Goal: Transaction & Acquisition: Purchase product/service

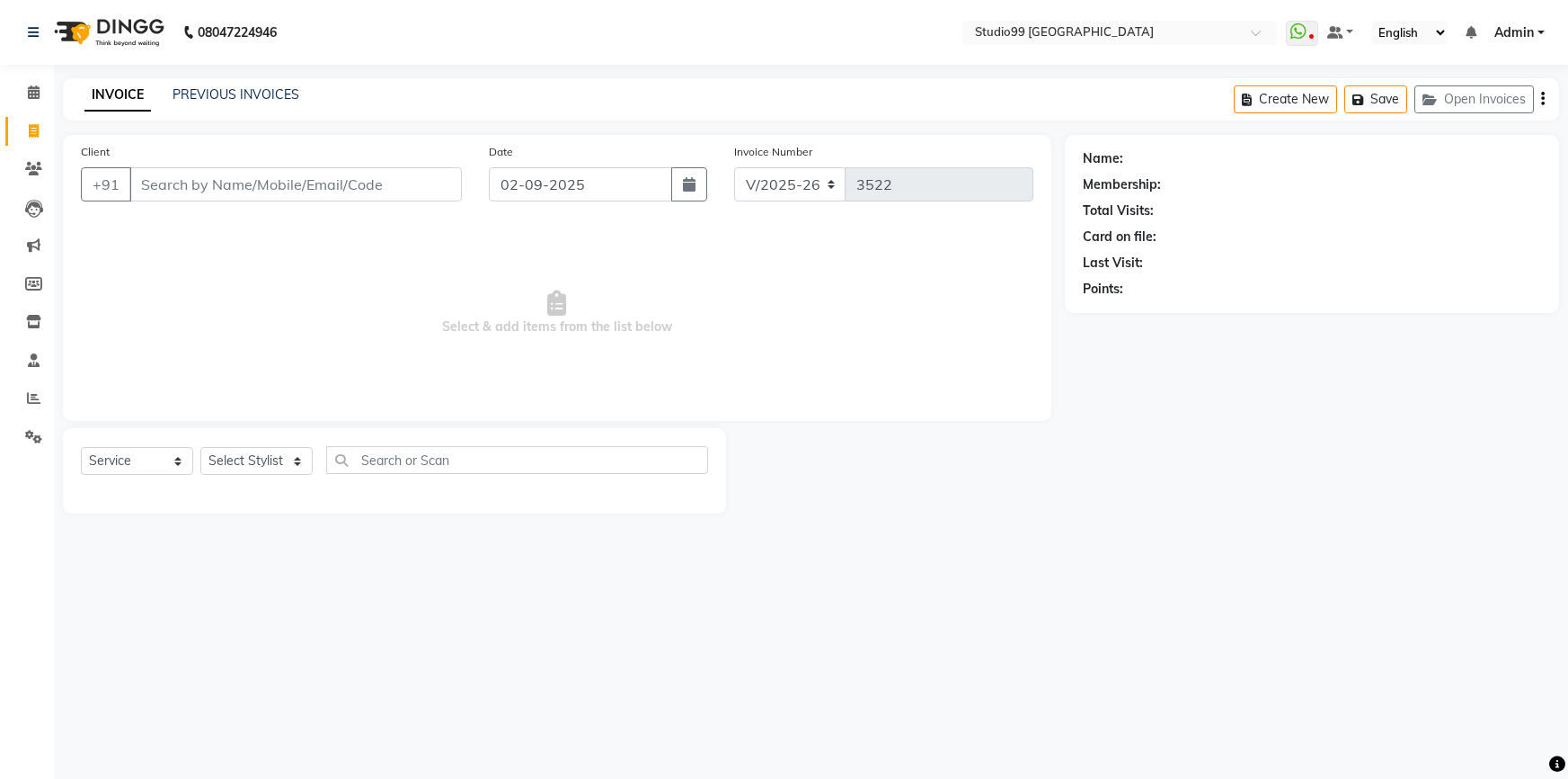
select select "6042"
select select "service"
drag, startPoint x: 228, startPoint y: 459, endPoint x: 239, endPoint y: 448, distance: 15.6
click at [231, 457] on select "Select Stylist Admin AKSHAY [PERSON_NAME] mahi [PERSON_NAME] [PERSON_NAME] [PER…" at bounding box center [256, 460] width 113 height 27
select select "43530"
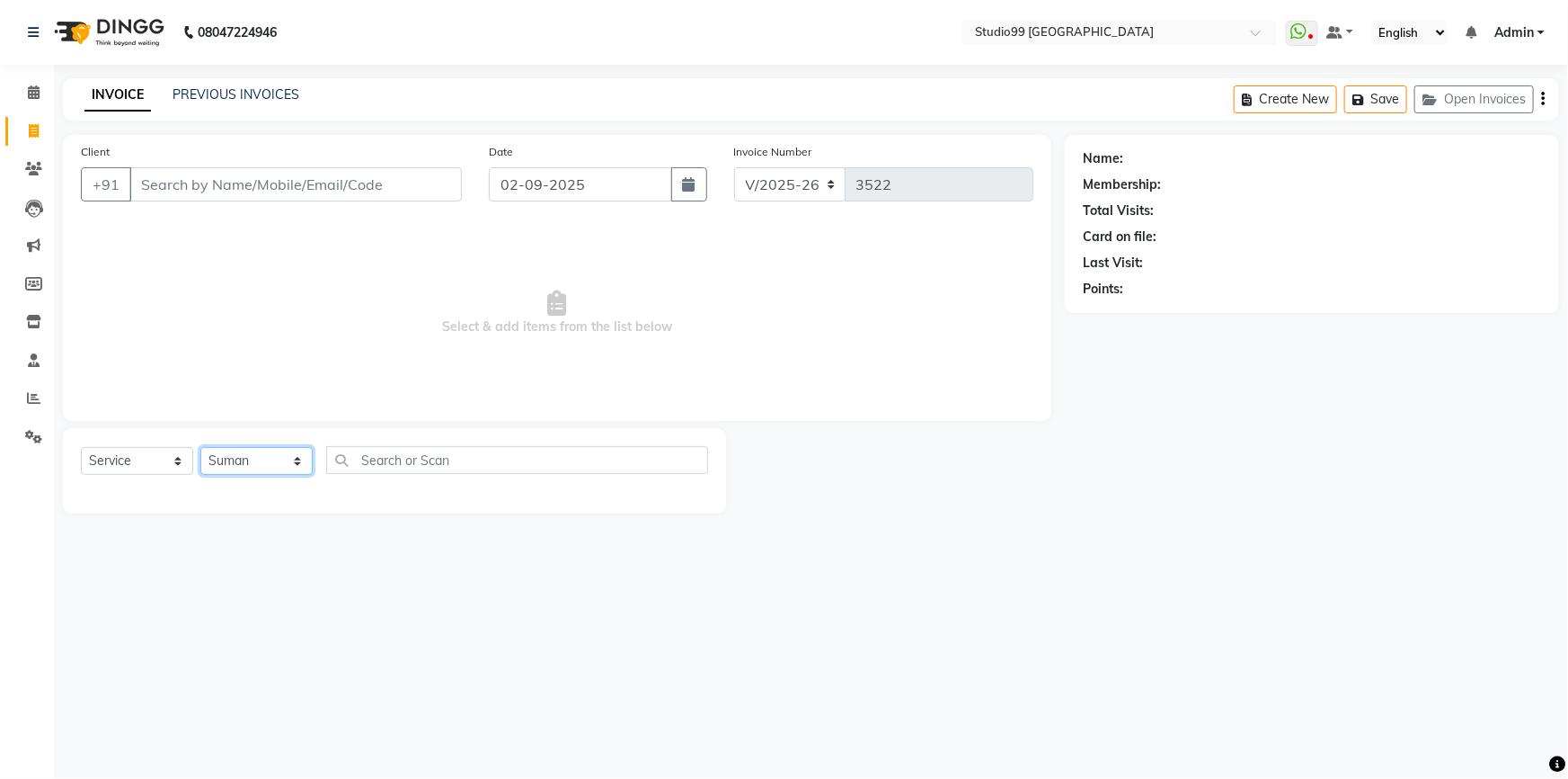
click at [200, 447] on select "Select Stylist Admin AKSHAY [PERSON_NAME] mahi [PERSON_NAME] [PERSON_NAME] [PER…" at bounding box center [256, 460] width 113 height 27
click at [206, 415] on div "Client +91 Date [DATE] Invoice Number V/2025 V/[PHONE_NUMBER] Select & add item…" at bounding box center [557, 277] width 989 height 286
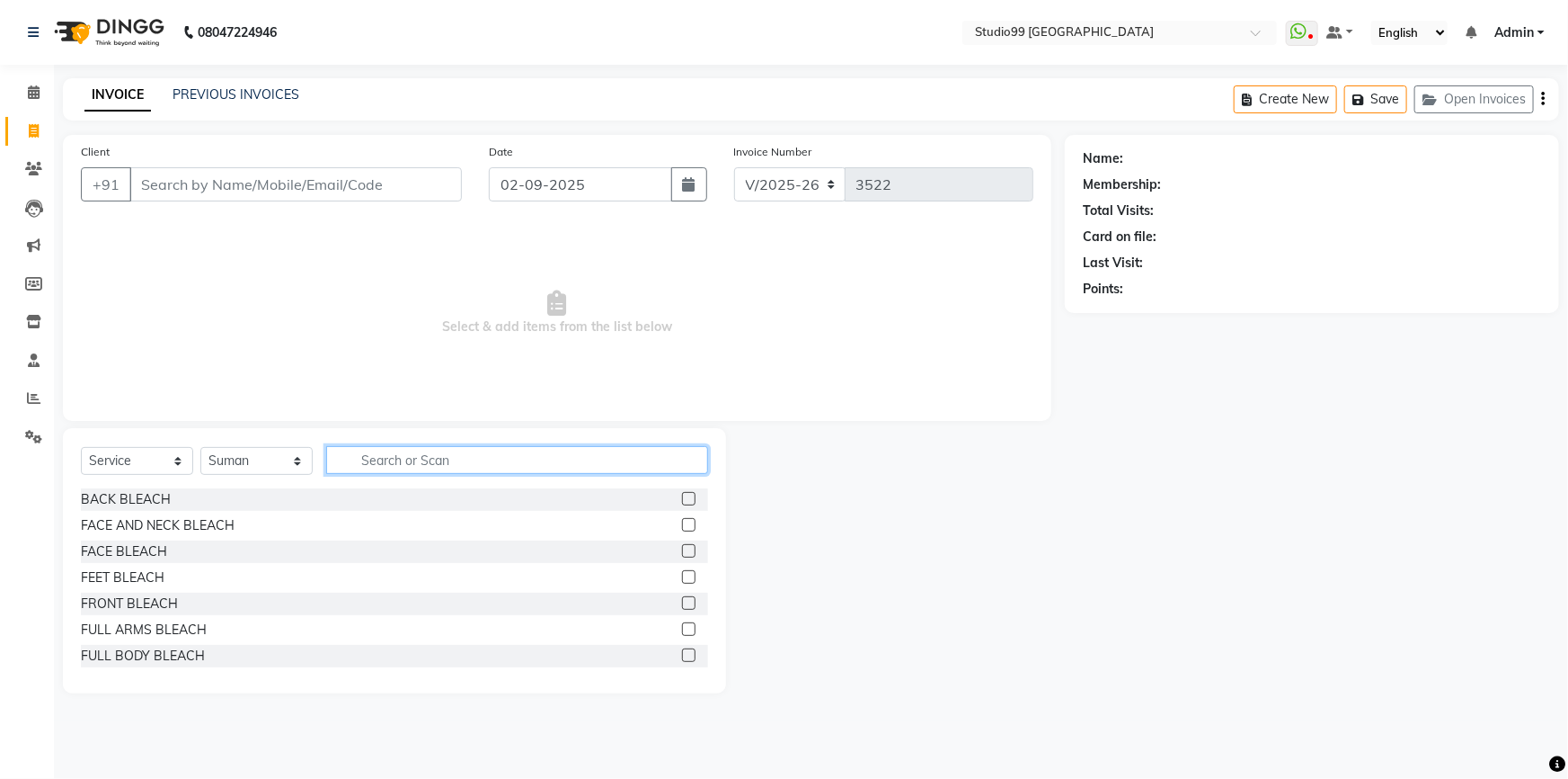
drag, startPoint x: 381, startPoint y: 470, endPoint x: 376, endPoint y: 456, distance: 14.9
click at [381, 466] on input "text" at bounding box center [517, 460] width 381 height 27
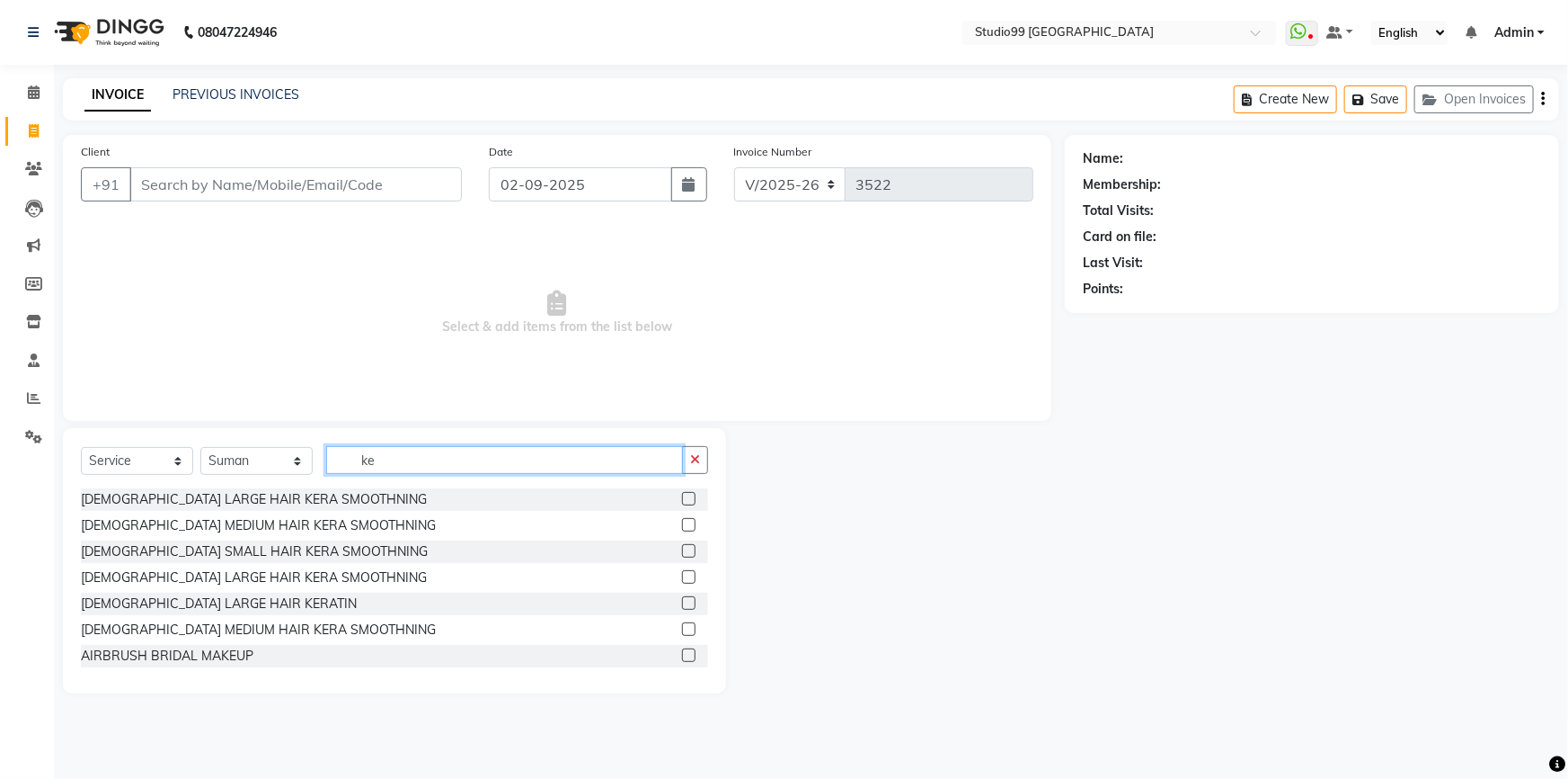
type input "k"
type input "ker"
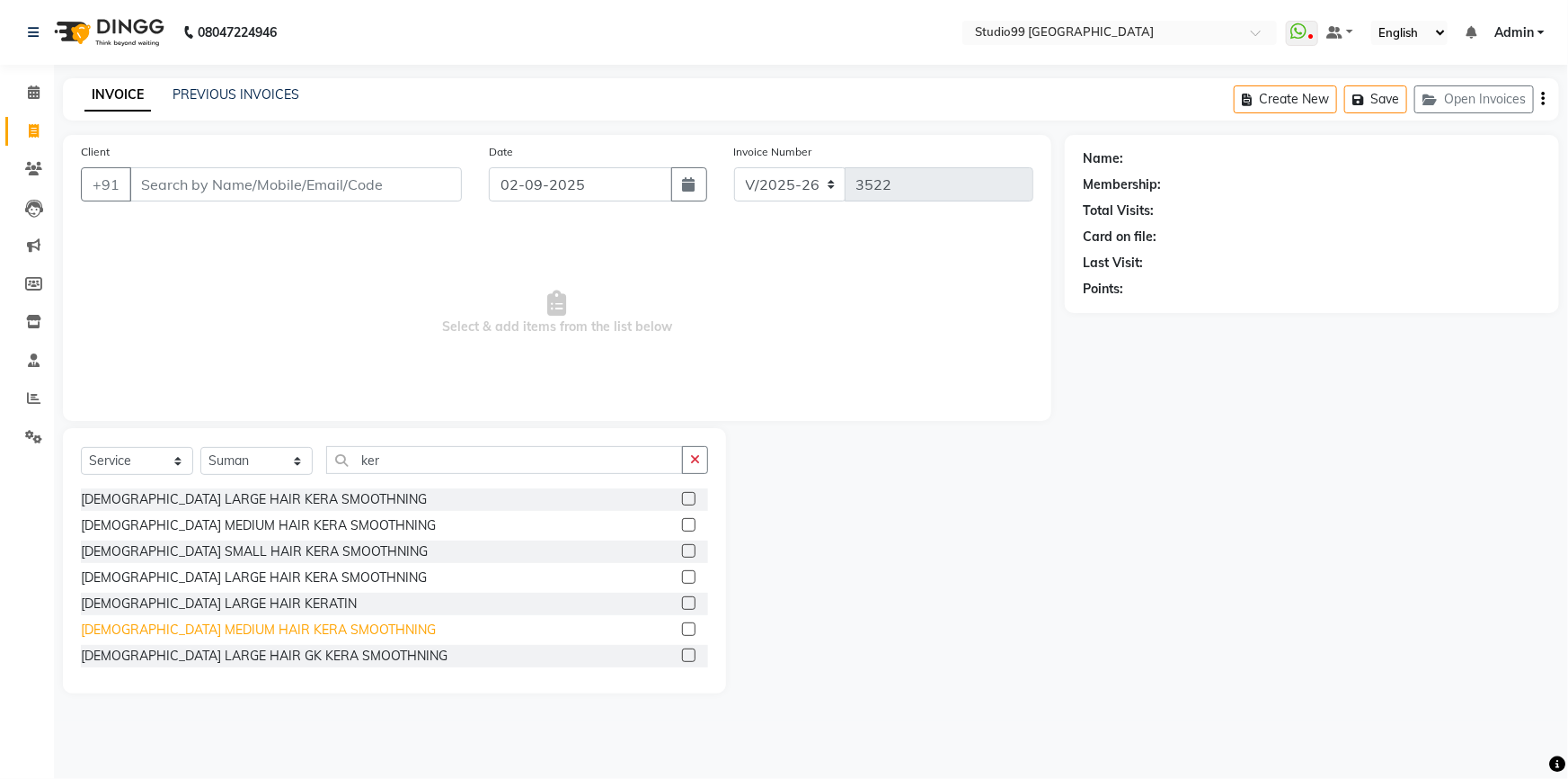
click at [163, 630] on div "[DEMOGRAPHIC_DATA] MEDIUM HAIR KERA SMOOTHNING" at bounding box center [258, 630] width 355 height 19
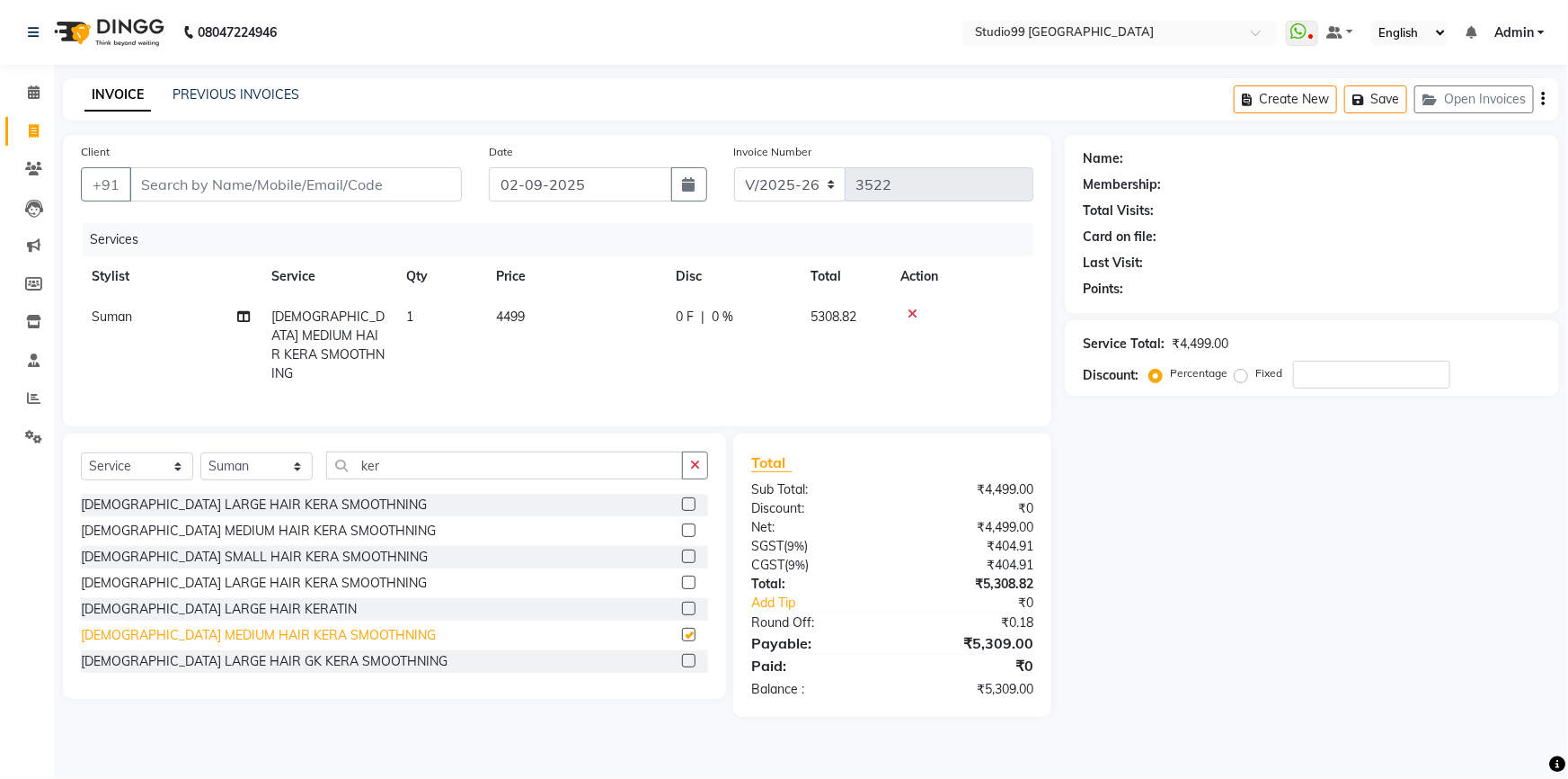
checkbox input "false"
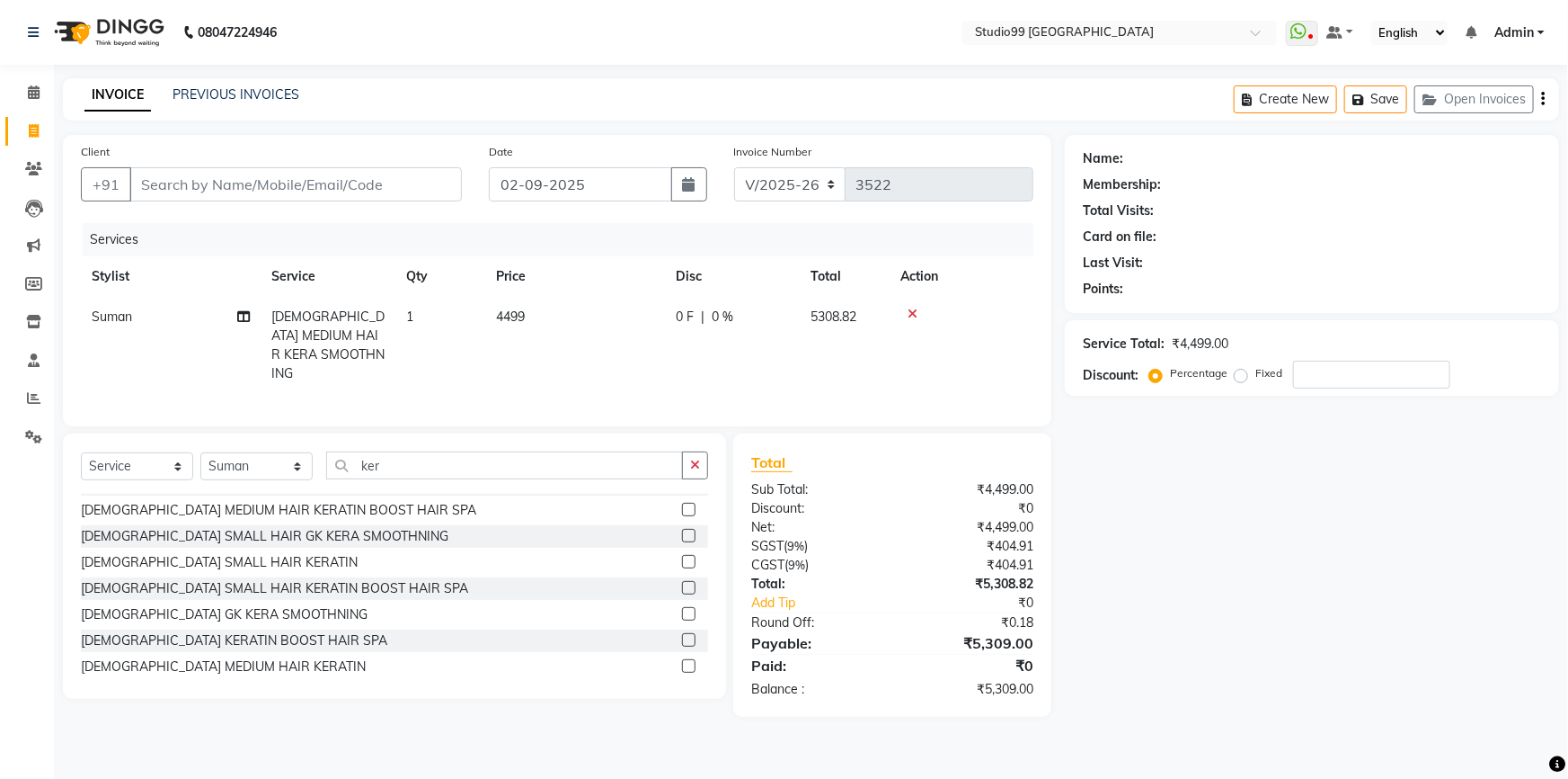
scroll to position [327, 0]
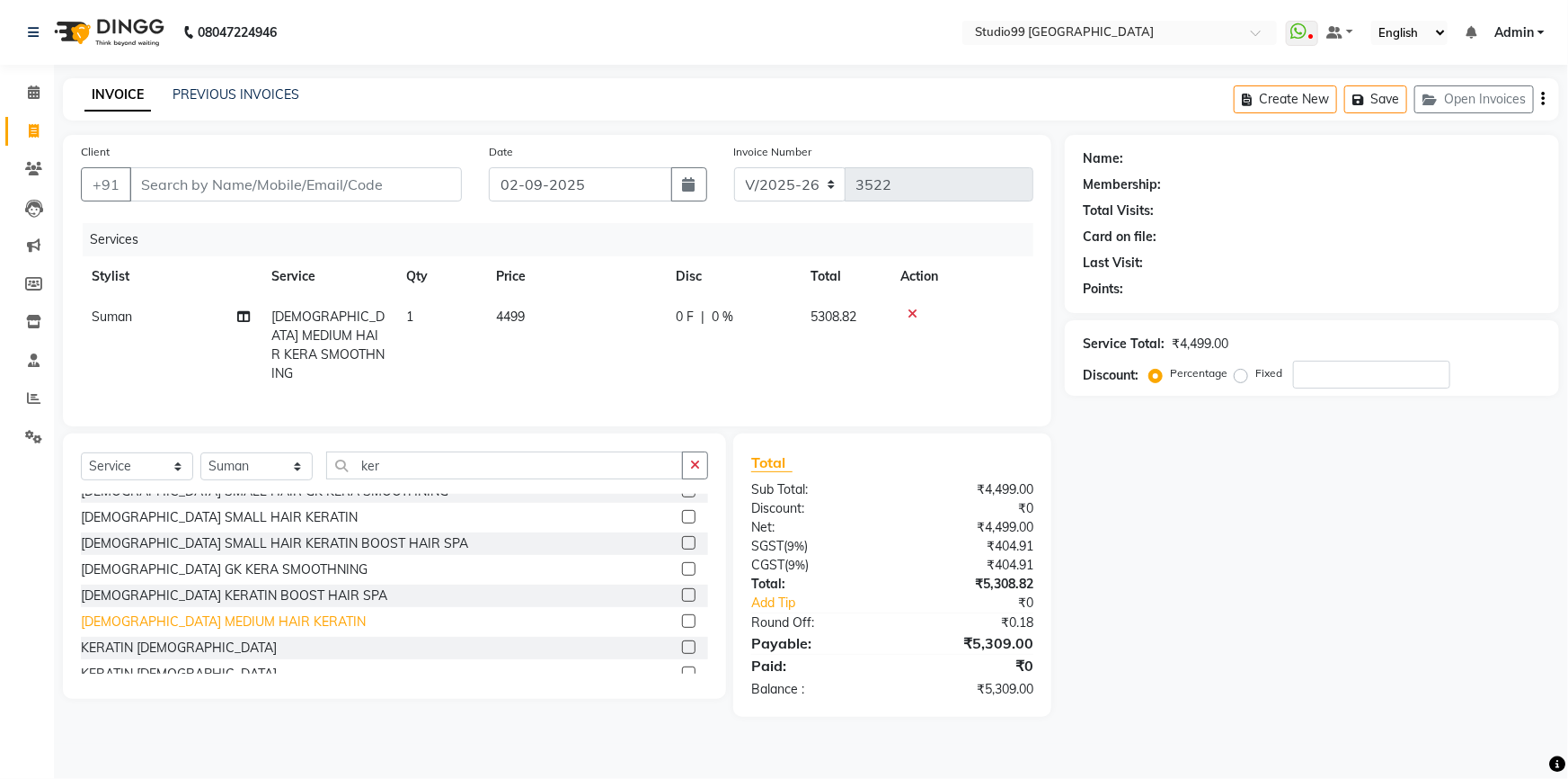
click at [155, 616] on div "[DEMOGRAPHIC_DATA] MEDIUM HAIR KERATIN" at bounding box center [222, 622] width 285 height 19
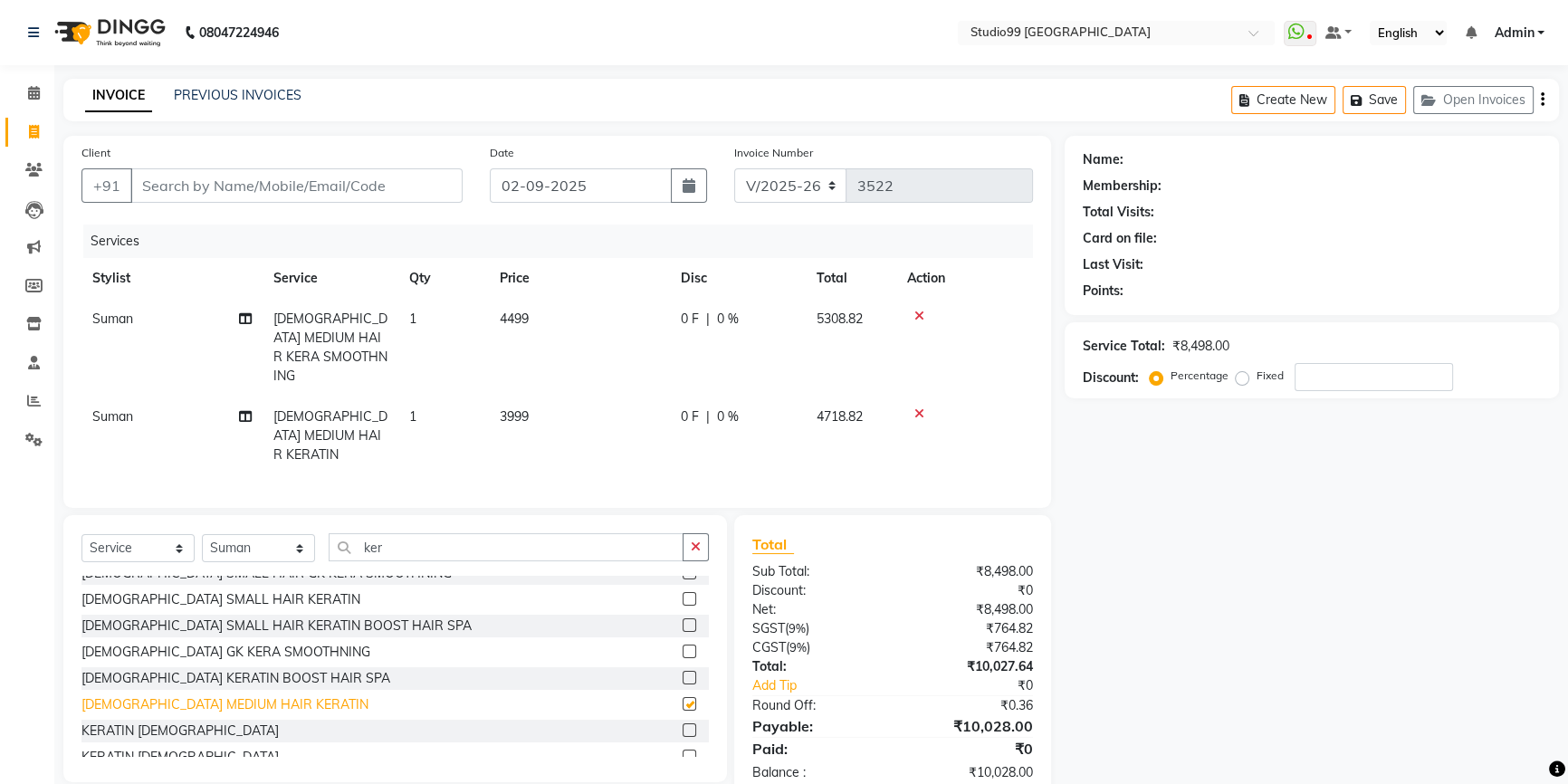
checkbox input "false"
click at [918, 314] on icon at bounding box center [919, 316] width 10 height 13
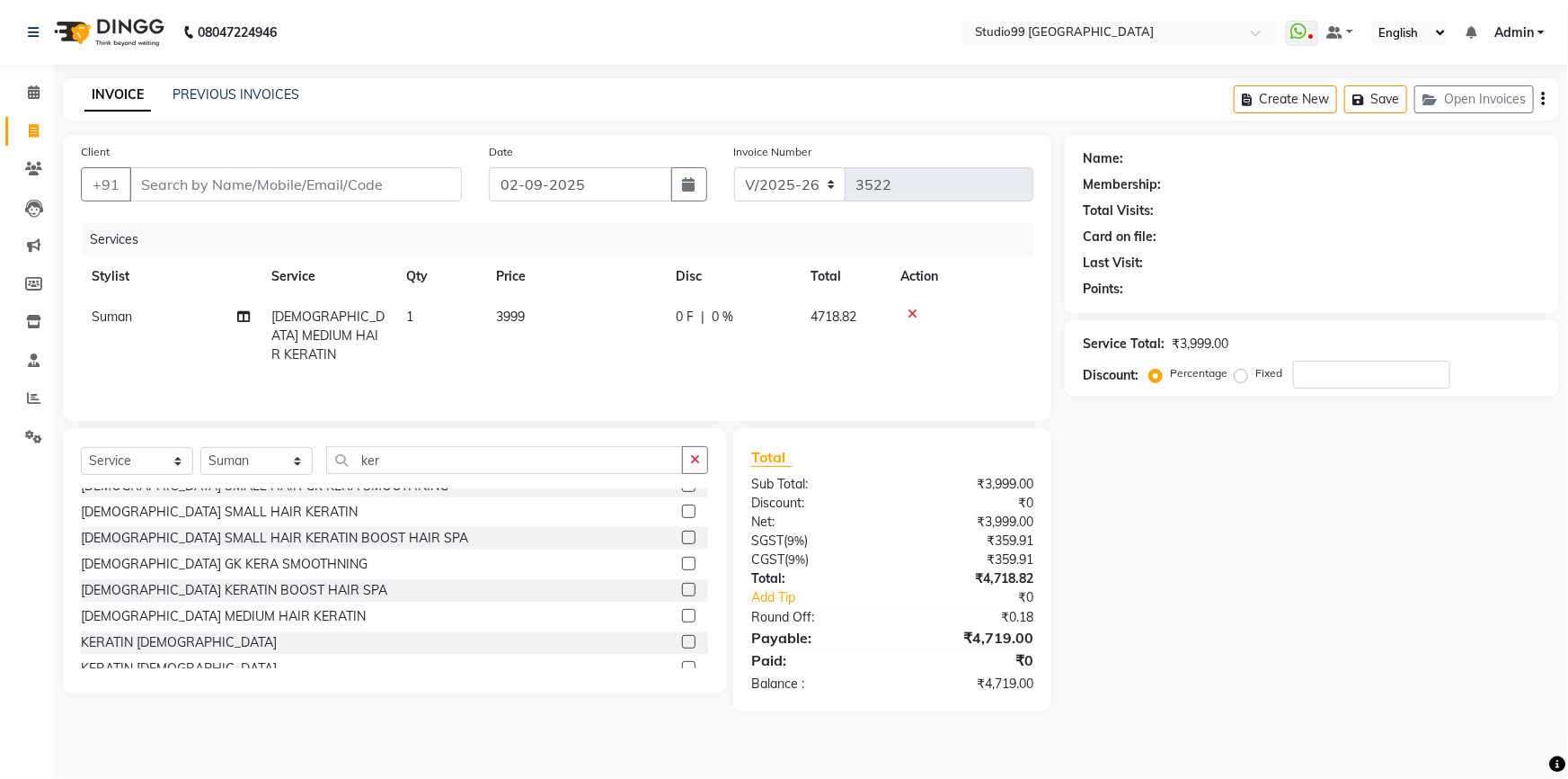
click at [528, 324] on td "3999" at bounding box center [575, 335] width 179 height 78
select select "43530"
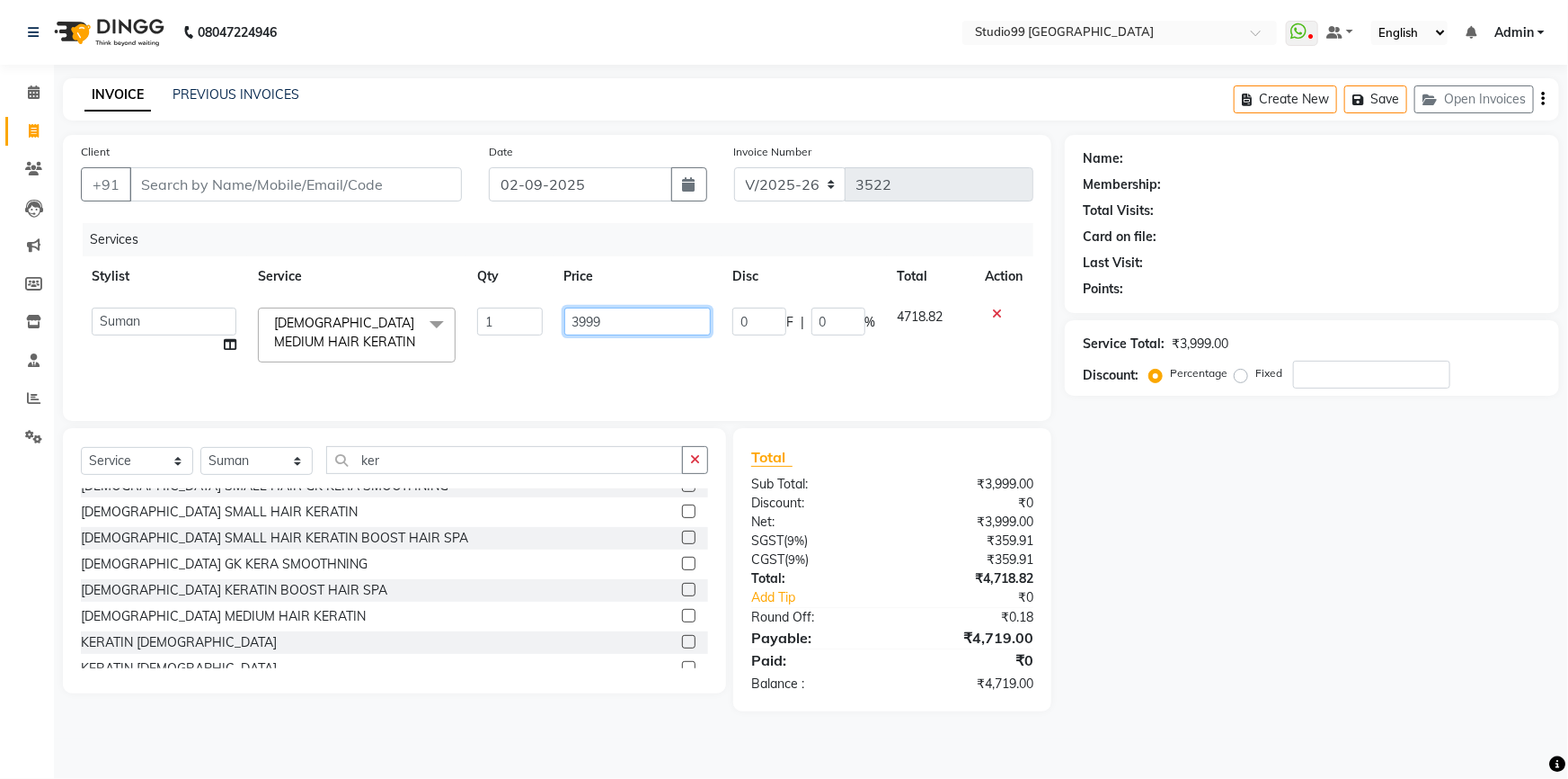
click at [685, 327] on input "3999" at bounding box center [638, 321] width 146 height 27
type input "3"
type input "2500"
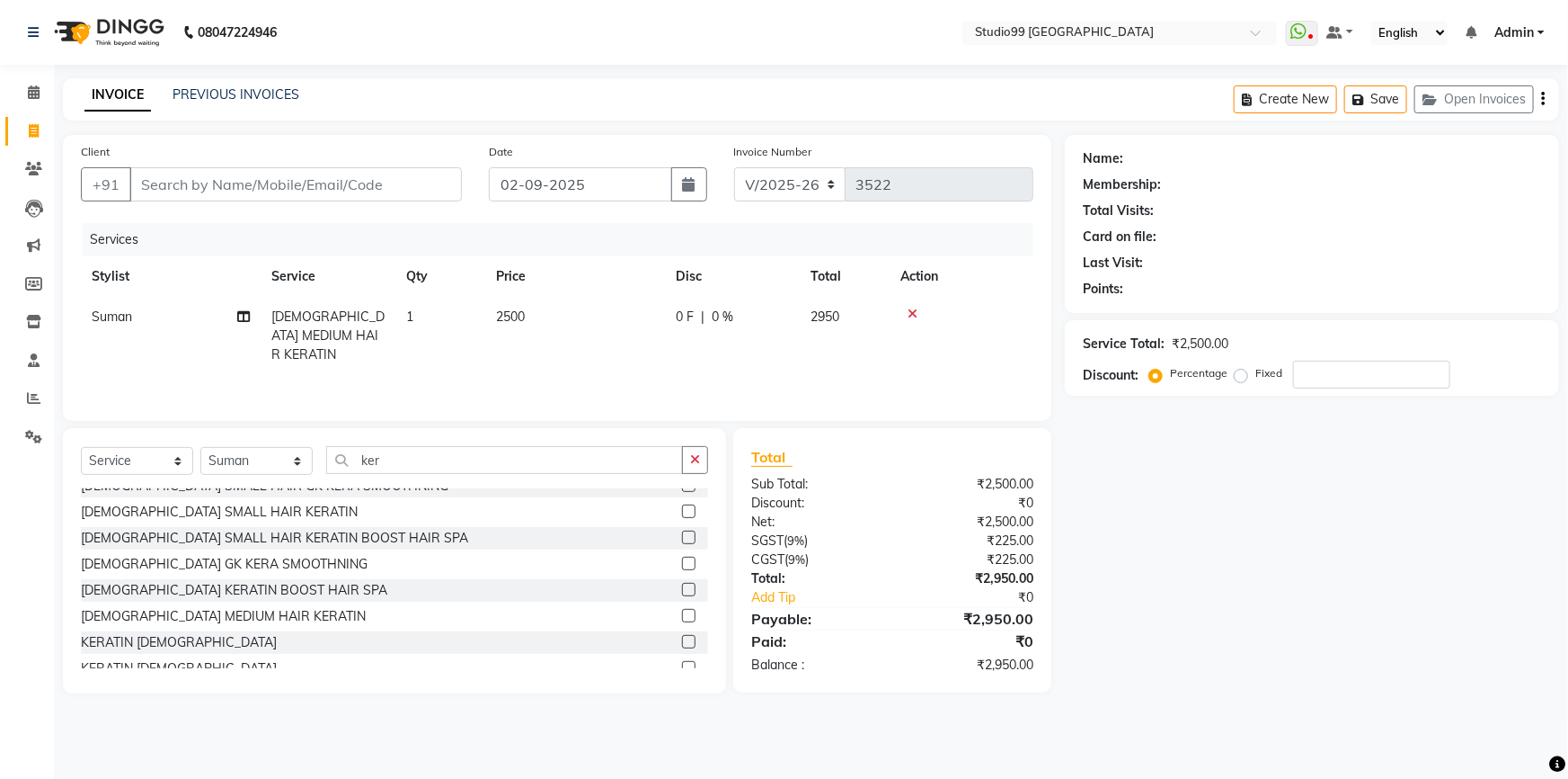
click at [618, 362] on div "Services Stylist Service Qty Price Disc Total Action Suman [DEMOGRAPHIC_DATA] M…" at bounding box center [556, 313] width 952 height 179
click at [448, 444] on div "Select Service Product Membership Package Voucher Prepaid Gift Card Select Styl…" at bounding box center [394, 561] width 663 height 265
click at [447, 449] on input "ker" at bounding box center [505, 460] width 357 height 27
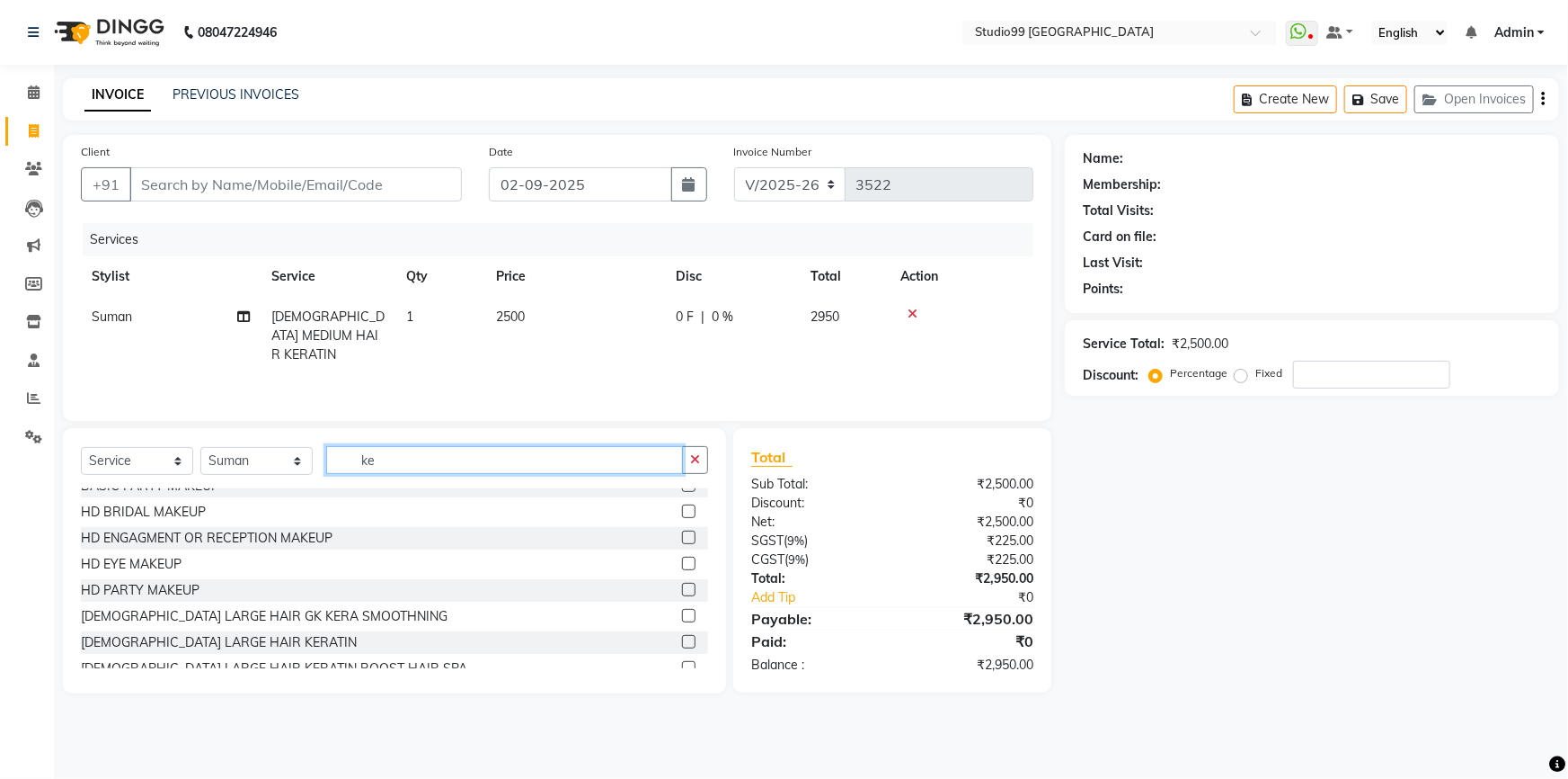
scroll to position [613, 0]
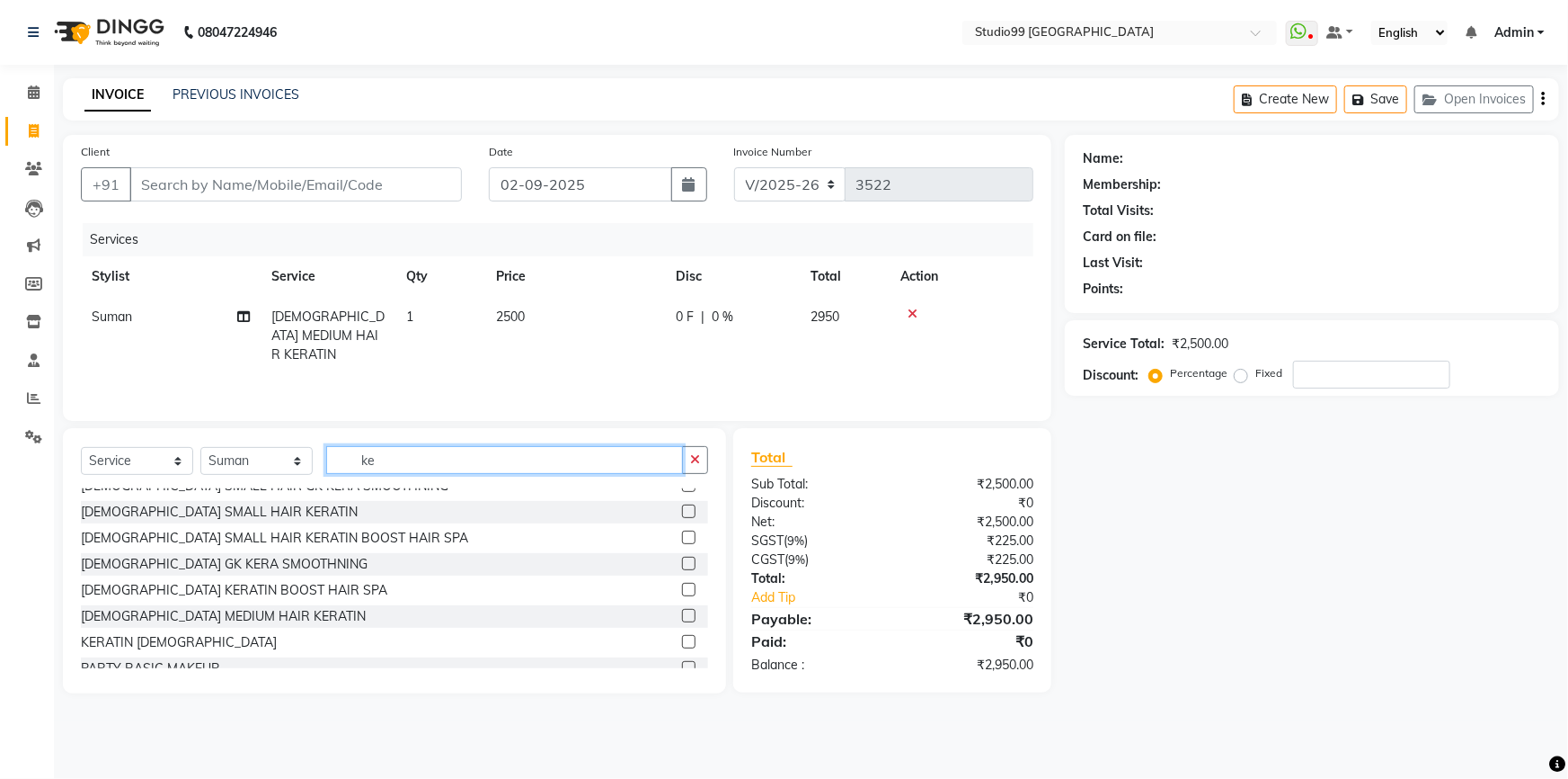
type input "k"
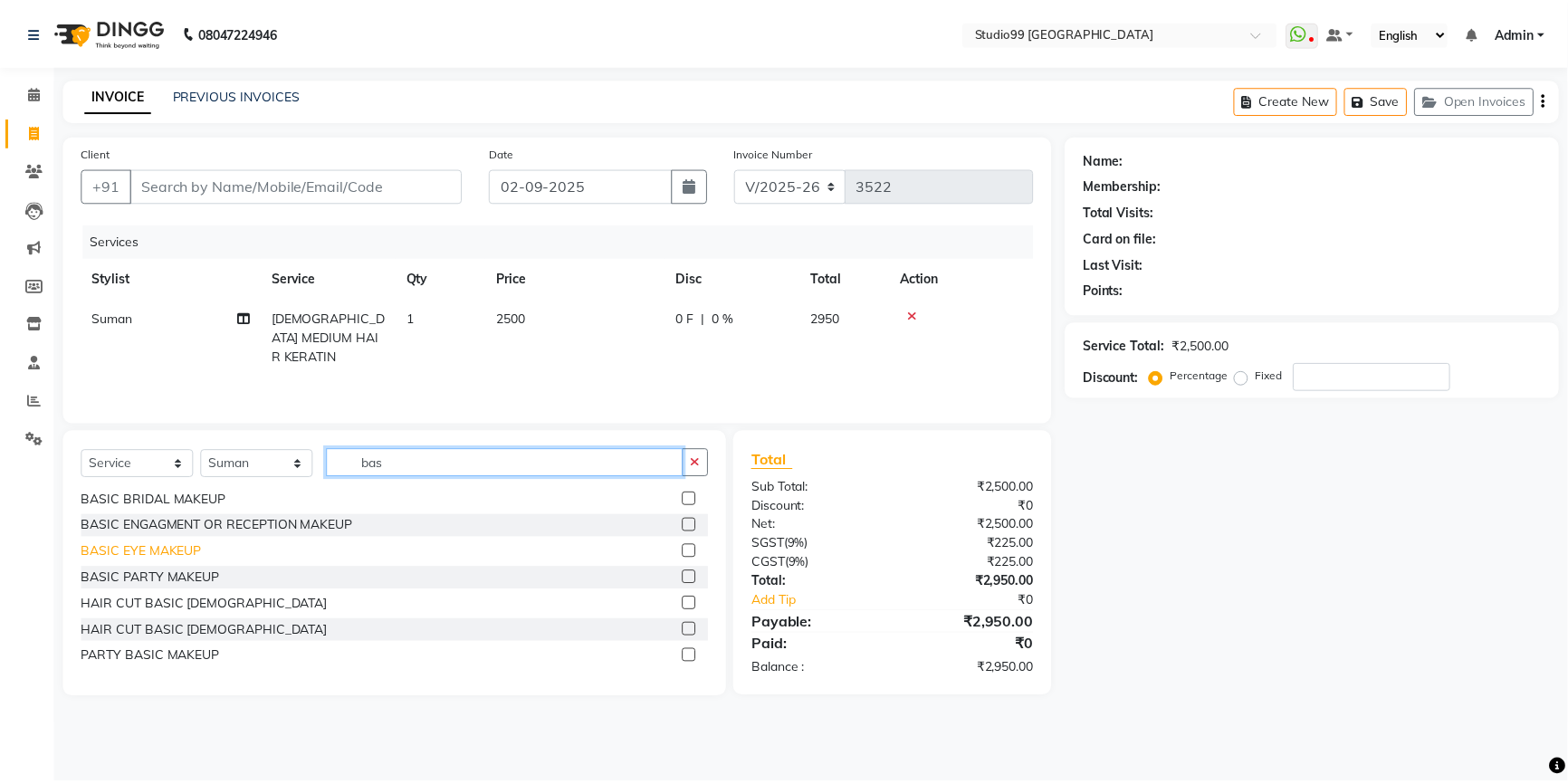
scroll to position [0, 0]
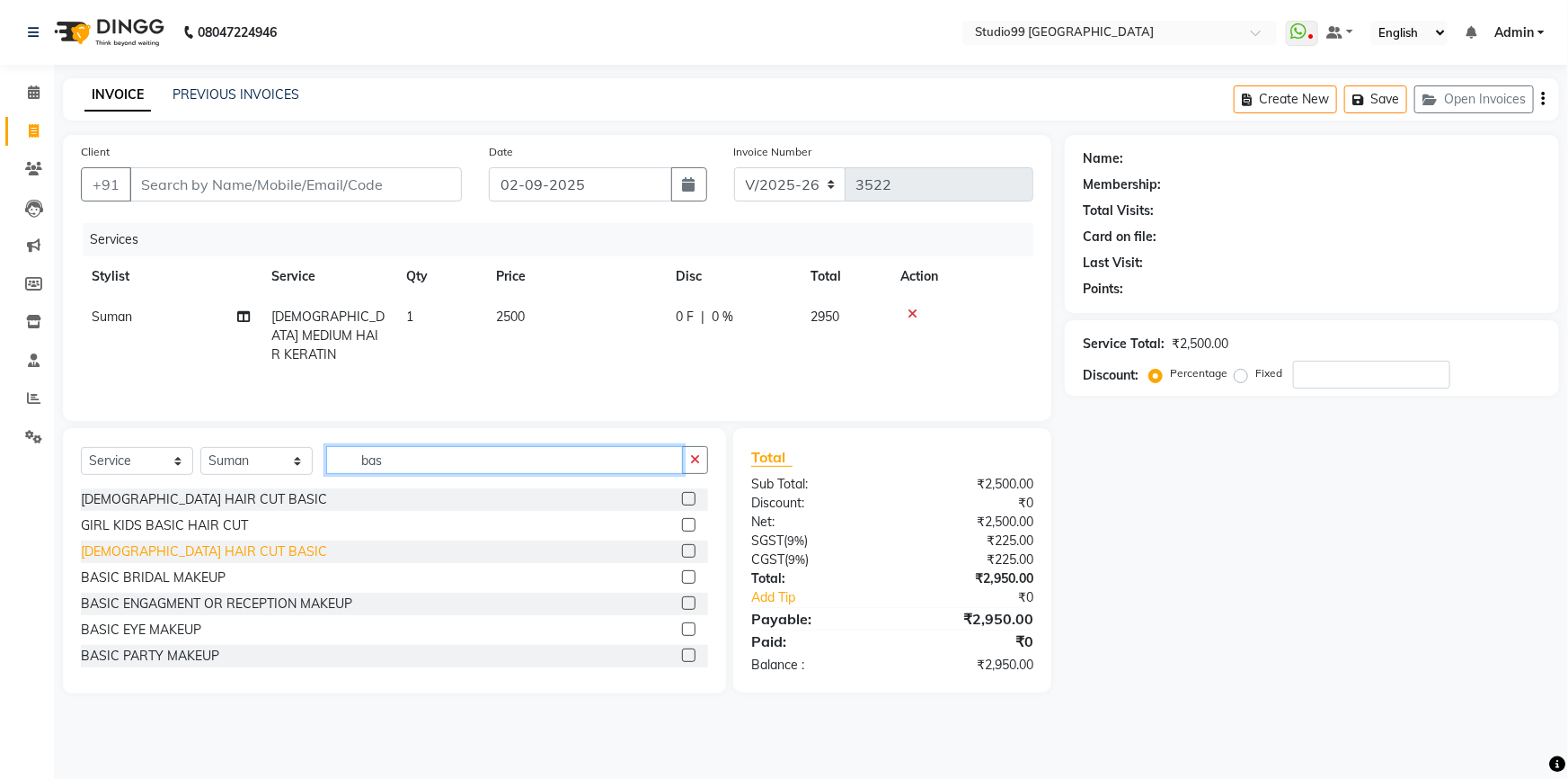
type input "bas"
click at [180, 557] on div "[DEMOGRAPHIC_DATA] HAIR CUT BASIC" at bounding box center [203, 551] width 246 height 19
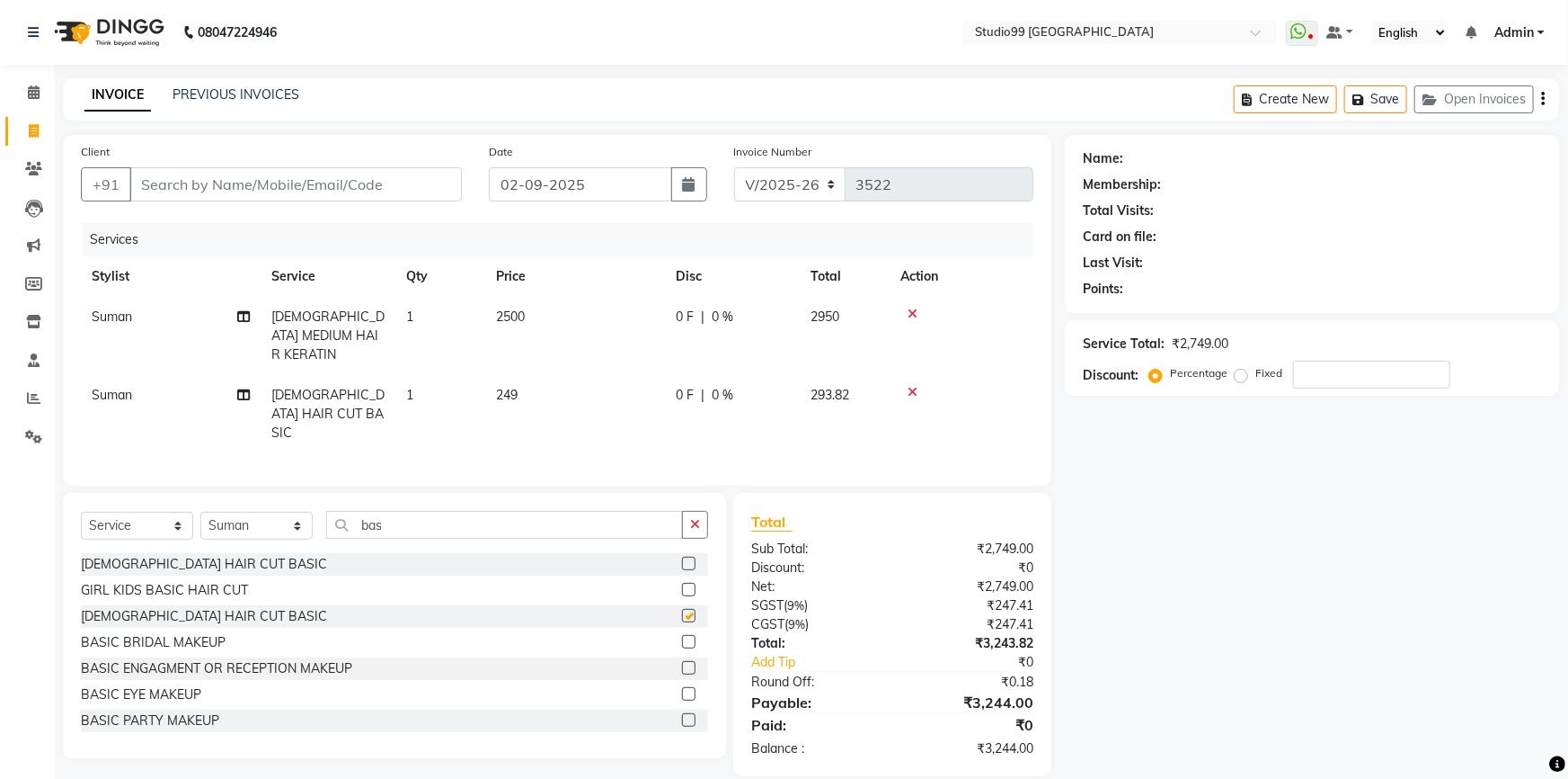
checkbox input "false"
click at [413, 511] on input "bas" at bounding box center [505, 525] width 357 height 27
type input "b"
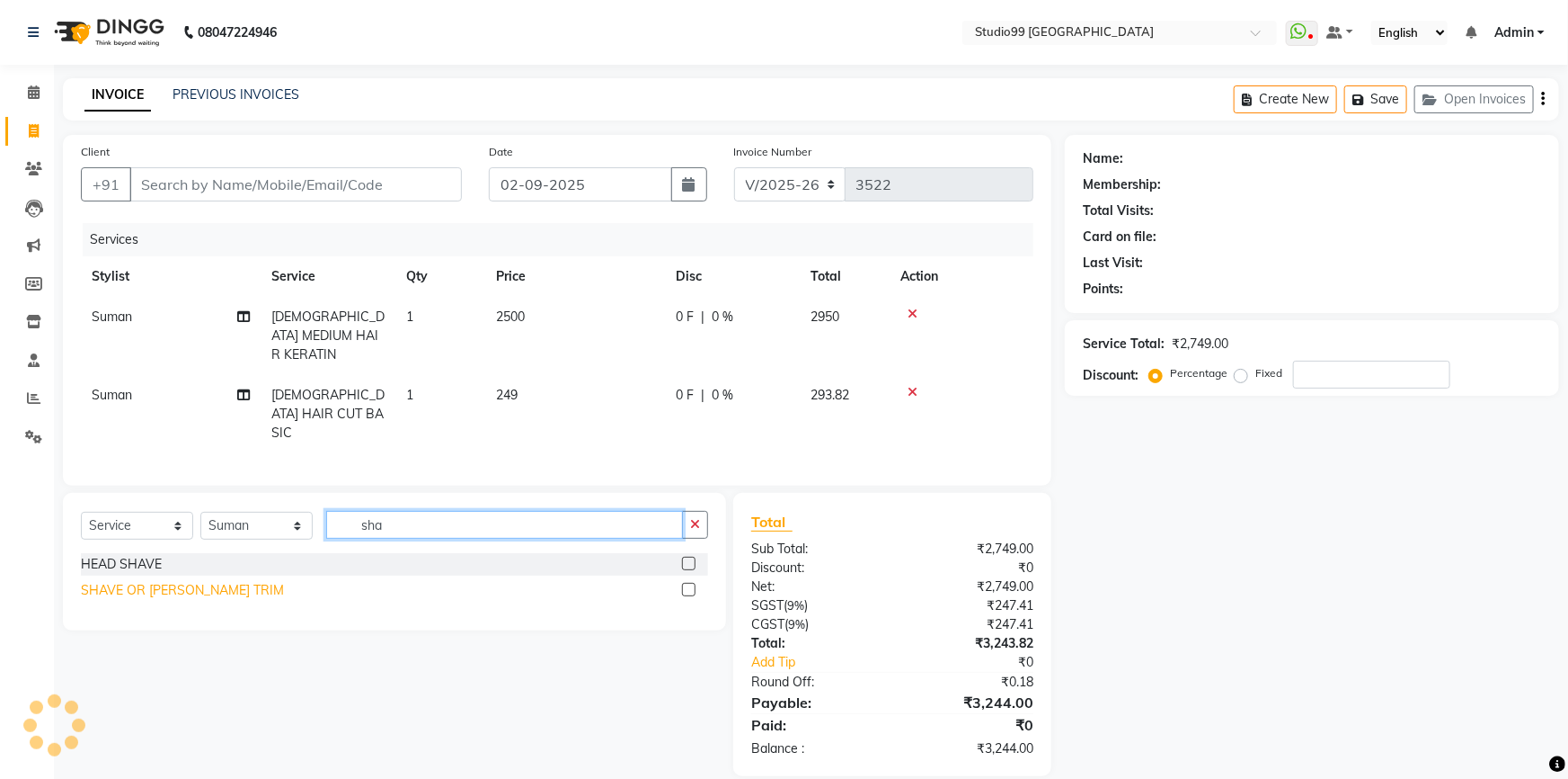
type input "sha"
click at [136, 581] on div "SHAVE OR [PERSON_NAME] TRIM" at bounding box center [182, 590] width 203 height 19
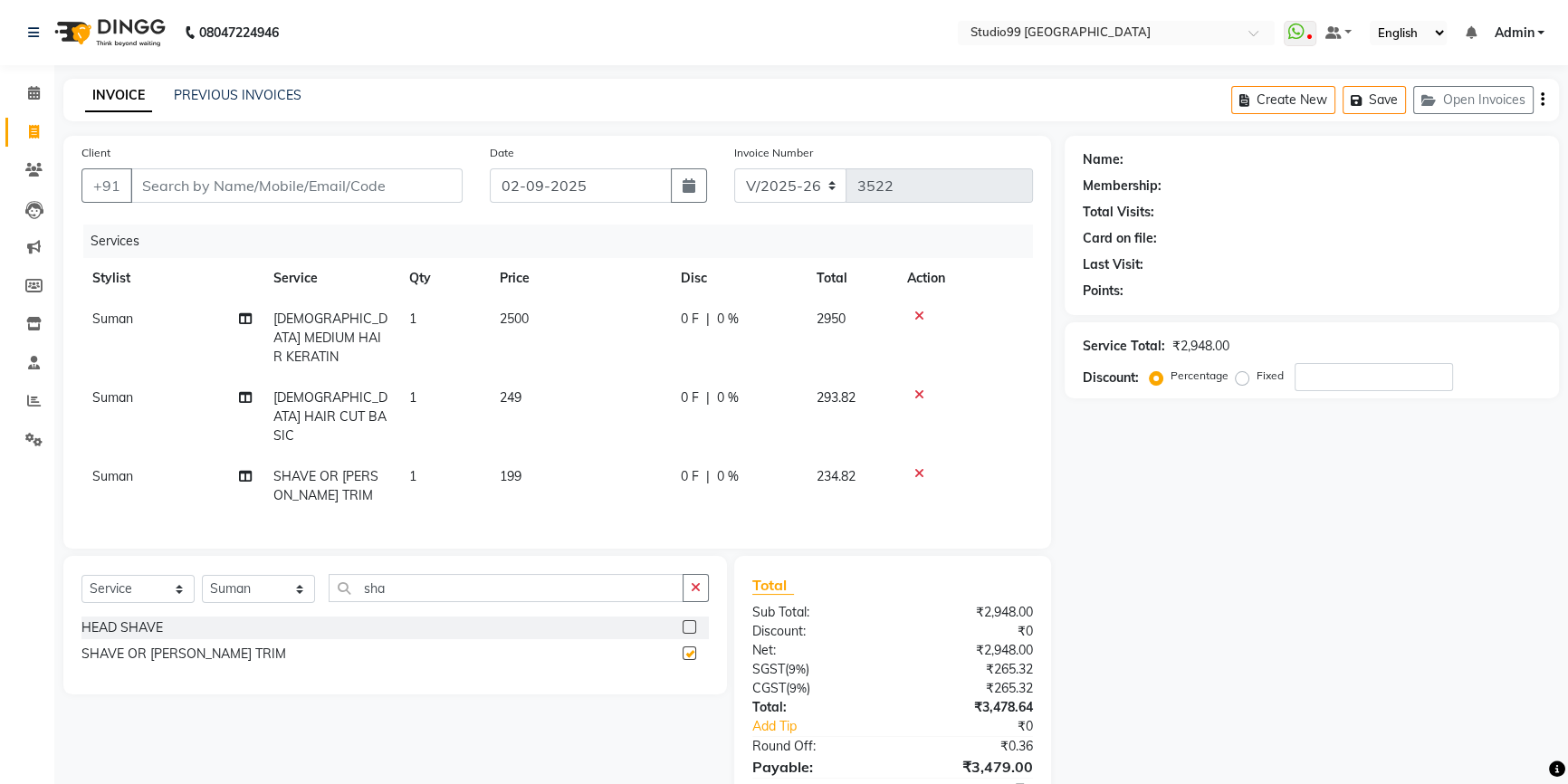
checkbox input "false"
click at [189, 187] on input "Client" at bounding box center [296, 185] width 333 height 34
type input "9"
type input "0"
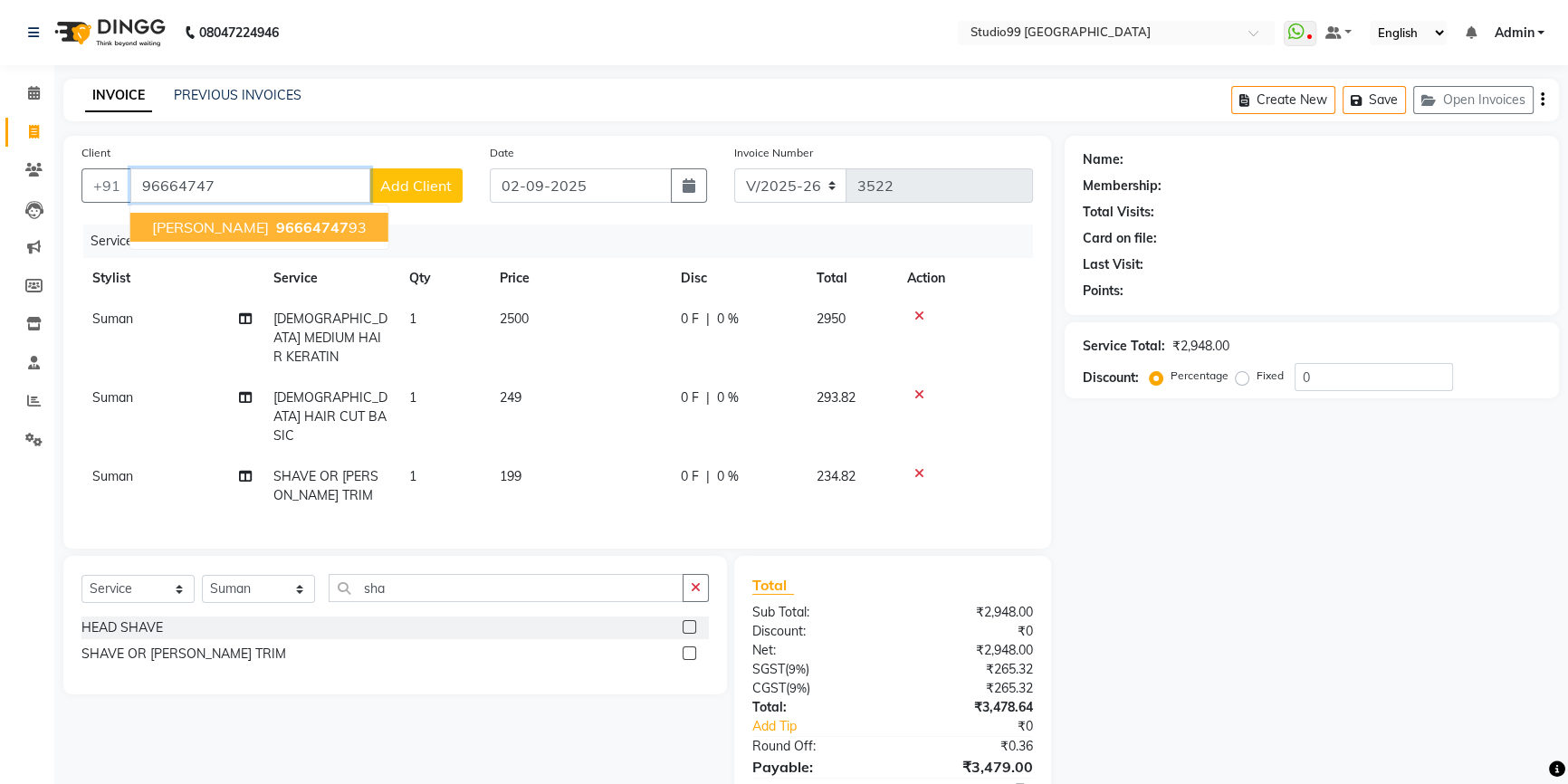
click at [233, 223] on span "[PERSON_NAME]" at bounding box center [210, 228] width 117 height 18
type input "9666474793"
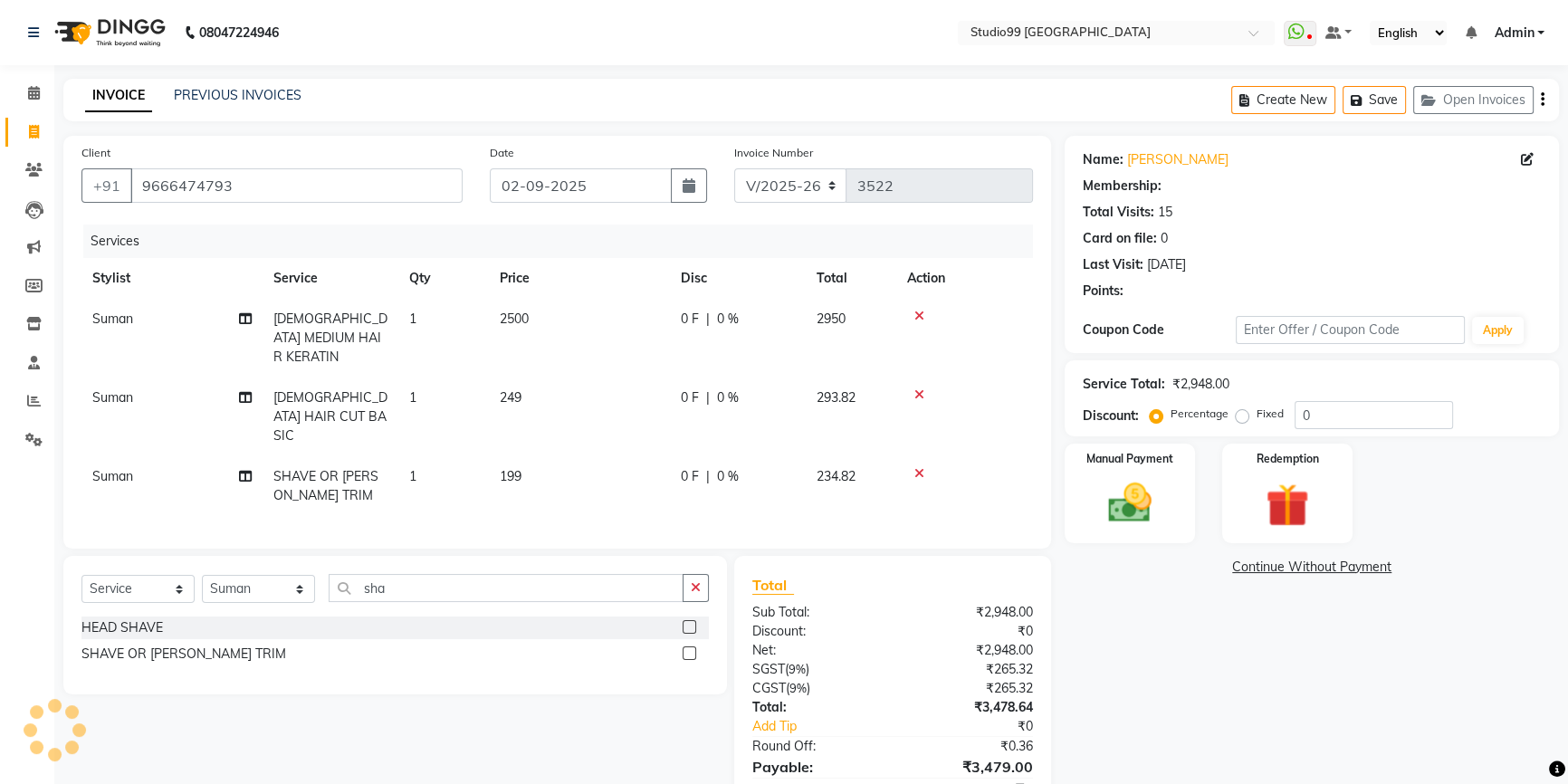
type input "15"
select select "2: Object"
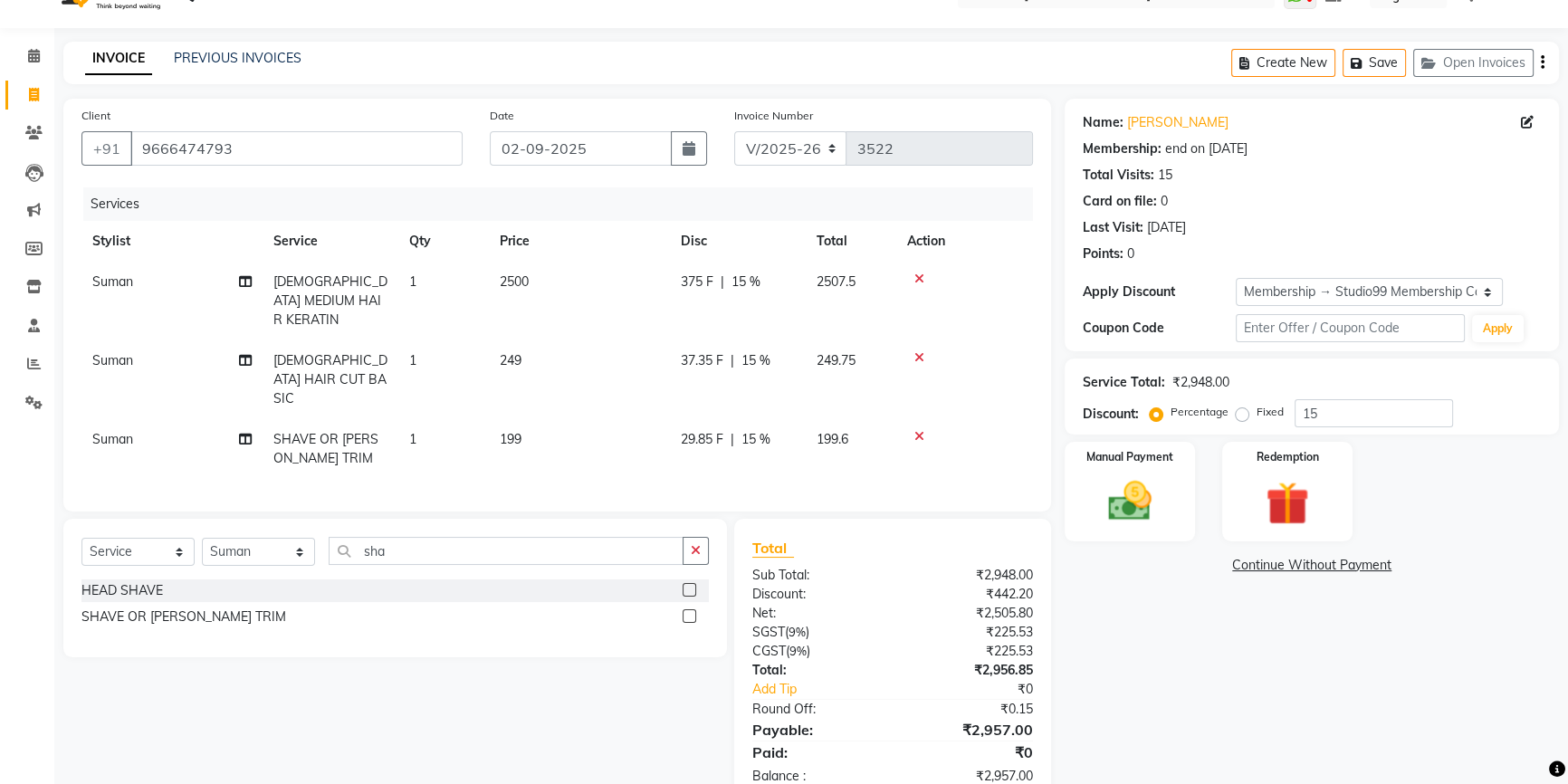
scroll to position [59, 0]
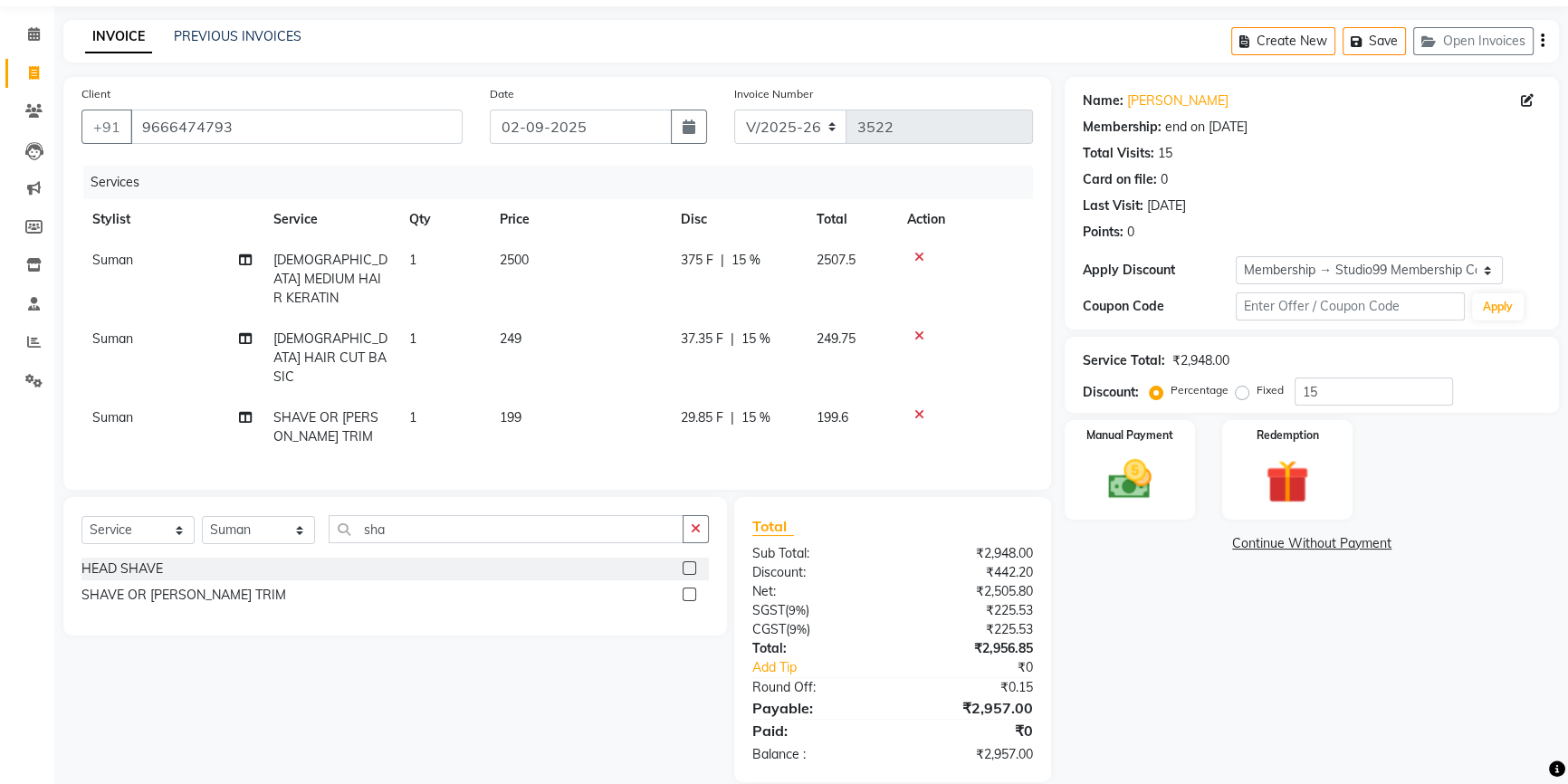
drag, startPoint x: 742, startPoint y: 262, endPoint x: 755, endPoint y: 267, distance: 13.9
click at [745, 262] on span "15 %" at bounding box center [746, 260] width 29 height 19
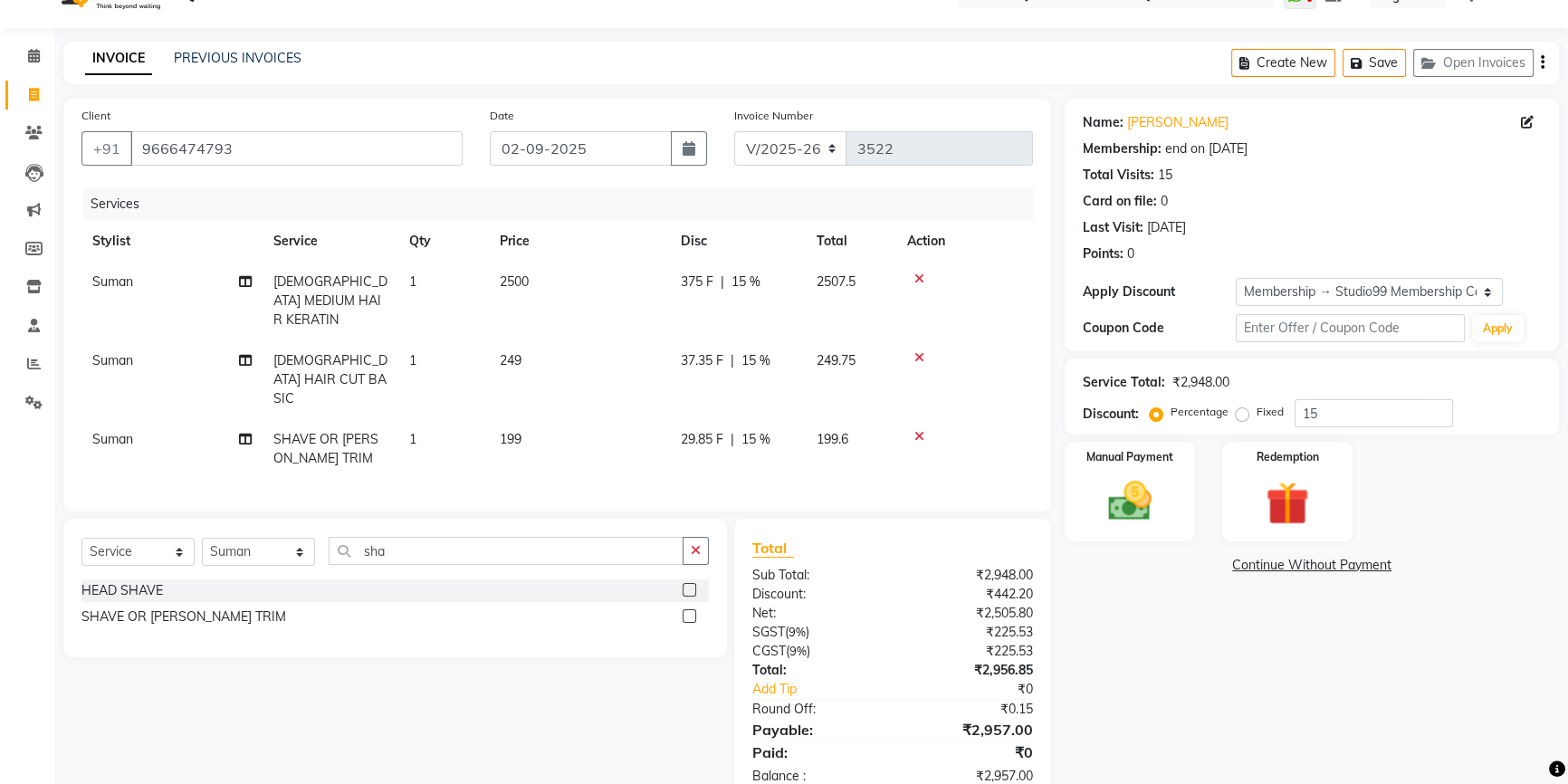
select select "43530"
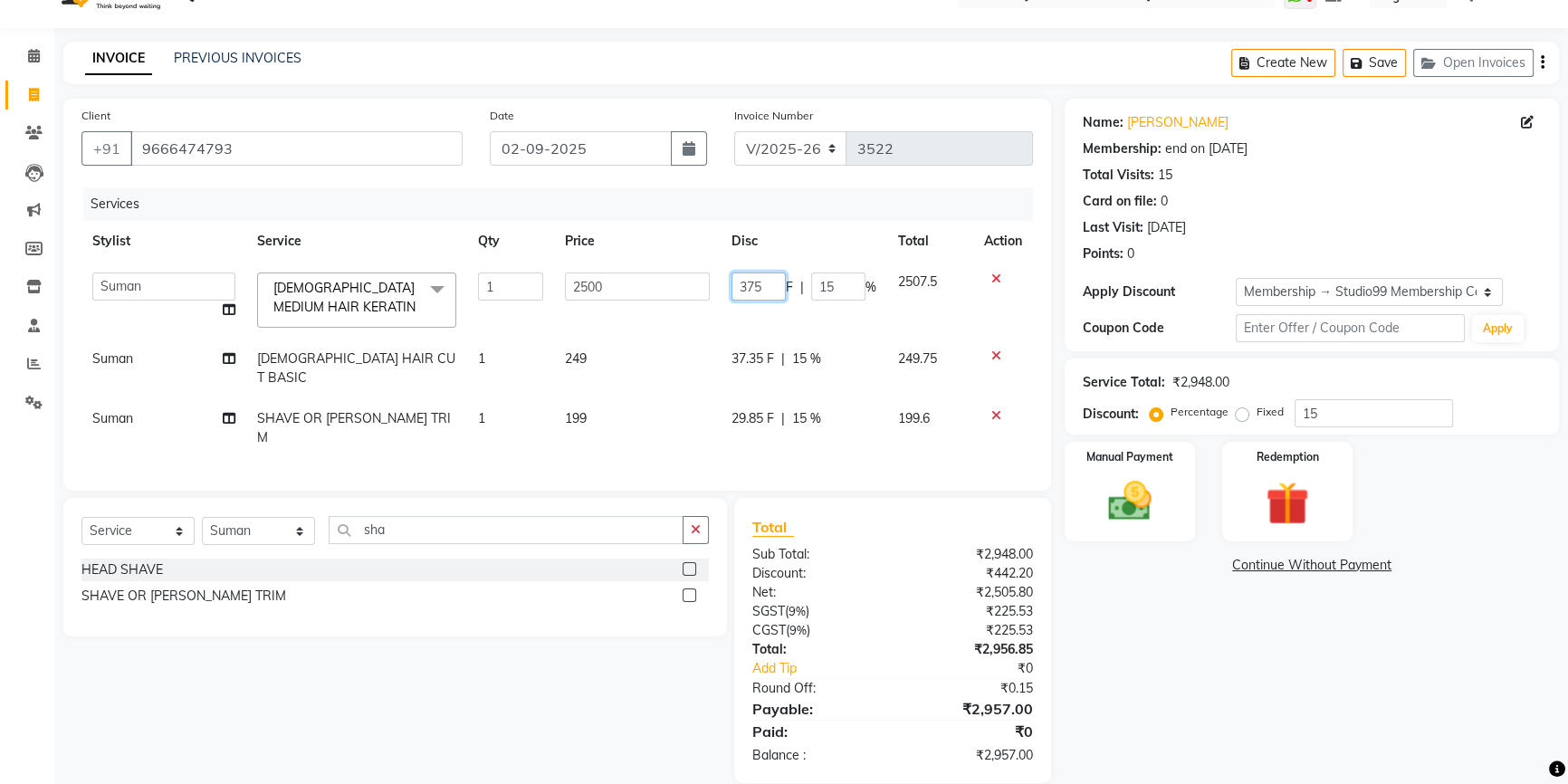
click at [770, 293] on input "375" at bounding box center [759, 287] width 54 height 28
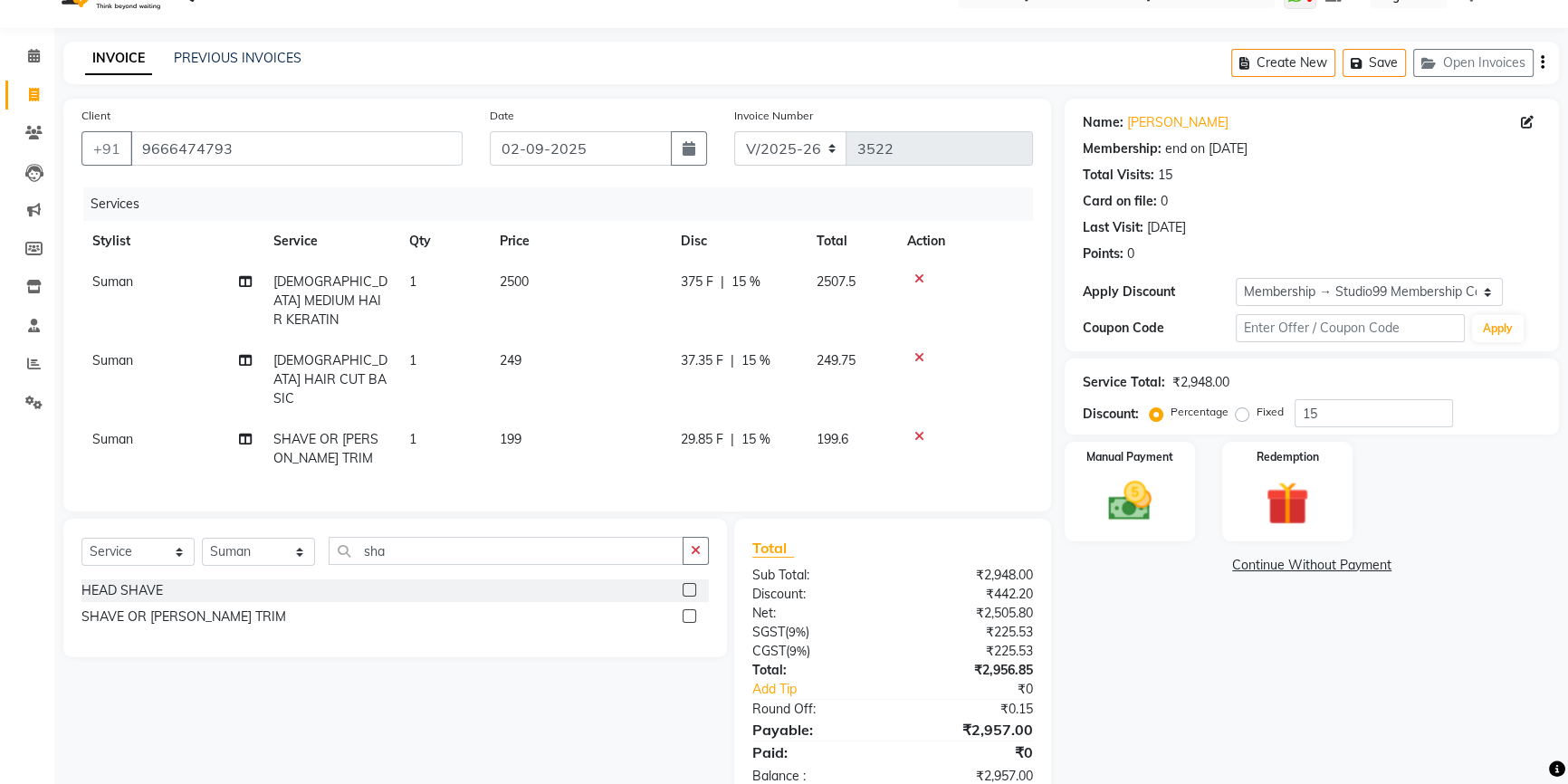
click at [751, 281] on span "15 %" at bounding box center [746, 282] width 29 height 19
select select "43530"
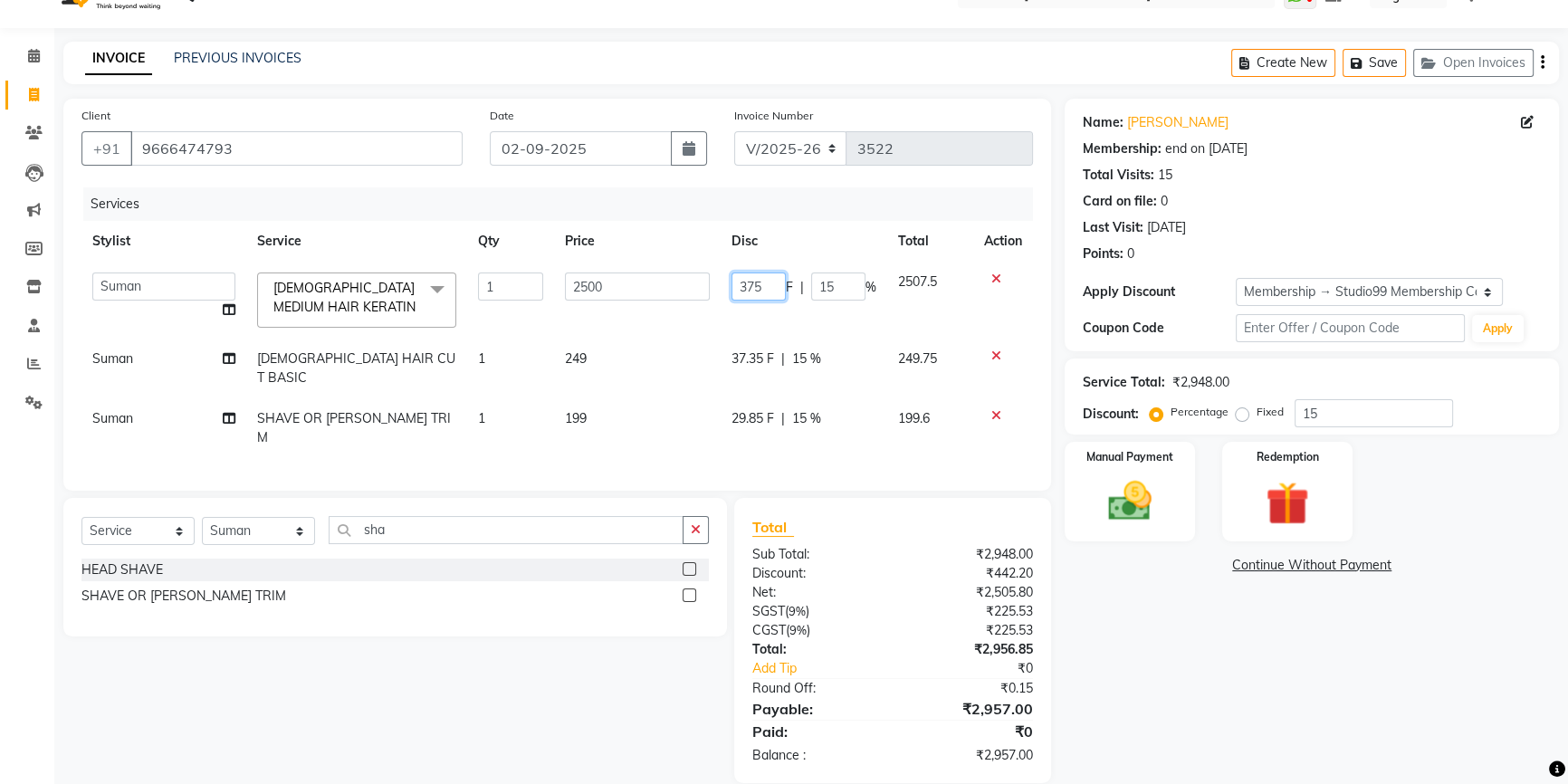
click at [776, 281] on input "375" at bounding box center [759, 287] width 54 height 28
type input "3"
click at [826, 247] on tr "Stylist Service Qty Price Disc Total Action" at bounding box center [557, 241] width 951 height 41
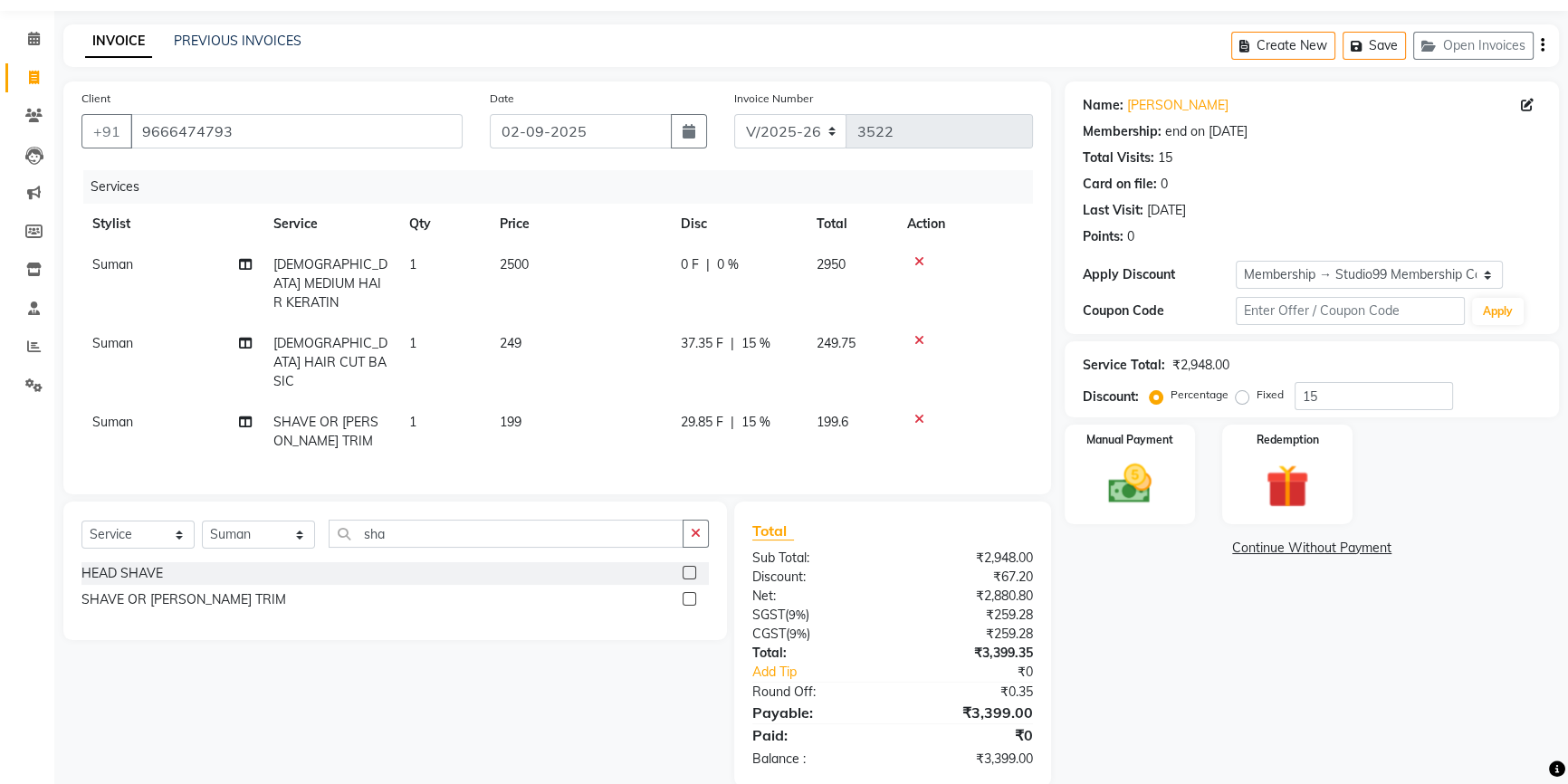
scroll to position [59, 0]
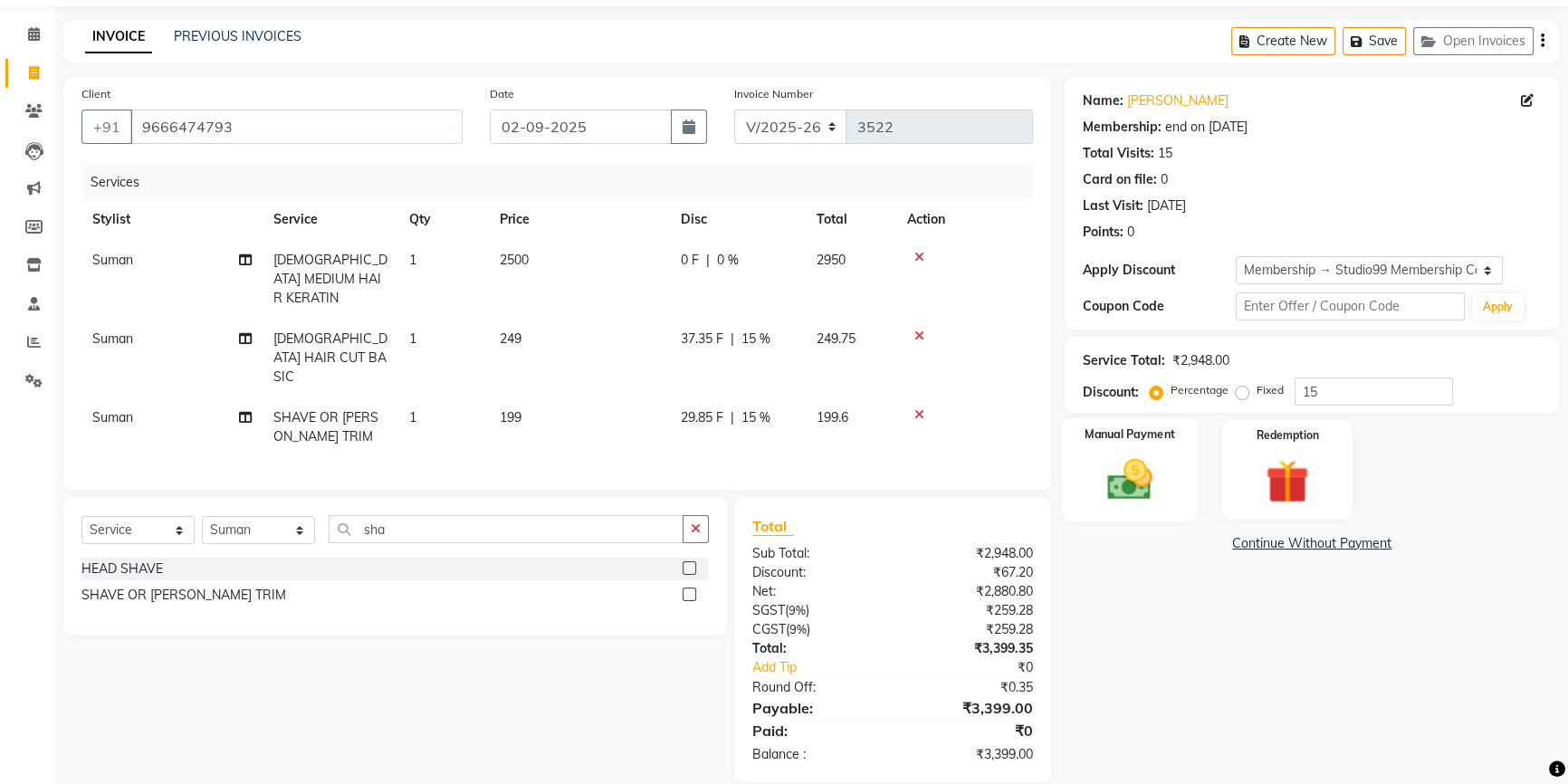
click at [1123, 476] on img at bounding box center [1131, 479] width 74 height 52
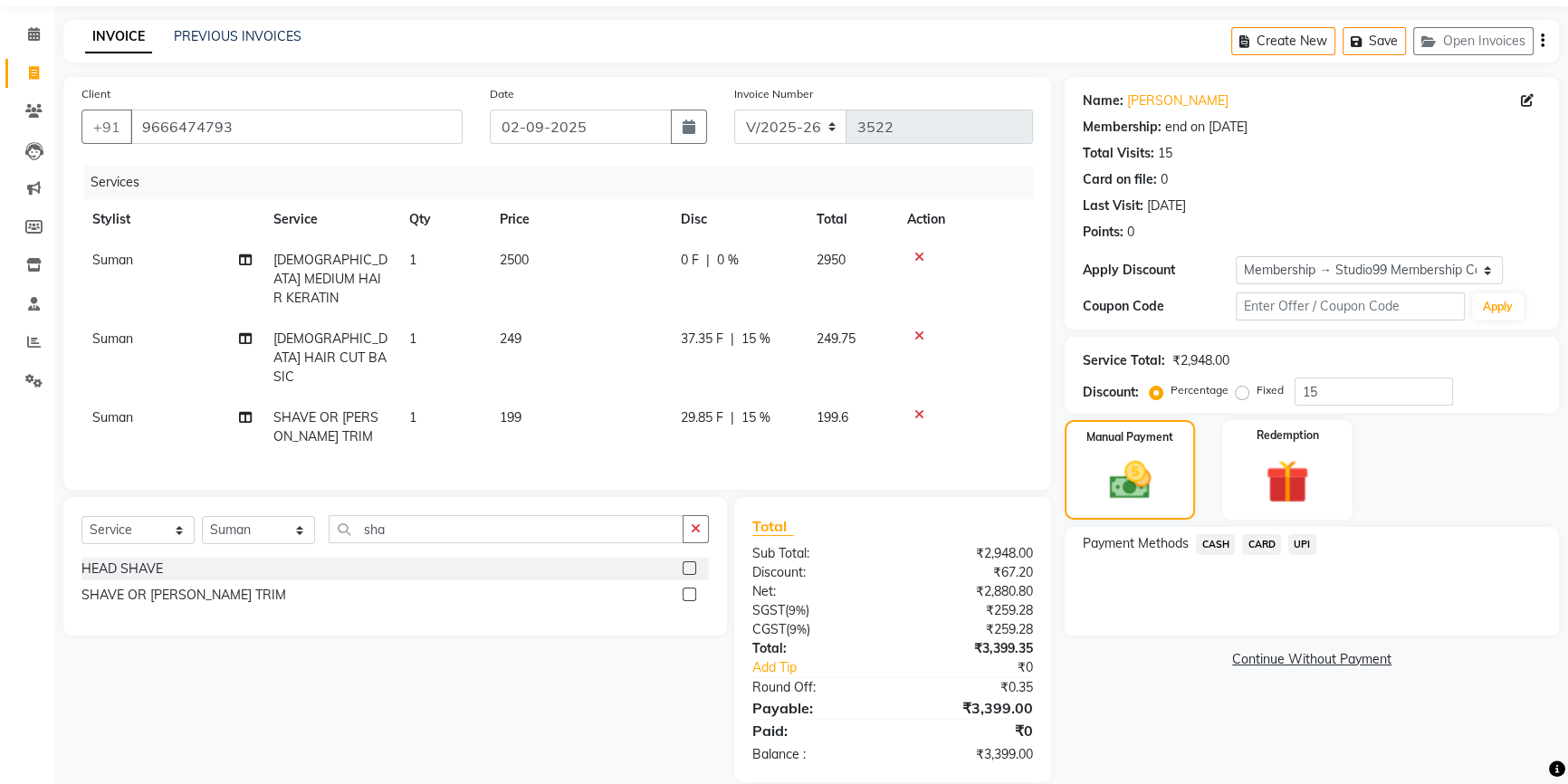
click at [1262, 542] on span "CARD" at bounding box center [1262, 544] width 39 height 21
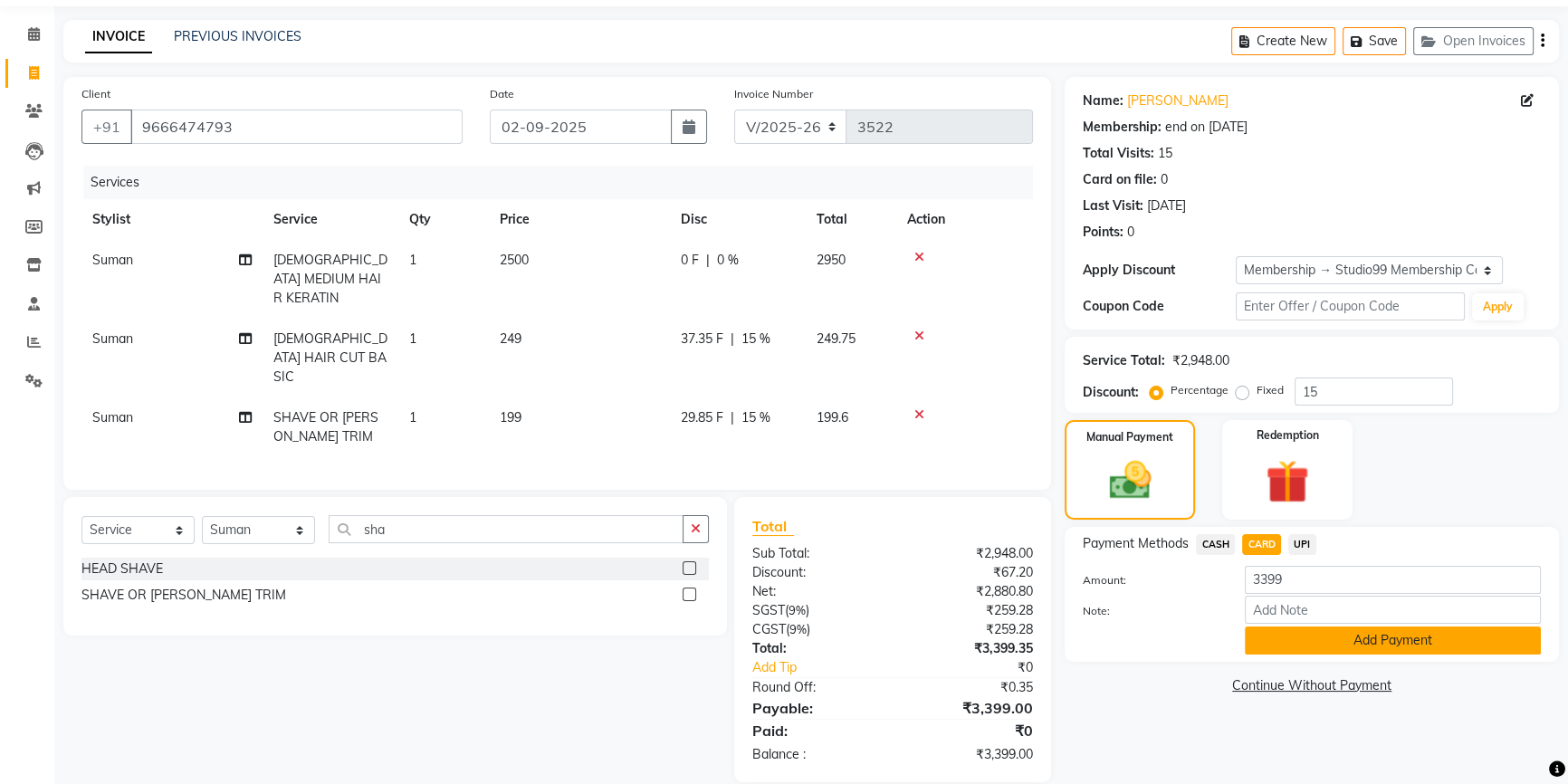
click at [1302, 636] on button "Add Payment" at bounding box center [1393, 640] width 296 height 28
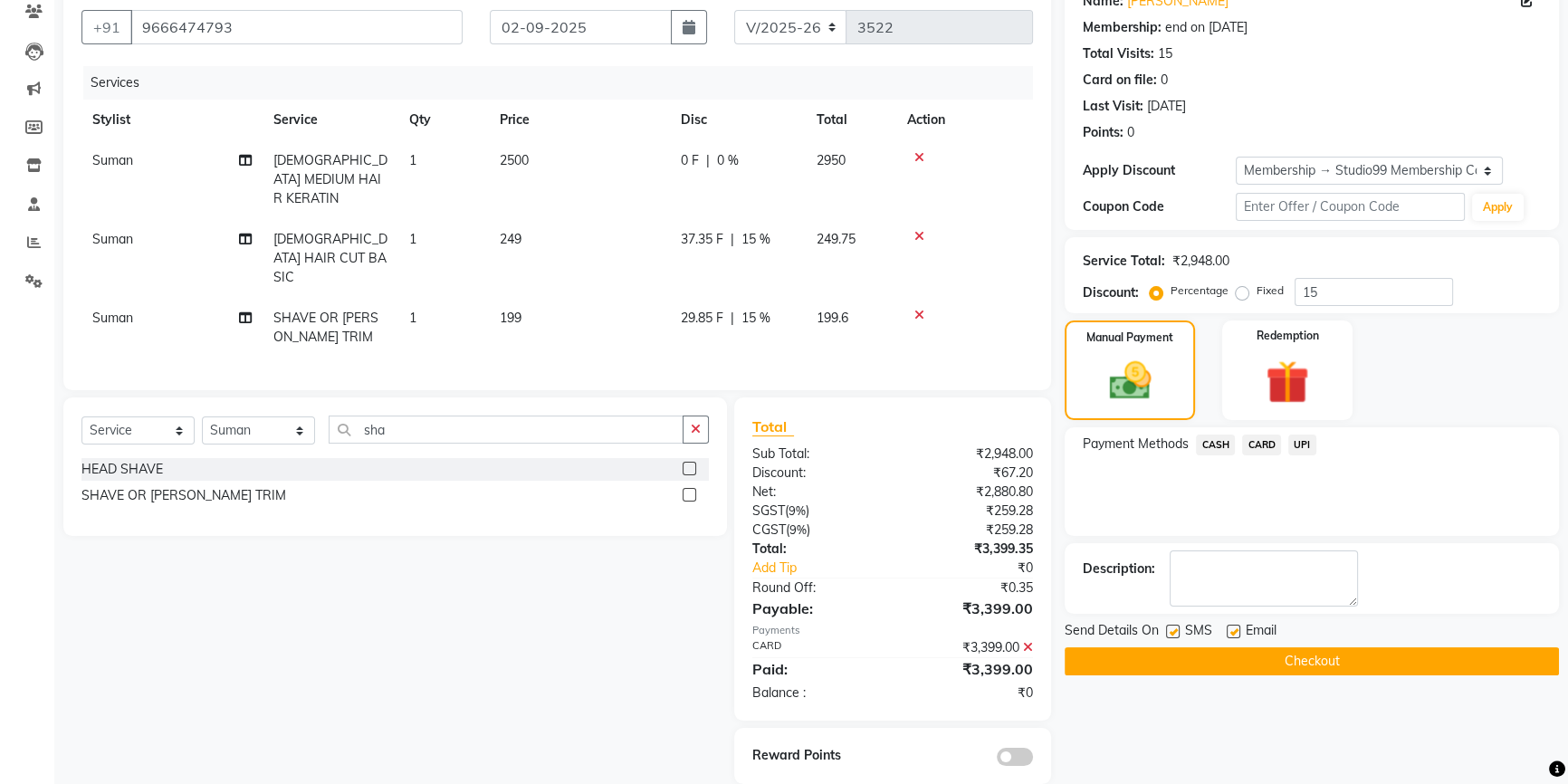
scroll to position [160, 0]
click at [1323, 658] on button "Checkout" at bounding box center [1312, 659] width 494 height 28
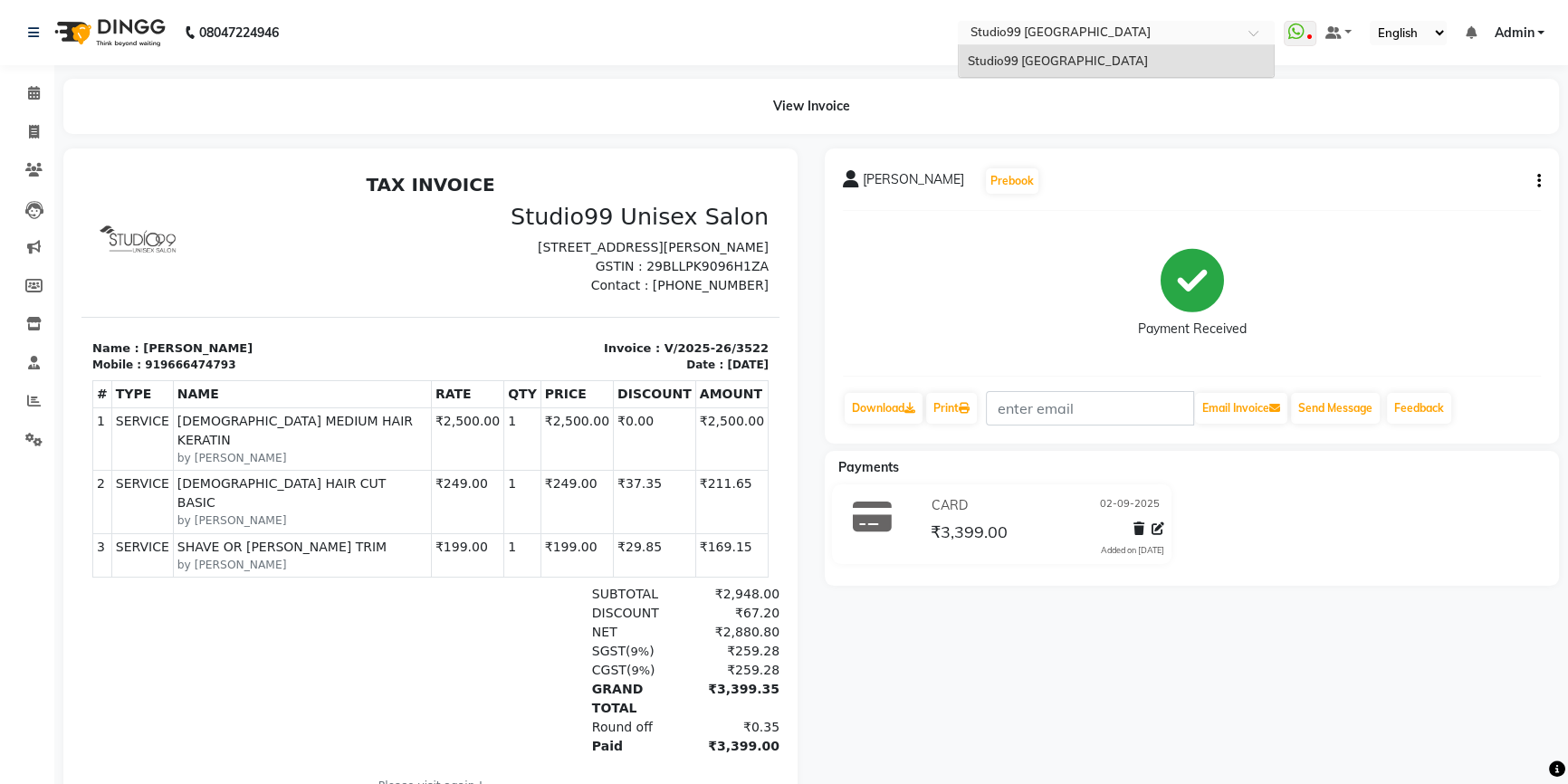
click at [1231, 24] on div "Select Location × Studio99 [GEOGRAPHIC_DATA]" at bounding box center [1102, 33] width 281 height 18
click at [44, 135] on span at bounding box center [34, 133] width 31 height 21
select select "6042"
select select "service"
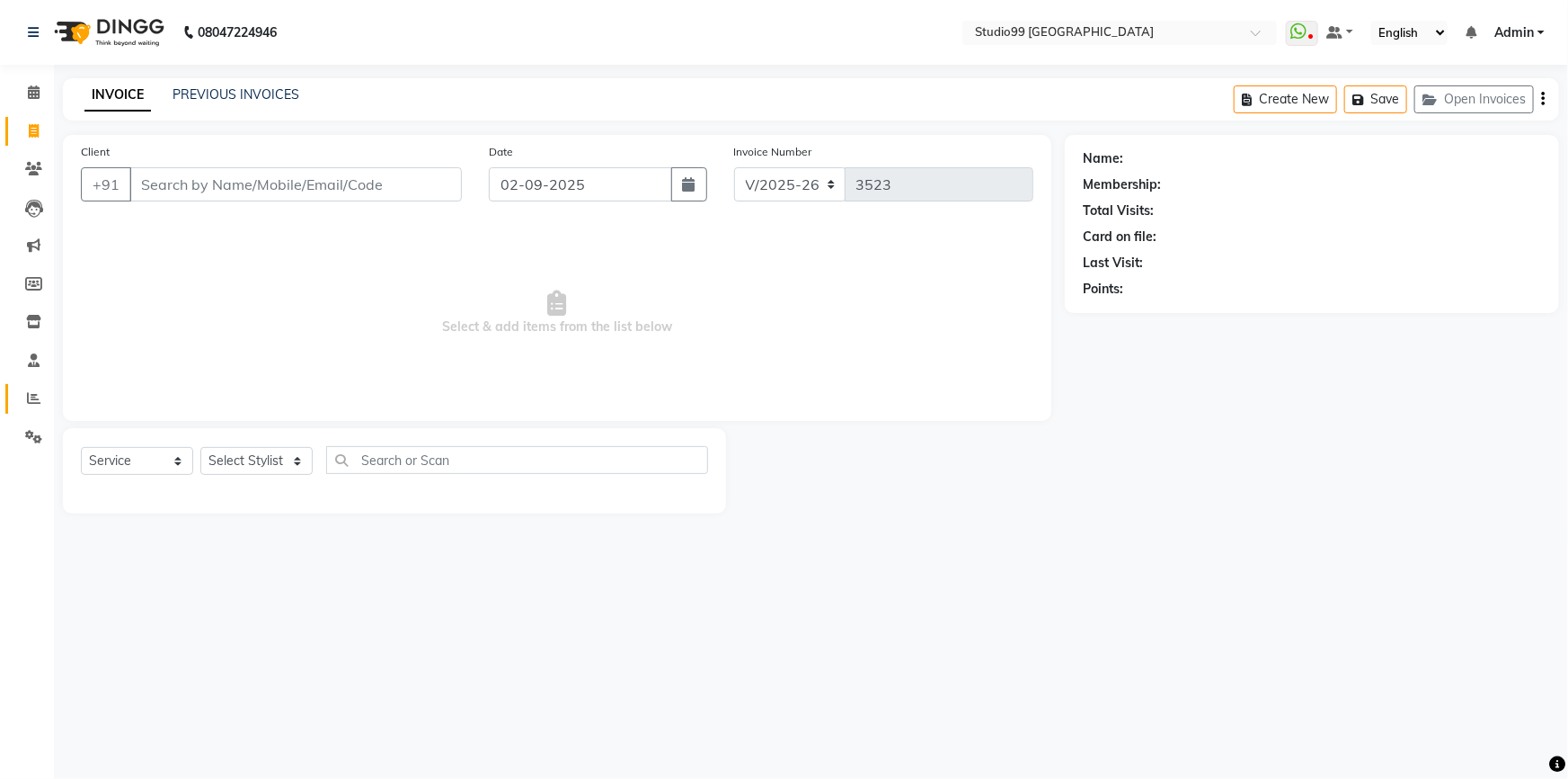
click at [36, 409] on link "Reports" at bounding box center [27, 398] width 43 height 29
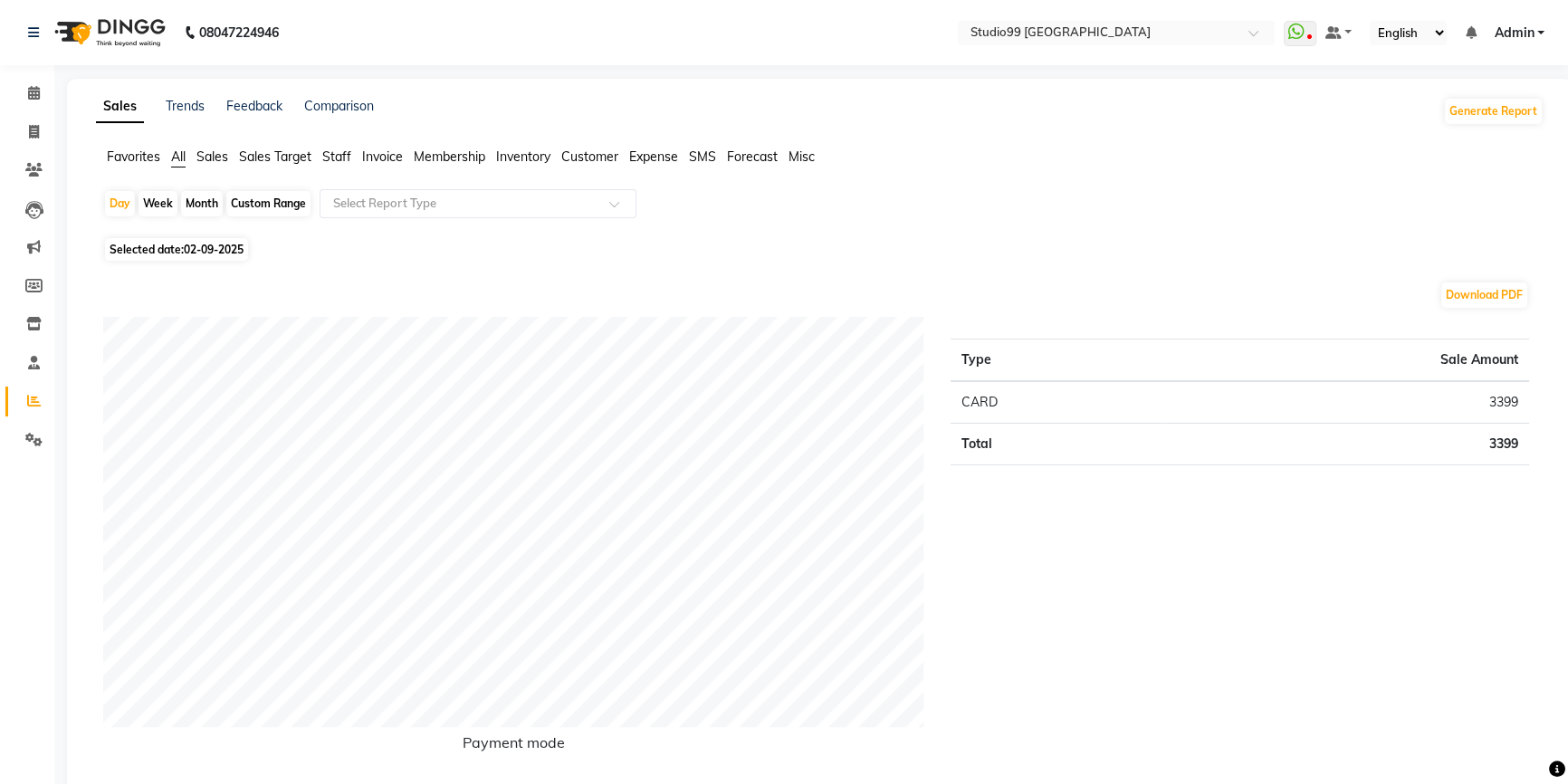
click at [335, 155] on span "Staff" at bounding box center [336, 157] width 29 height 17
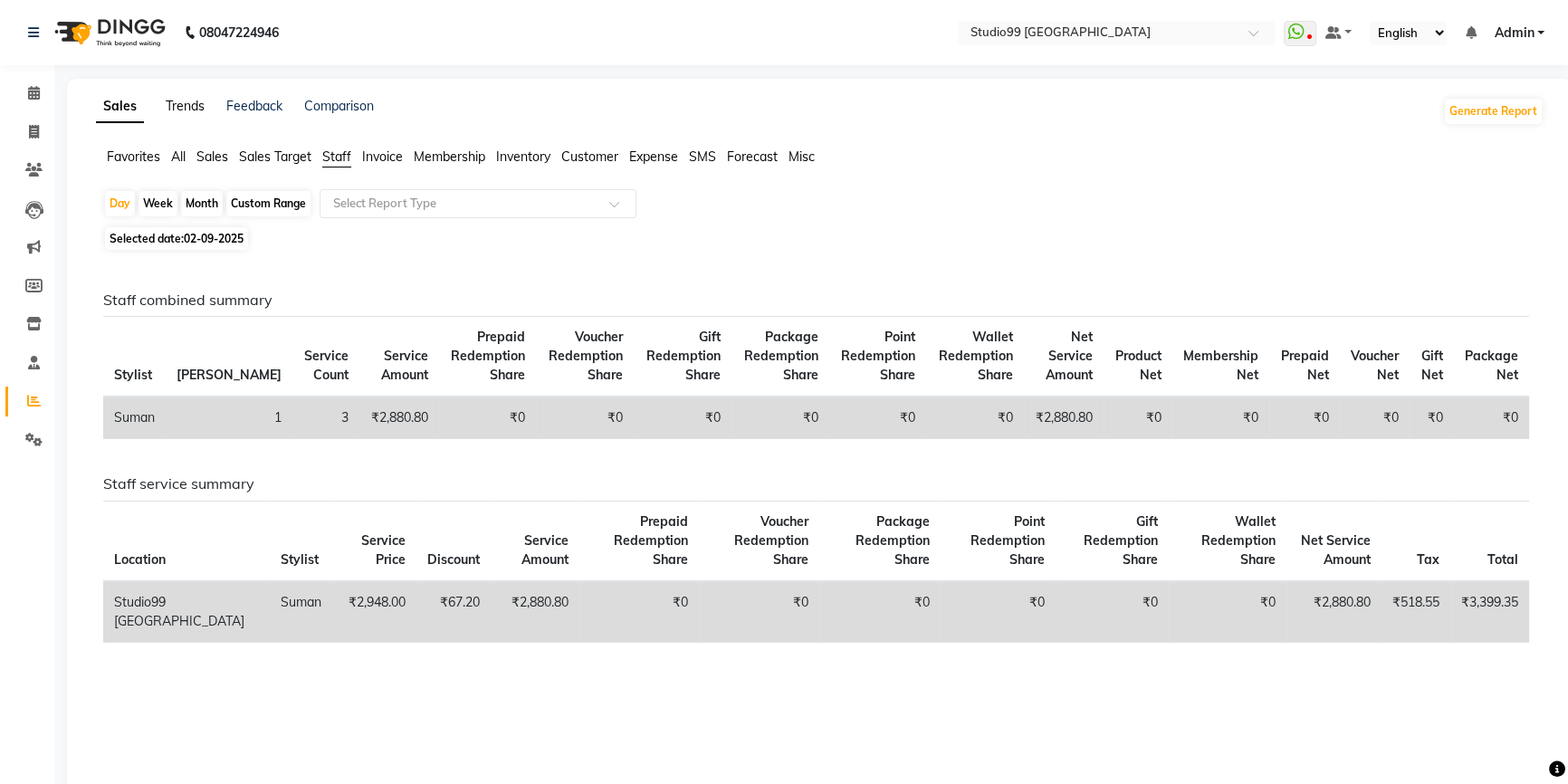
click at [177, 103] on link "Trends" at bounding box center [185, 106] width 39 height 17
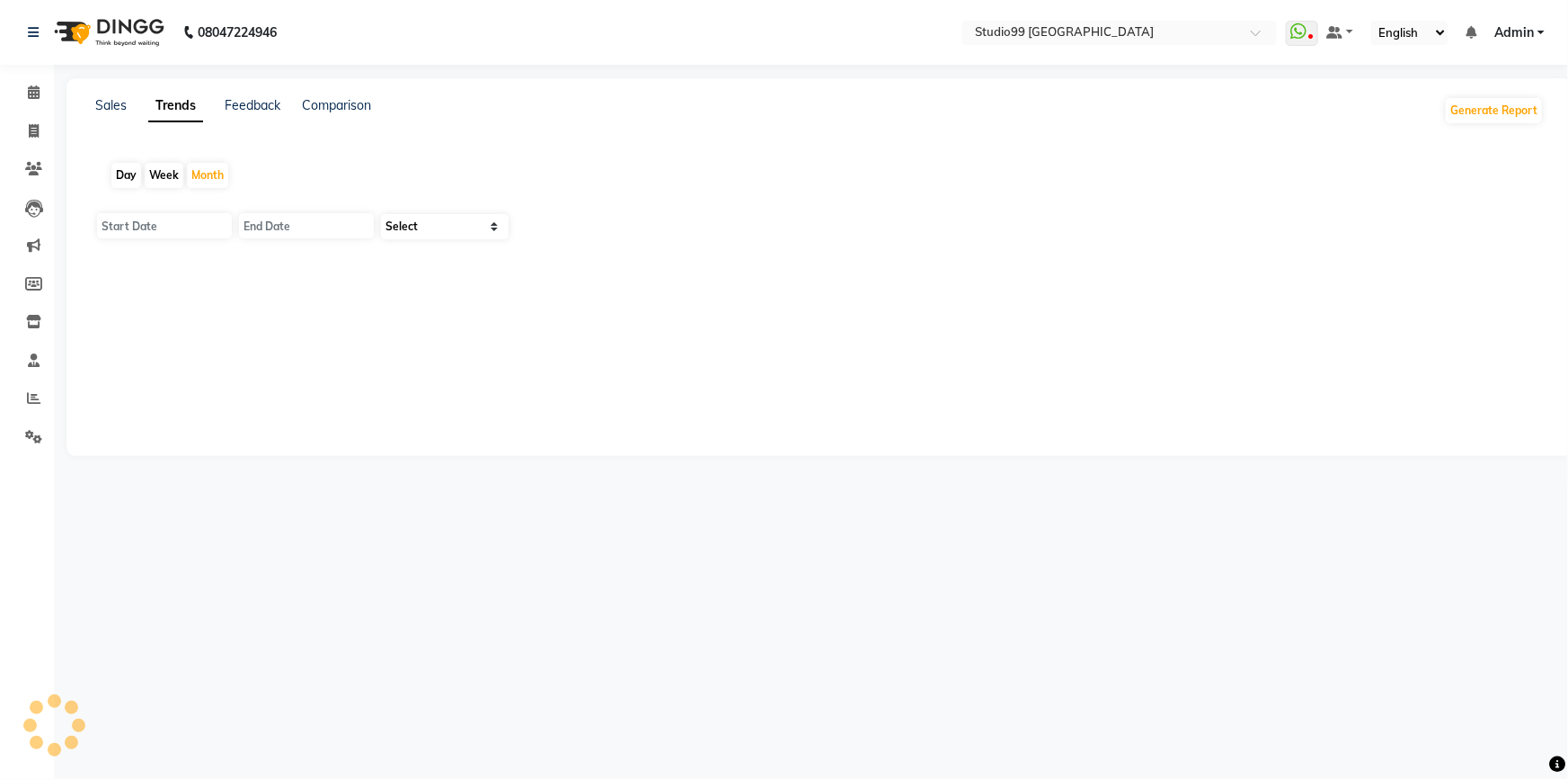
type input "[DATE]"
select select "by_client"
click at [252, 103] on link "Feedback" at bounding box center [252, 105] width 56 height 16
click at [353, 105] on link "Comparison" at bounding box center [338, 105] width 70 height 16
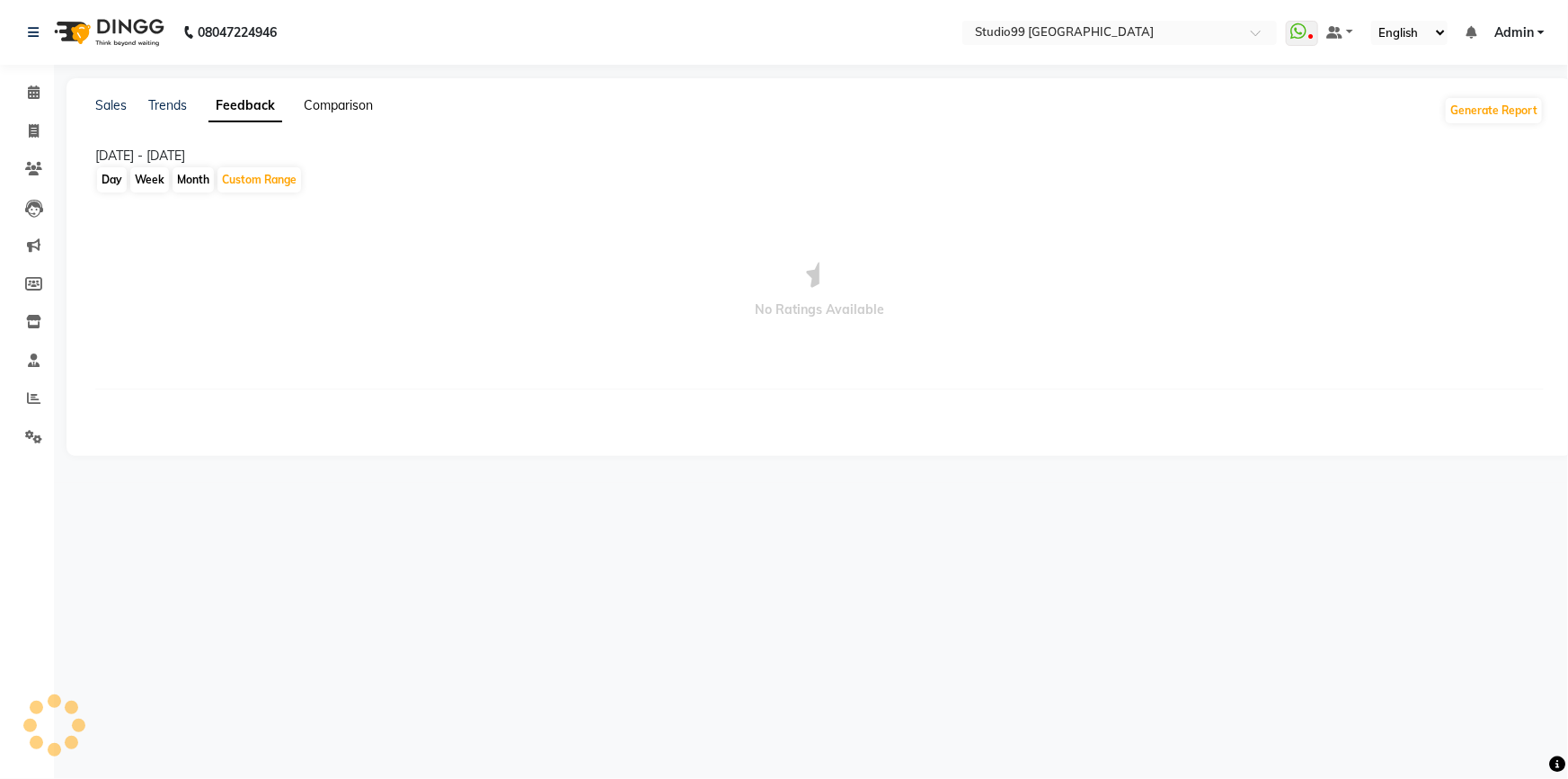
select select "single_date"
select select "single_date_dash"
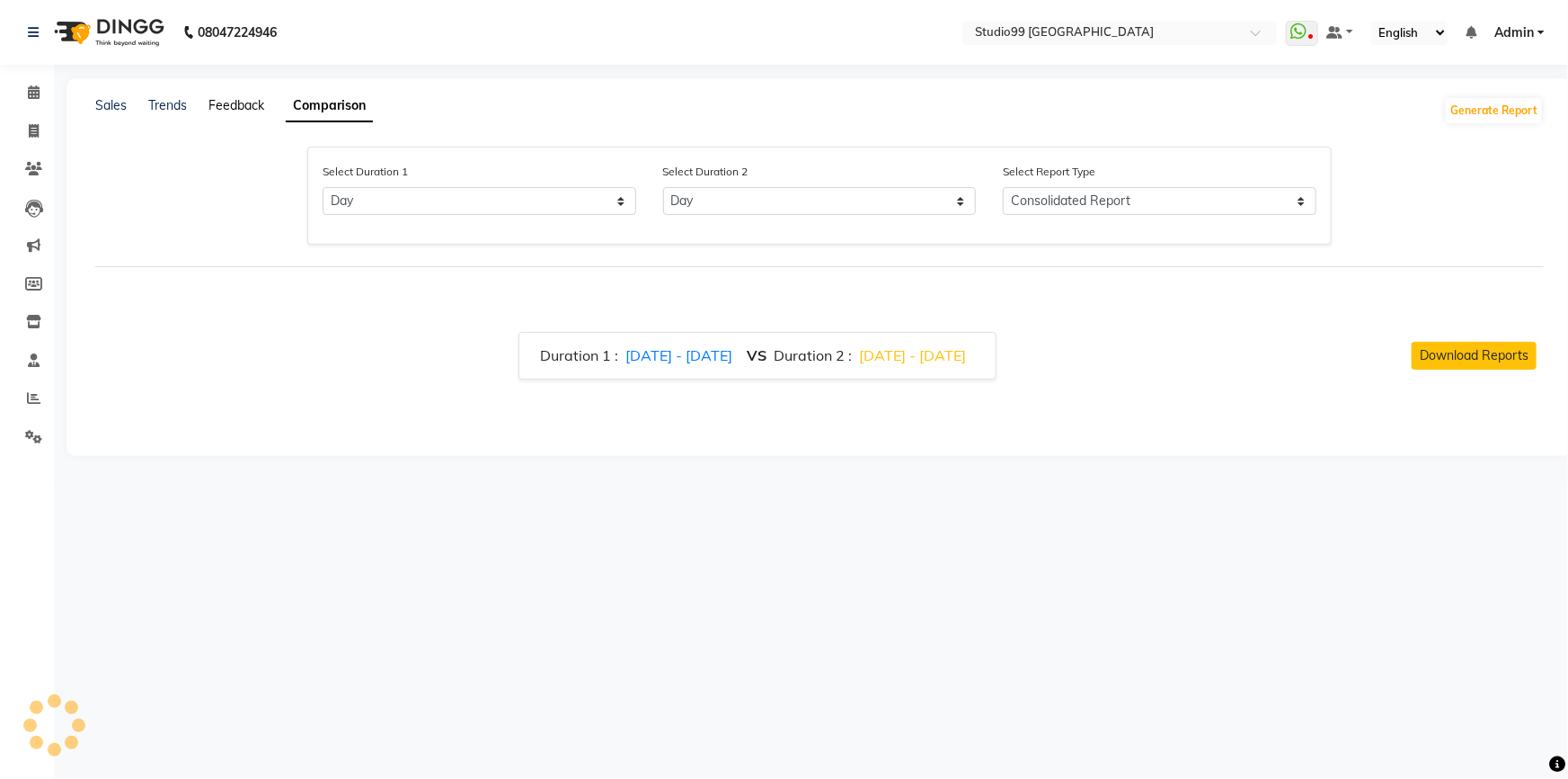
click at [236, 103] on link "Feedback" at bounding box center [236, 105] width 56 height 16
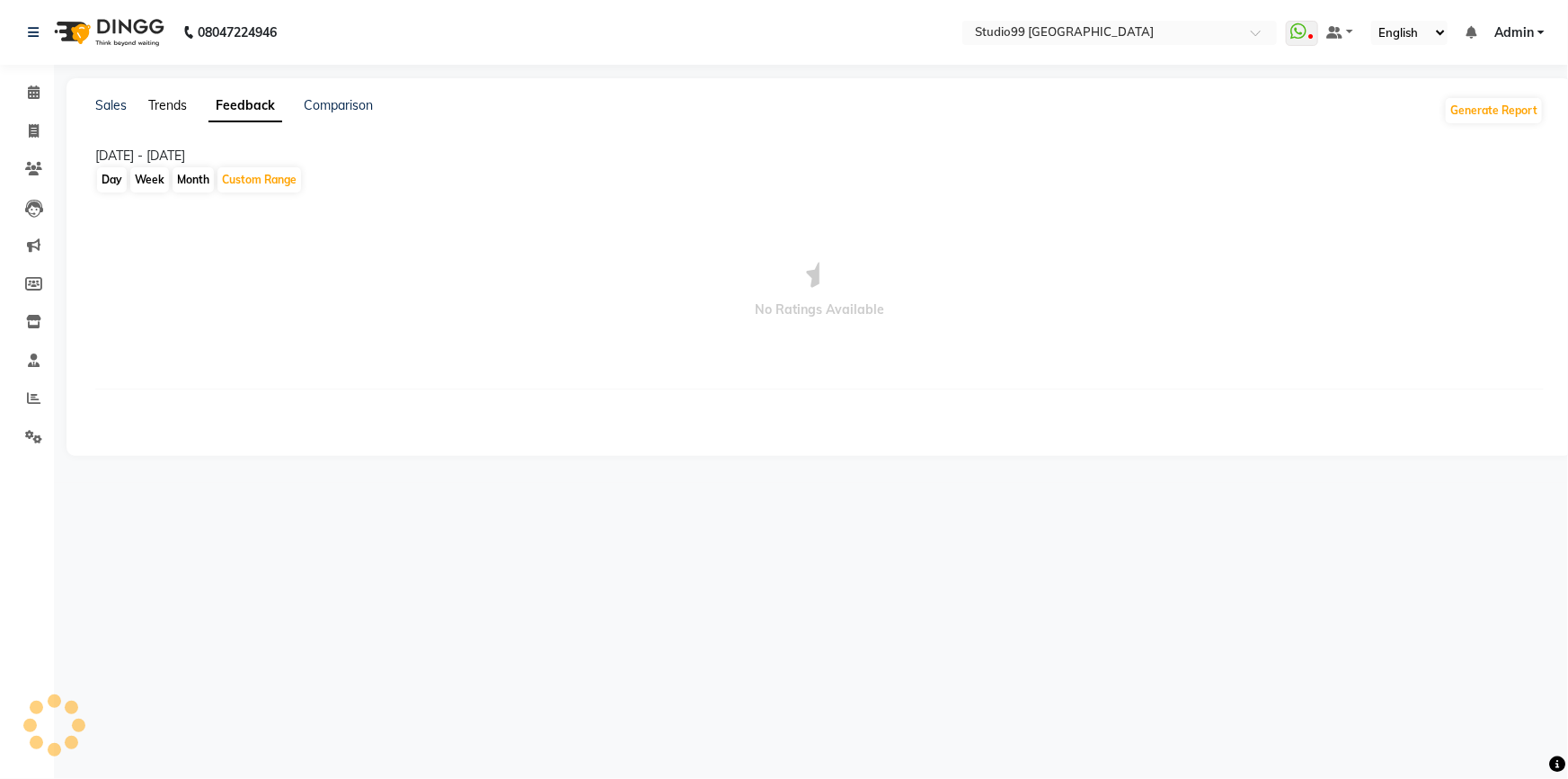
click at [181, 99] on link "Trends" at bounding box center [167, 105] width 38 height 16
select select "by_client"
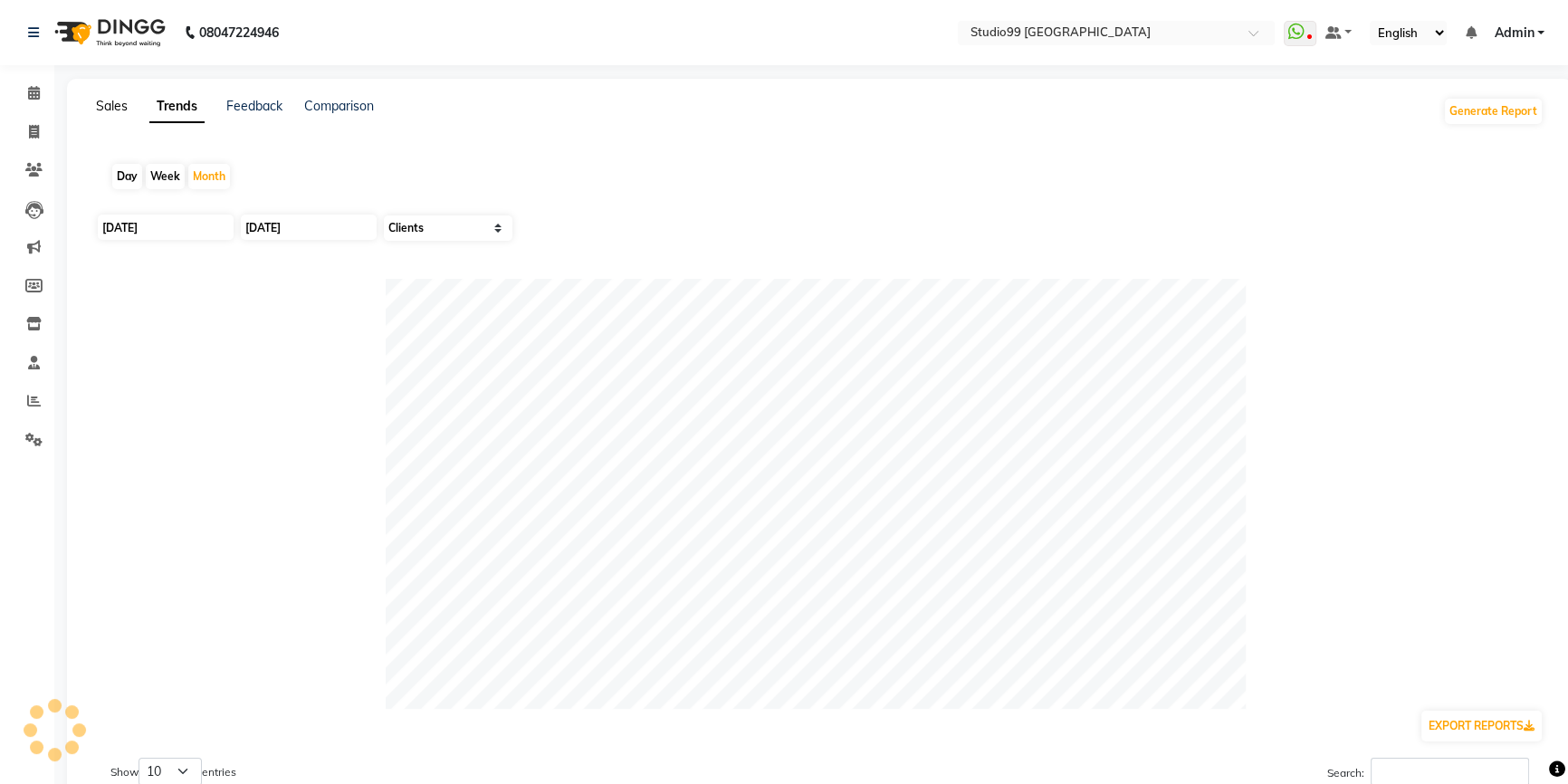
click at [124, 106] on link "Sales" at bounding box center [112, 106] width 31 height 17
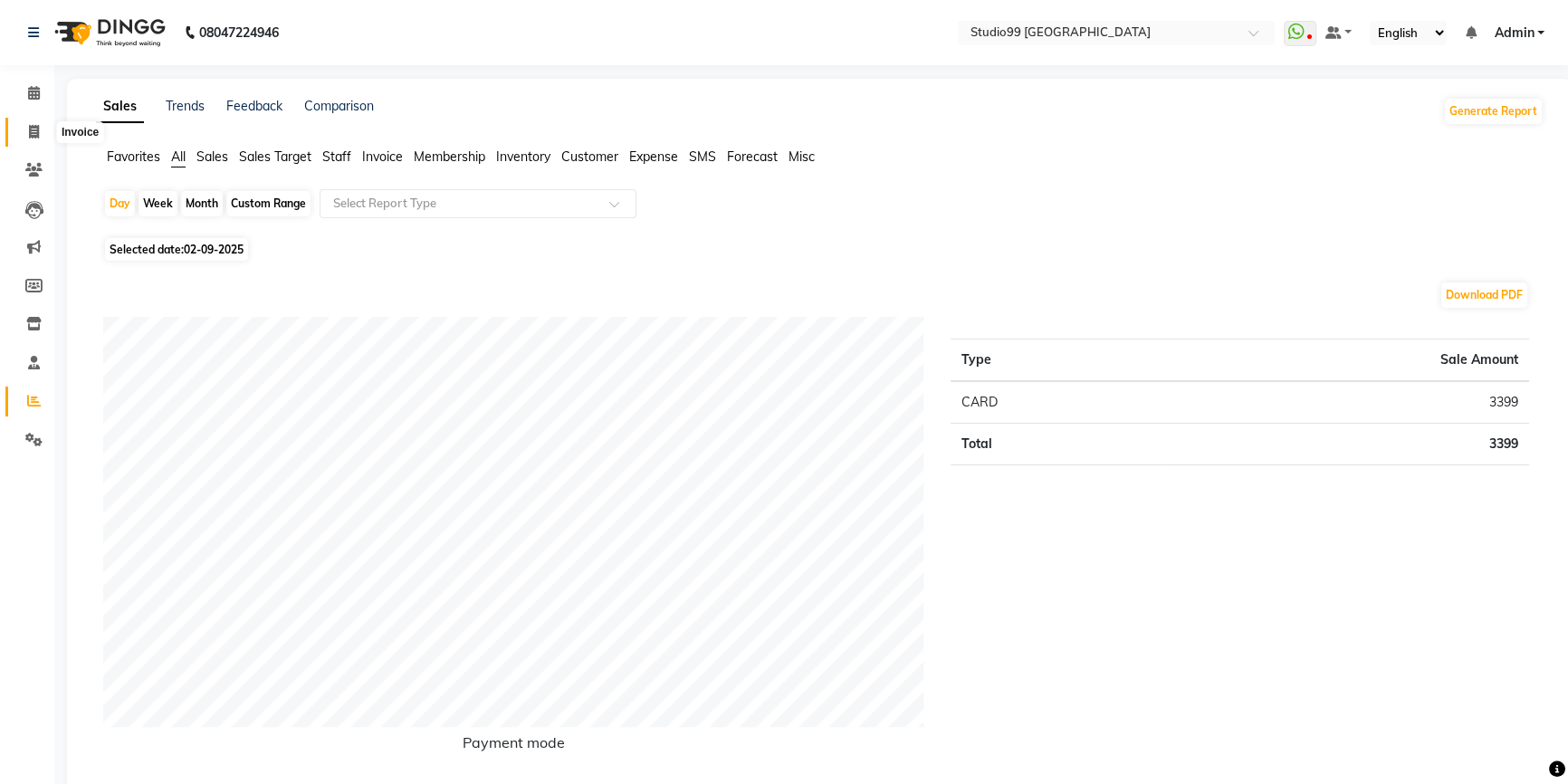
click at [29, 130] on icon at bounding box center [33, 132] width 10 height 14
select select "service"
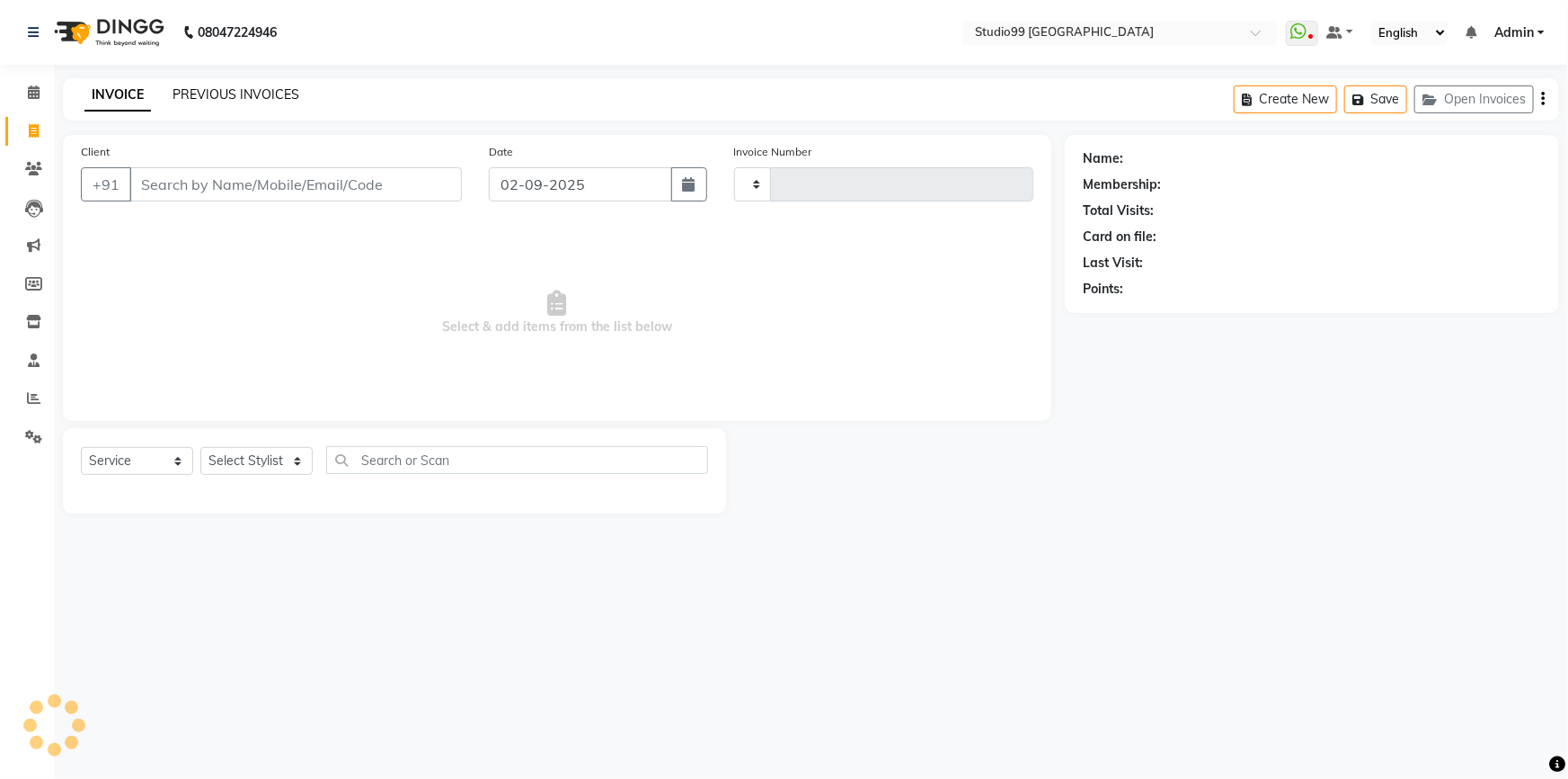
type input "3523"
select select "6042"
click at [255, 92] on link "PREVIOUS INVOICES" at bounding box center [236, 94] width 127 height 16
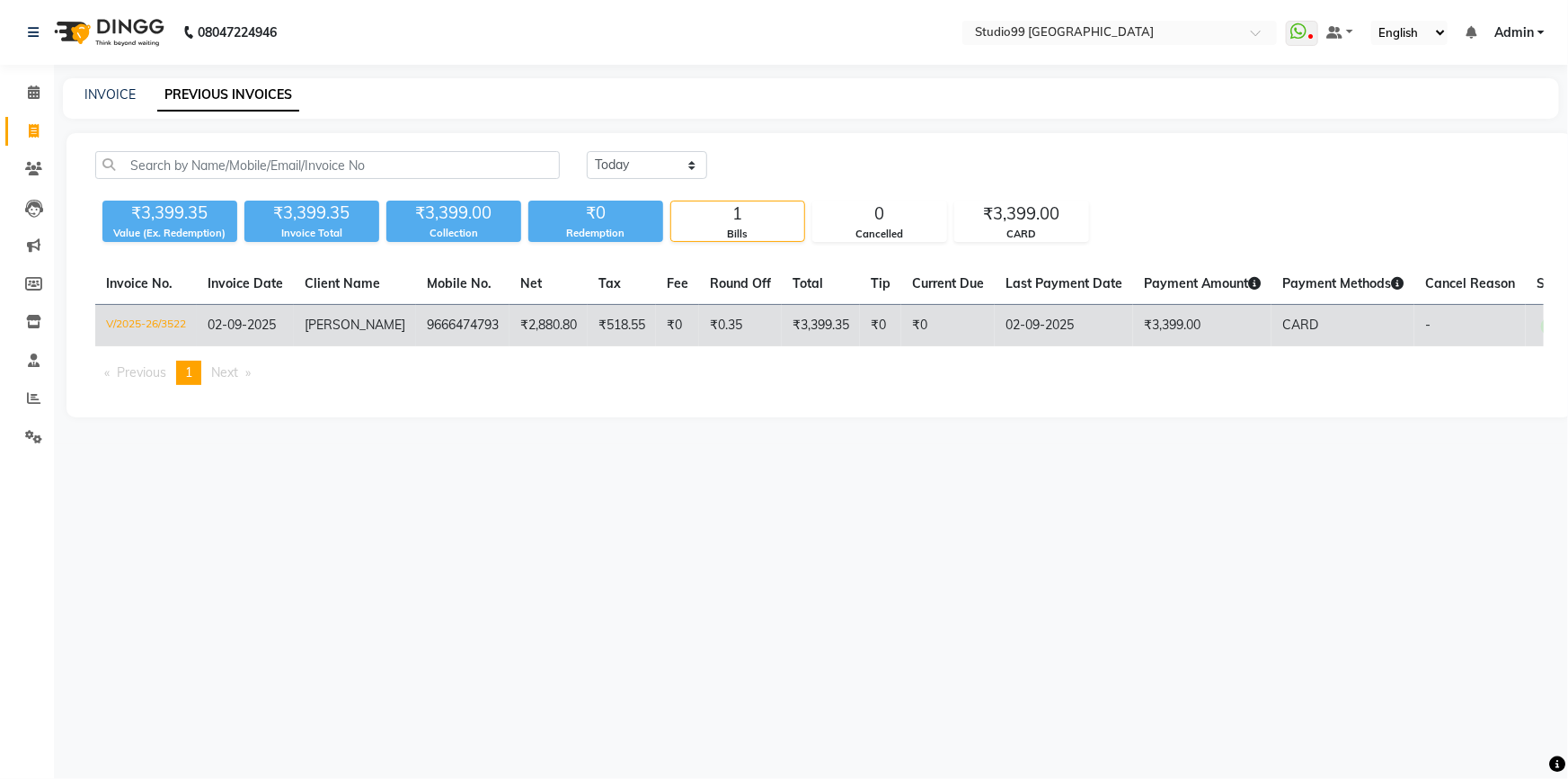
click at [390, 323] on td "[PERSON_NAME]" at bounding box center [355, 326] width 123 height 42
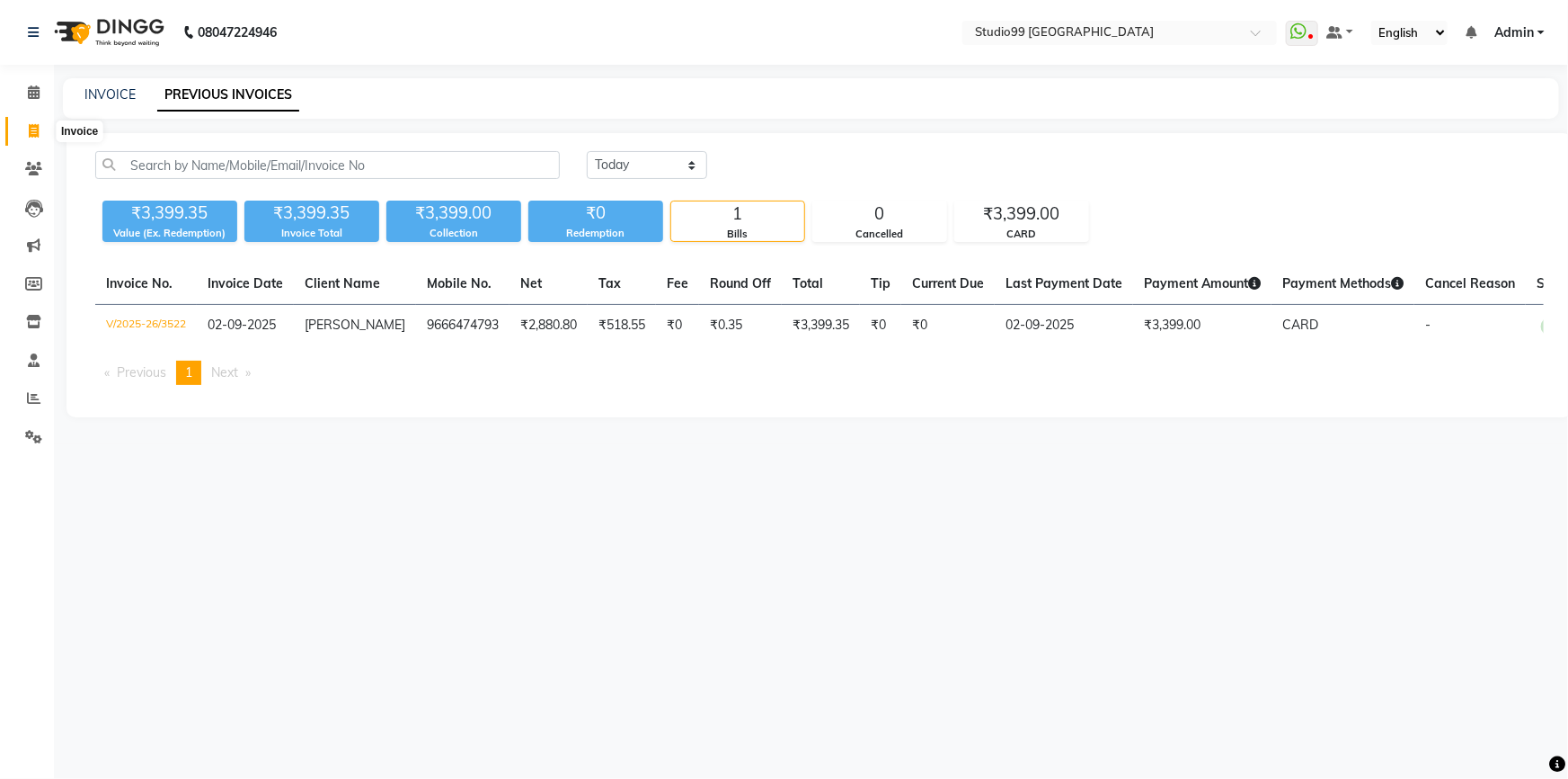
click at [34, 129] on icon at bounding box center [33, 131] width 10 height 14
select select "service"
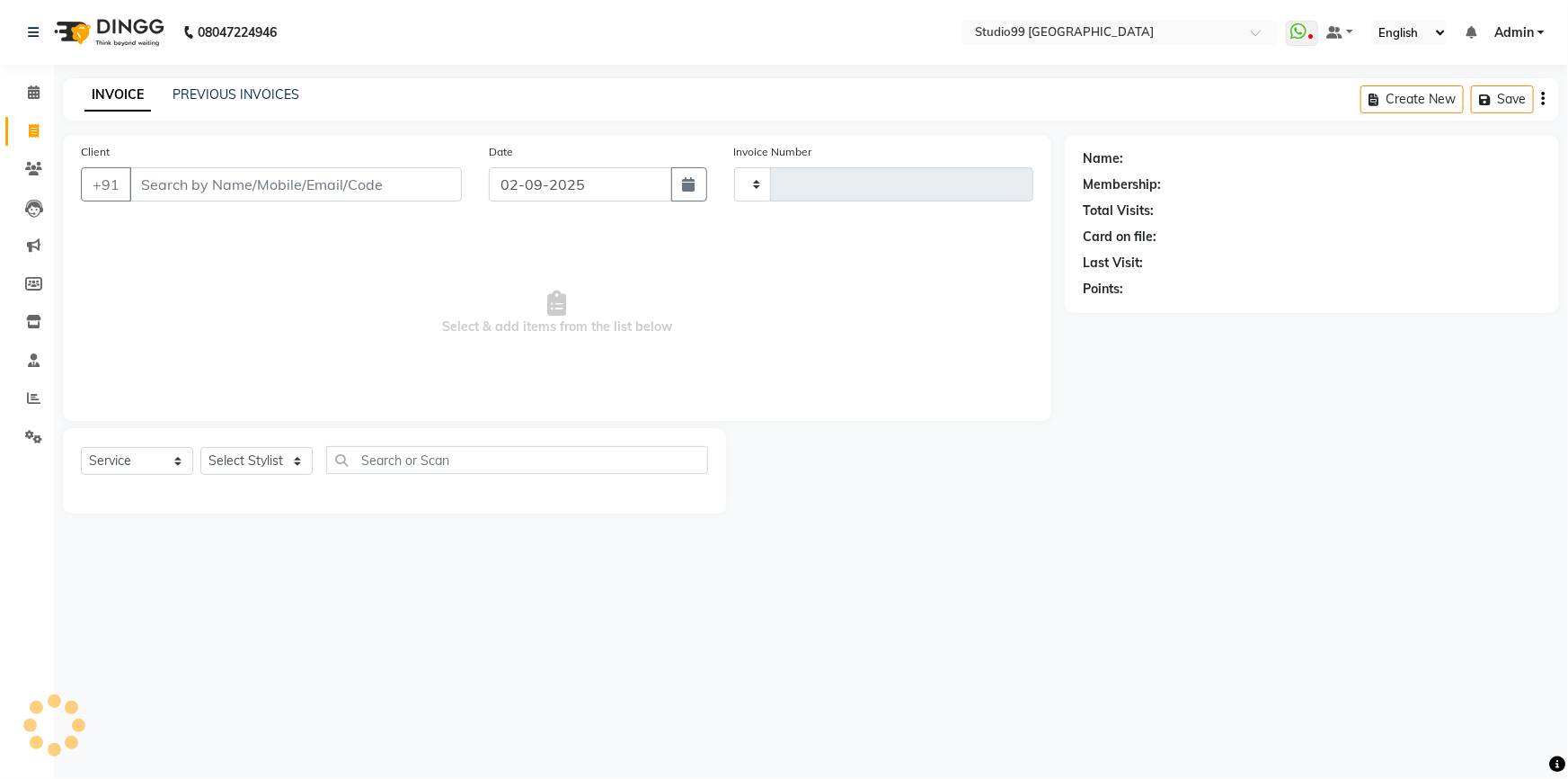
type input "3523"
select select "6042"
click at [255, 90] on link "PREVIOUS INVOICES" at bounding box center [236, 94] width 127 height 16
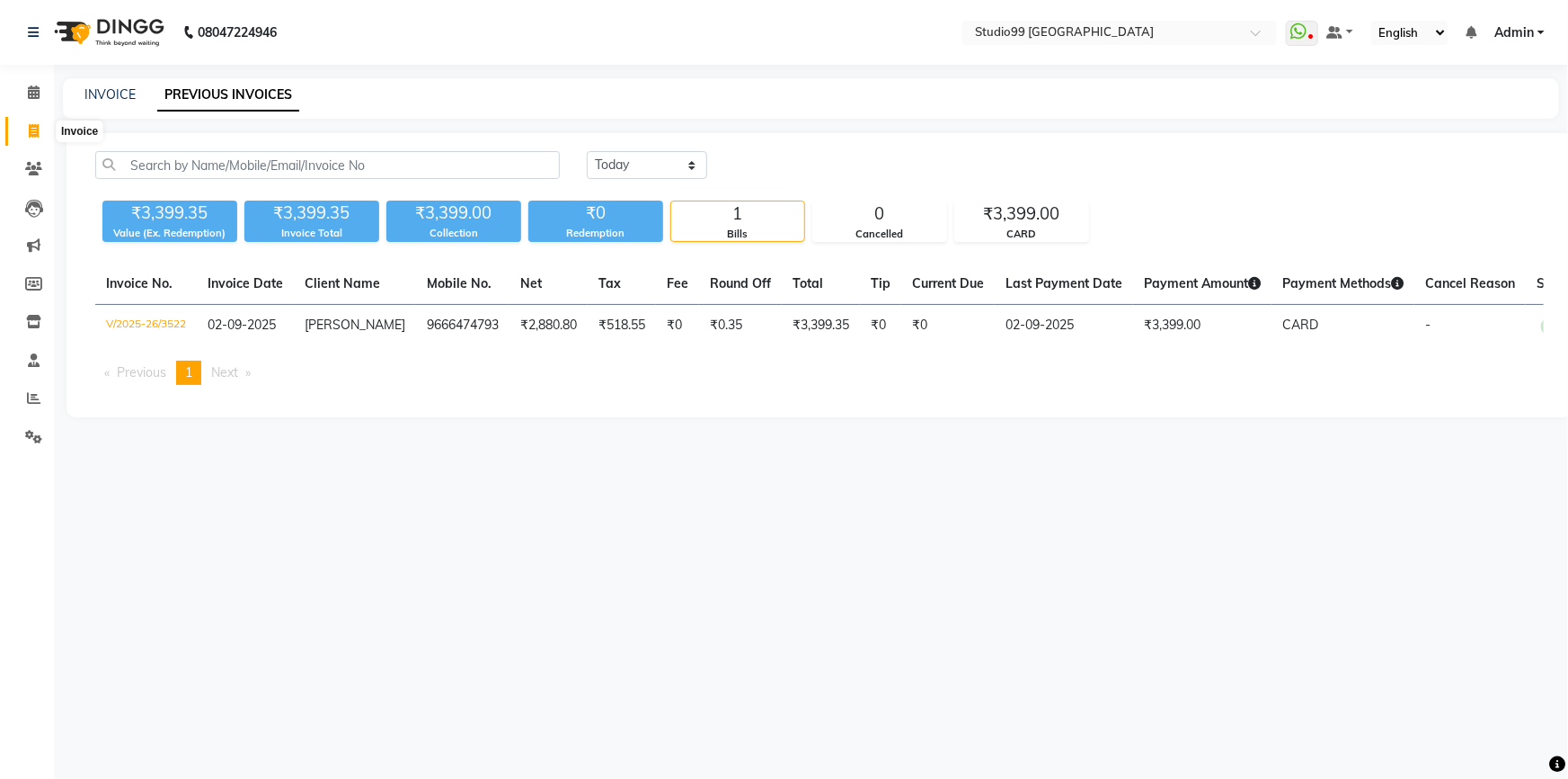
click at [28, 126] on icon at bounding box center [33, 131] width 10 height 14
select select "6042"
select select "service"
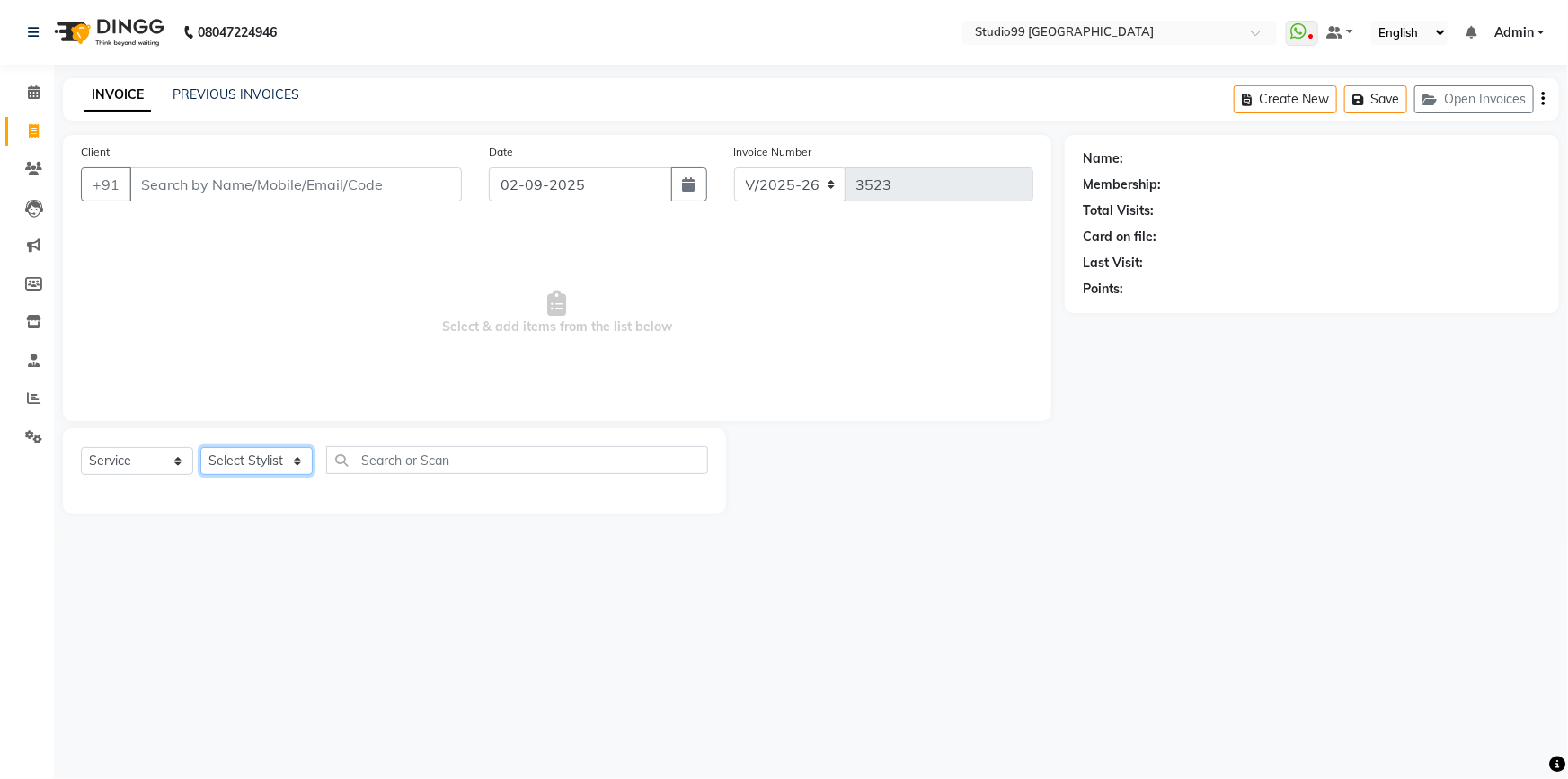
click at [227, 459] on select "Select Stylist Admin AKSHAY [PERSON_NAME] mahi [PERSON_NAME] [PERSON_NAME] [PER…" at bounding box center [256, 460] width 113 height 27
select select "52186"
click at [200, 447] on select "Select Stylist Admin AKSHAY [PERSON_NAME] mahi [PERSON_NAME] [PERSON_NAME] [PER…" at bounding box center [256, 460] width 113 height 27
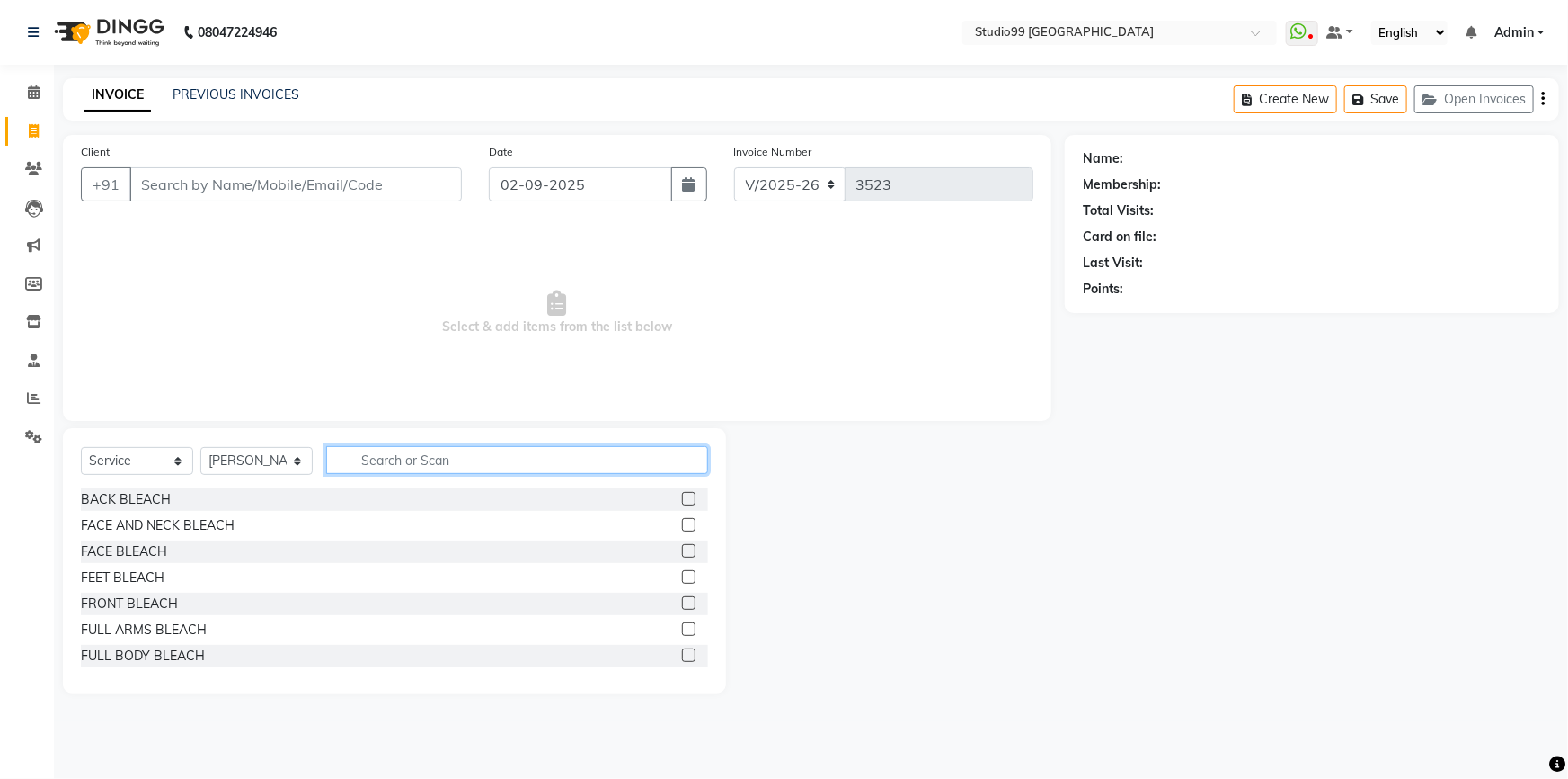
click at [395, 460] on input "text" at bounding box center [517, 460] width 381 height 27
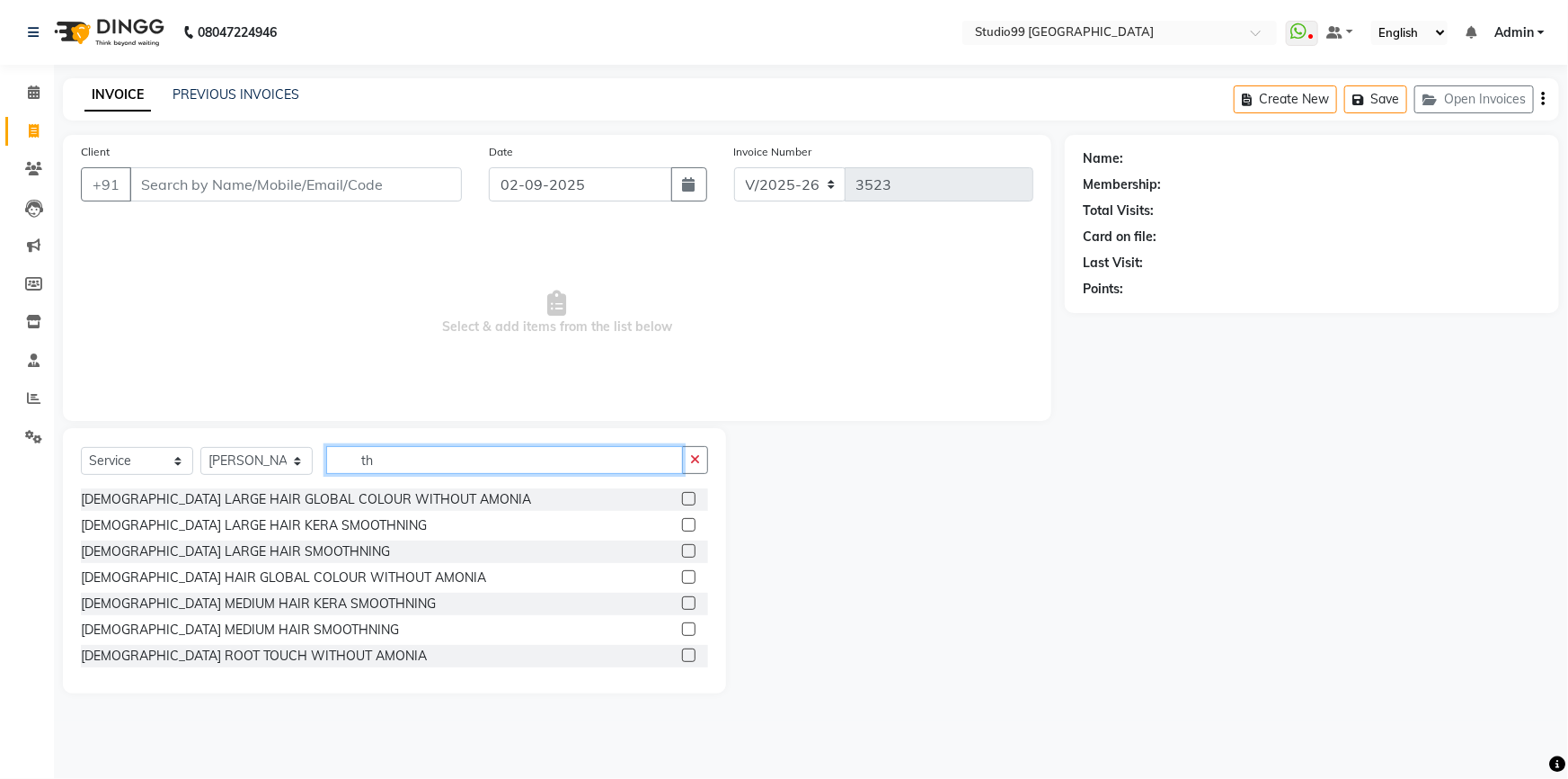
type input "thr"
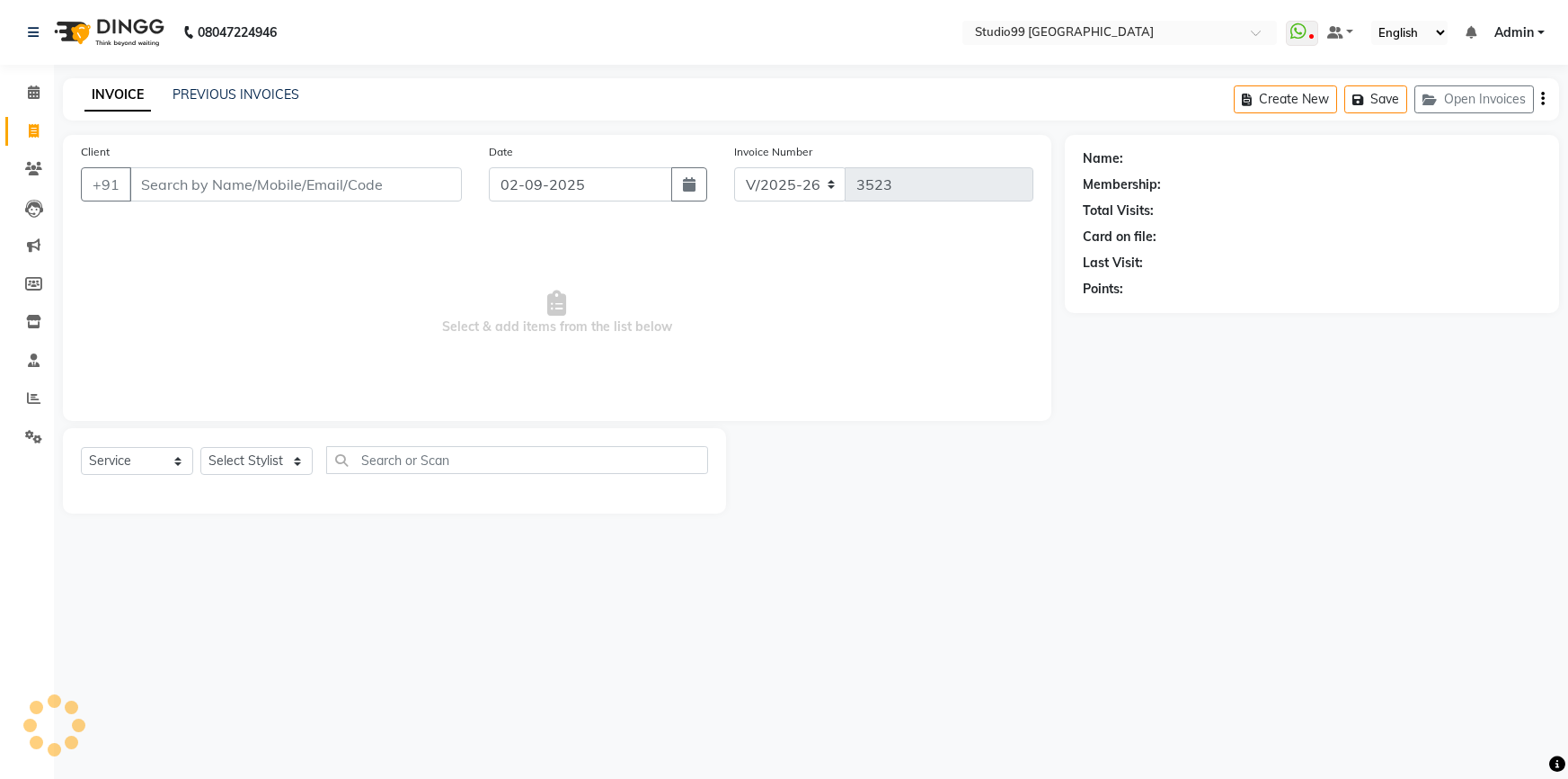
select select "6042"
select select "service"
click at [188, 190] on input "Client" at bounding box center [295, 184] width 332 height 34
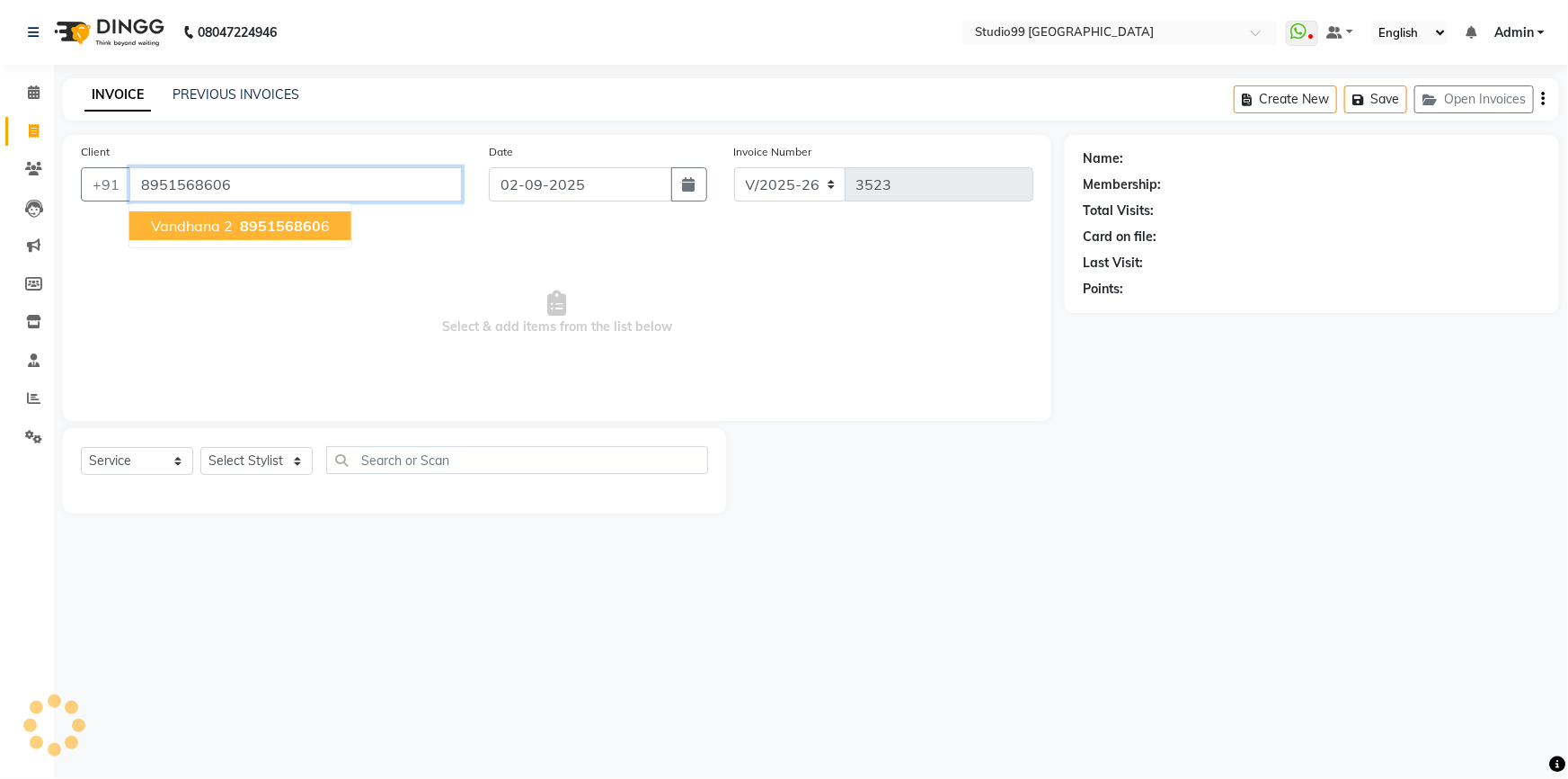
type input "8951568606"
select select "1: Object"
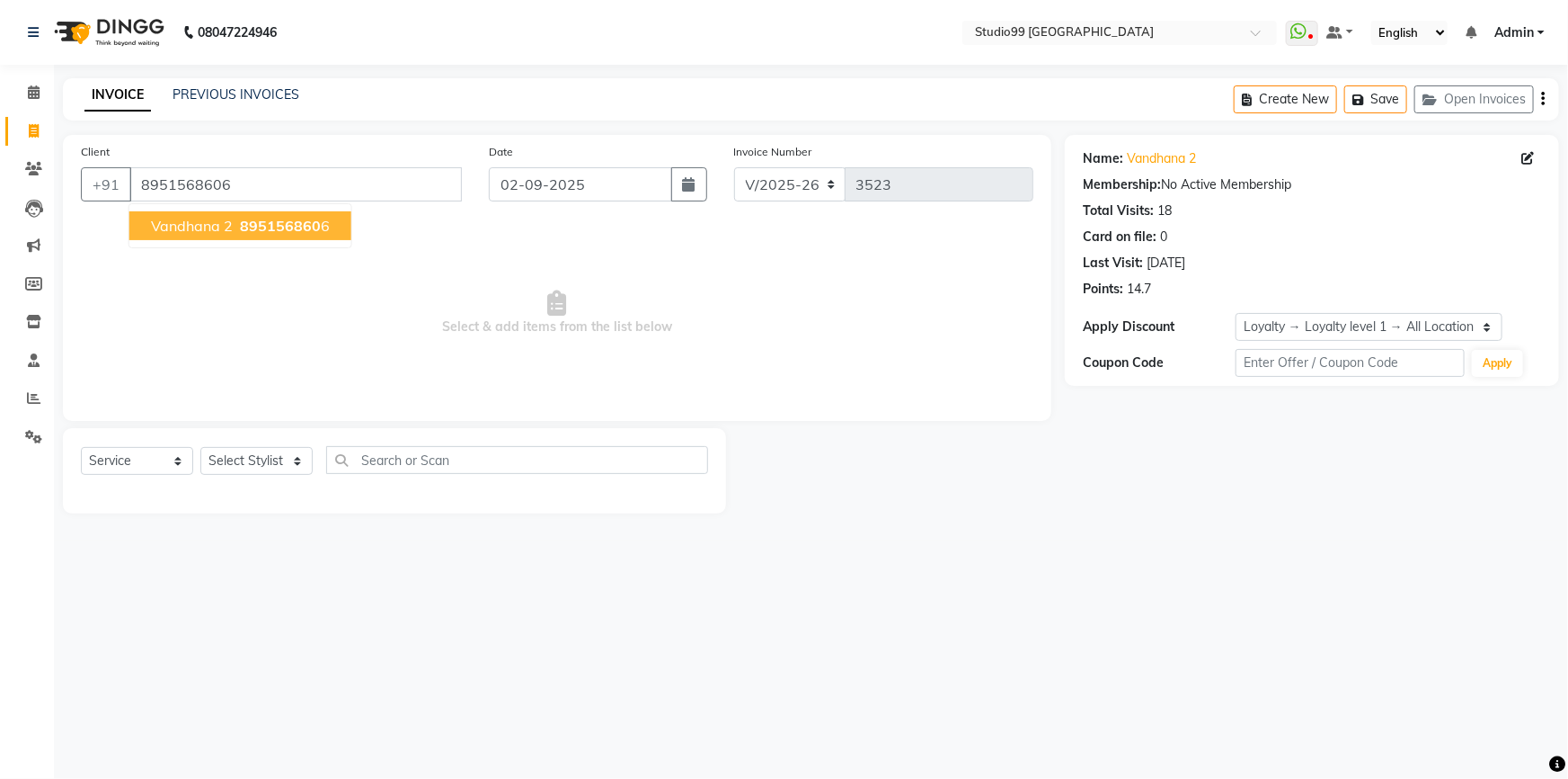
click at [244, 227] on span "895156860" at bounding box center [280, 226] width 81 height 18
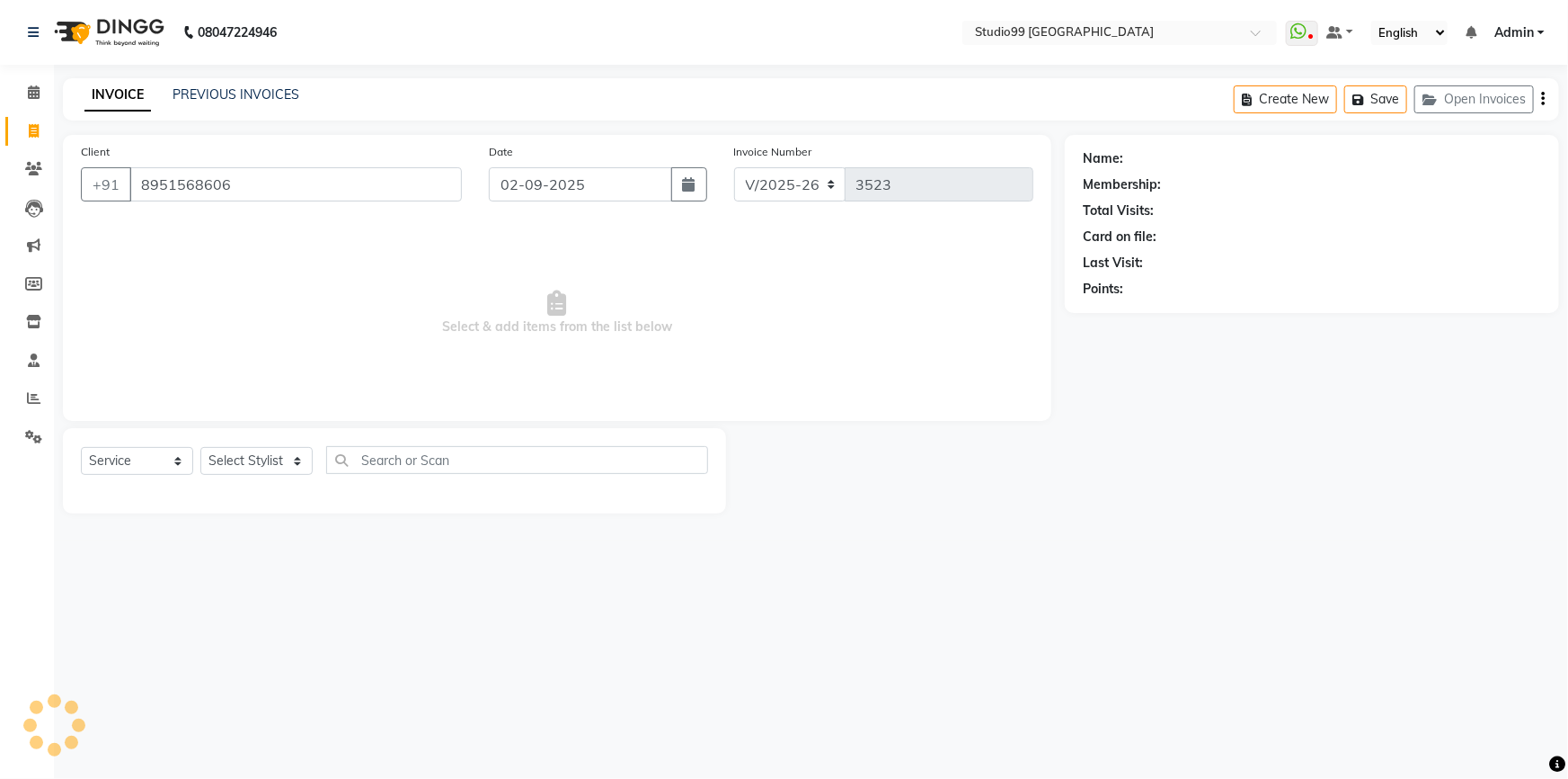
select select "1: Object"
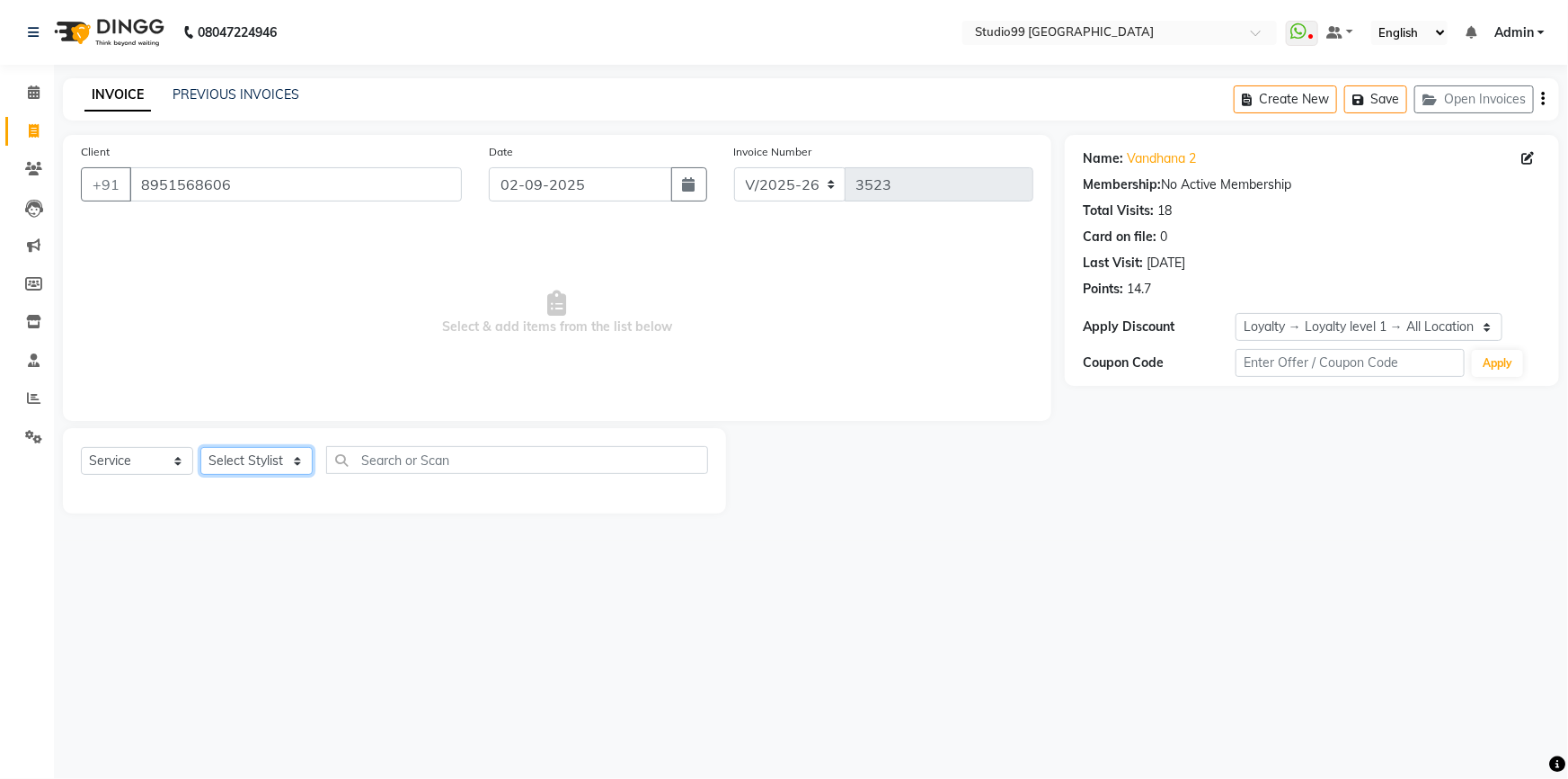
click at [252, 472] on select "Select Stylist Admin AKSHAY [PERSON_NAME] mahi [PERSON_NAME] [PERSON_NAME] [PER…" at bounding box center [256, 460] width 113 height 27
select select "52186"
click at [200, 447] on select "Select Stylist Admin AKSHAY [PERSON_NAME] mahi [PERSON_NAME] [PERSON_NAME] [PER…" at bounding box center [256, 460] width 113 height 27
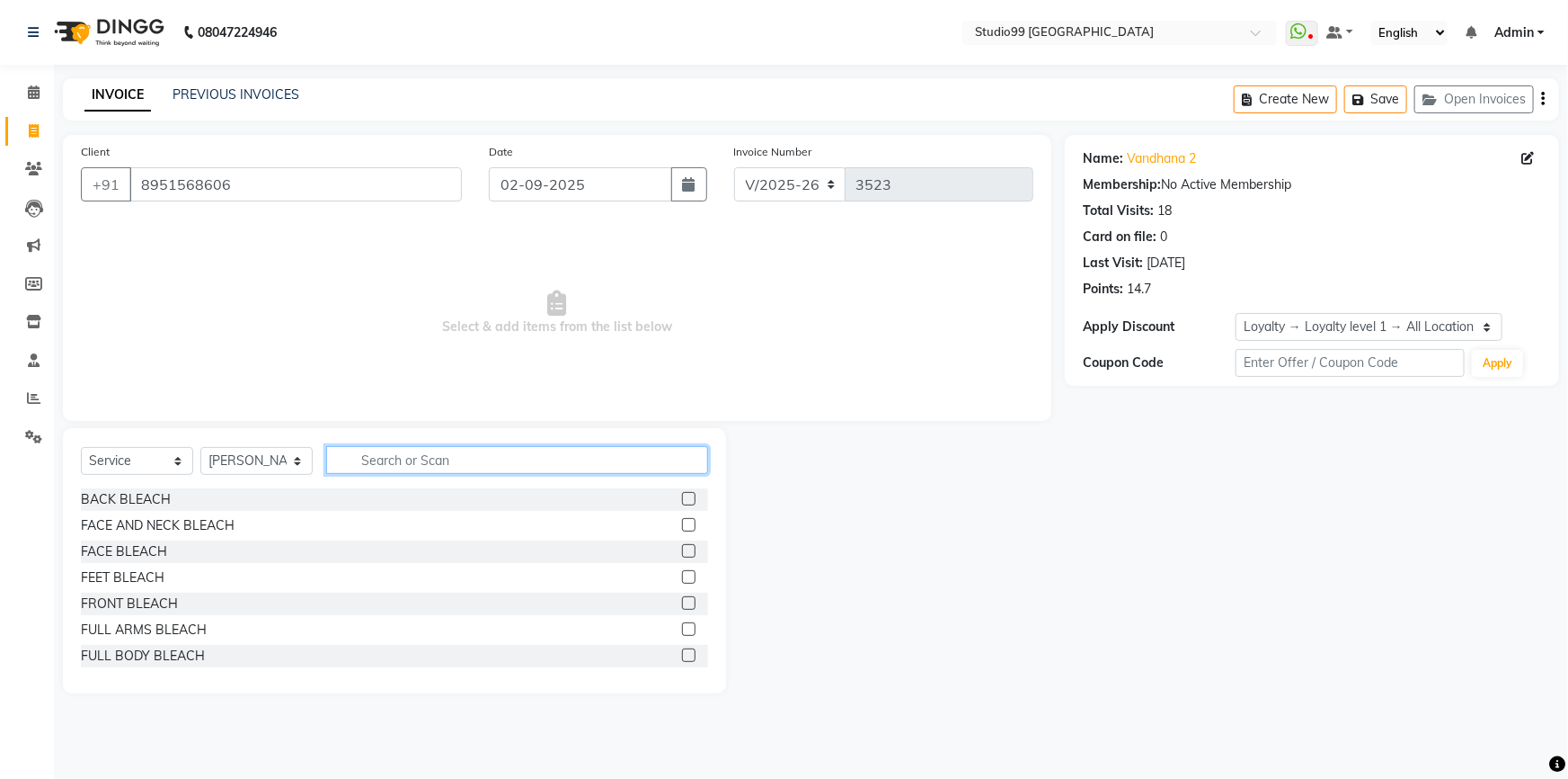
click at [380, 467] on input "text" at bounding box center [517, 460] width 381 height 27
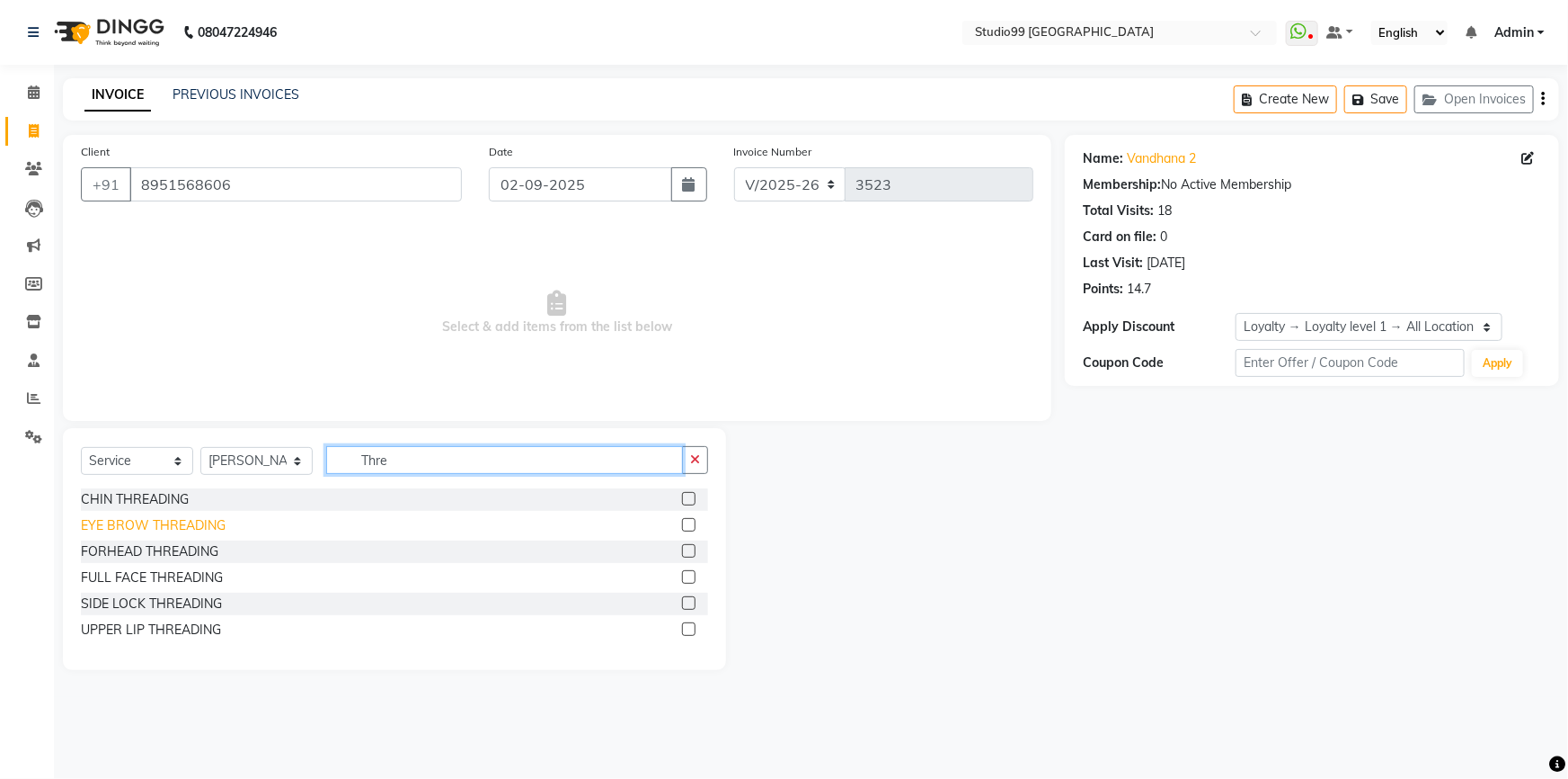
type input "Thre"
click at [163, 525] on div "EYE BROW THREADING" at bounding box center [153, 525] width 145 height 19
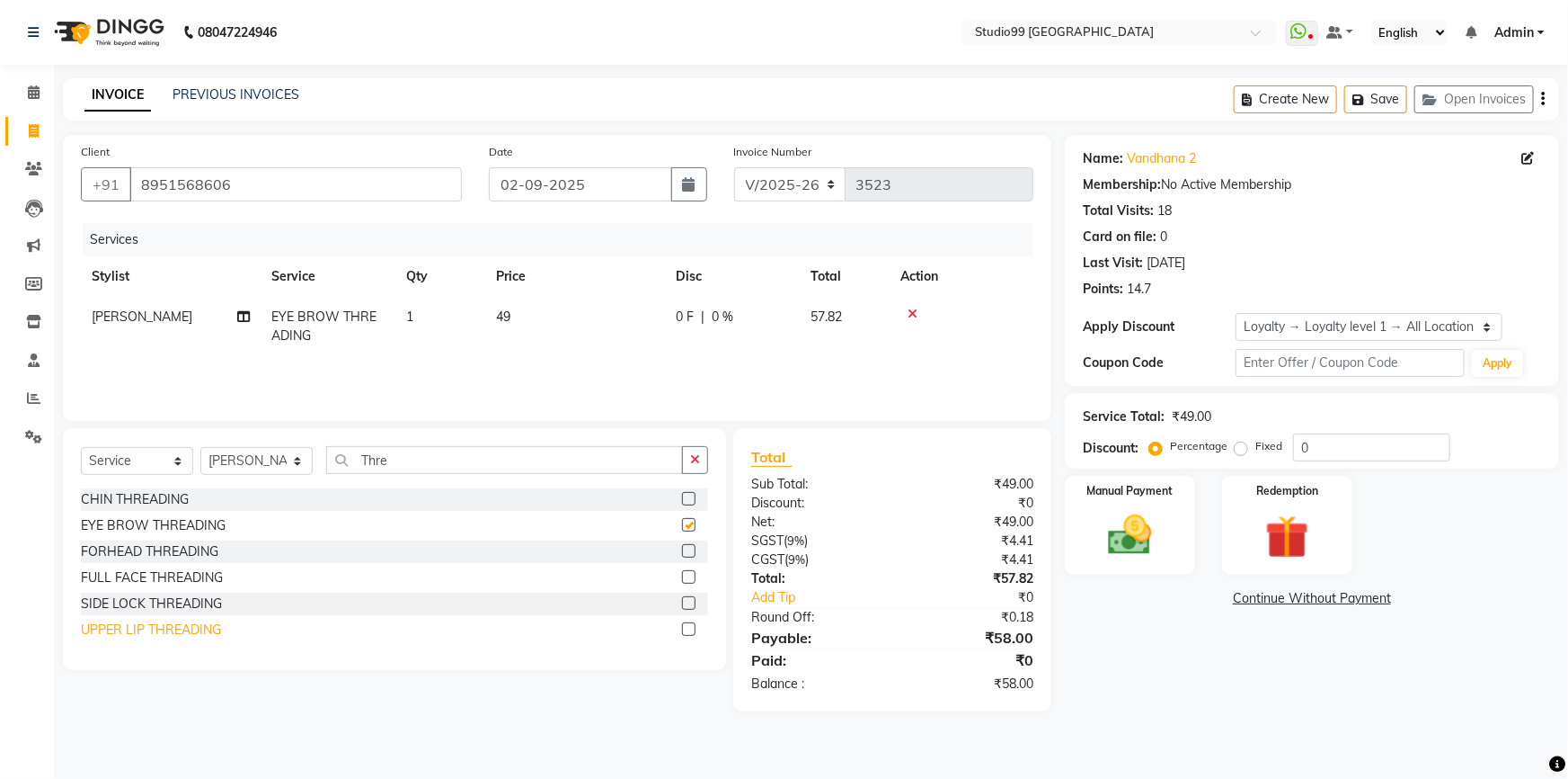
checkbox input "false"
click at [162, 628] on div "UPPER LIP THREADING" at bounding box center [150, 630] width 140 height 19
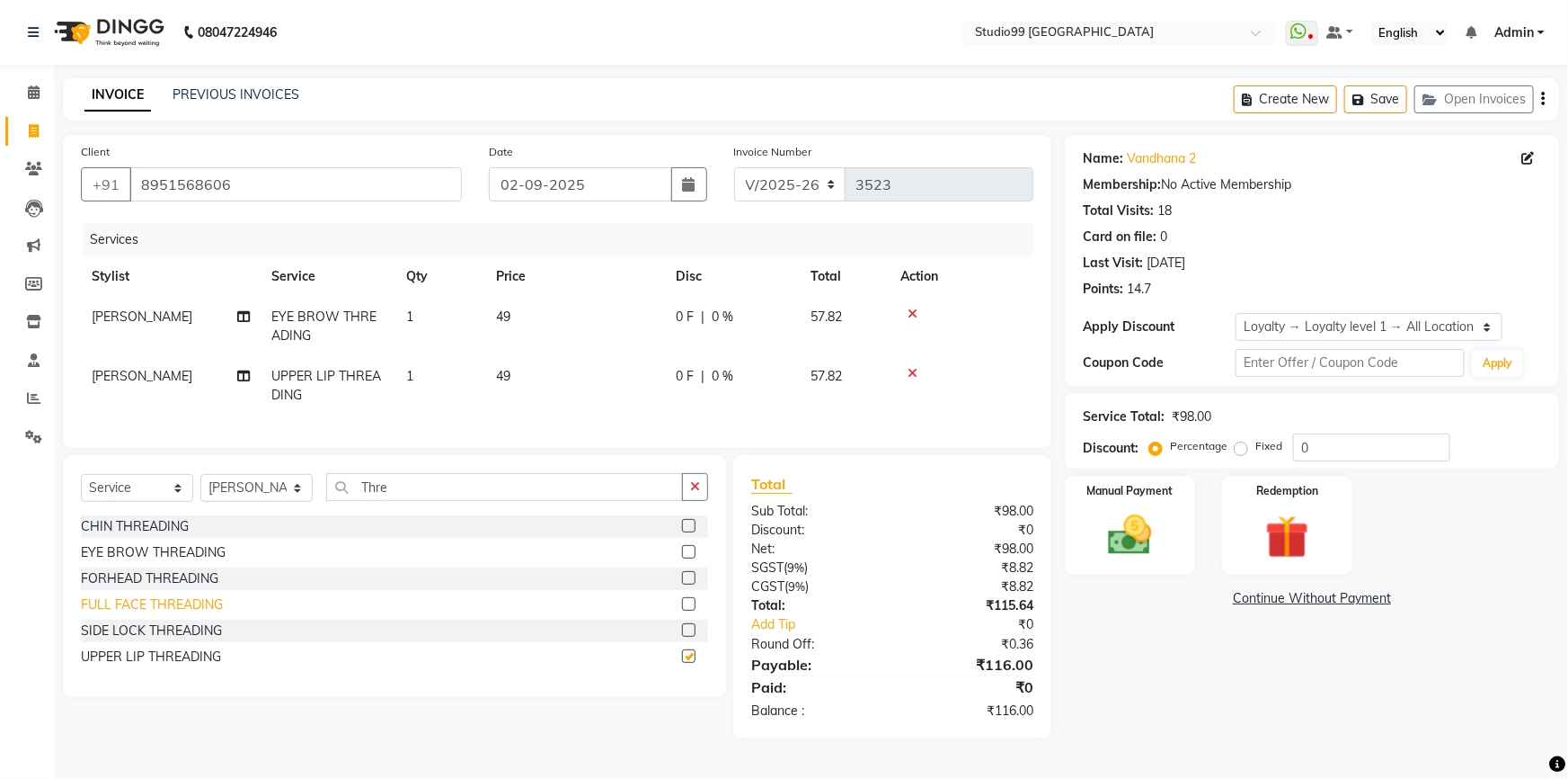
checkbox input "false"
click at [1160, 538] on img at bounding box center [1130, 535] width 74 height 52
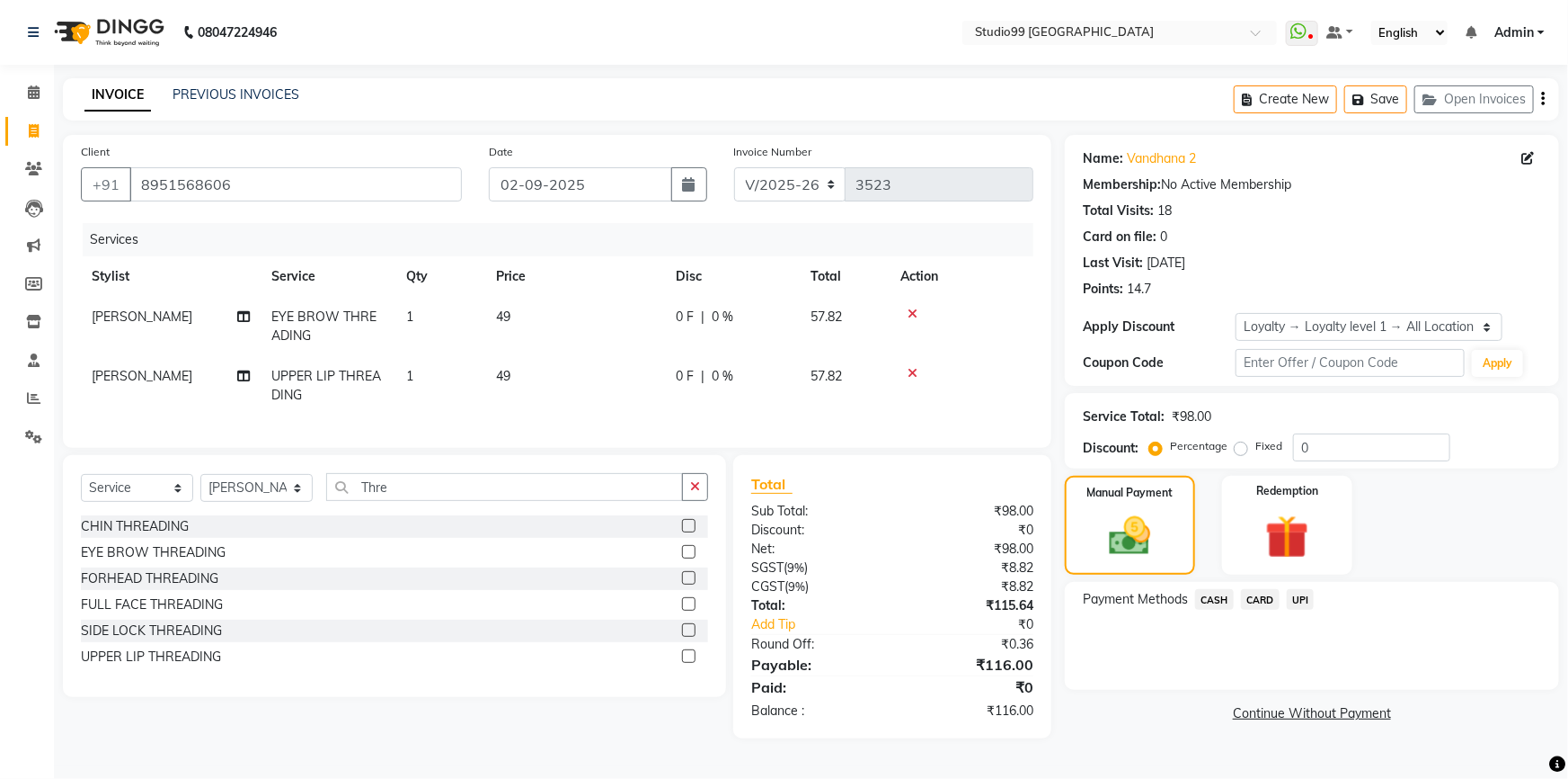
click at [1305, 600] on span "UPI" at bounding box center [1301, 599] width 27 height 21
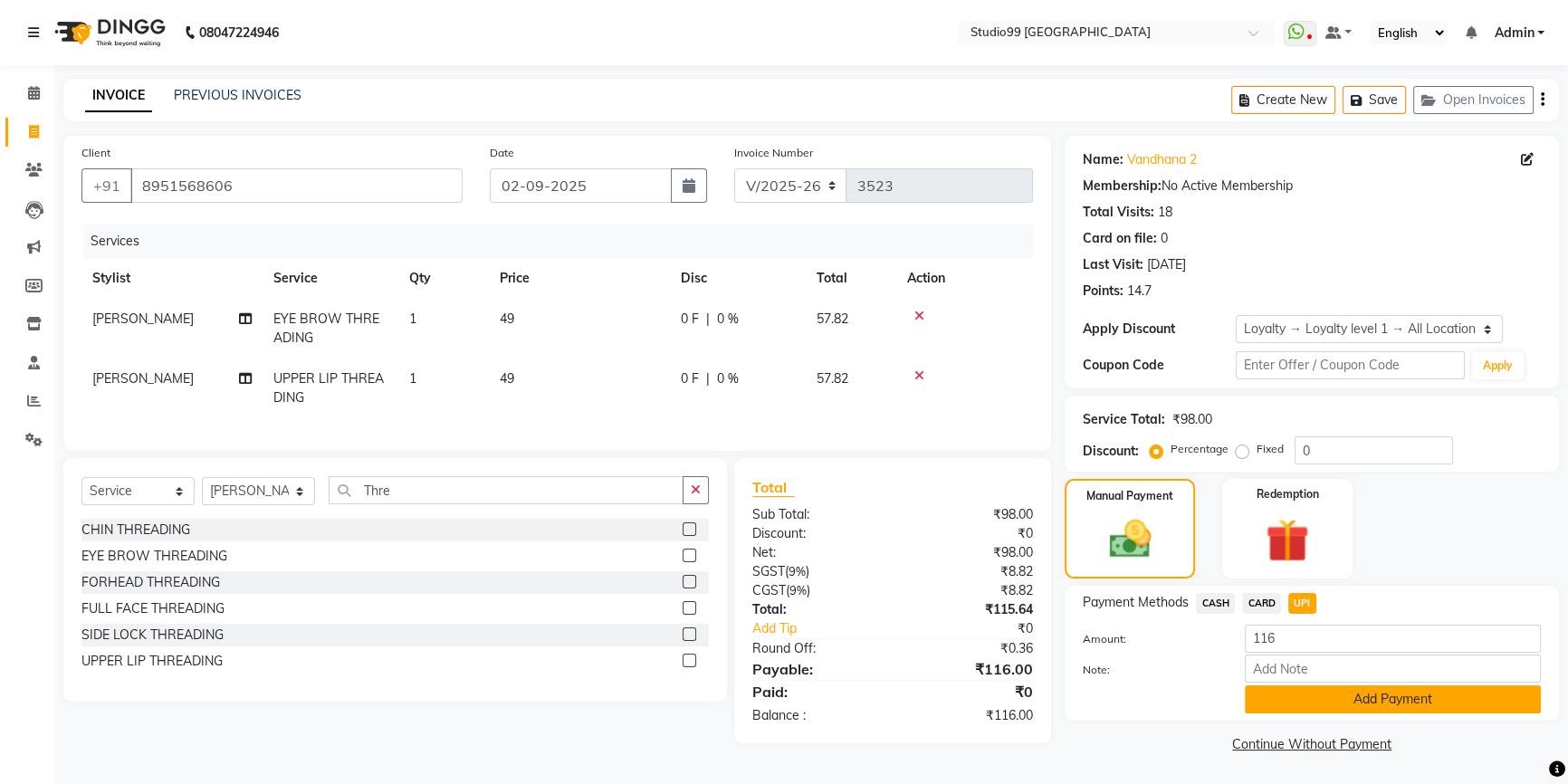
click at [1374, 704] on button "Add Payment" at bounding box center [1393, 699] width 296 height 28
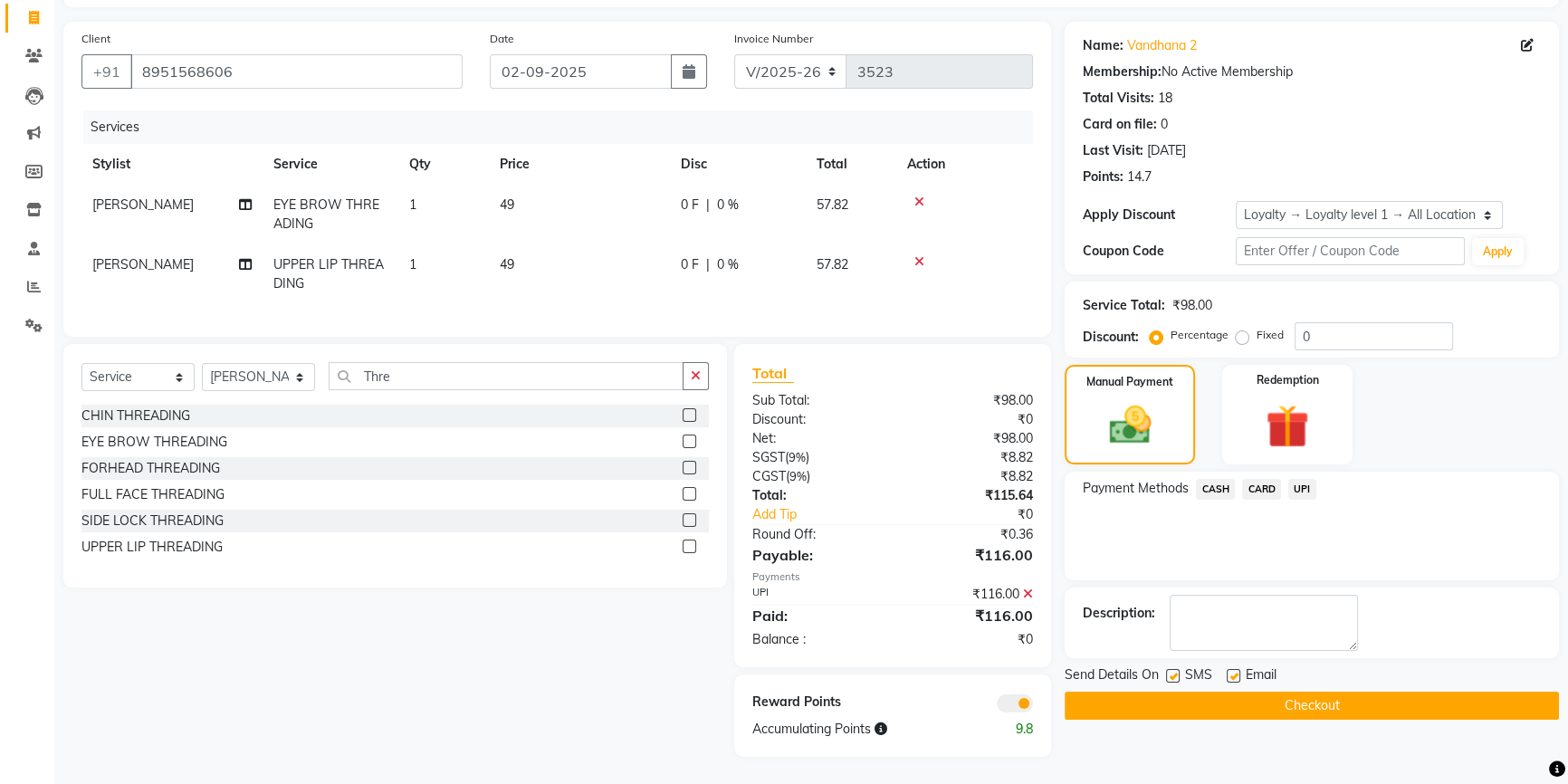
scroll to position [127, 0]
click at [1295, 691] on button "Checkout" at bounding box center [1312, 705] width 494 height 28
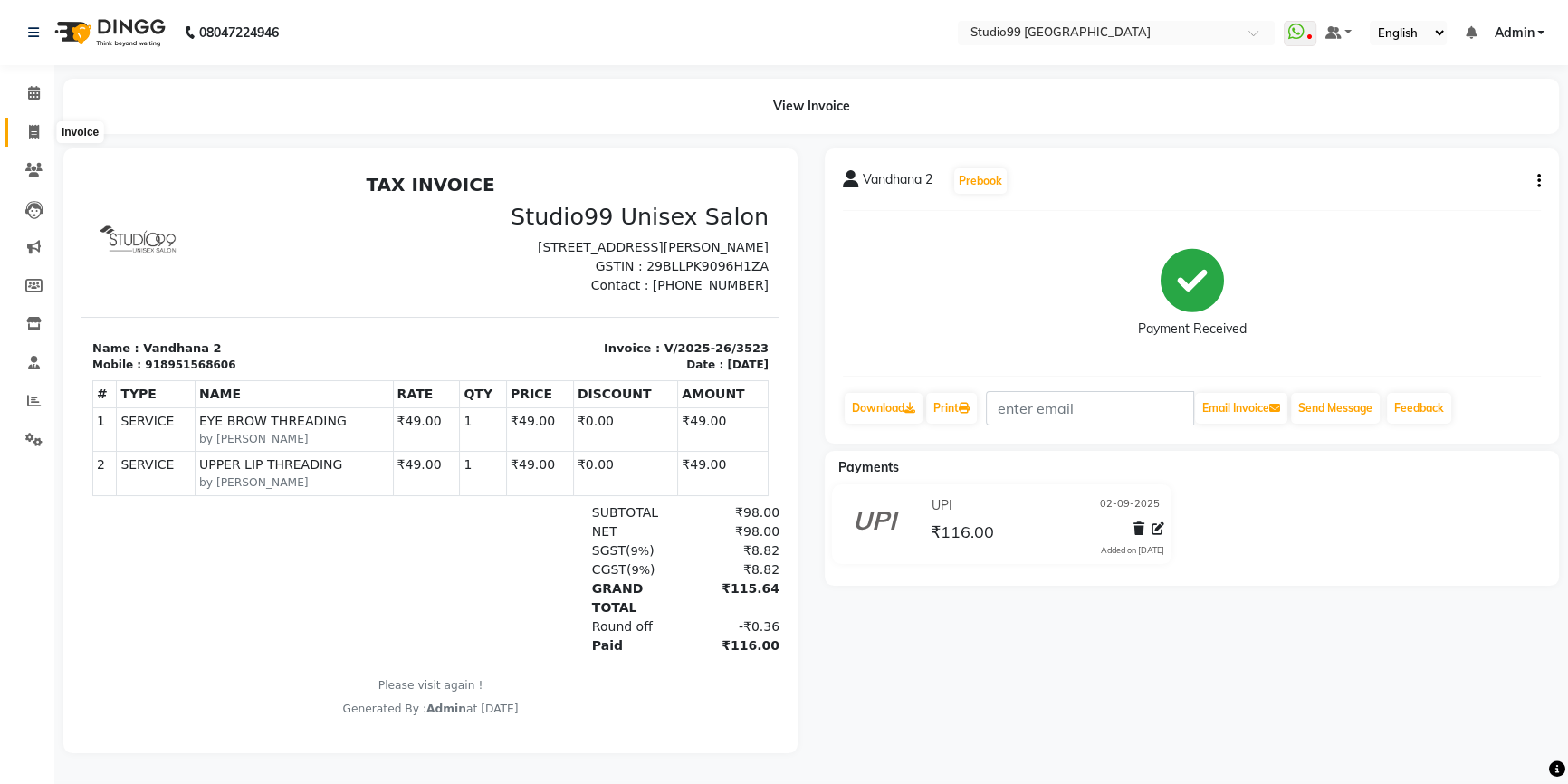
click at [30, 134] on icon at bounding box center [33, 132] width 10 height 14
select select "service"
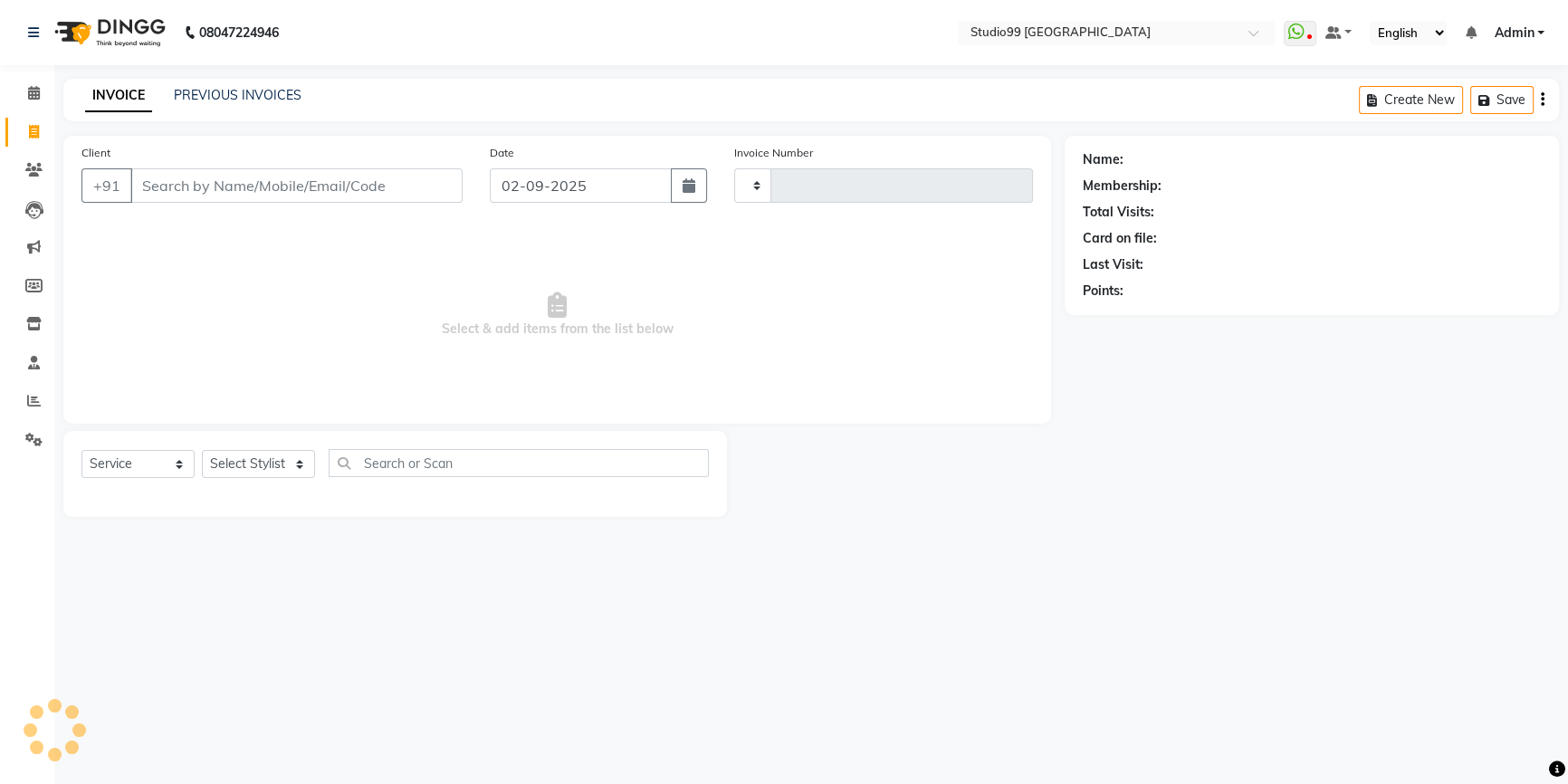
type input "3524"
select select "6042"
click at [209, 94] on link "PREVIOUS INVOICES" at bounding box center [238, 95] width 128 height 17
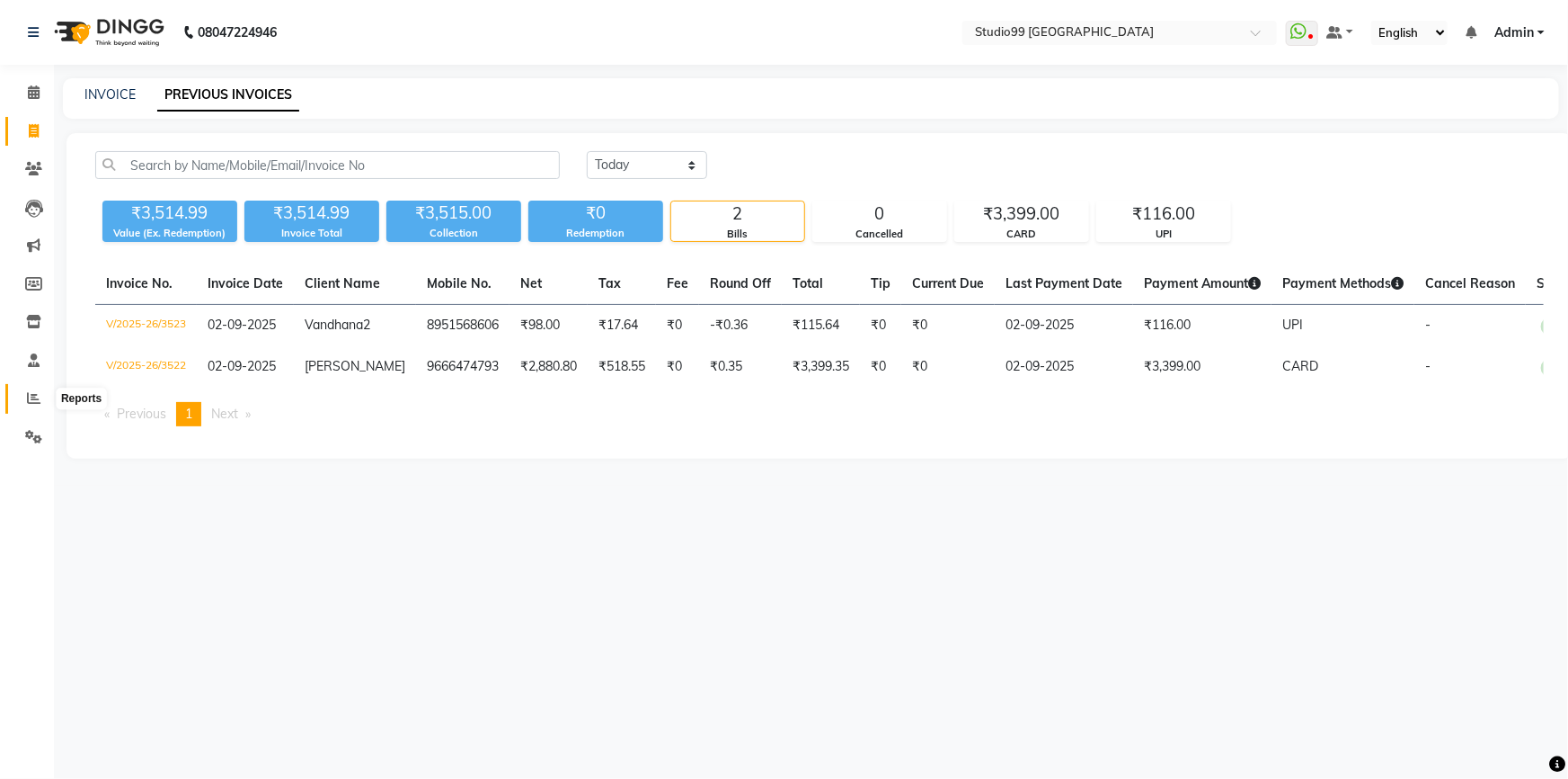
click at [39, 391] on icon at bounding box center [33, 397] width 14 height 14
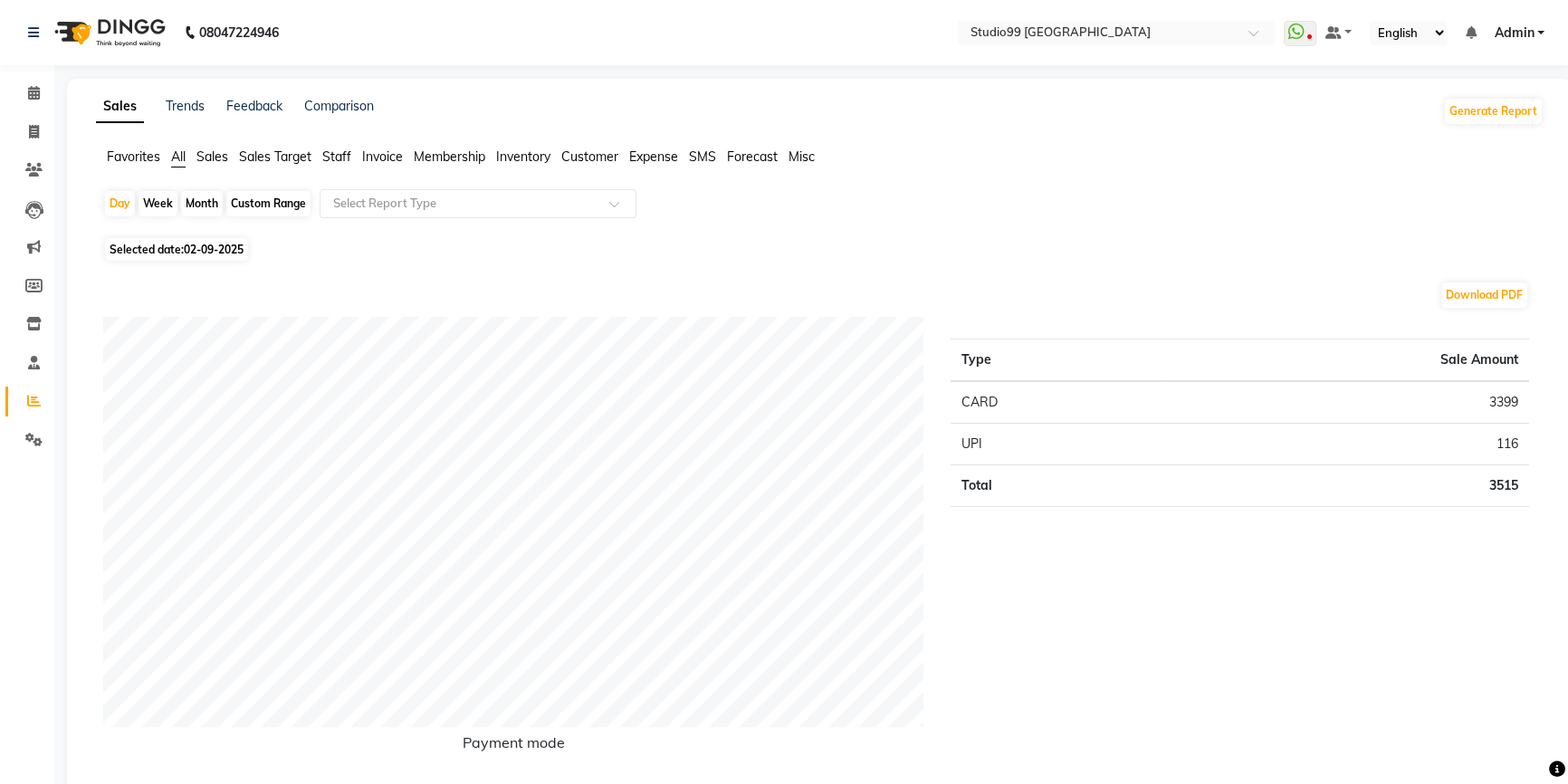
click at [342, 161] on span "Staff" at bounding box center [336, 157] width 29 height 17
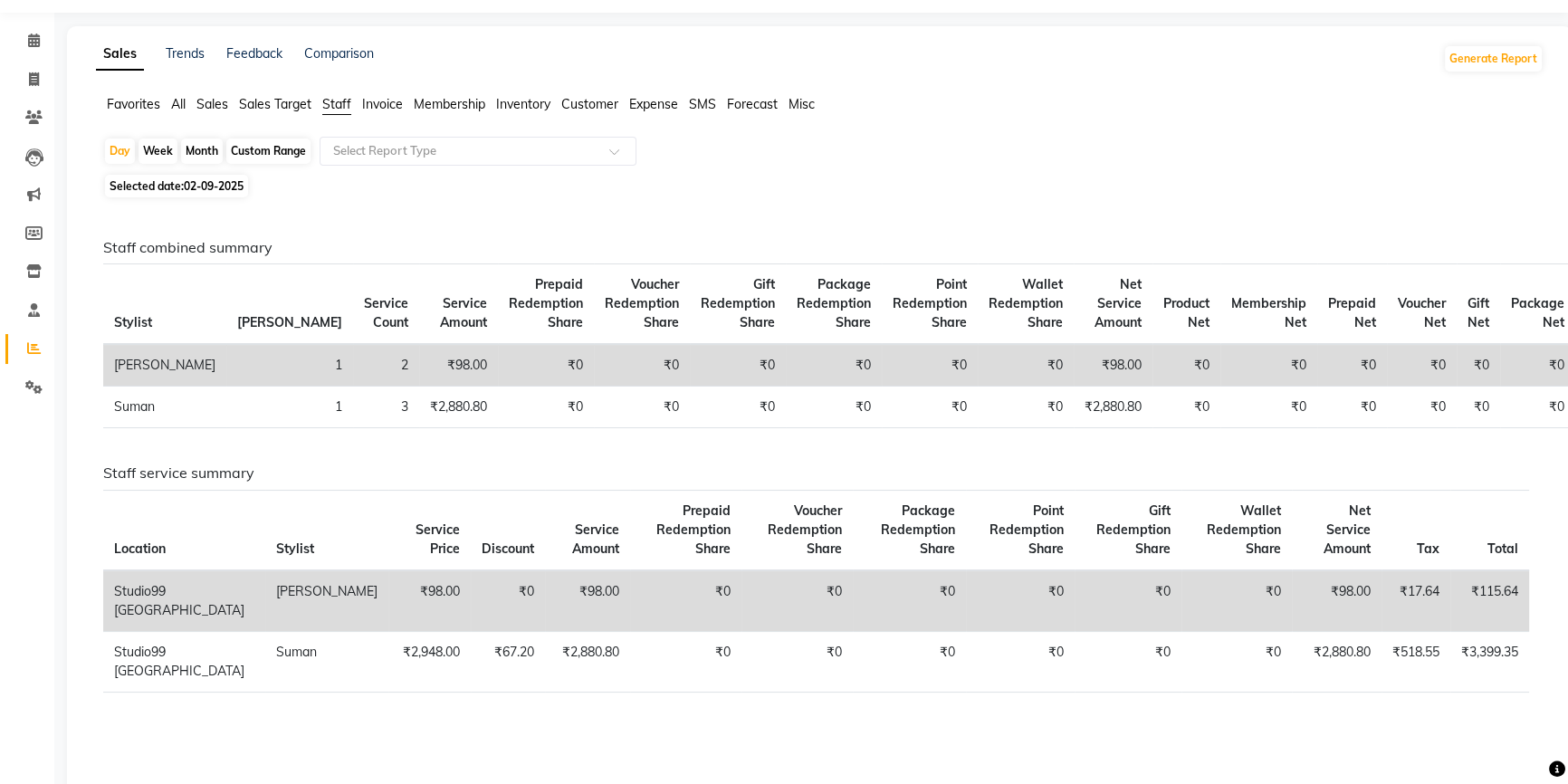
scroll to position [81, 0]
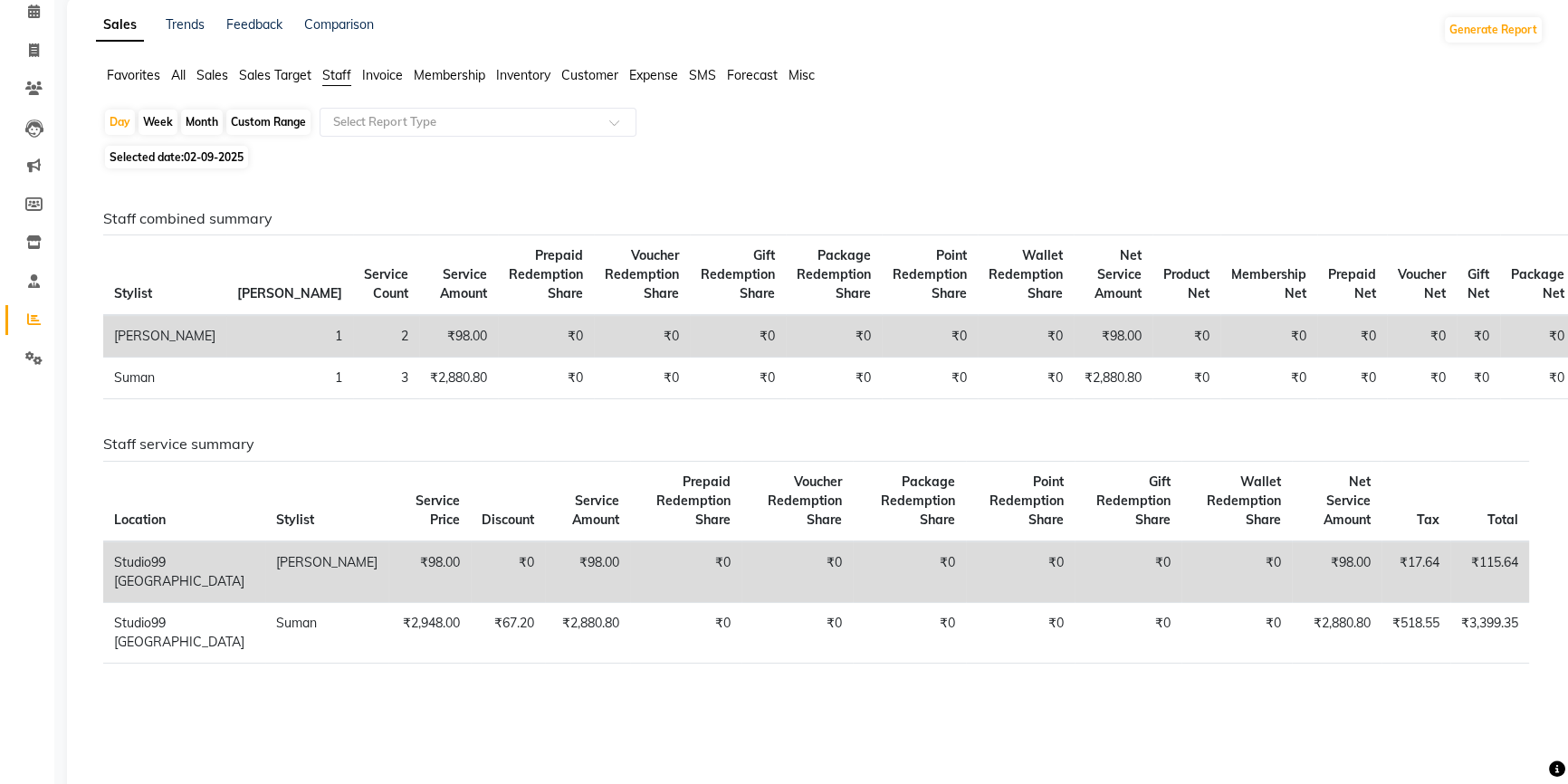
click at [214, 121] on div "Month" at bounding box center [201, 123] width 41 height 26
select select "9"
select select "2025"
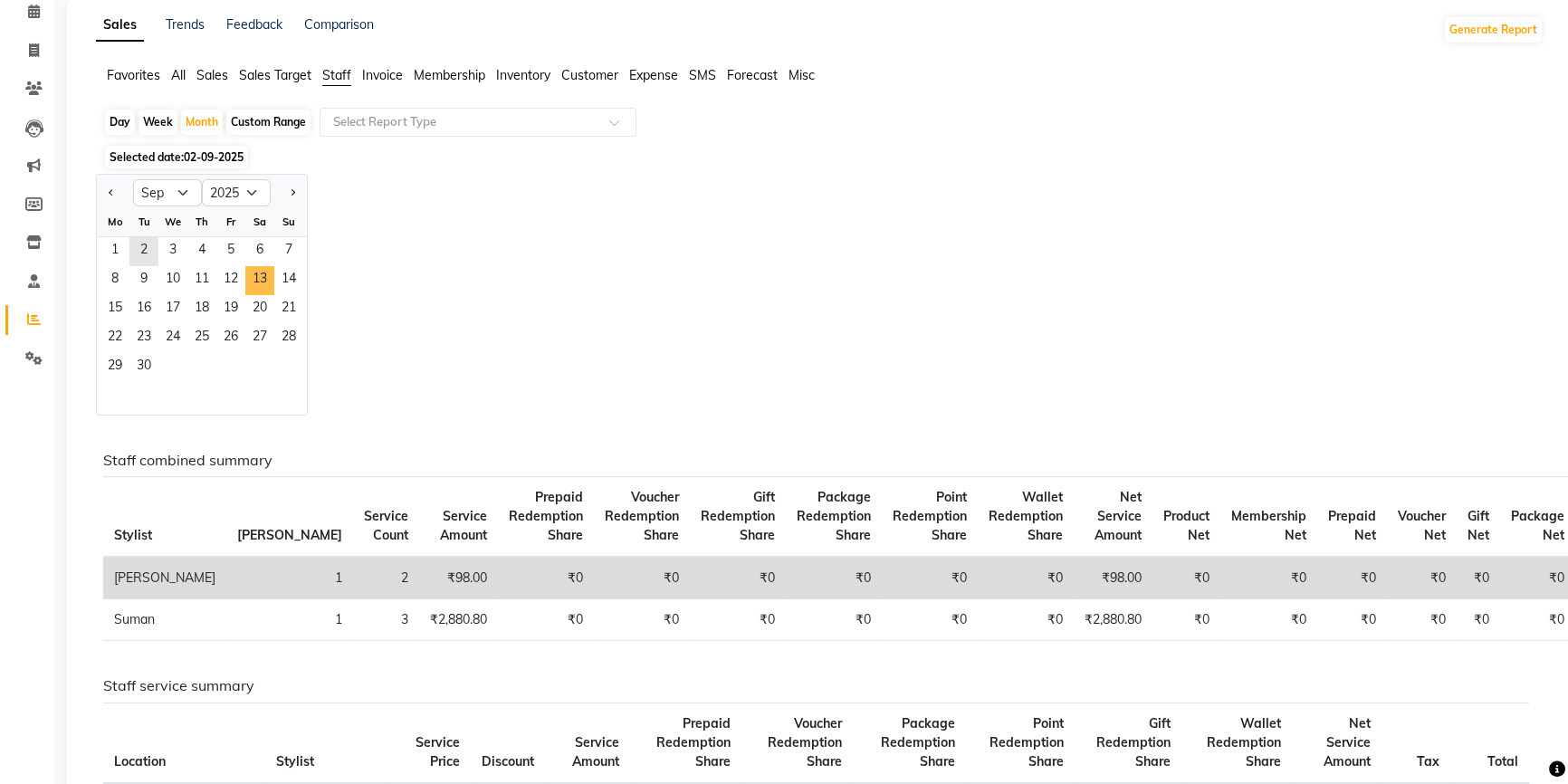
click at [254, 266] on span "13" at bounding box center [259, 280] width 29 height 29
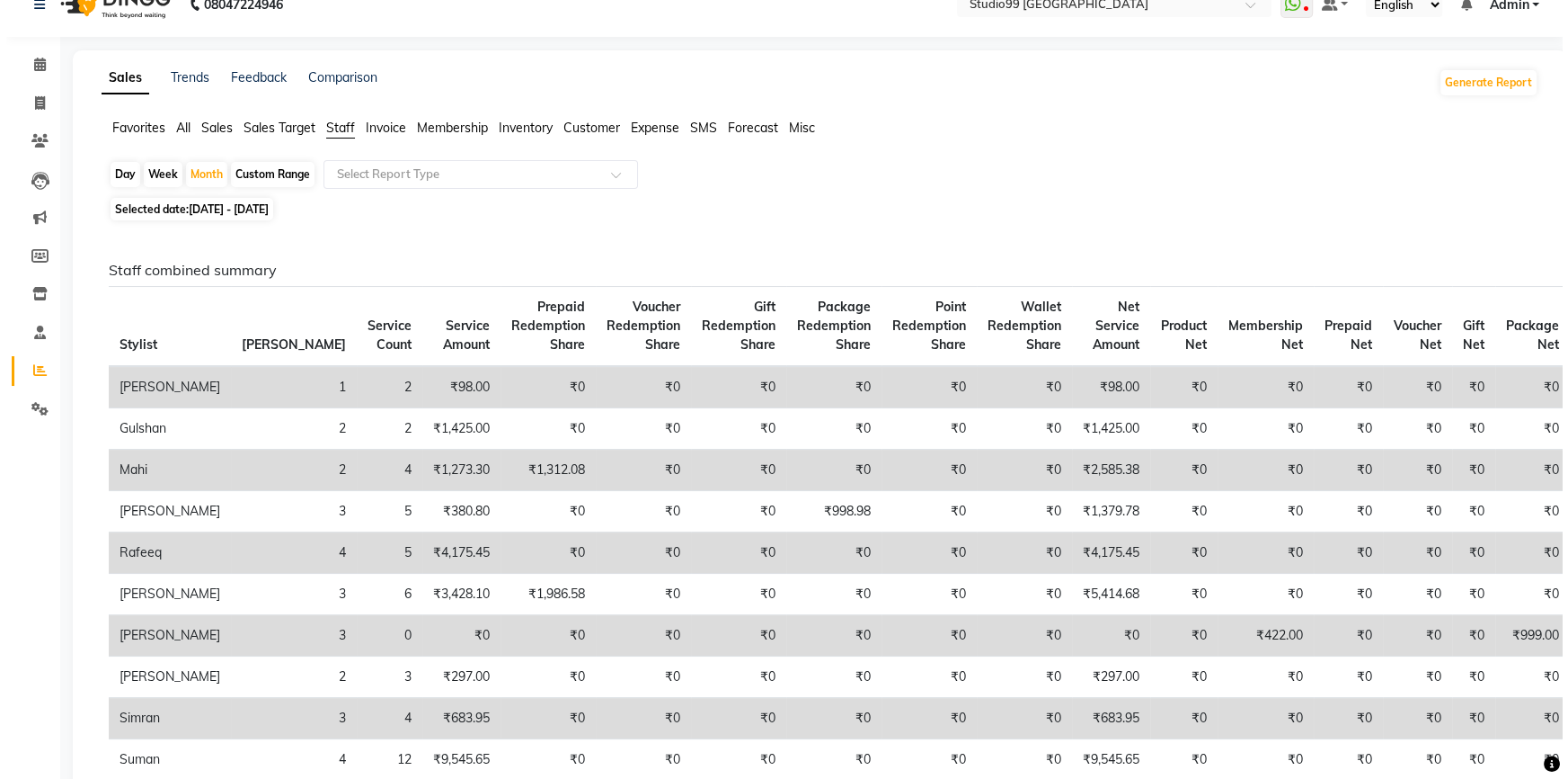
scroll to position [0, 0]
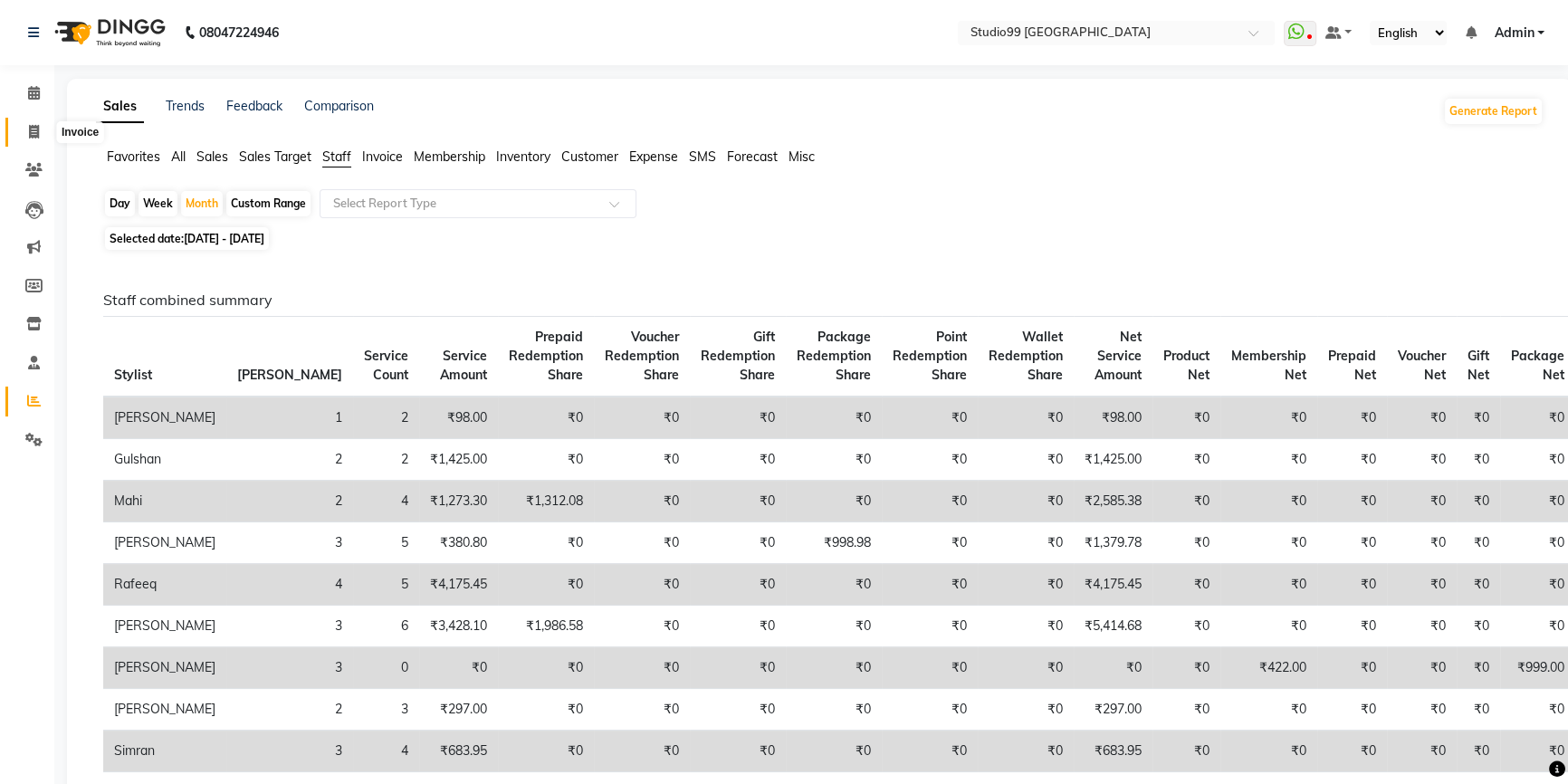
click at [29, 135] on icon at bounding box center [33, 132] width 10 height 14
select select "6042"
select select "service"
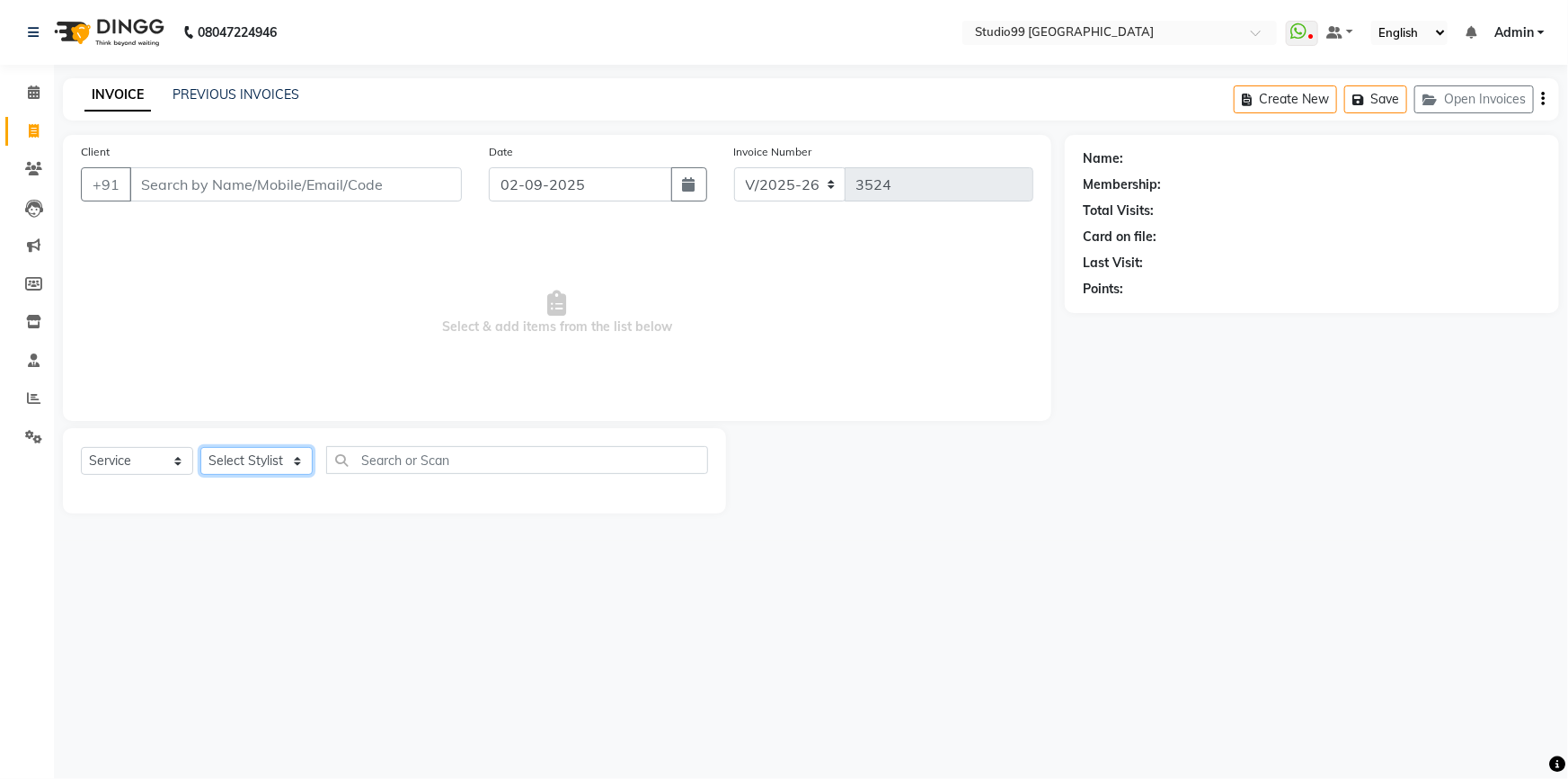
click at [261, 461] on select "Select Stylist Admin AKSHAY [PERSON_NAME] mahi [PERSON_NAME] [PERSON_NAME] [PER…" at bounding box center [256, 460] width 113 height 27
select select "43530"
click at [200, 447] on select "Select Stylist Admin AKSHAY [PERSON_NAME] mahi [PERSON_NAME] [PERSON_NAME] [PER…" at bounding box center [256, 460] width 113 height 27
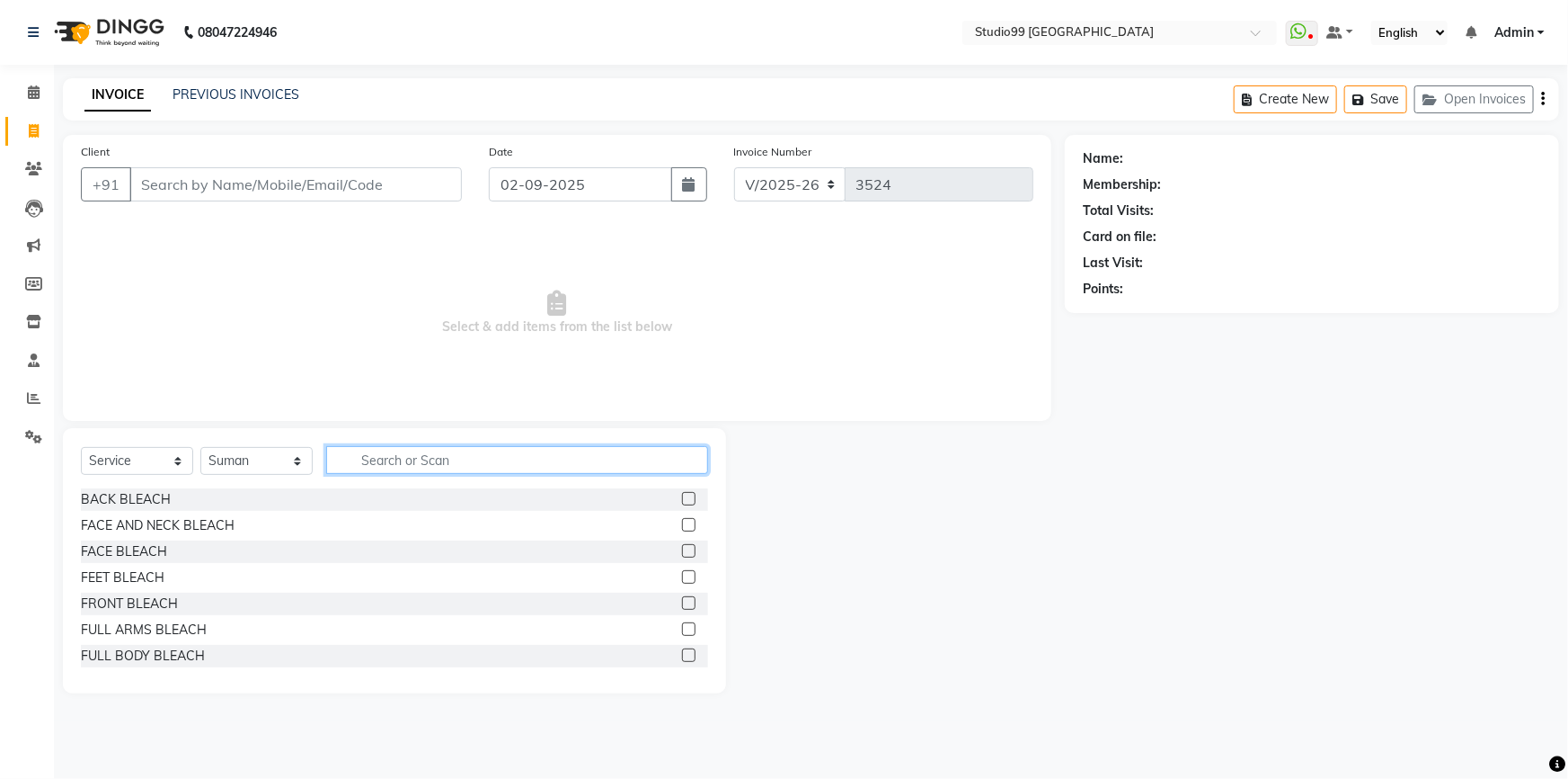
click at [453, 462] on input "text" at bounding box center [517, 460] width 381 height 27
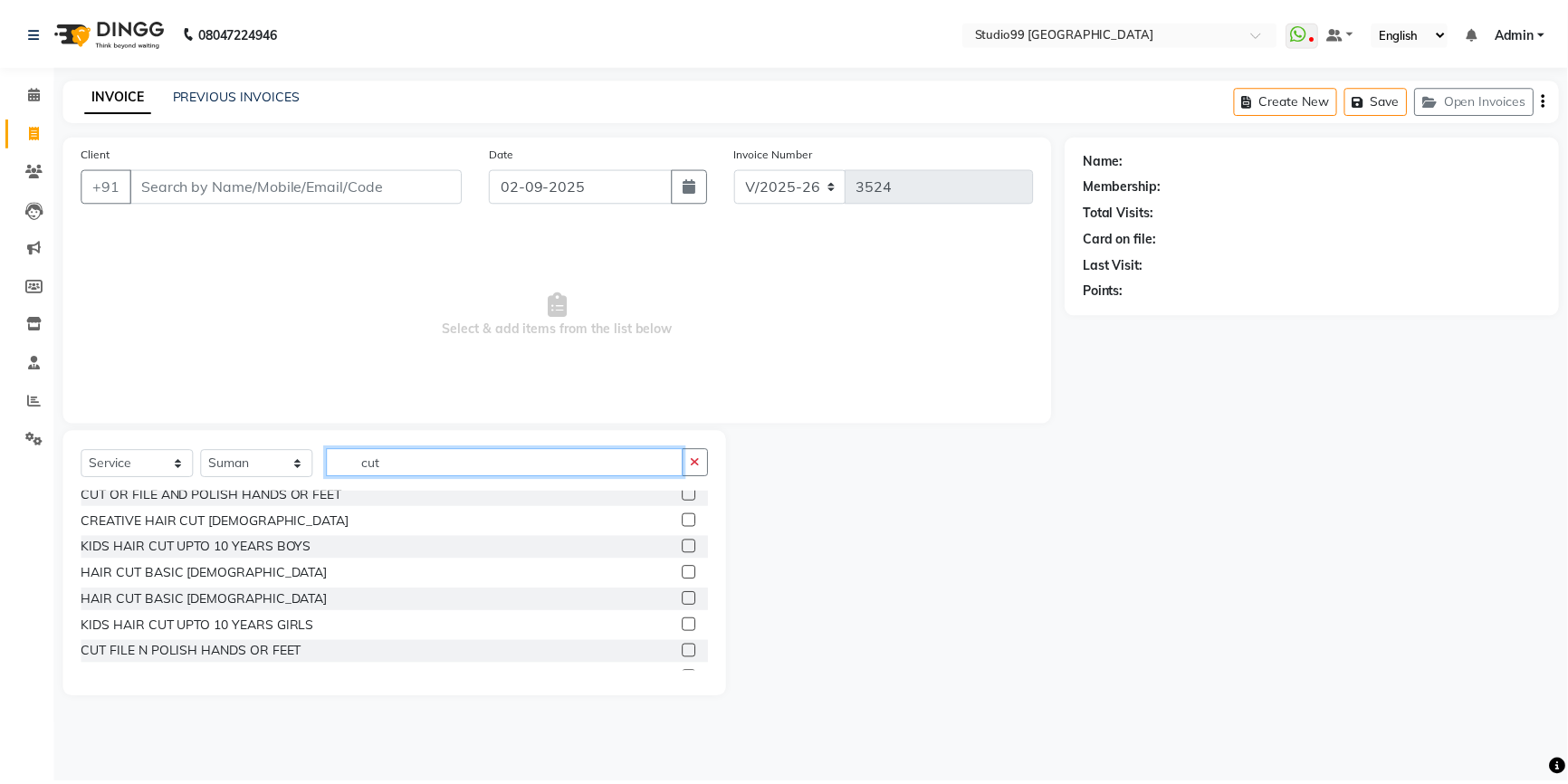
scroll to position [290, 0]
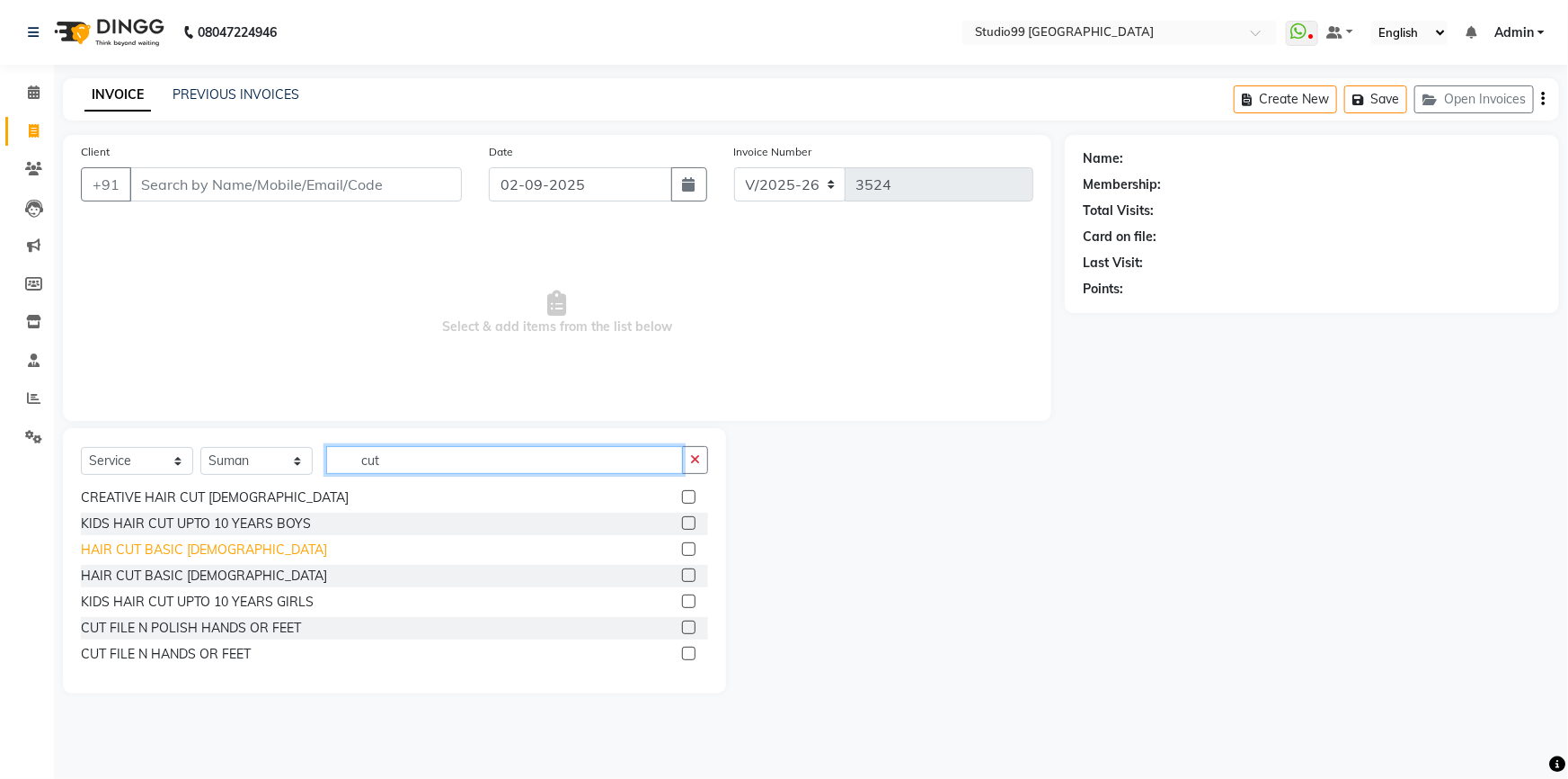
type input "cut"
click at [130, 547] on div "HAIR CUT BASIC [DEMOGRAPHIC_DATA]" at bounding box center [203, 549] width 246 height 19
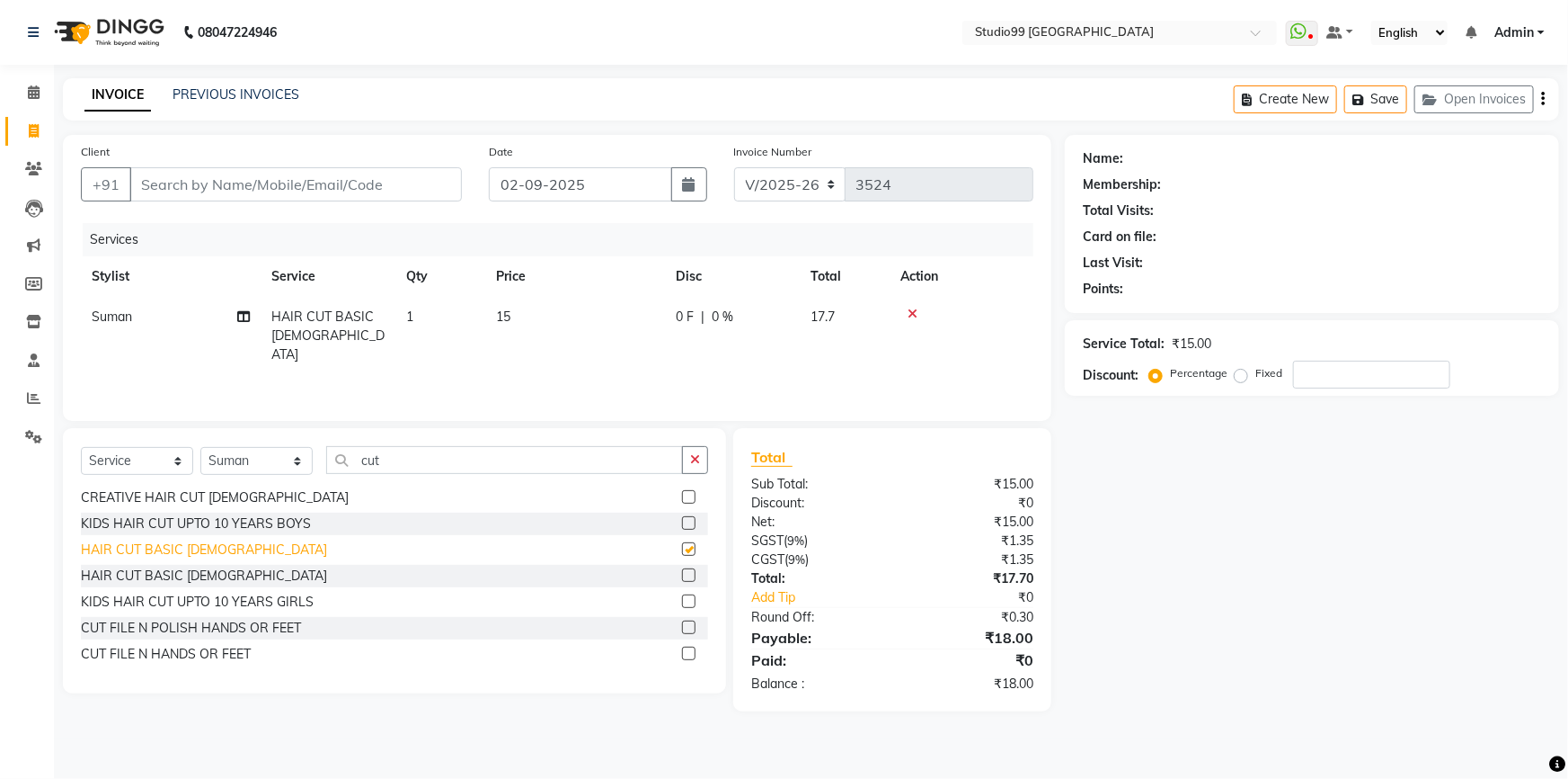
checkbox input "false"
click at [317, 179] on input "Client" at bounding box center [295, 184] width 332 height 34
type input "7"
type input "0"
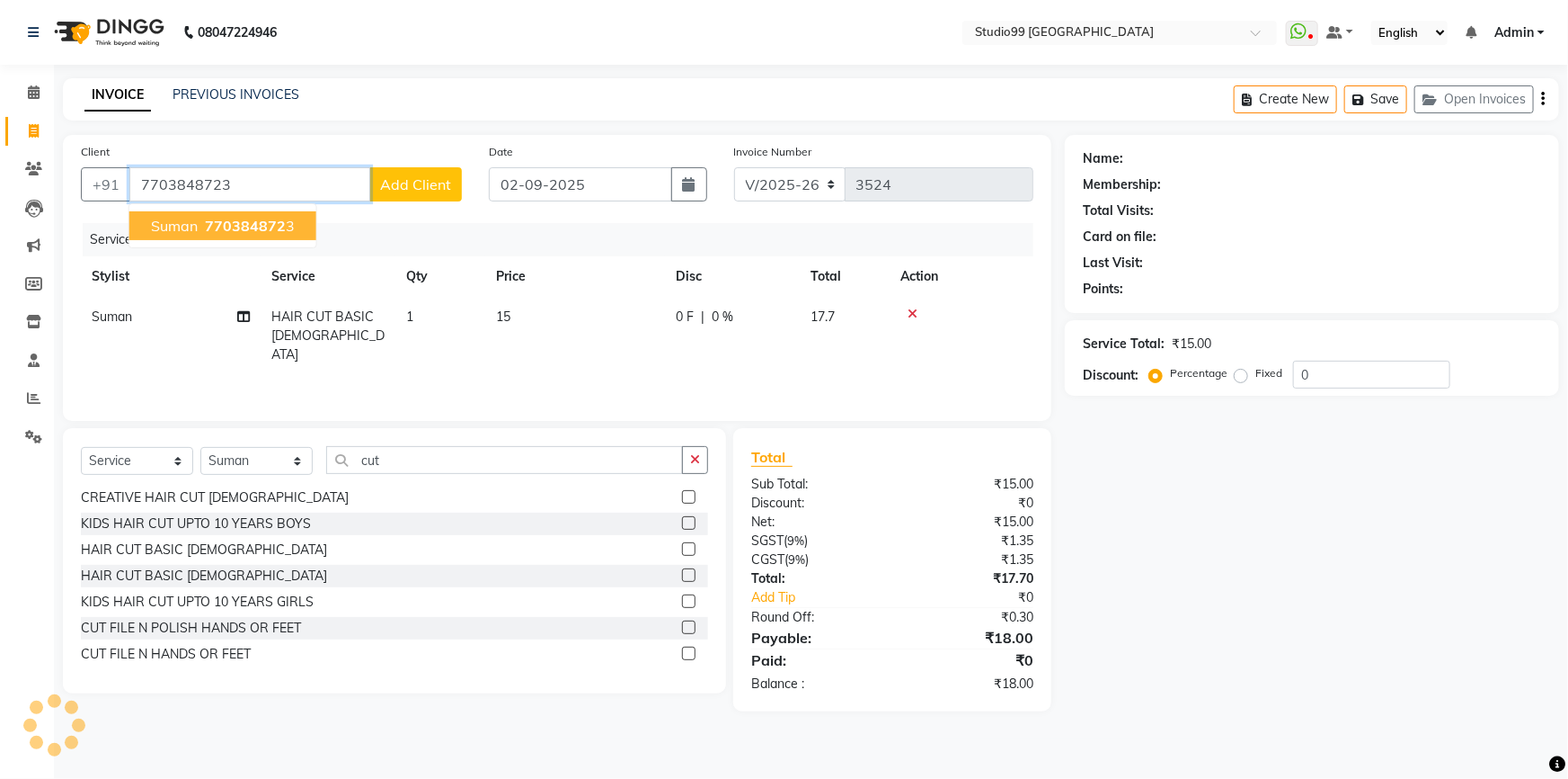
type input "7703848723"
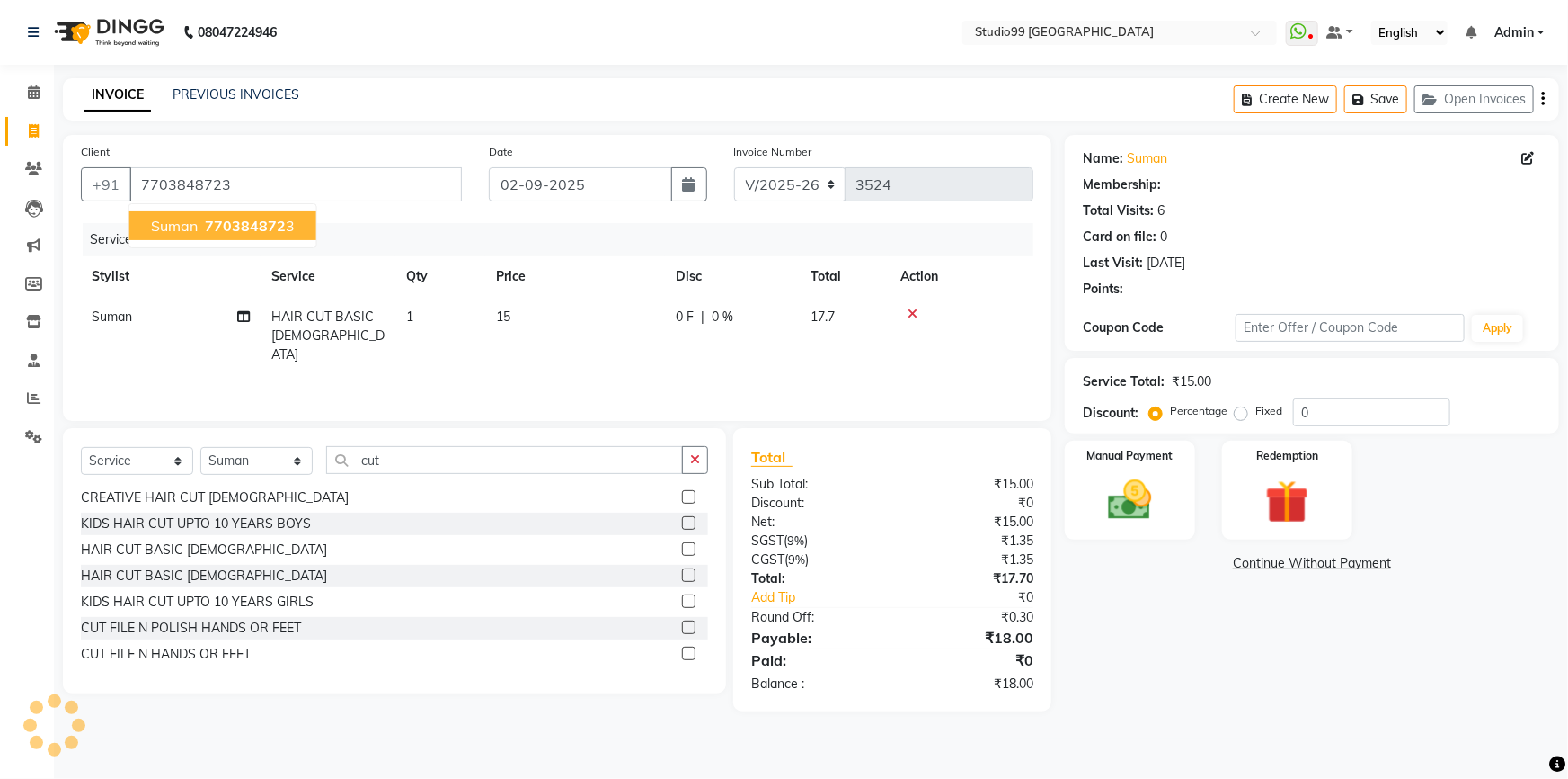
select select "1: Object"
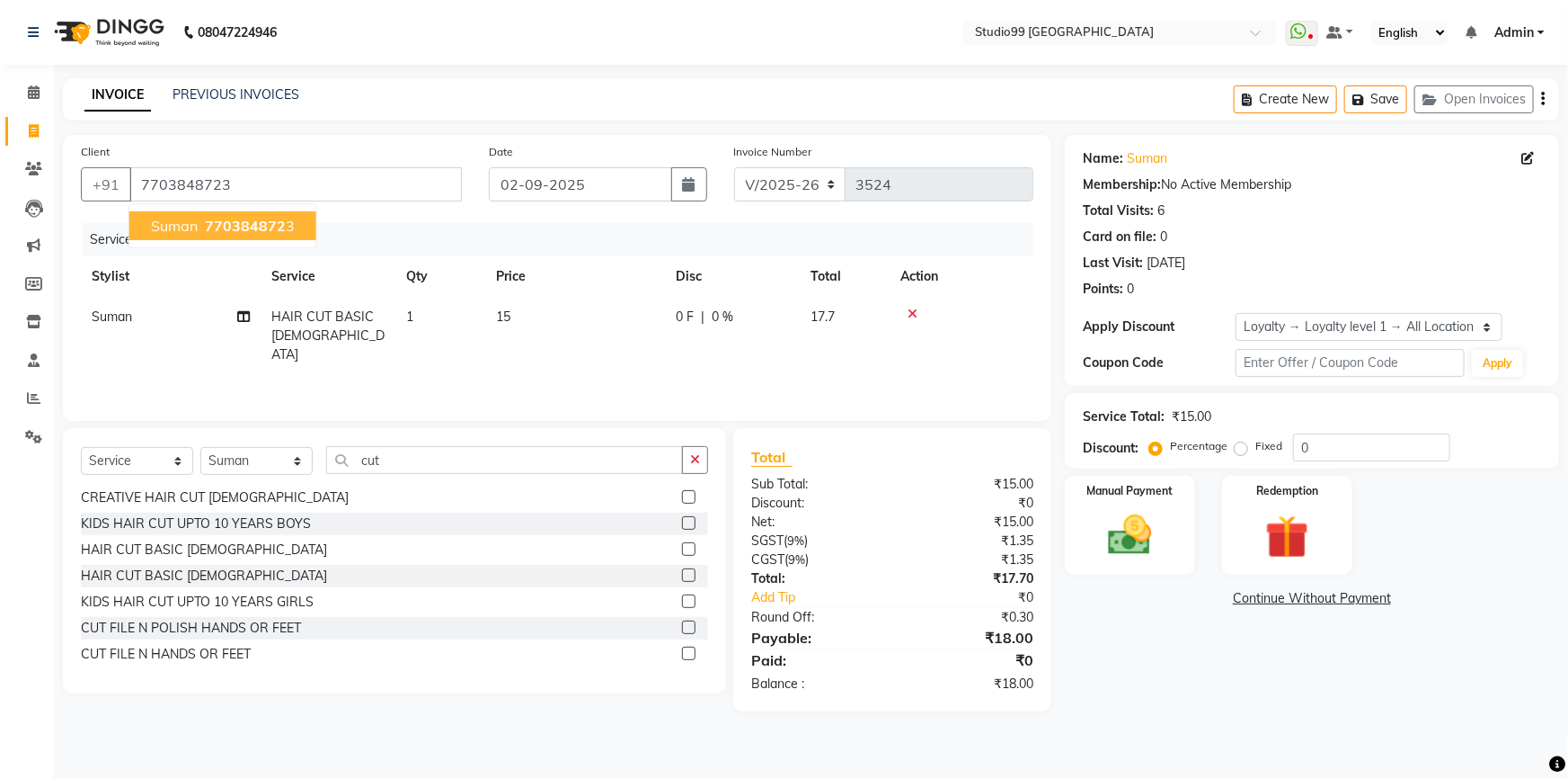
click at [223, 224] on span "770384872" at bounding box center [245, 226] width 81 height 18
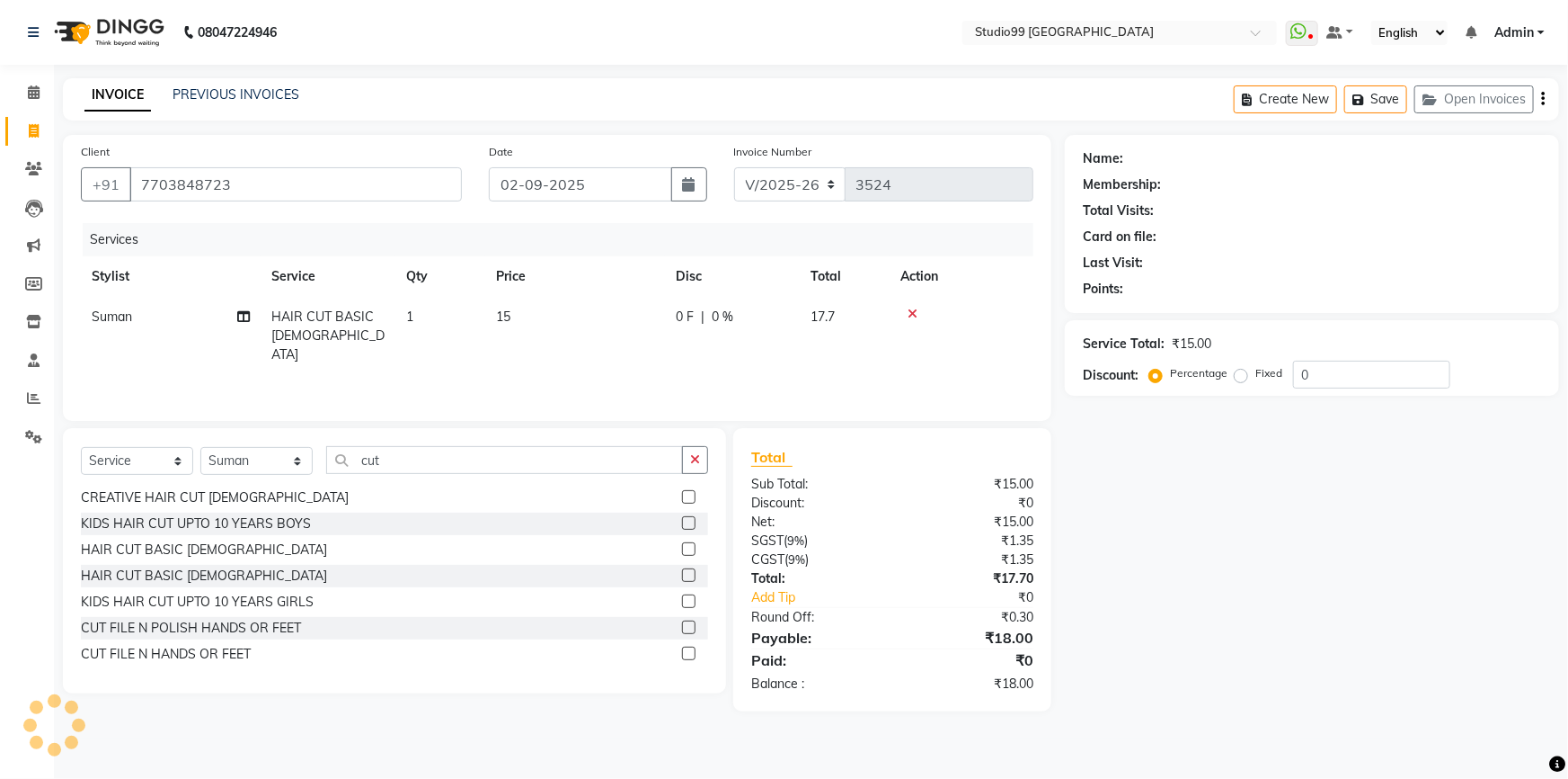
select select "1: Object"
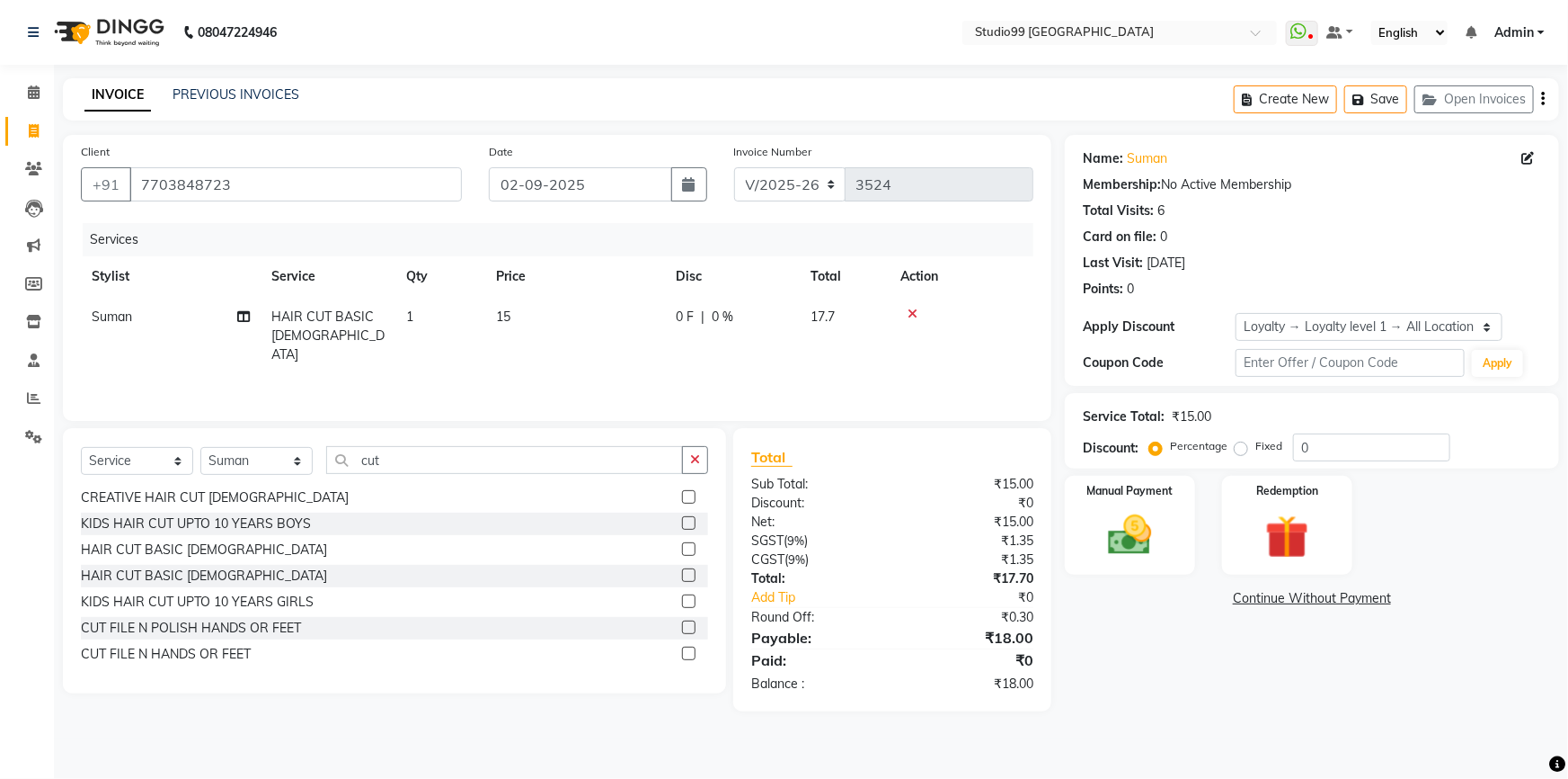
click at [507, 312] on span "15" at bounding box center [503, 317] width 15 height 16
select select "43530"
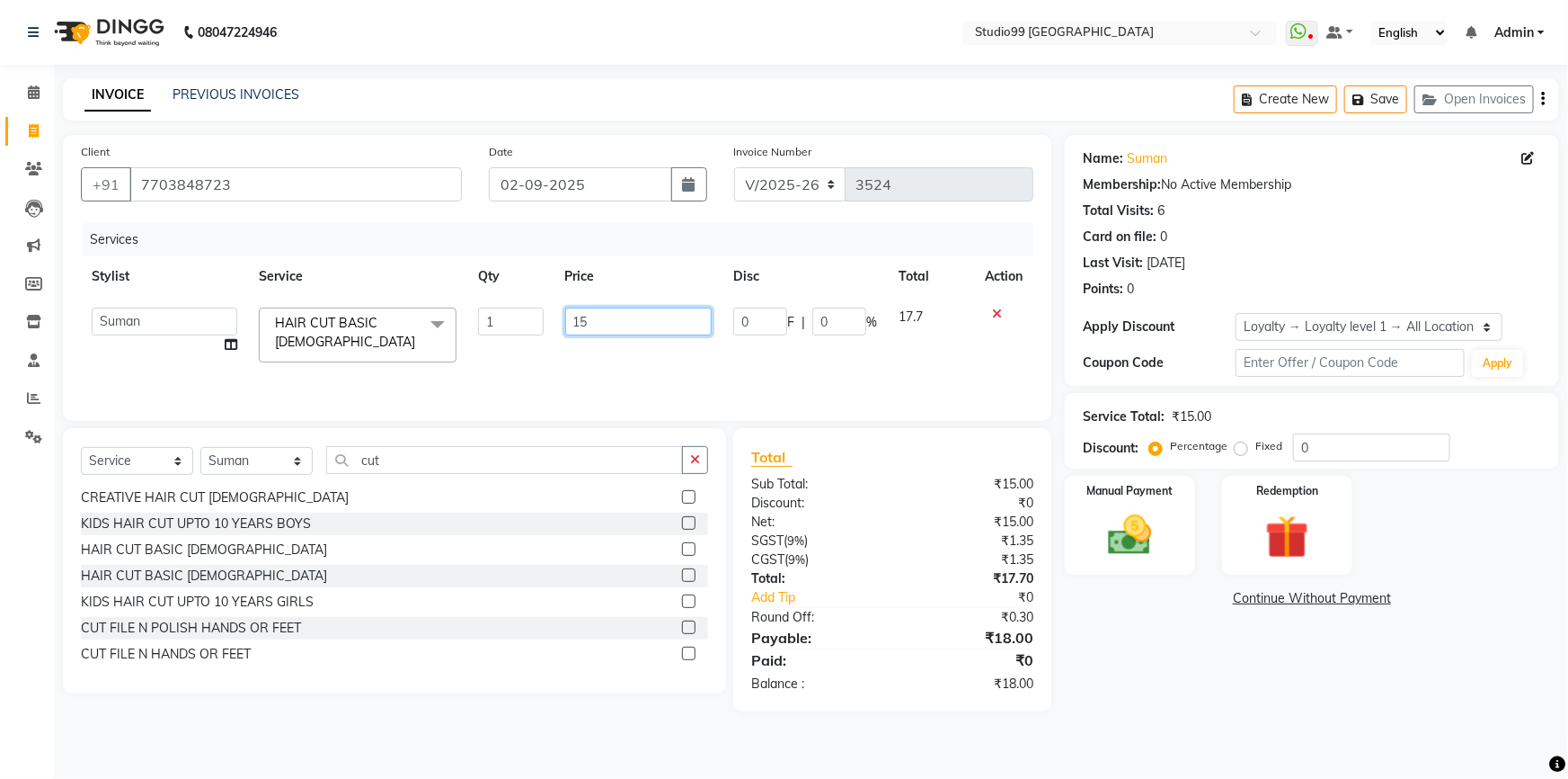
click at [604, 325] on input "15" at bounding box center [639, 321] width 147 height 27
type input "1"
type input "249"
click at [682, 46] on nav "08047224946 Select Location × Studio99 Unisex Salon, Sarjapura Main Road WhatsA…" at bounding box center [784, 32] width 1568 height 65
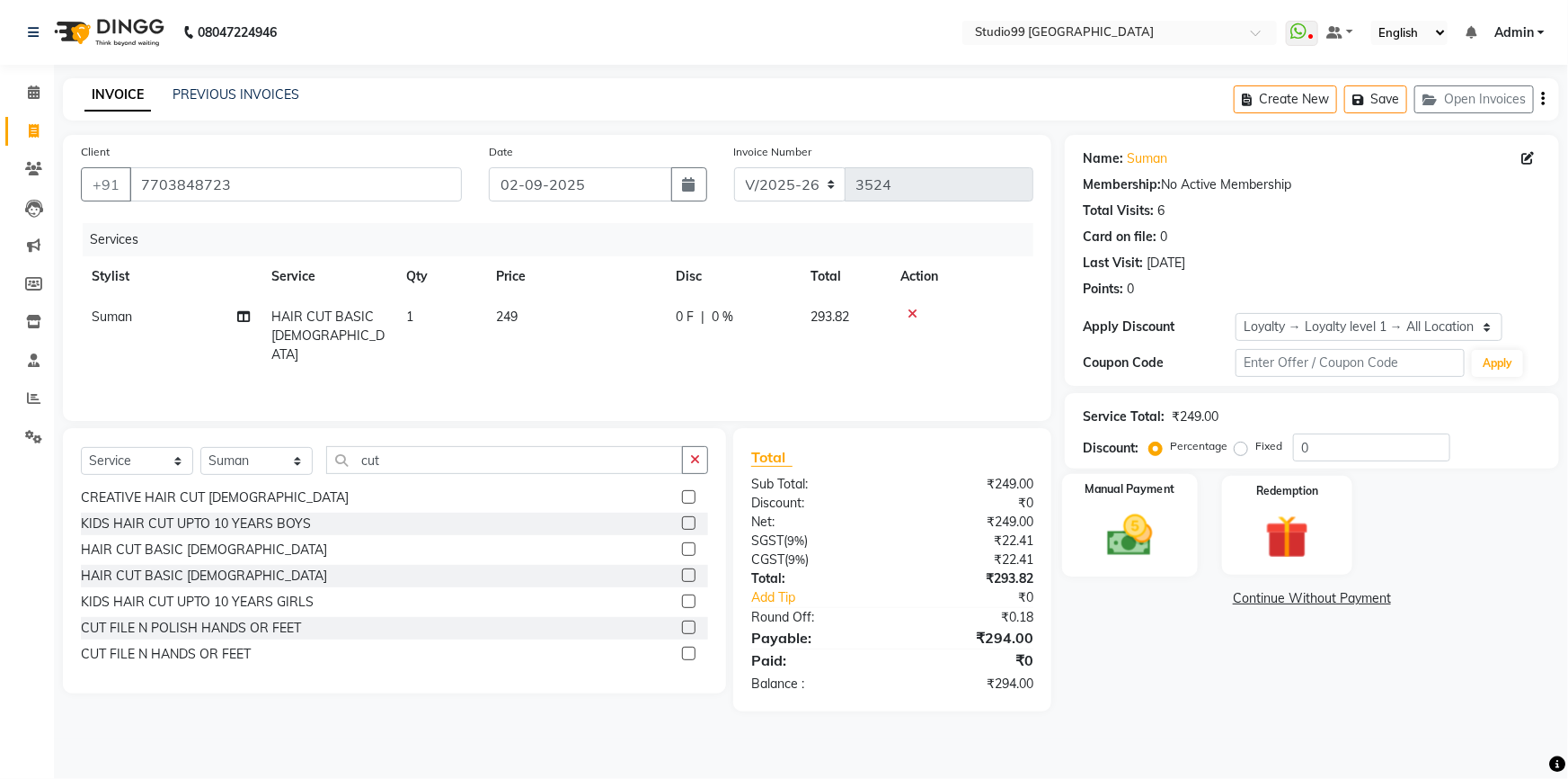
click at [1115, 515] on img at bounding box center [1130, 535] width 74 height 52
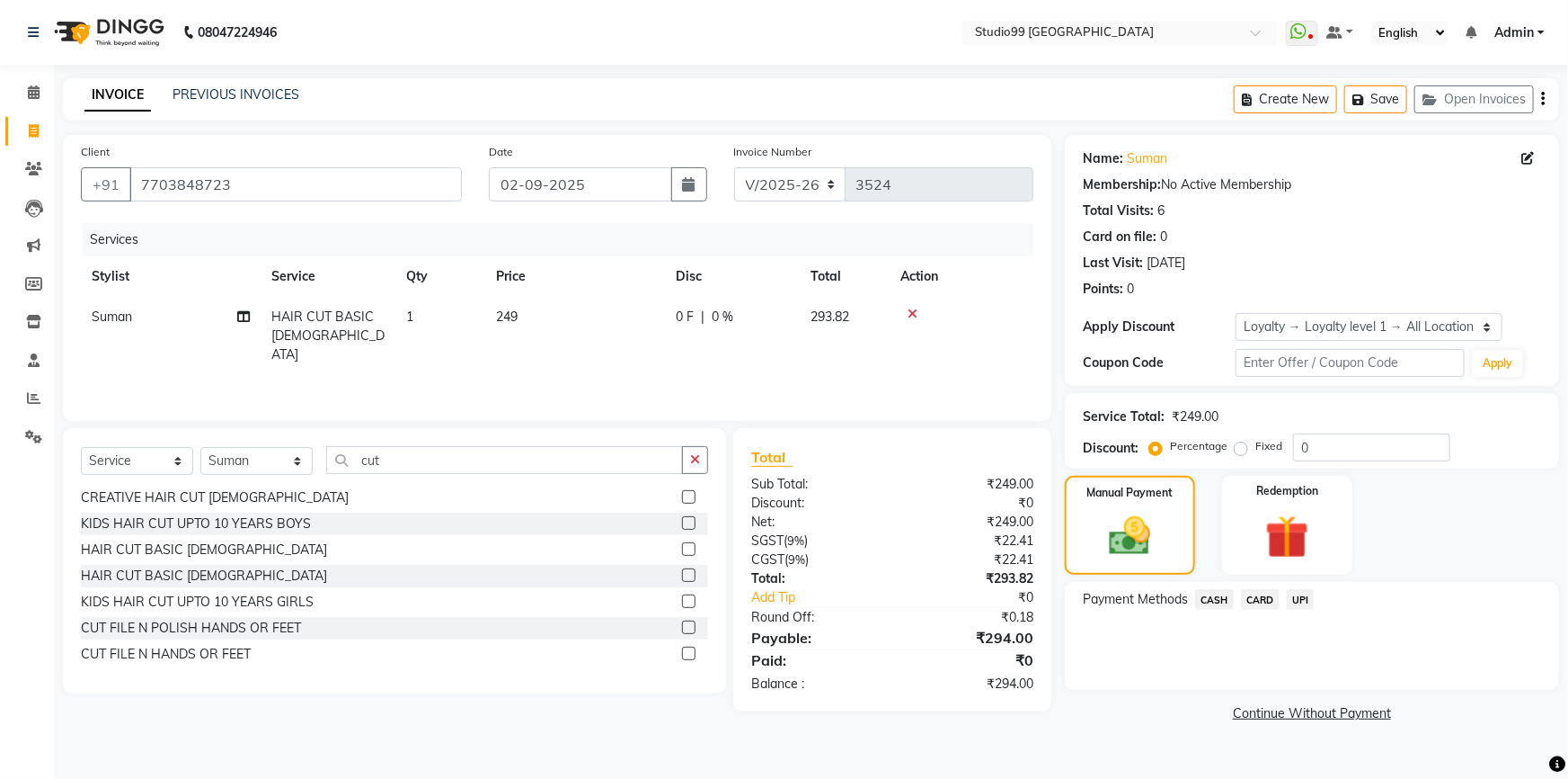
click at [1300, 596] on span "UPI" at bounding box center [1301, 599] width 27 height 21
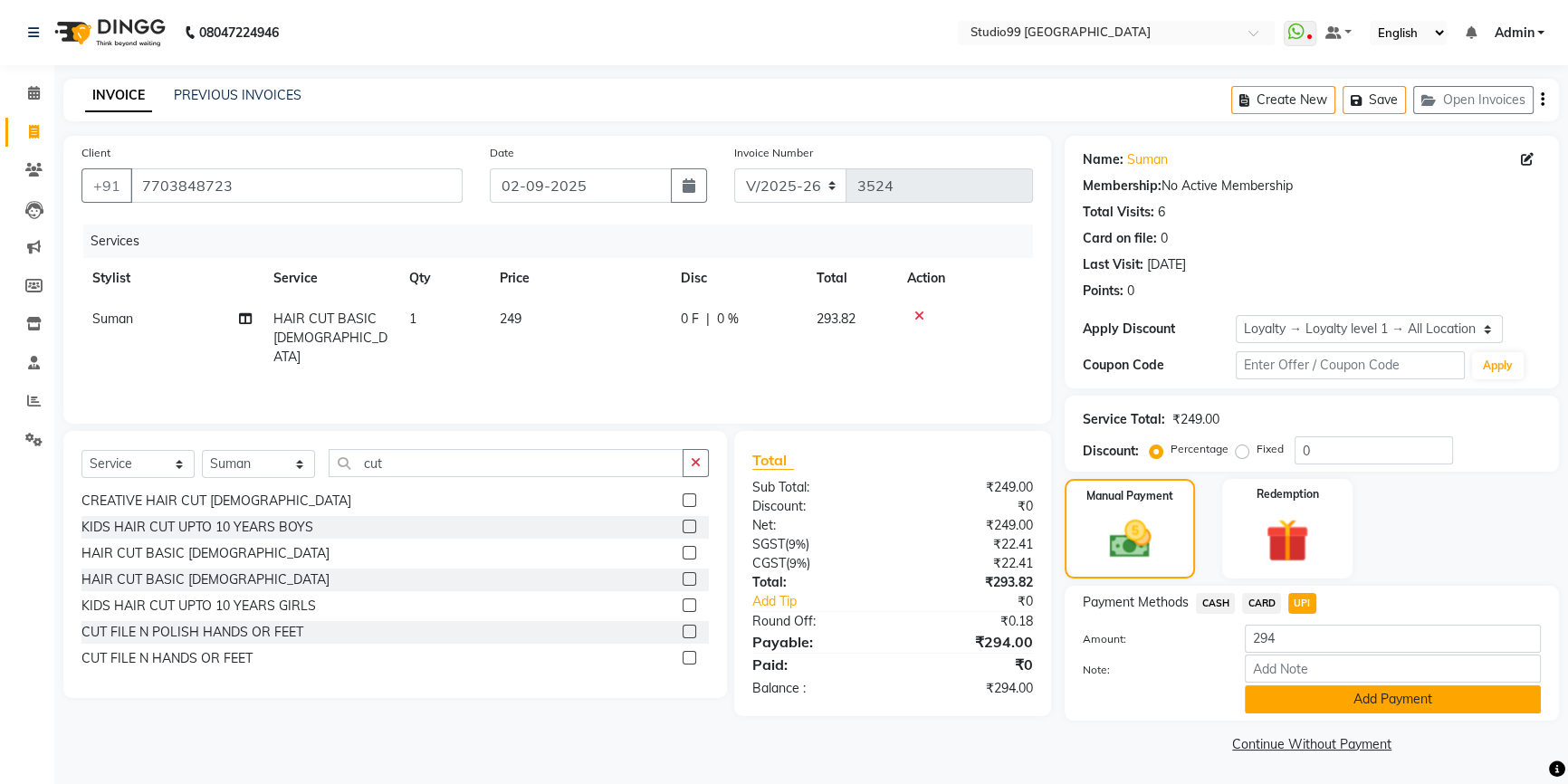
click at [1305, 693] on button "Add Payment" at bounding box center [1393, 699] width 296 height 28
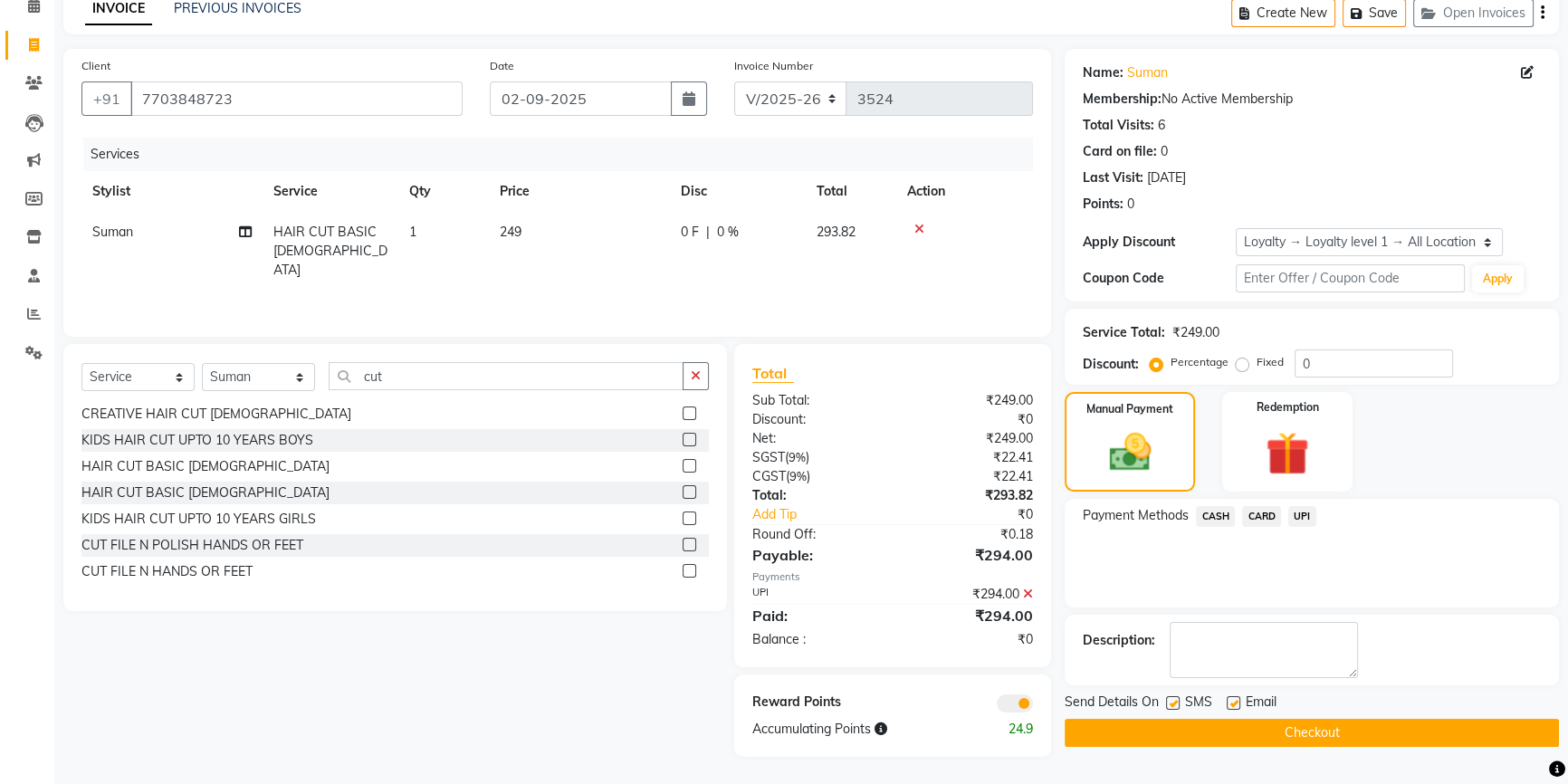
scroll to position [88, 0]
click at [1275, 731] on button "Checkout" at bounding box center [1312, 732] width 494 height 28
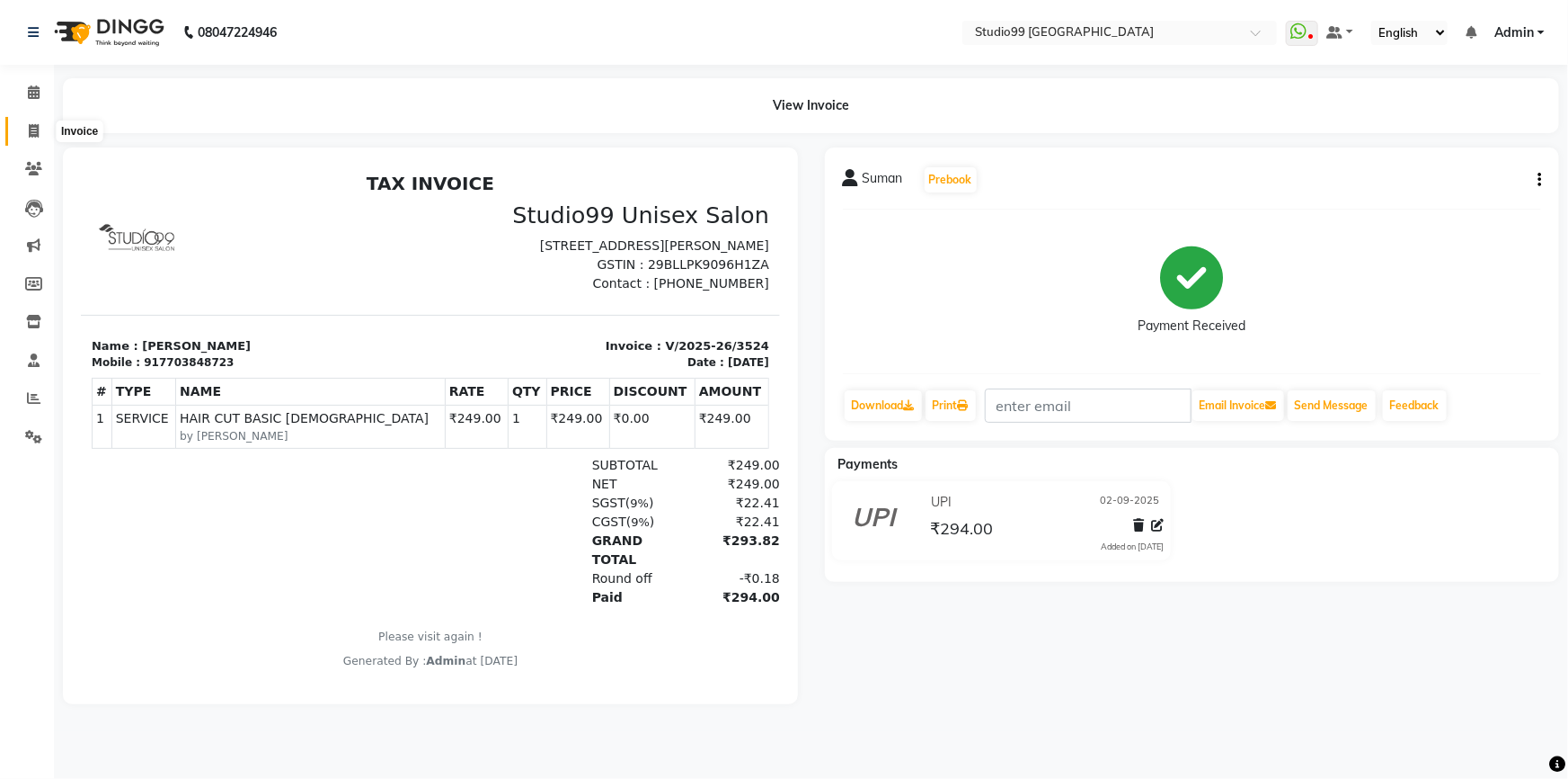
click at [31, 128] on icon at bounding box center [33, 131] width 10 height 14
select select "service"
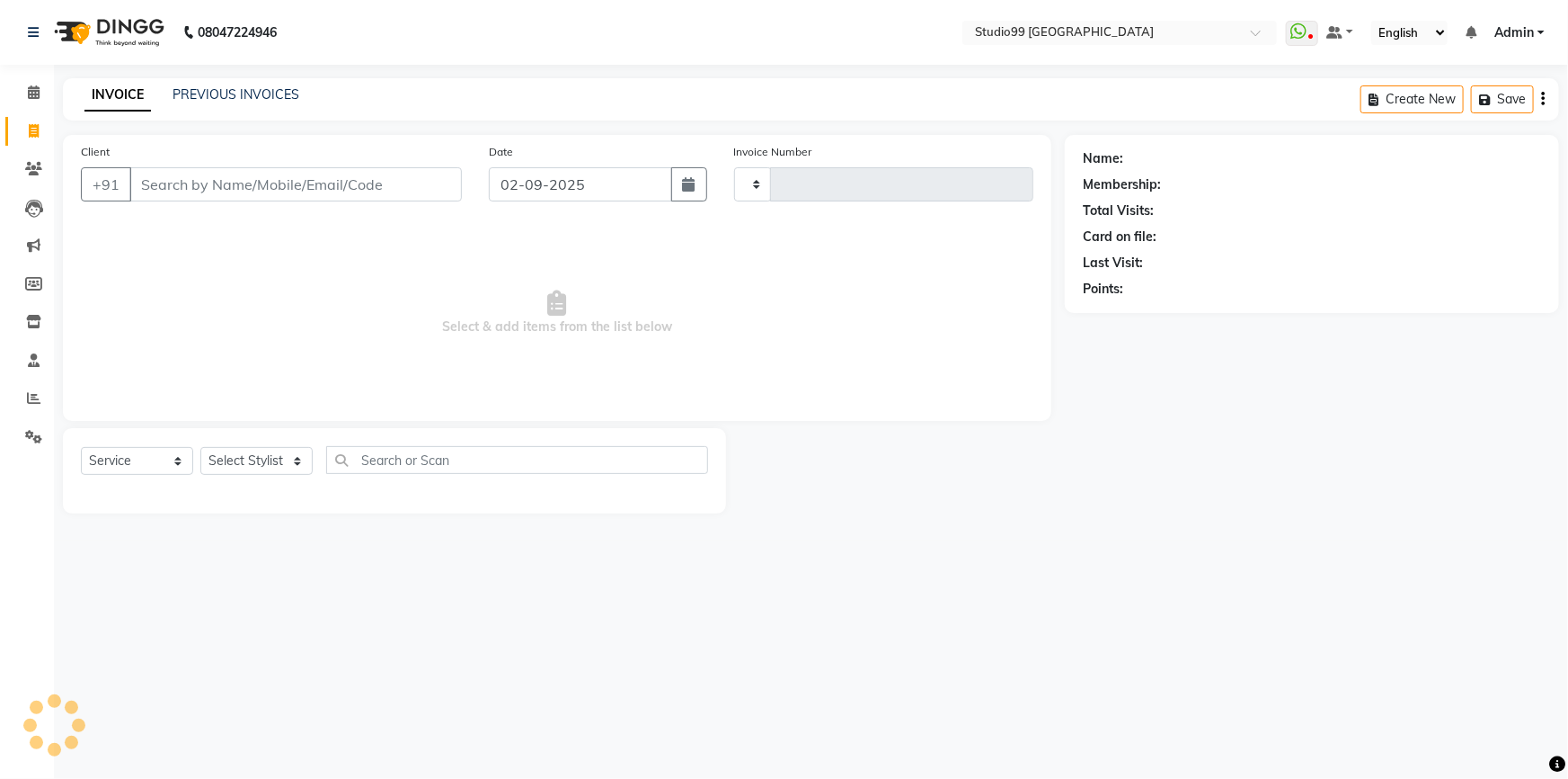
type input "3525"
select select "6042"
click at [24, 400] on span at bounding box center [34, 398] width 31 height 21
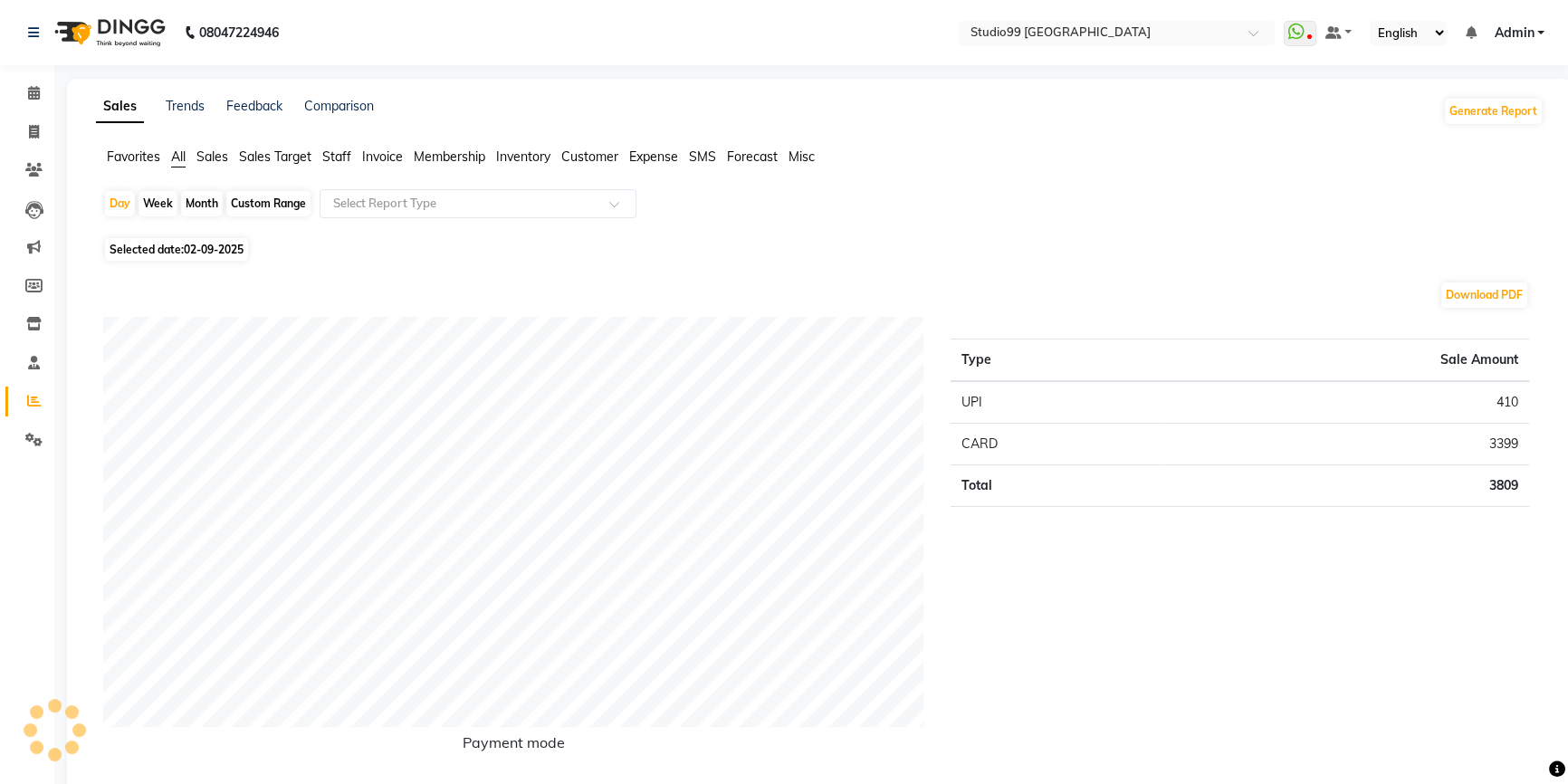
click at [328, 154] on span "Staff" at bounding box center [336, 157] width 29 height 17
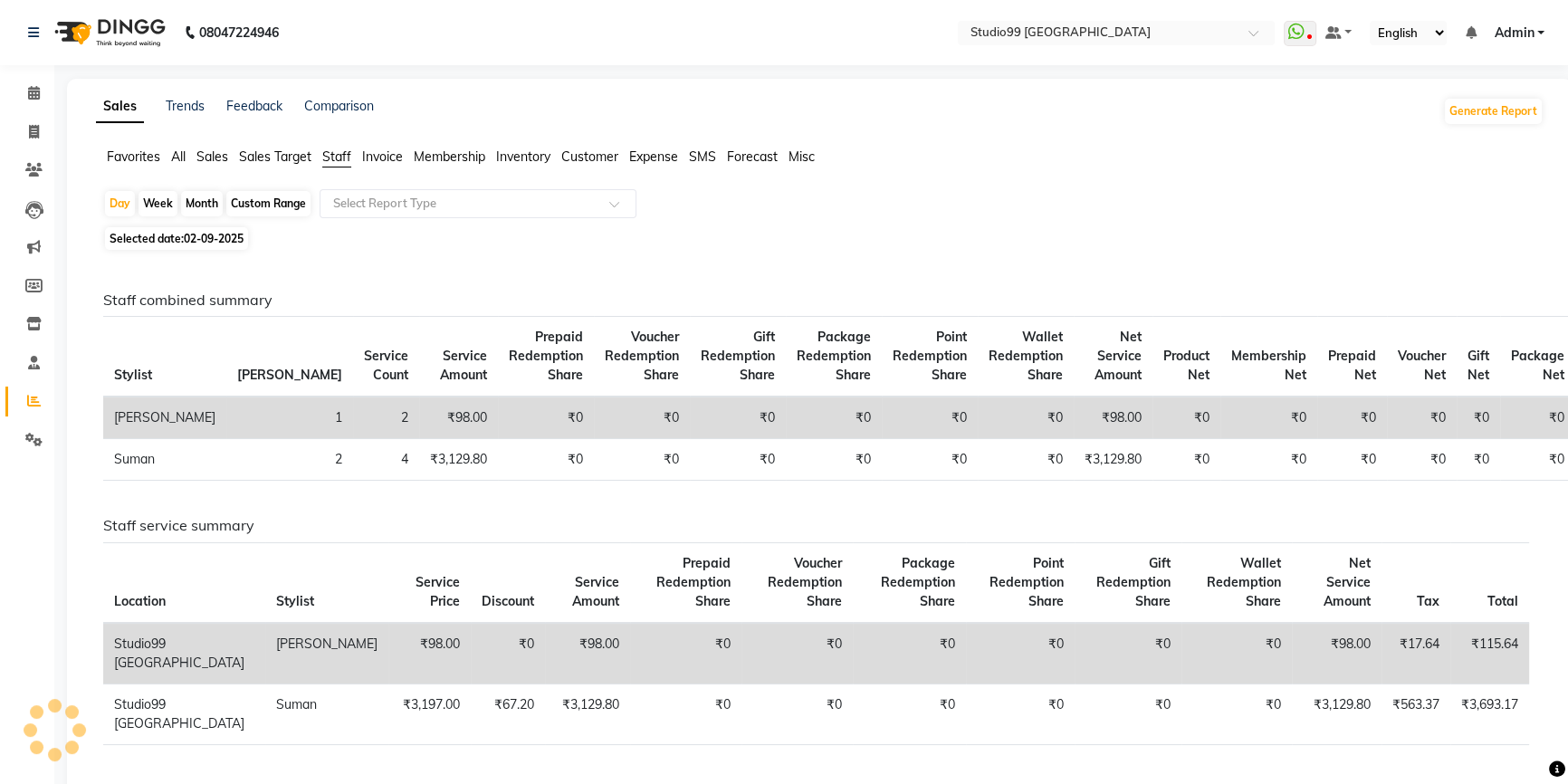
click at [195, 204] on div "Month" at bounding box center [201, 204] width 41 height 26
select select "9"
select select "2025"
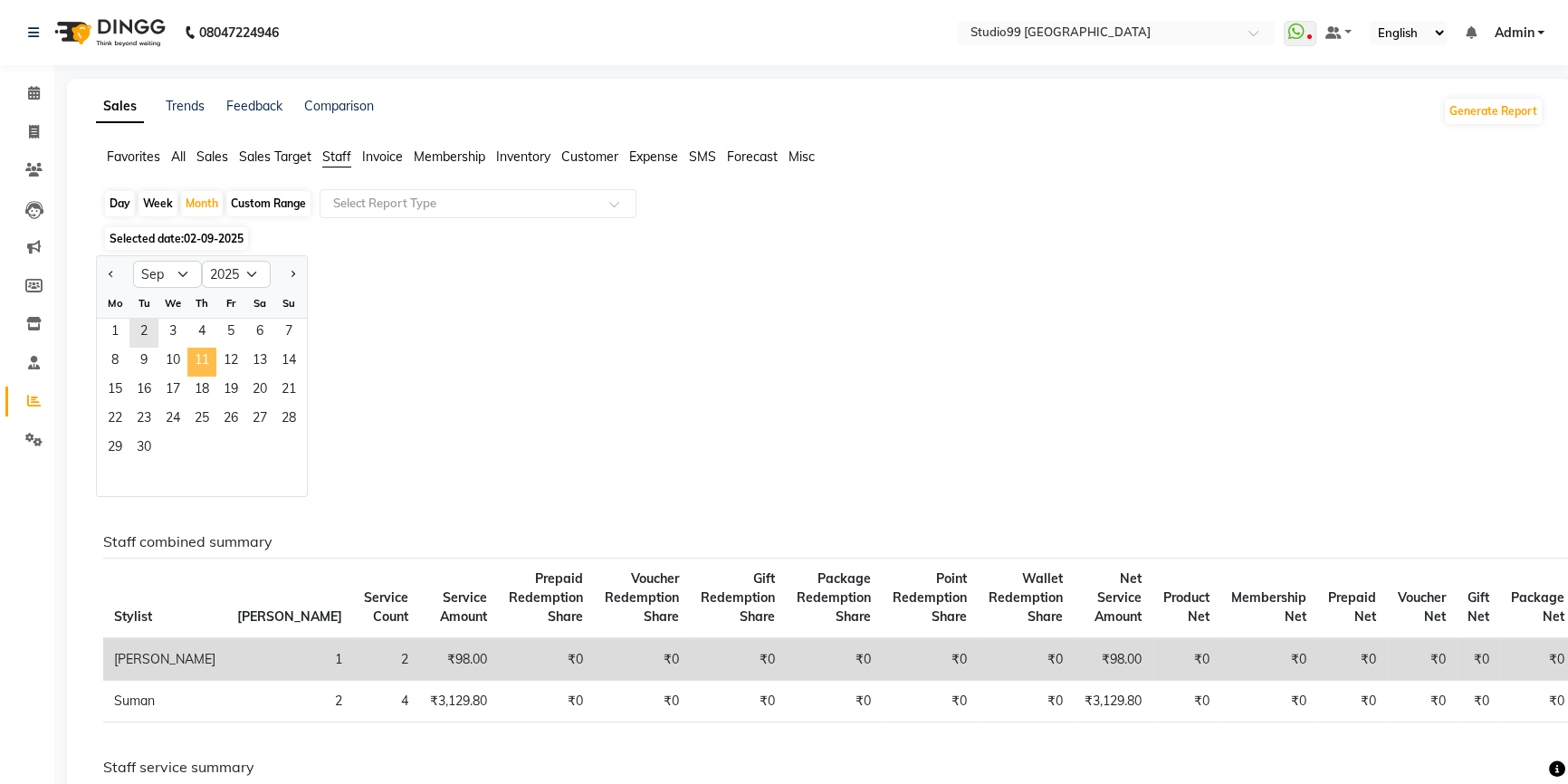
click at [191, 373] on span "11" at bounding box center [201, 361] width 29 height 29
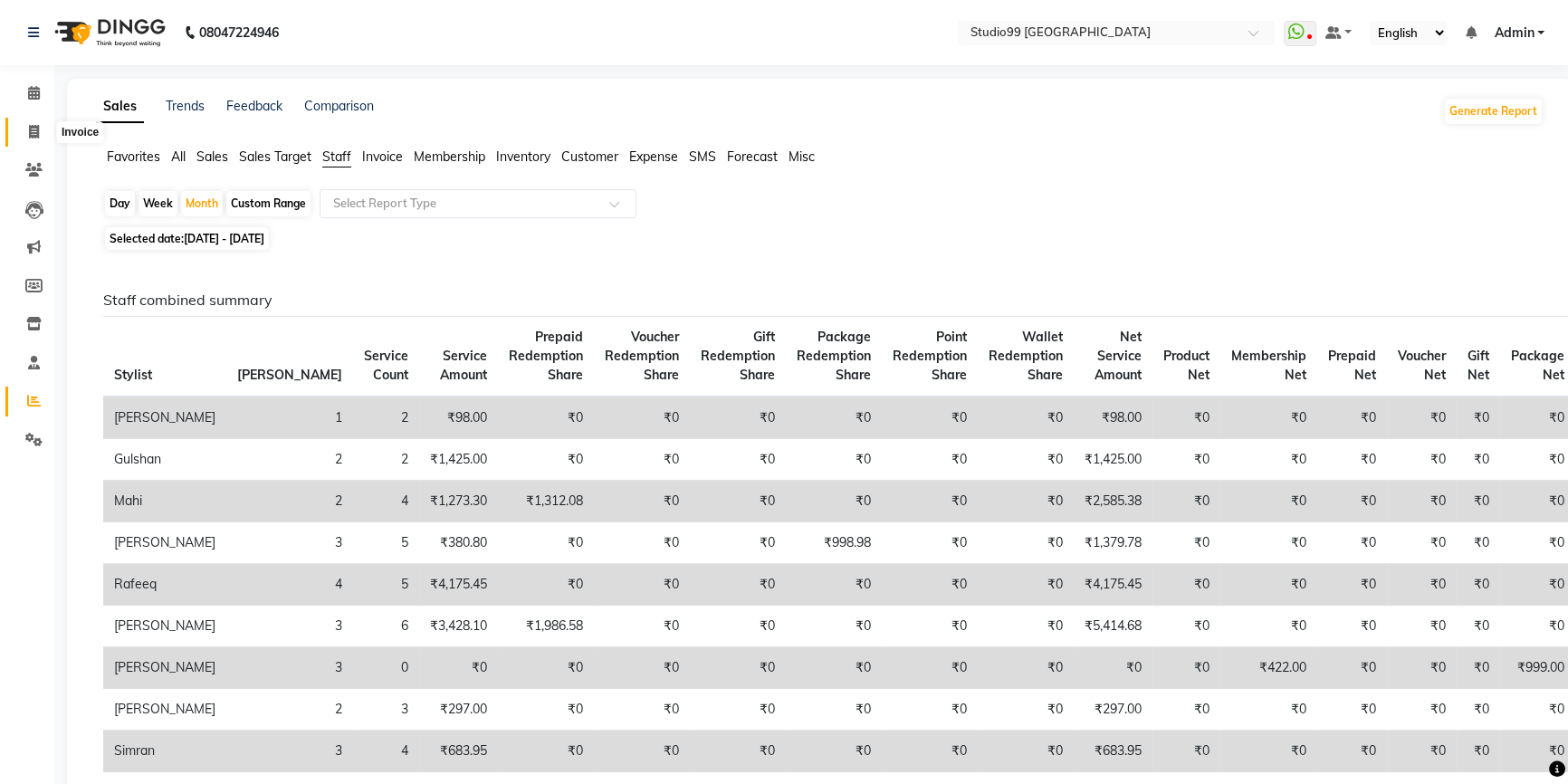
click at [26, 132] on span at bounding box center [34, 133] width 31 height 21
select select "service"
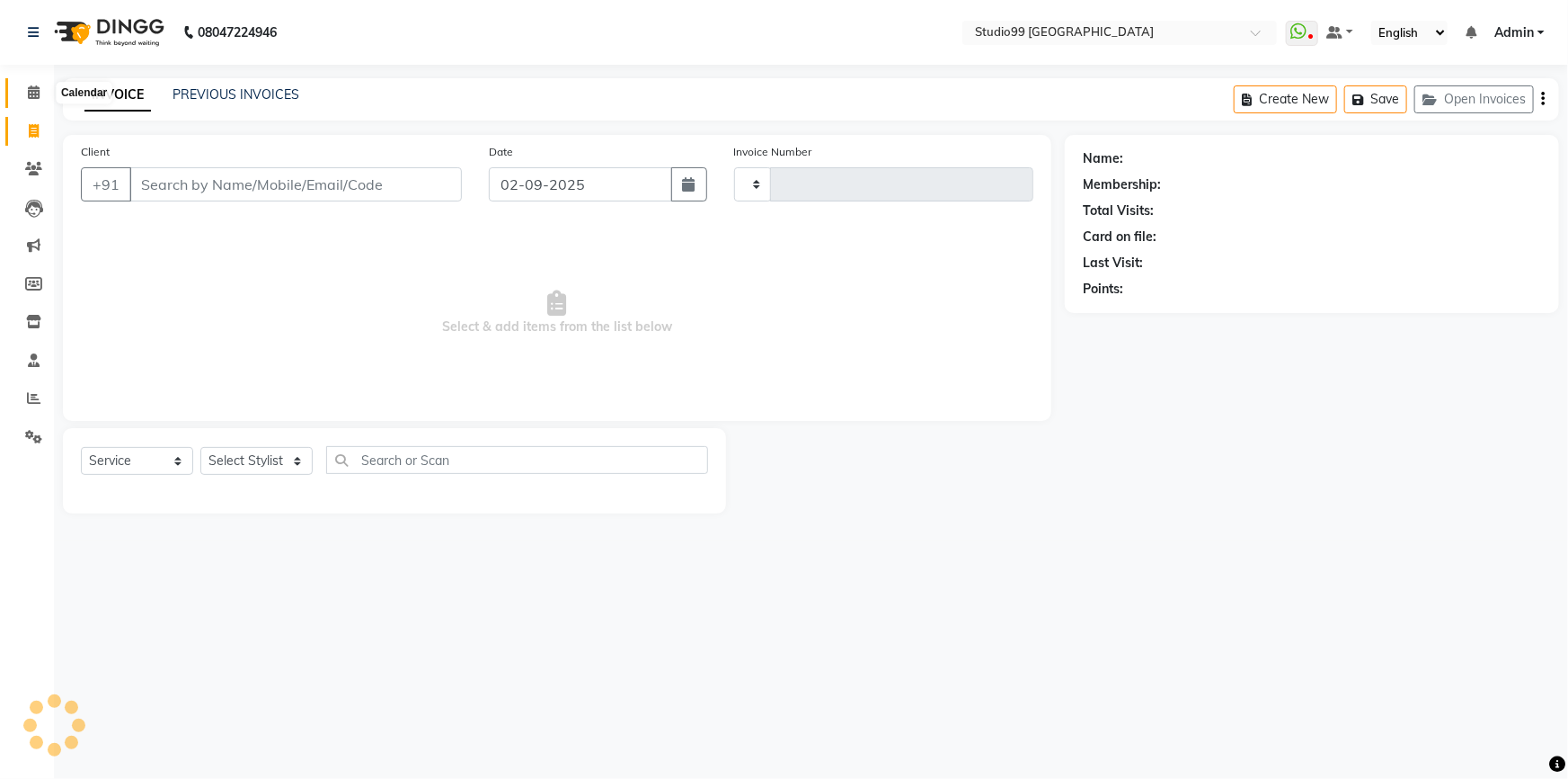
type input "3525"
click at [38, 94] on icon at bounding box center [33, 92] width 12 height 14
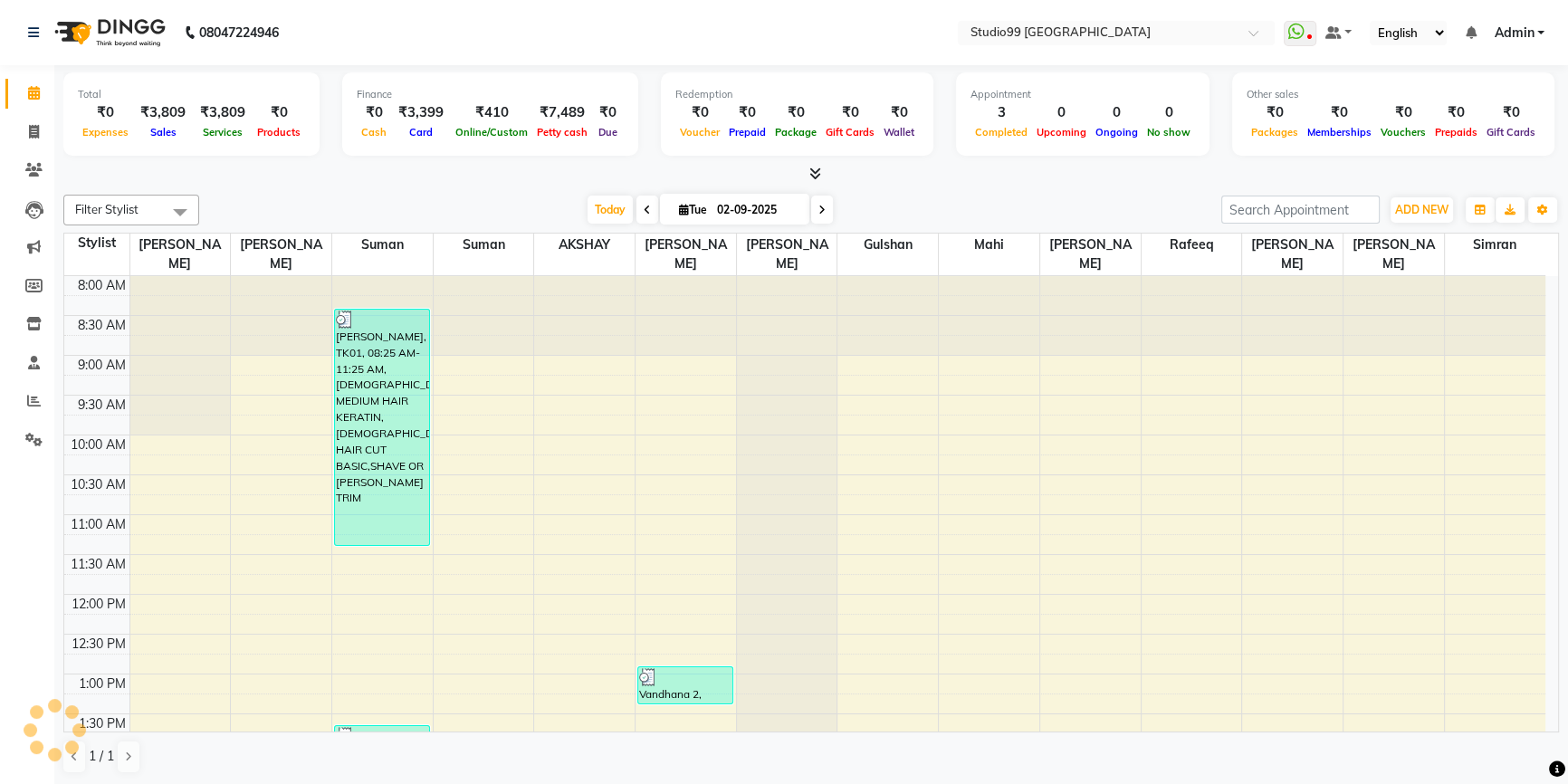
click at [643, 207] on icon at bounding box center [647, 210] width 7 height 11
type input "[DATE]"
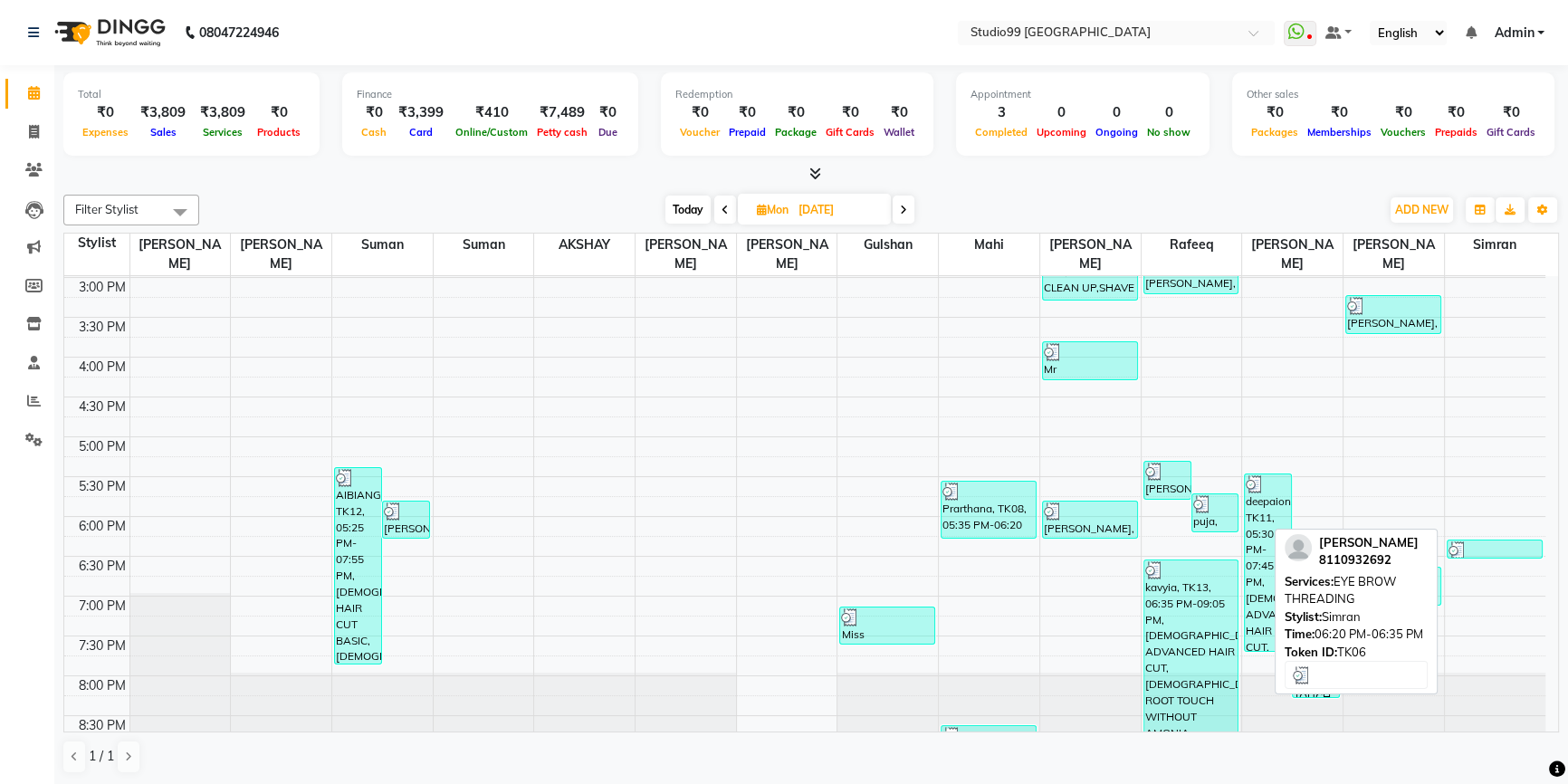
click at [1493, 541] on div at bounding box center [1495, 550] width 93 height 18
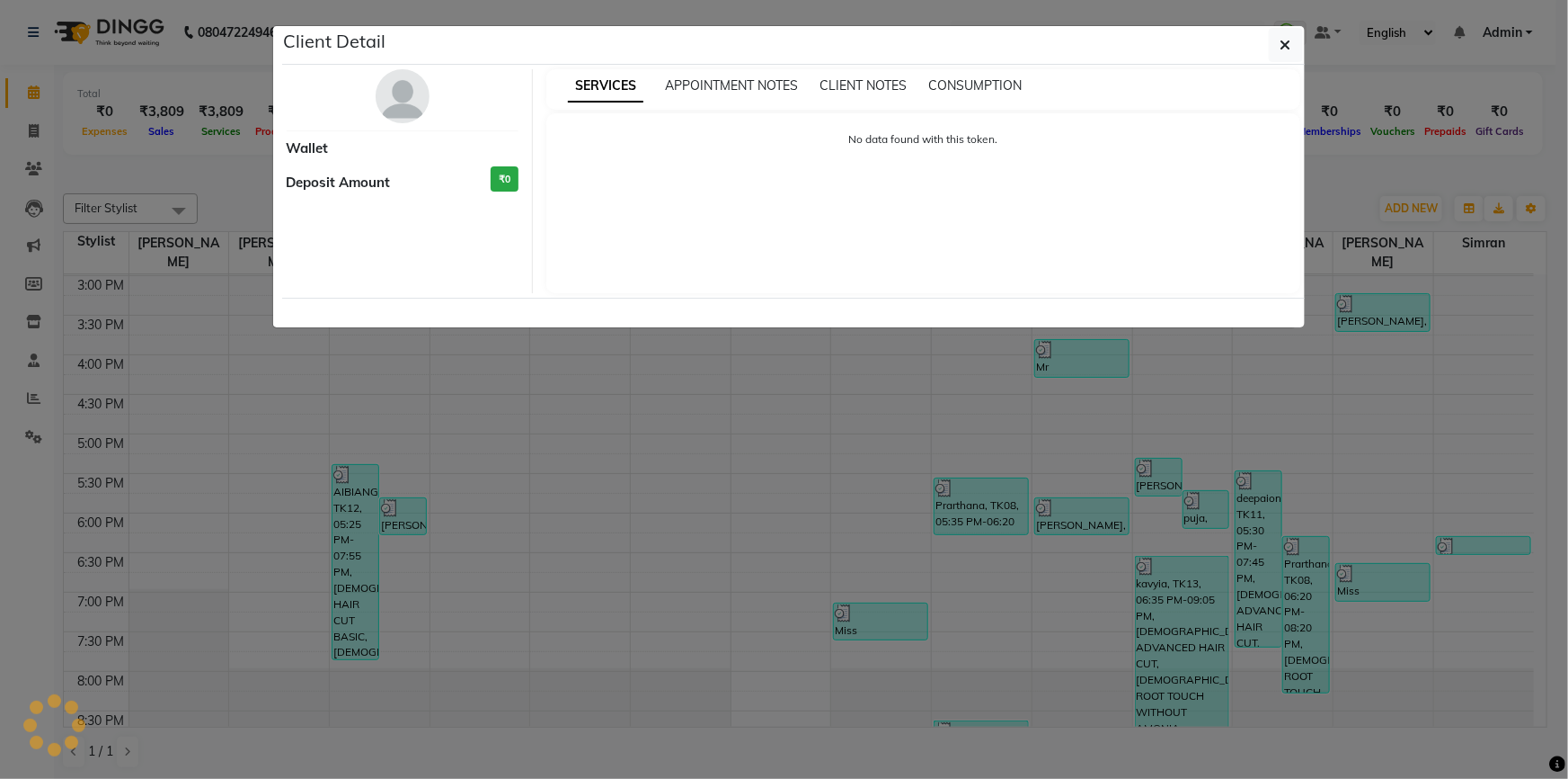
select select "3"
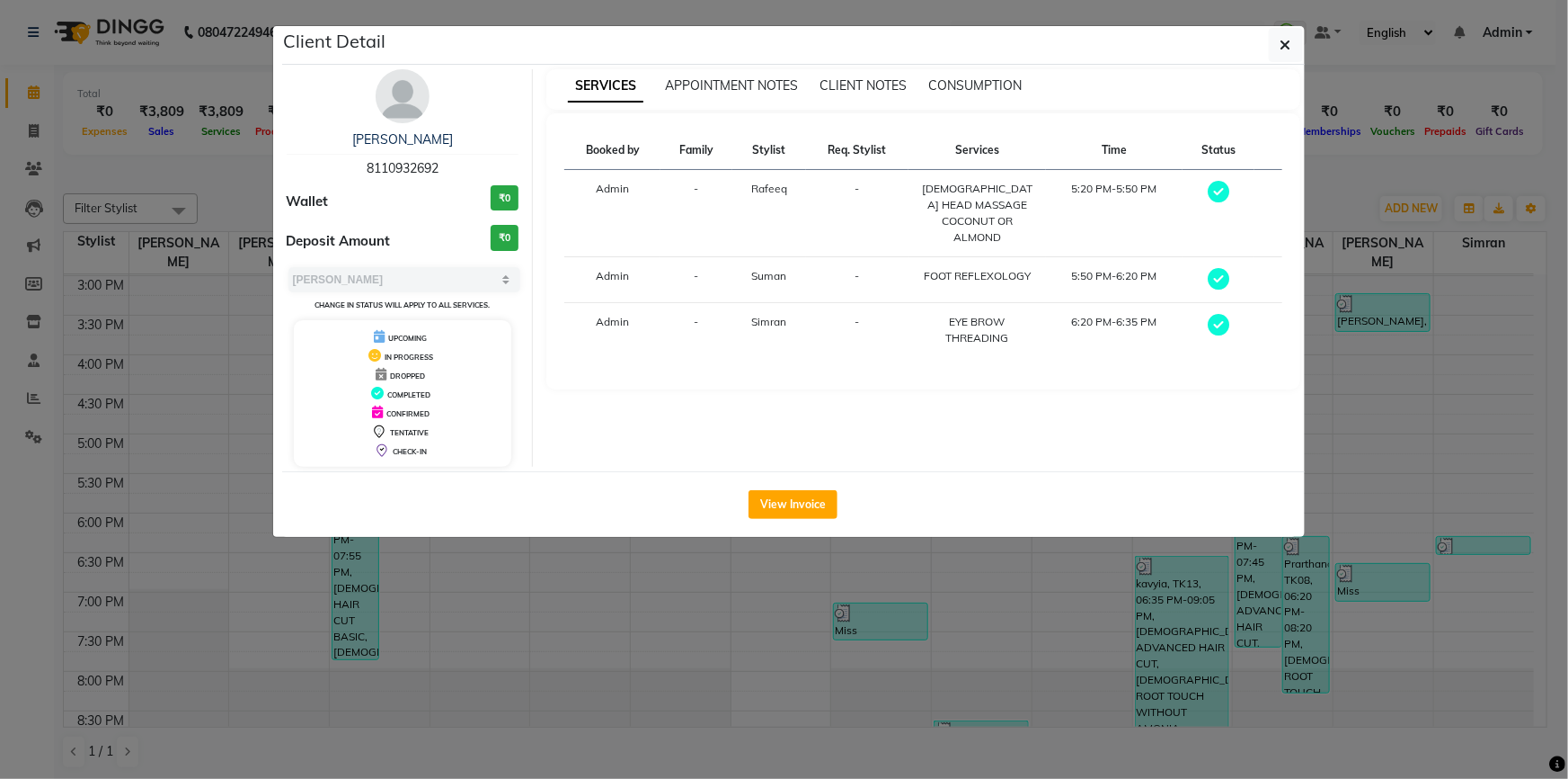
click at [1434, 380] on ngb-modal-window "Client Detail lakshami 8110932692 Wallet ₹0 Deposit Amount ₹0 Select MARK DONE …" at bounding box center [784, 389] width 1568 height 779
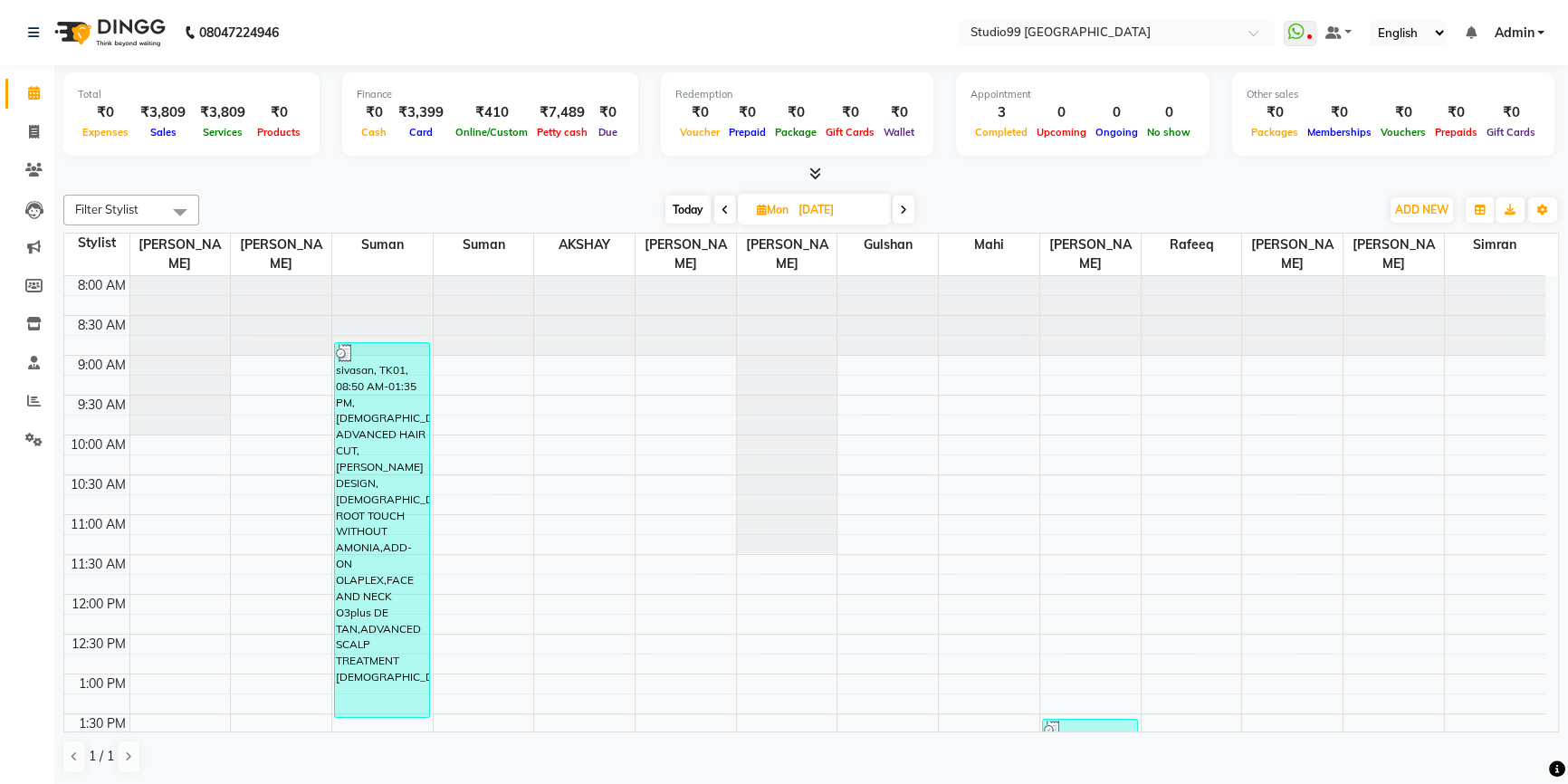
click at [722, 210] on icon at bounding box center [725, 210] width 7 height 11
type input "[DATE]"
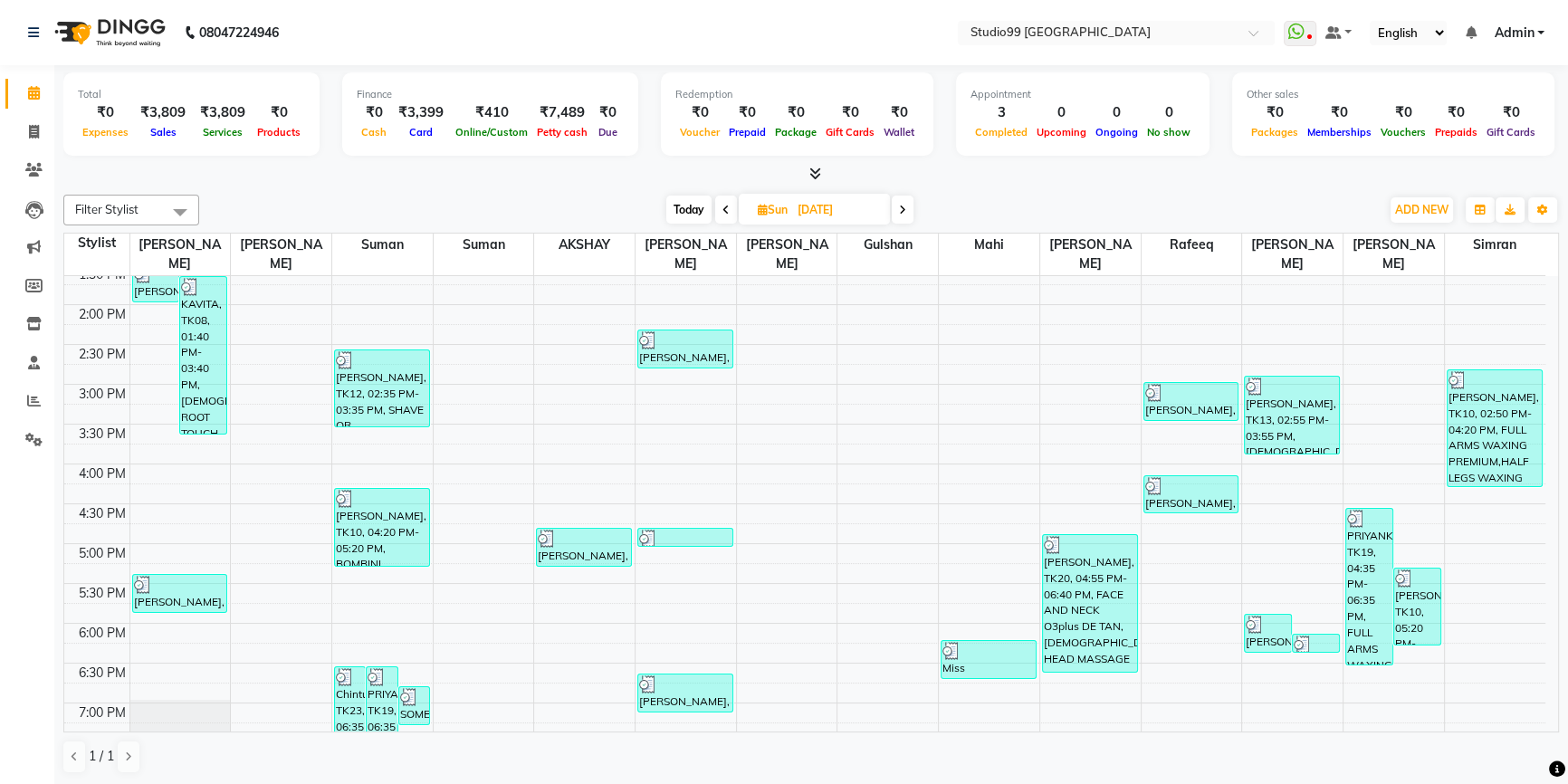
scroll to position [556, 0]
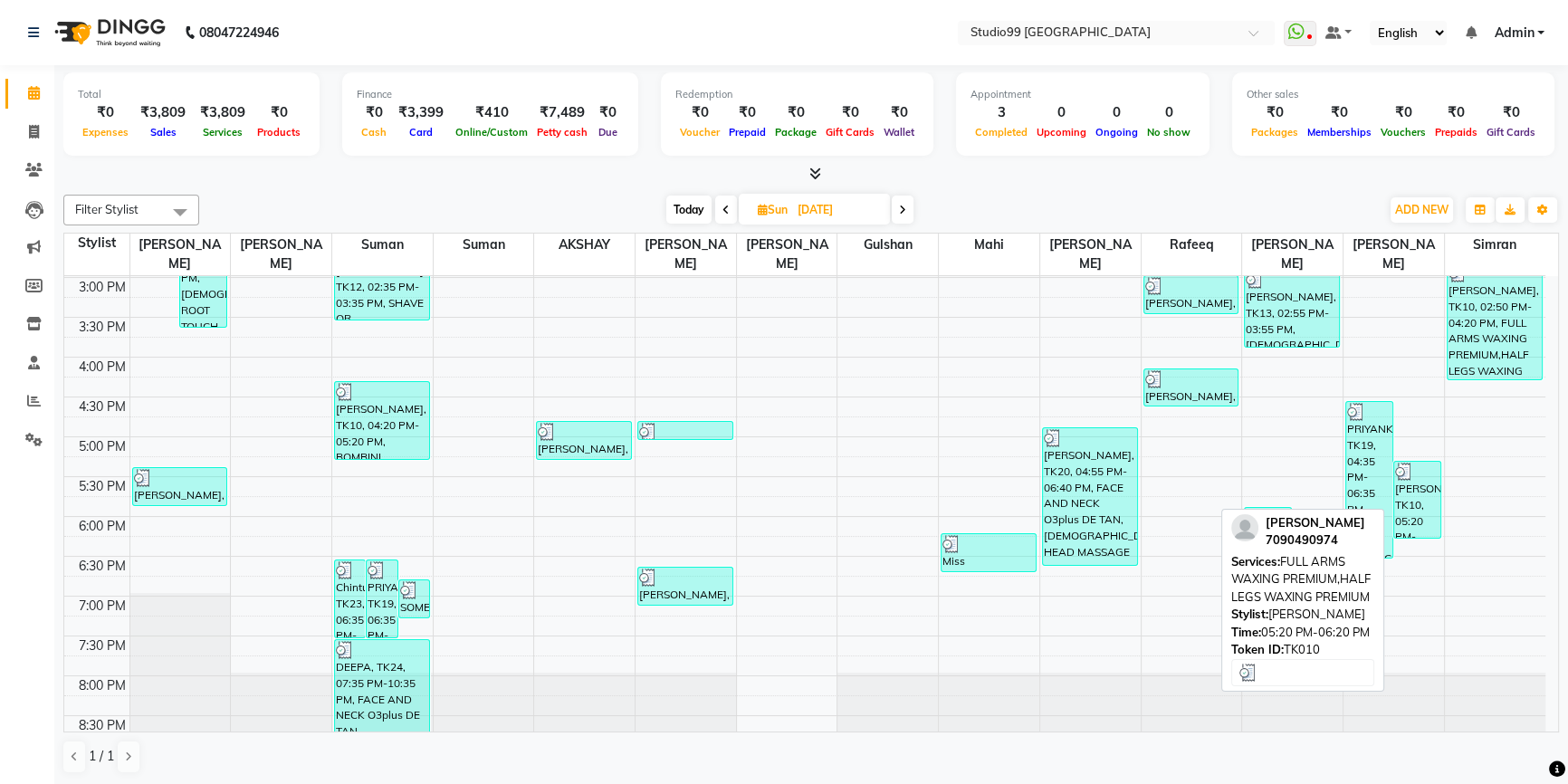
click at [1420, 477] on div "Lavanya, TK10, 05:20 PM-06:20 PM, FULL ARMS WAXING PREMIUM,HALF LEGS WAXING PRE…" at bounding box center [1418, 499] width 46 height 76
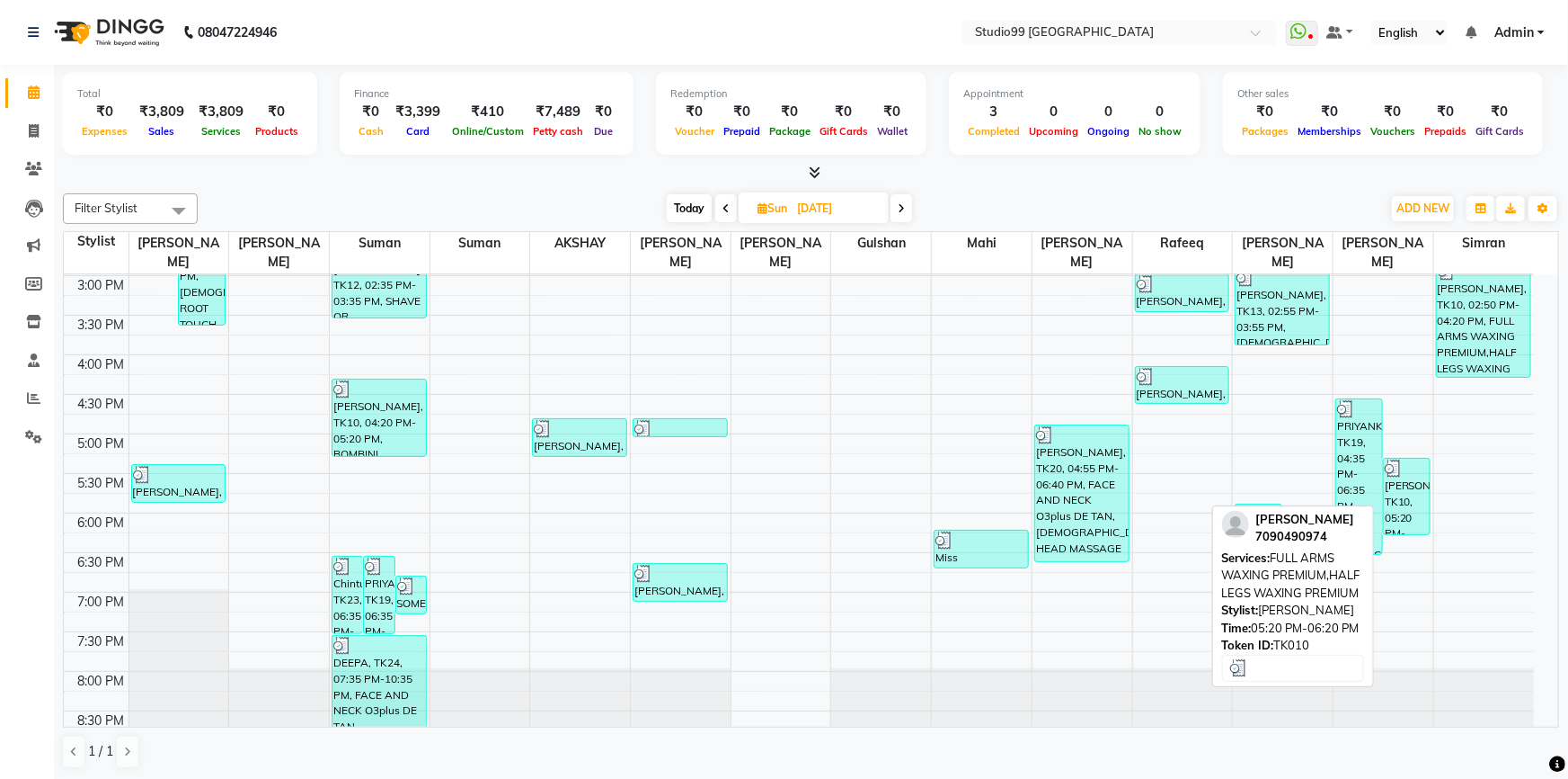
select select "3"
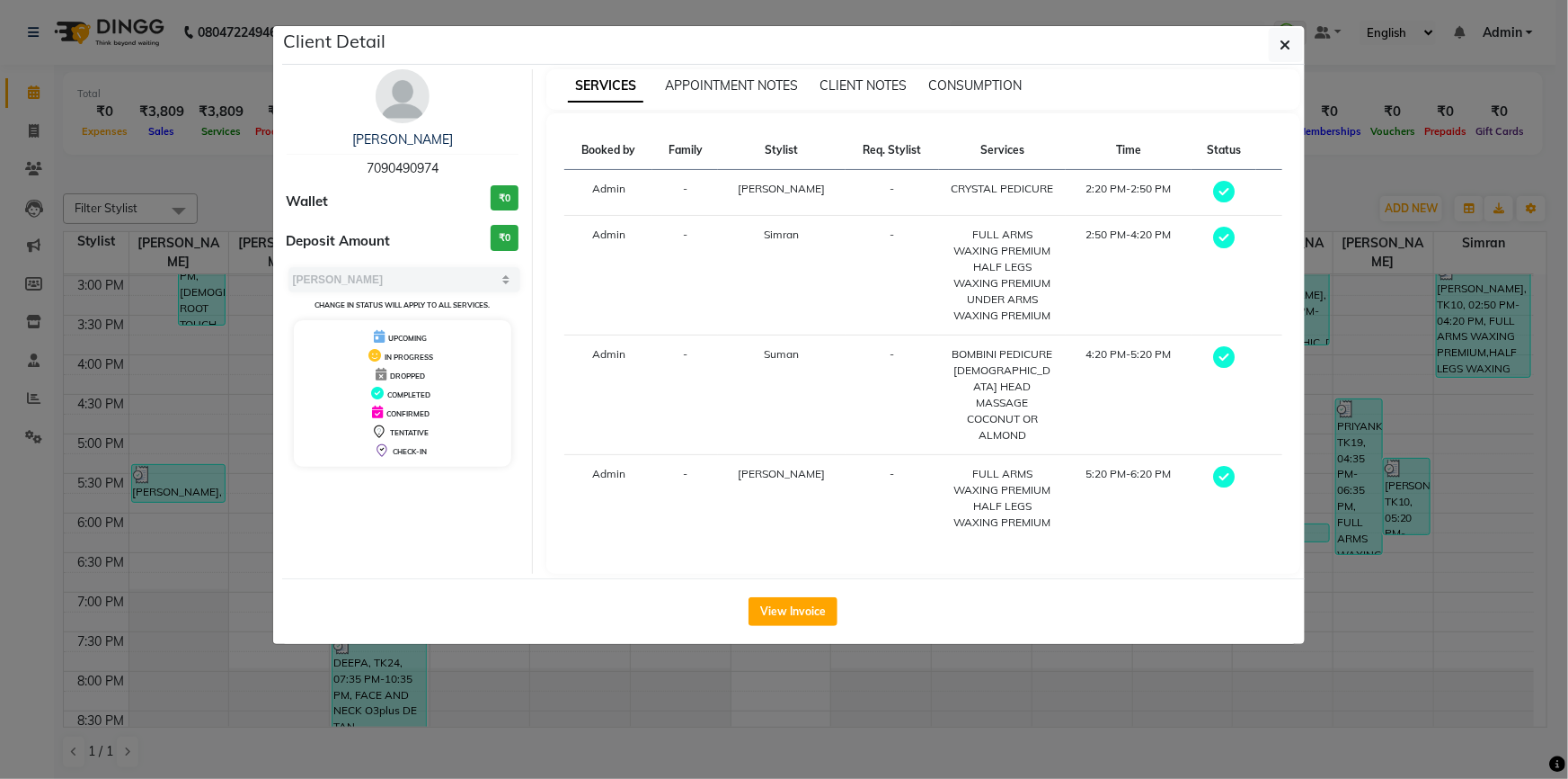
click at [1415, 462] on ngb-modal-window "Client Detail Lavanya 7090490974 Wallet ₹0 Deposit Amount ₹0 Select MARK DONE U…" at bounding box center [784, 389] width 1568 height 779
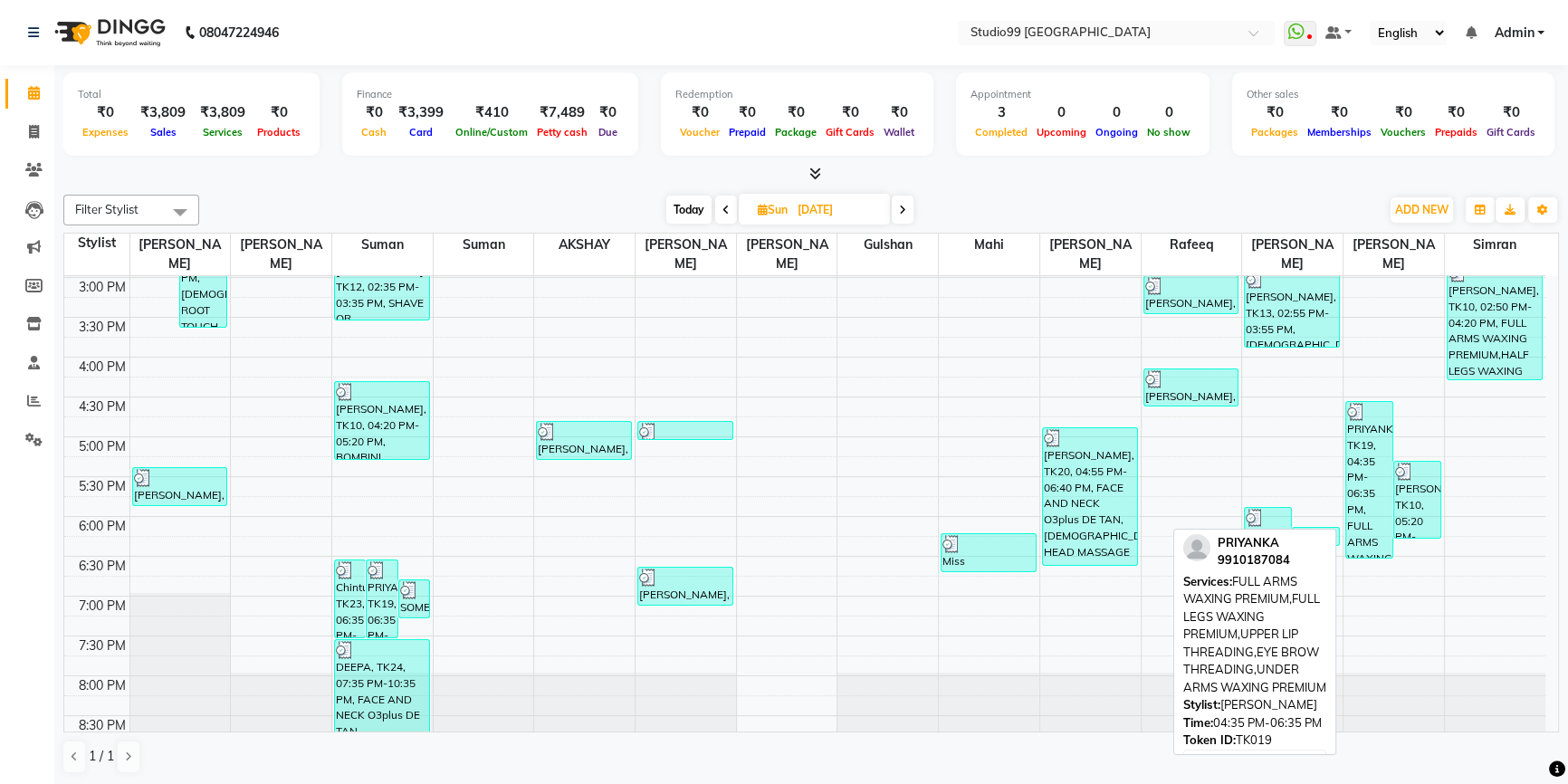
click at [1360, 463] on div "PRIYANKA, TK19, 04:35 PM-06:35 PM, FULL ARMS WAXING PREMIUM,FULL LEGS WAXING PR…" at bounding box center [1370, 479] width 46 height 156
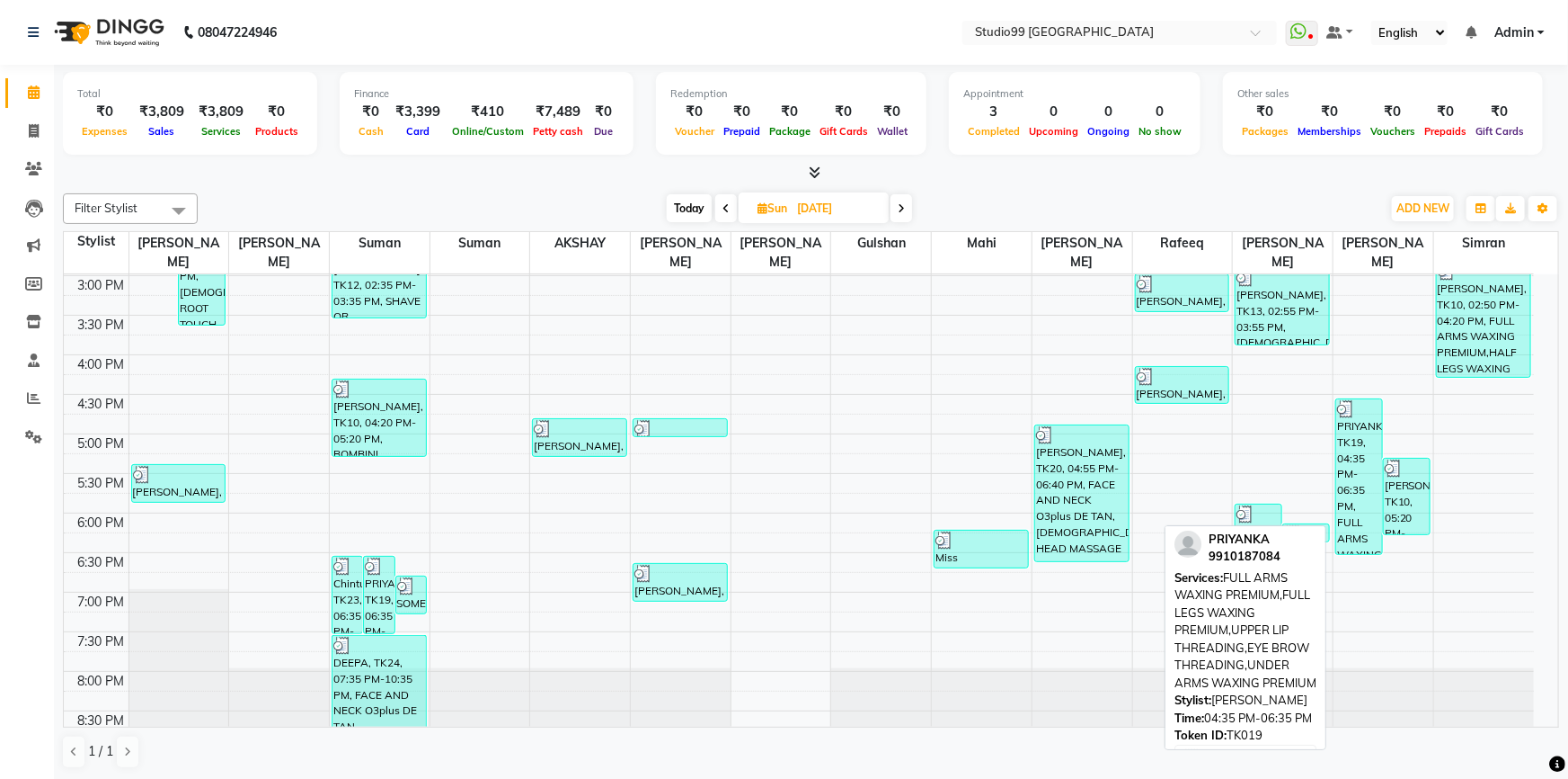
select select "3"
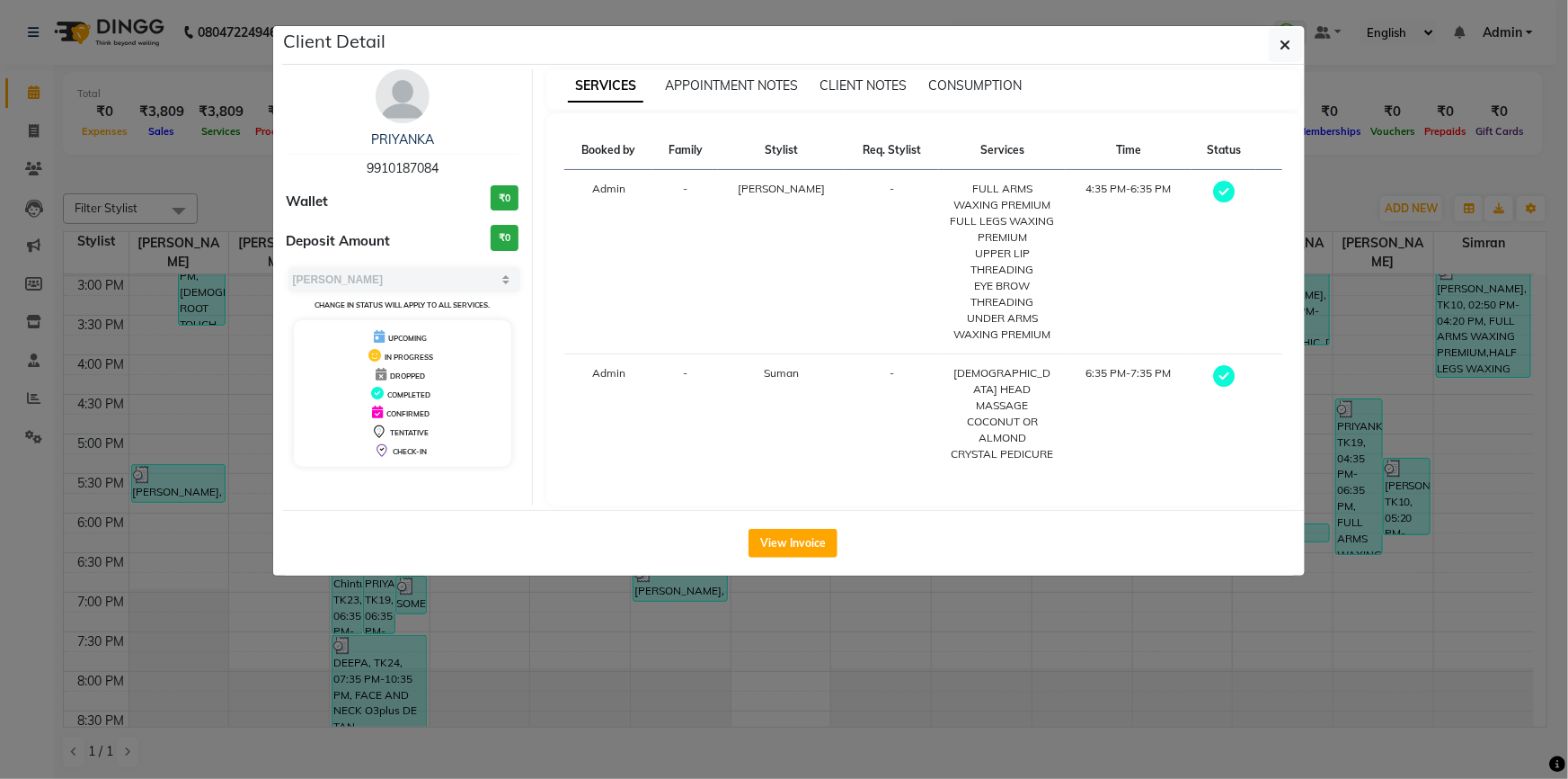
click at [1391, 449] on ngb-modal-window "Client Detail PRIYANKA 9910187084 Wallet ₹0 Deposit Amount ₹0 Select MARK DONE …" at bounding box center [784, 389] width 1568 height 779
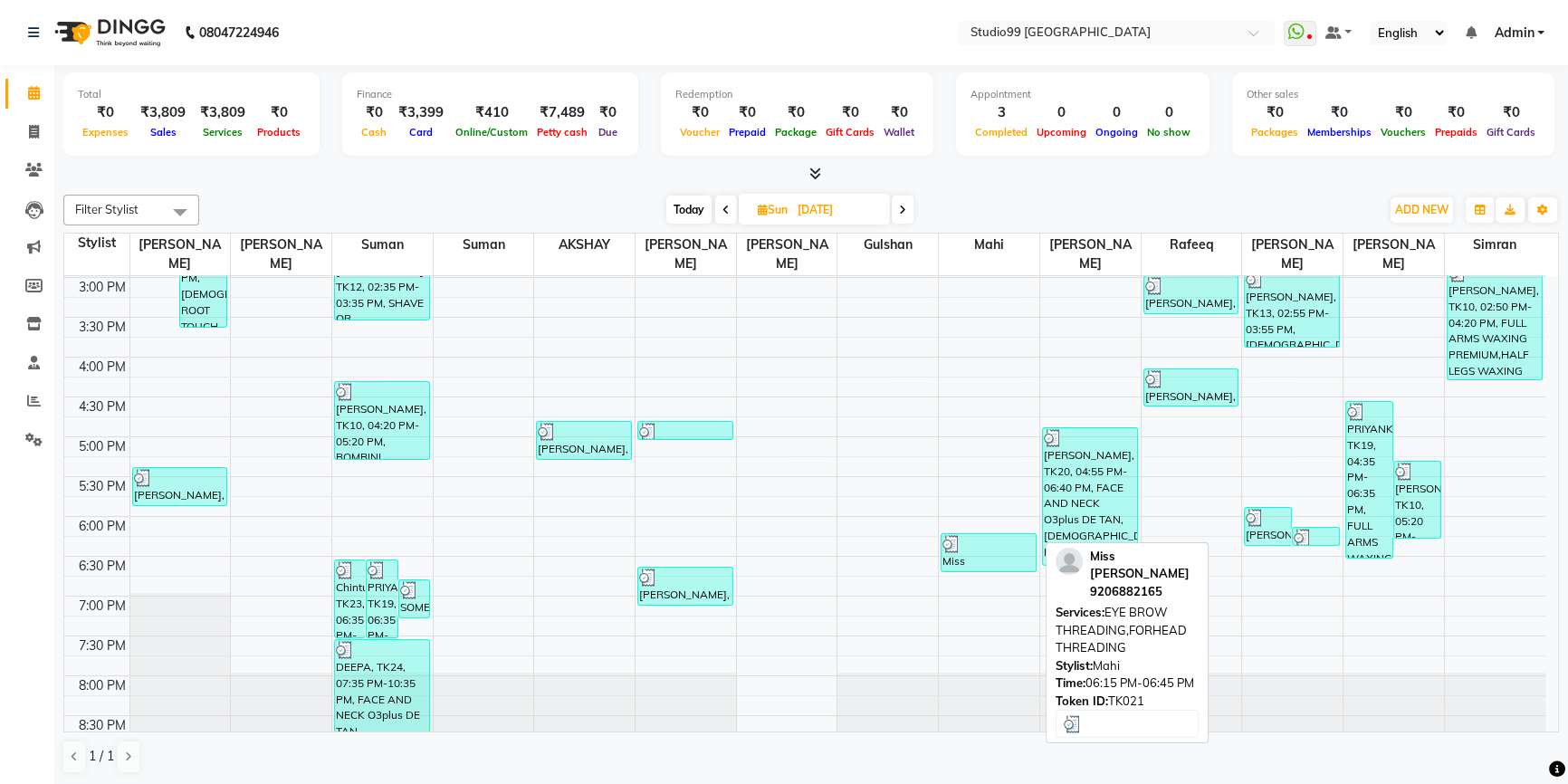
click at [979, 534] on div "Miss Shivani, TK21, 06:15 PM-06:45 PM, EYE BROW THREADING,FORHEAD THREADING" at bounding box center [989, 553] width 94 height 37
select select "3"
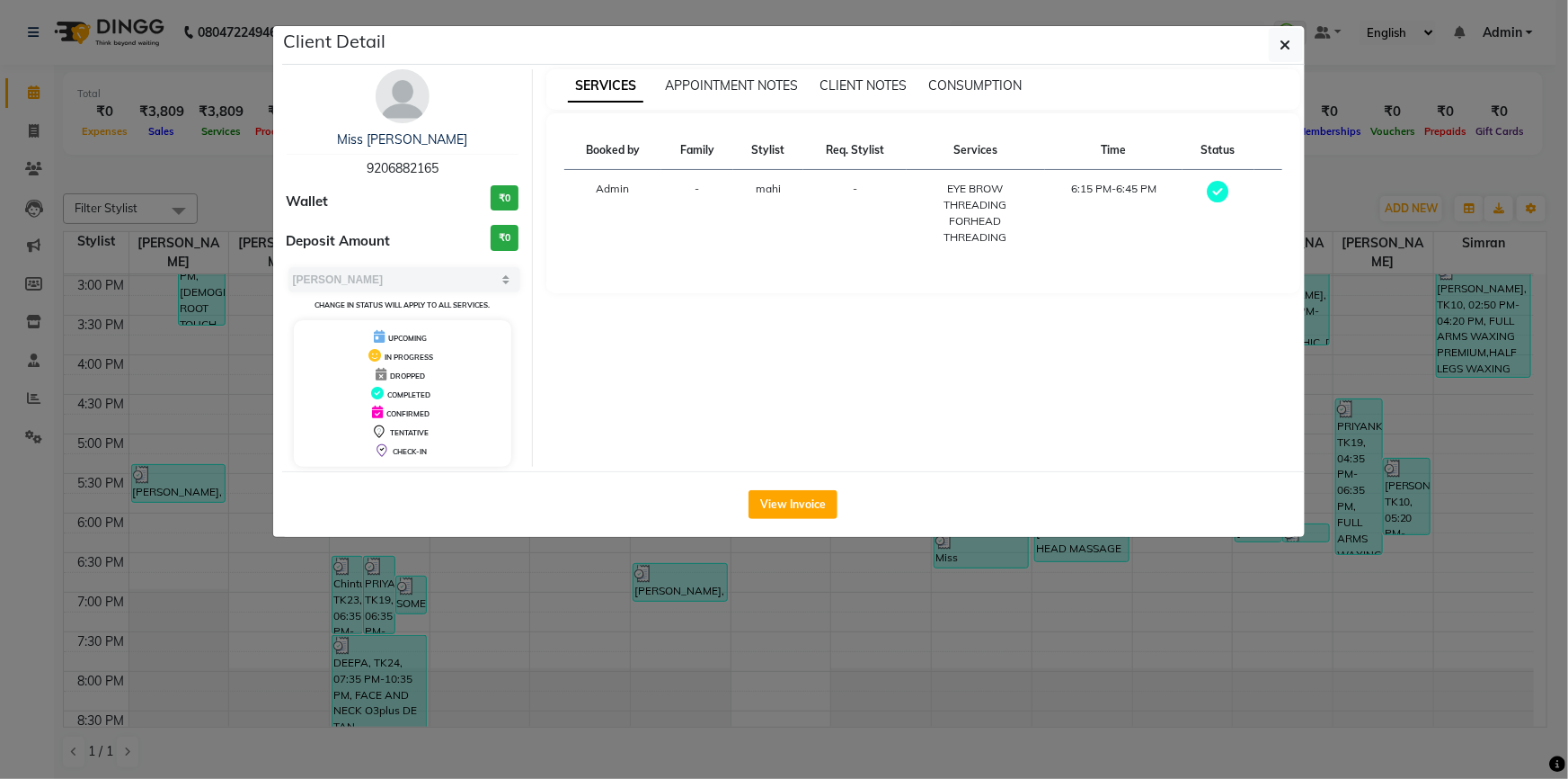
click at [961, 568] on ngb-modal-window "Client Detail Miss Shivani 9206882165 Wallet ₹0 Deposit Amount ₹0 Select MARK D…" at bounding box center [784, 389] width 1568 height 779
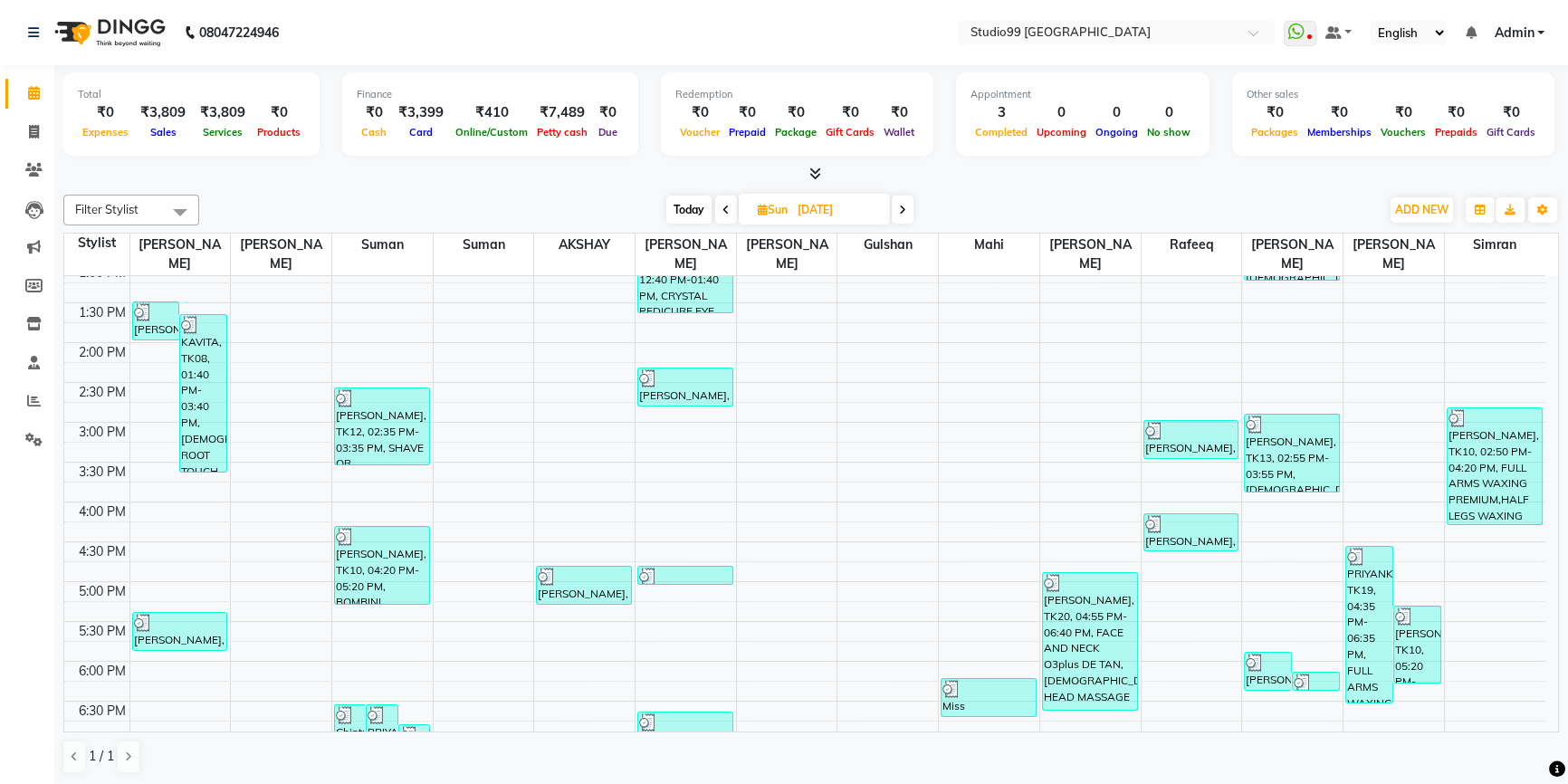
scroll to position [493, 0]
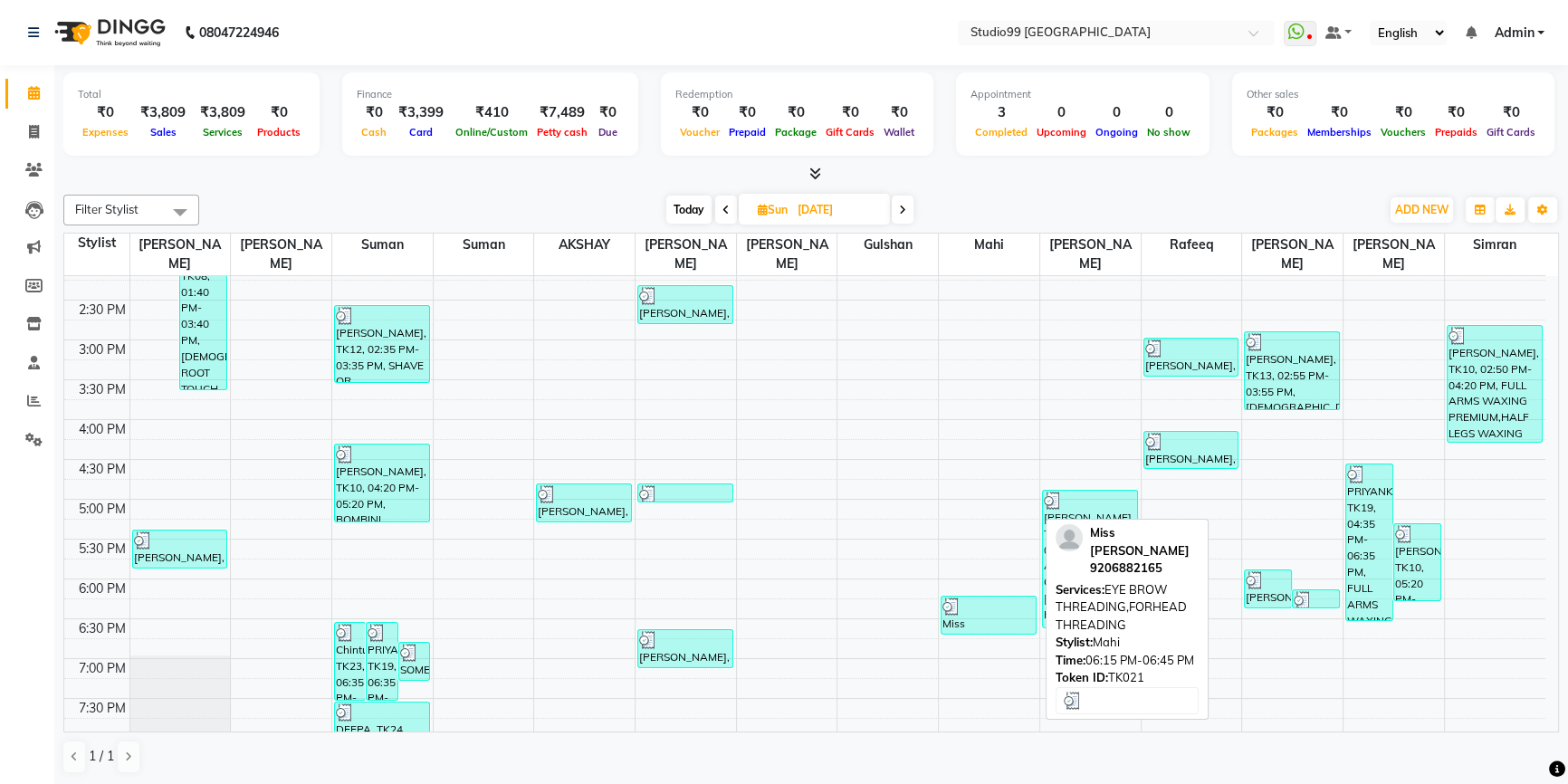
click at [1007, 601] on div "Miss Shivani, TK21, 06:15 PM-06:45 PM, EYE BROW THREADING,FORHEAD THREADING" at bounding box center [989, 614] width 94 height 37
select select "3"
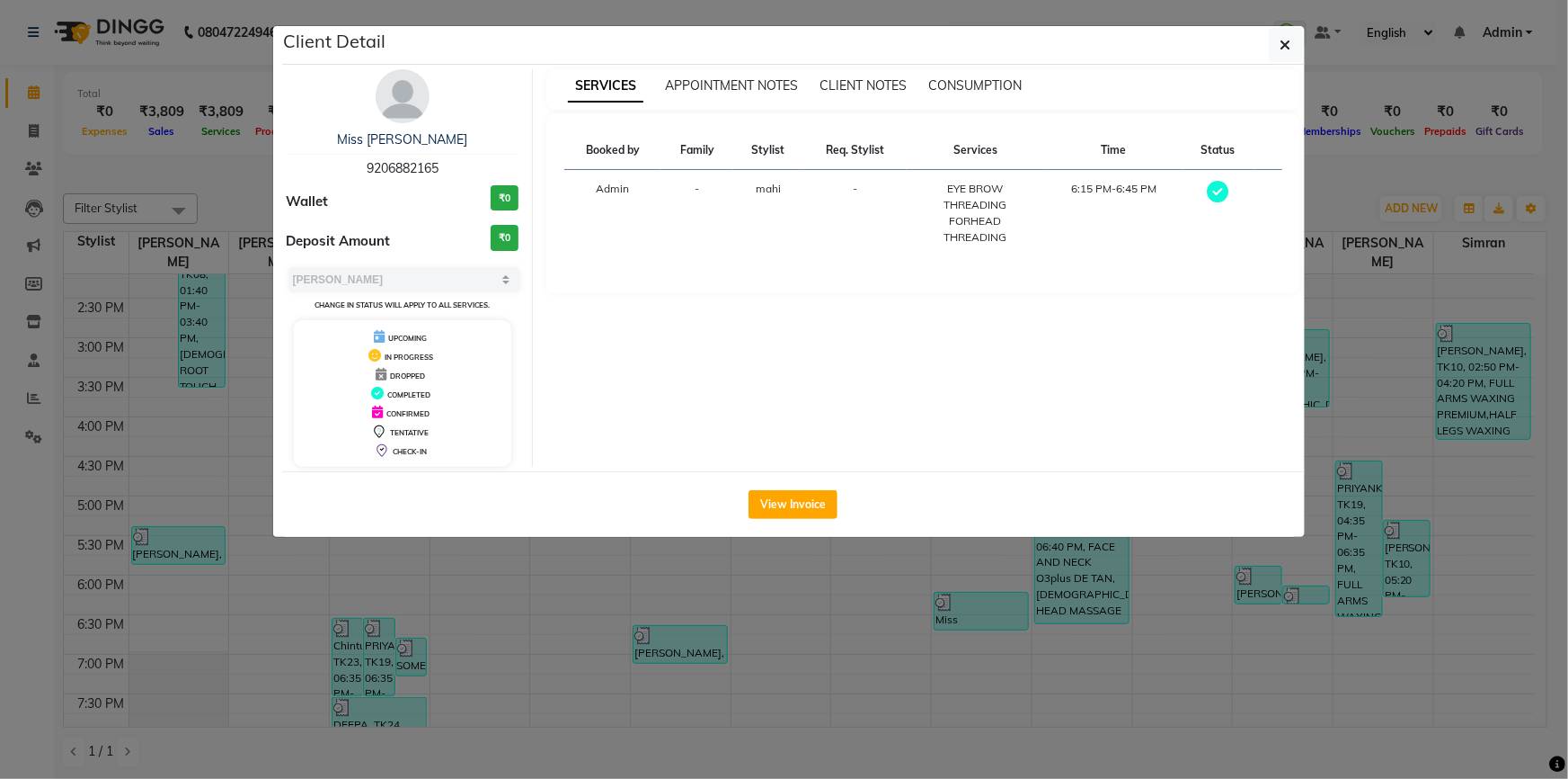
click at [992, 596] on ngb-modal-window "Client Detail Miss Shivani 9206882165 Wallet ₹0 Deposit Amount ₹0 Select MARK D…" at bounding box center [784, 389] width 1568 height 779
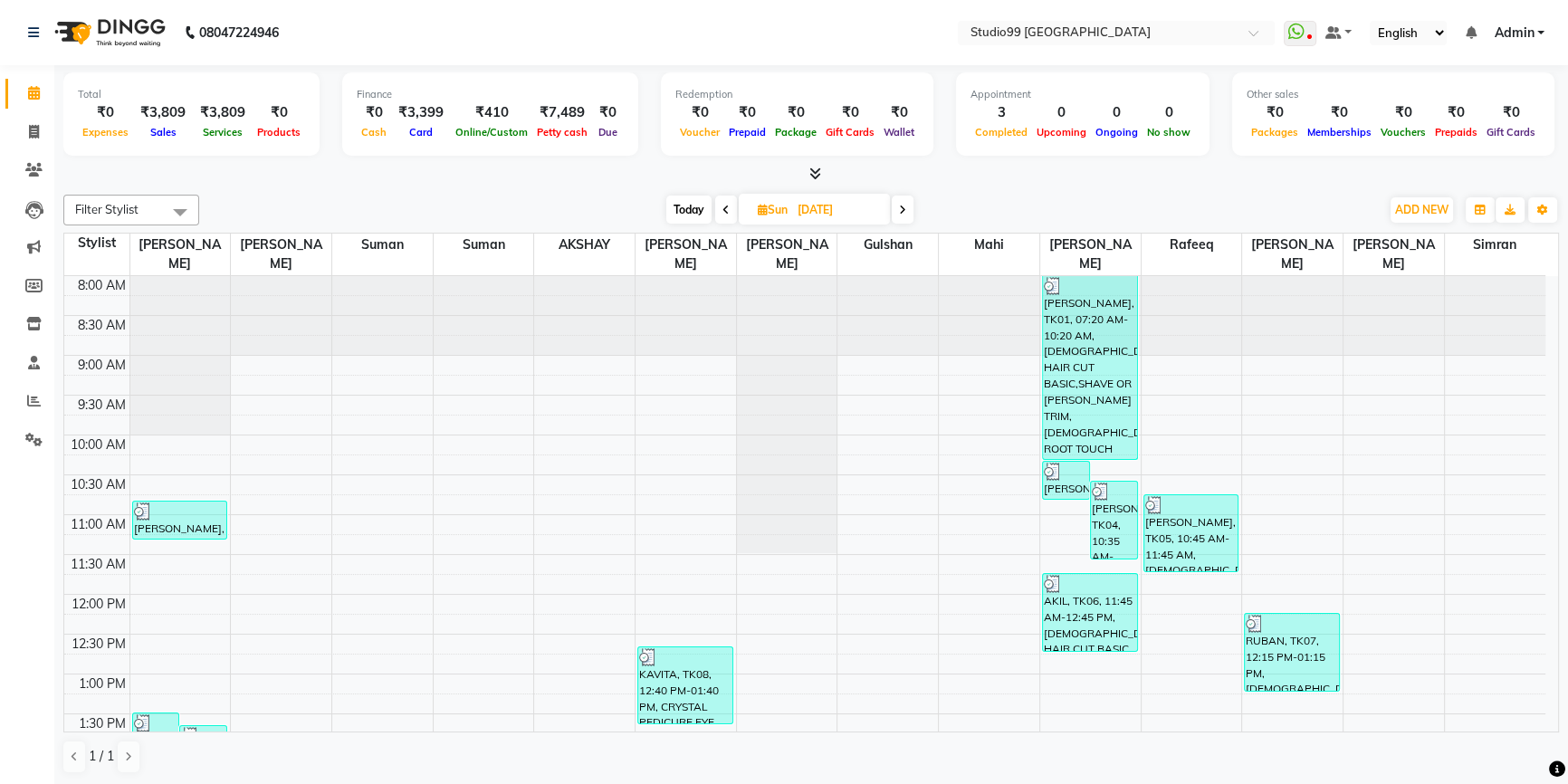
scroll to position [0, 0]
click at [27, 123] on span at bounding box center [34, 133] width 31 height 21
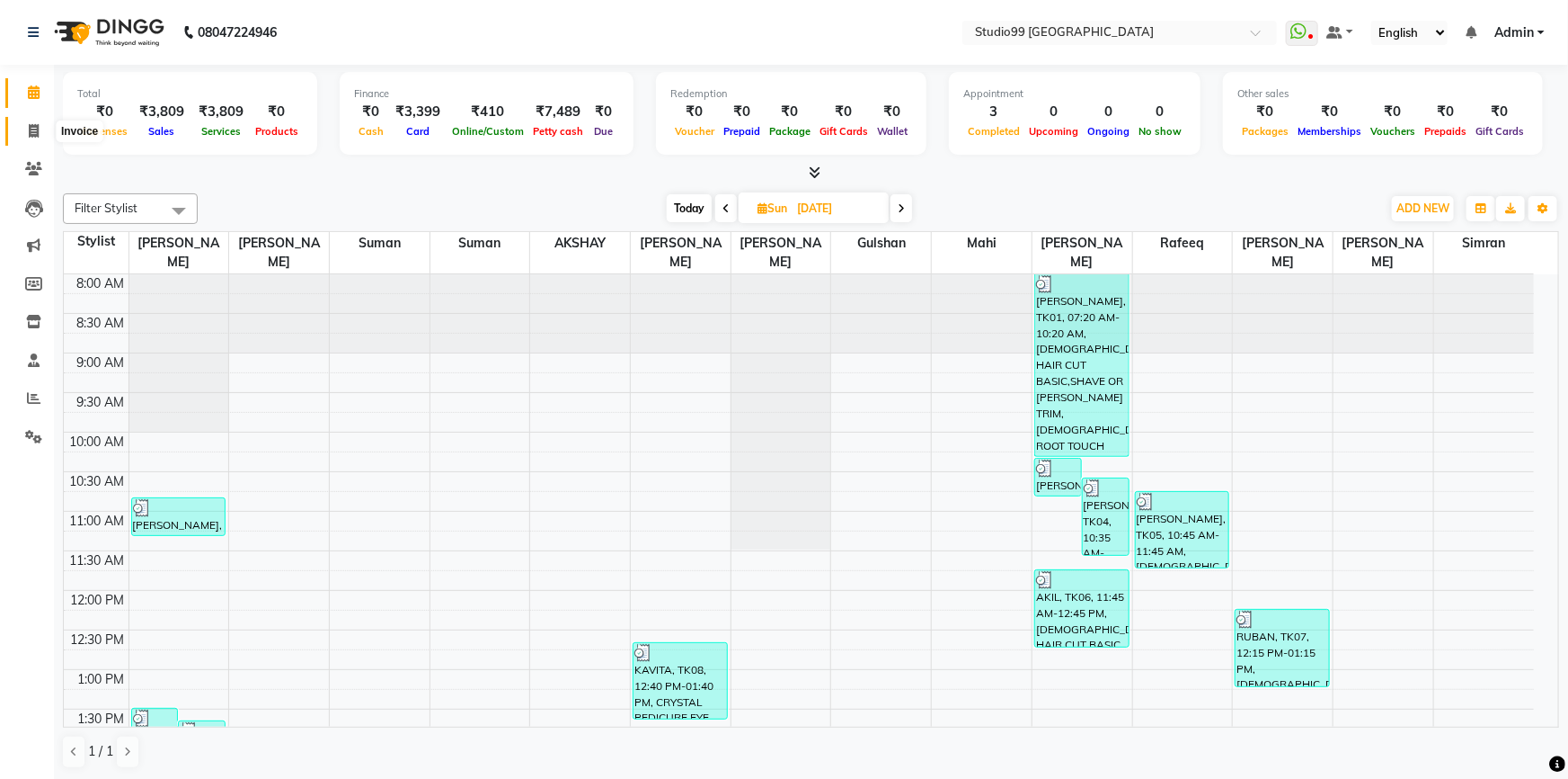
select select "6042"
select select "service"
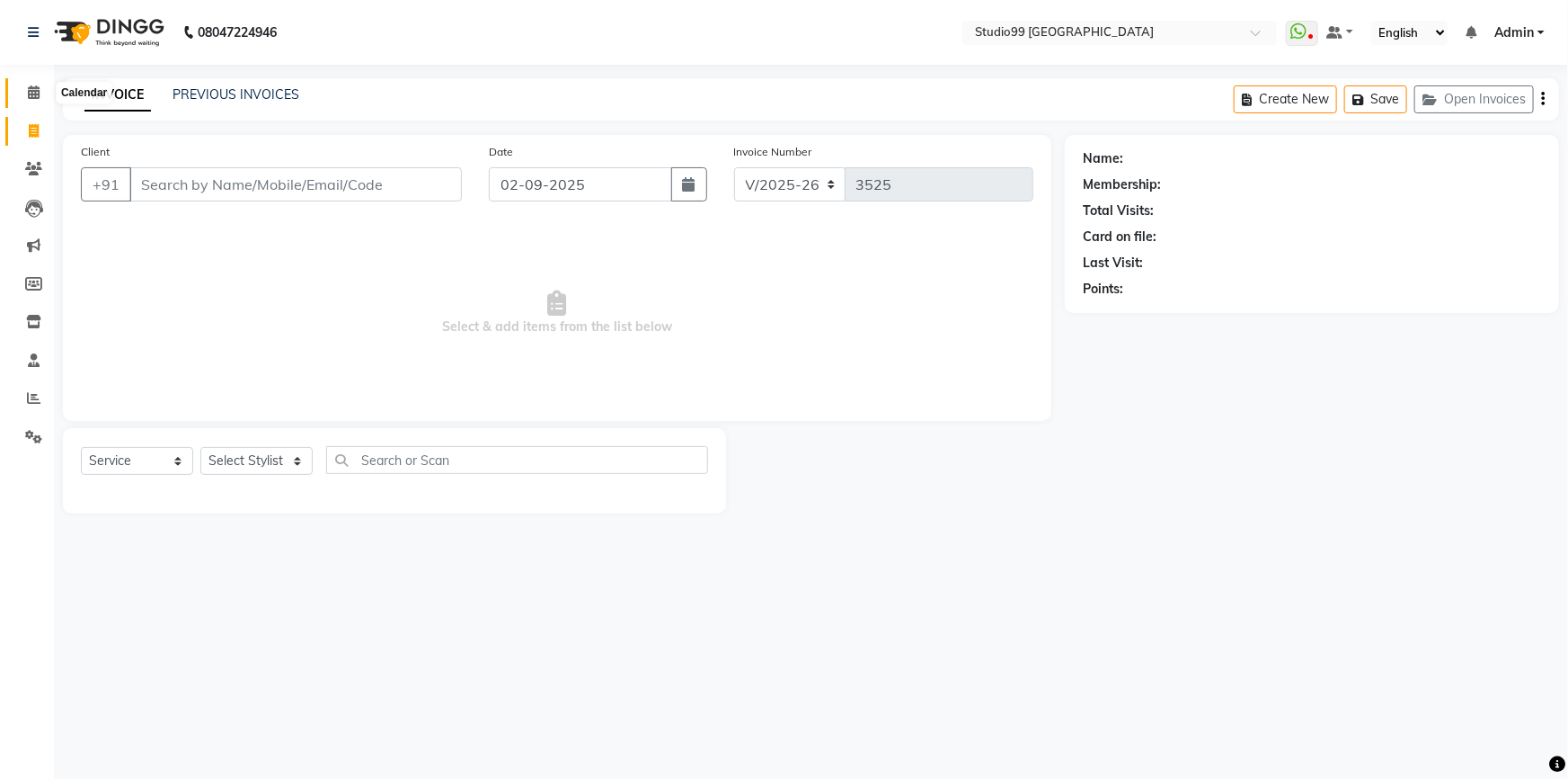
click at [36, 90] on icon at bounding box center [33, 92] width 12 height 14
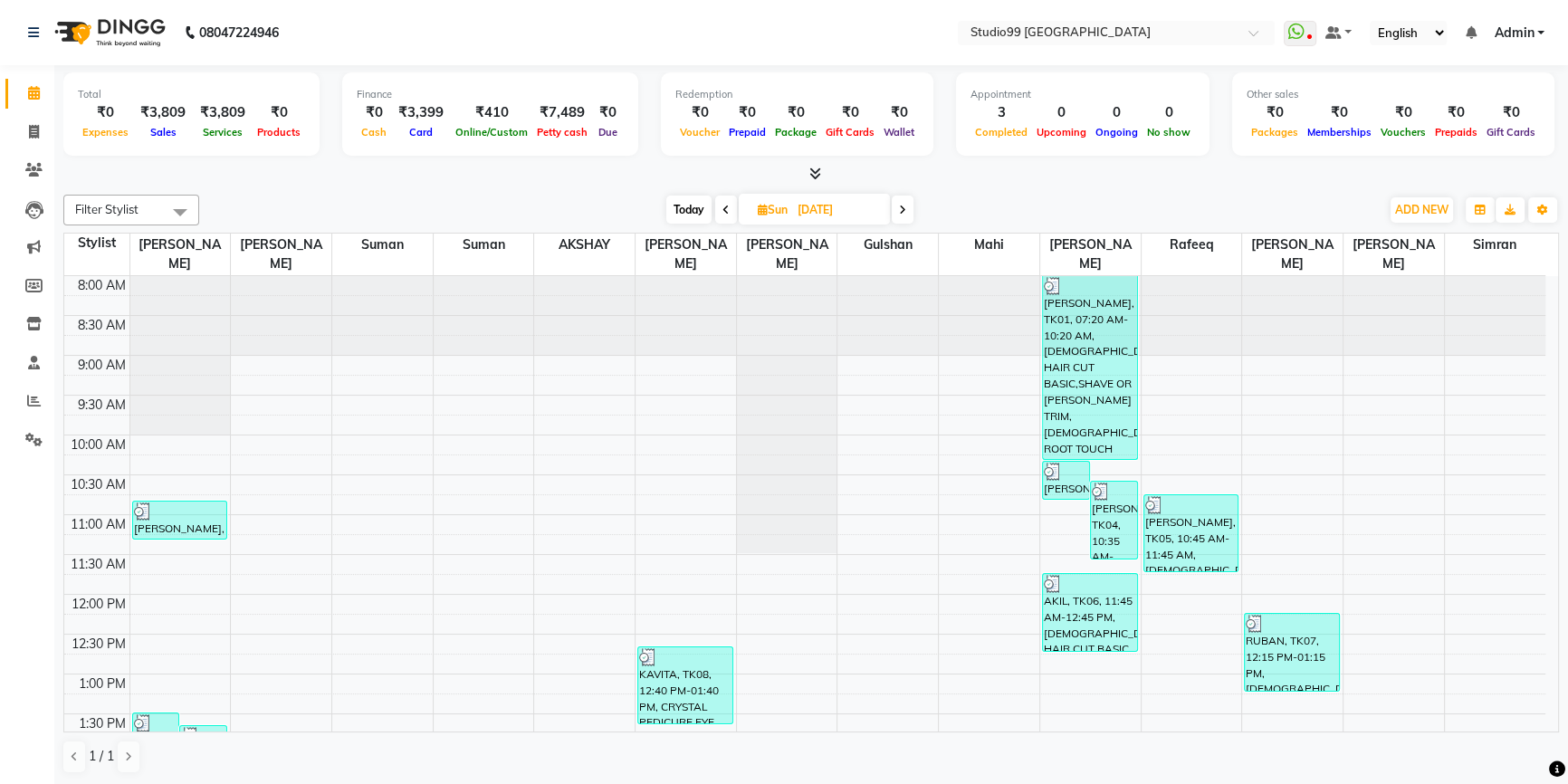
click at [905, 210] on icon at bounding box center [902, 210] width 7 height 11
type input "[DATE]"
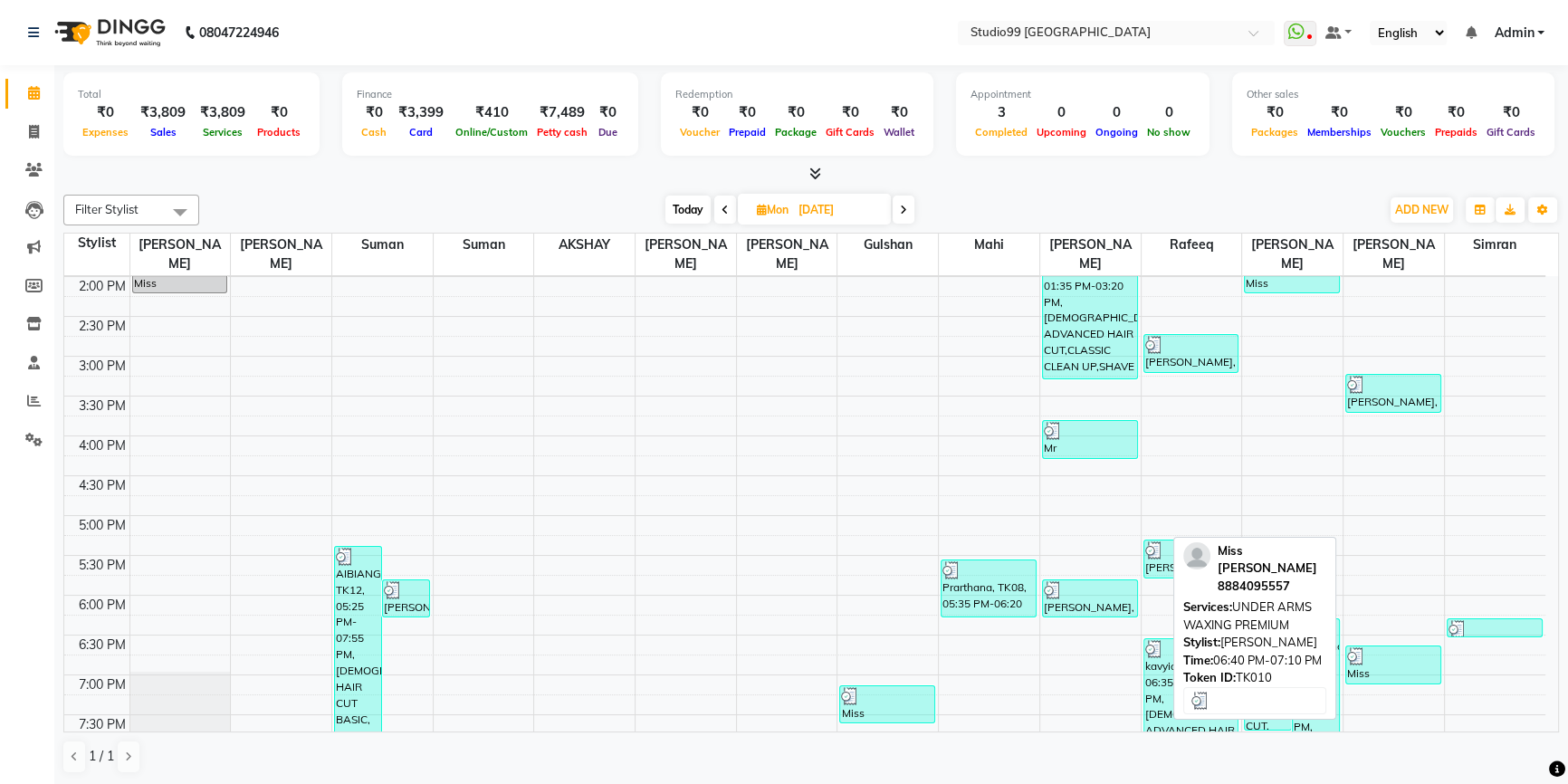
click at [1385, 654] on div "Miss Sonia, TK10, 06:40 PM-07:10 PM, UNDER ARMS WAXING PREMIUM" at bounding box center [1394, 664] width 94 height 37
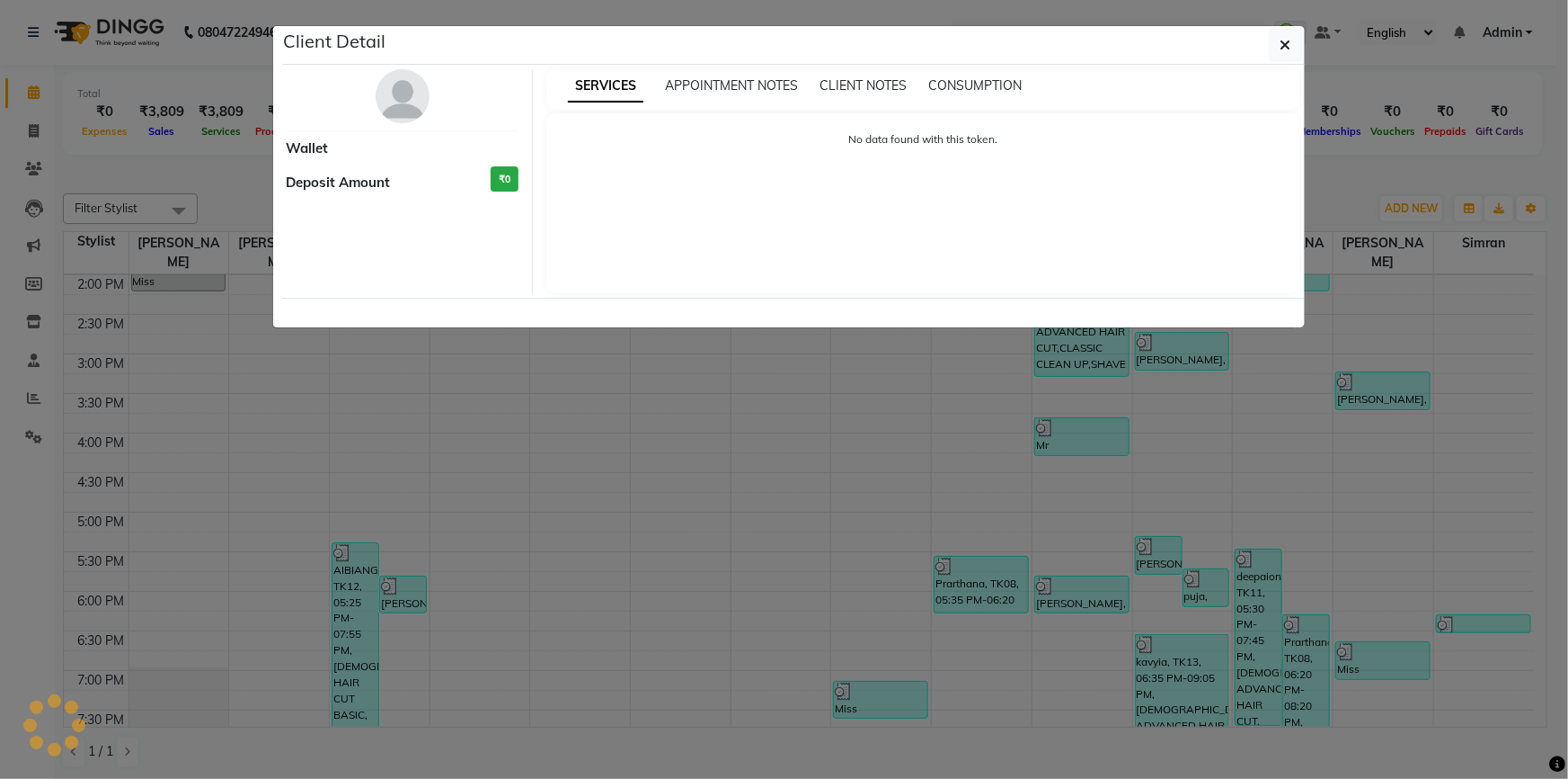
select select "3"
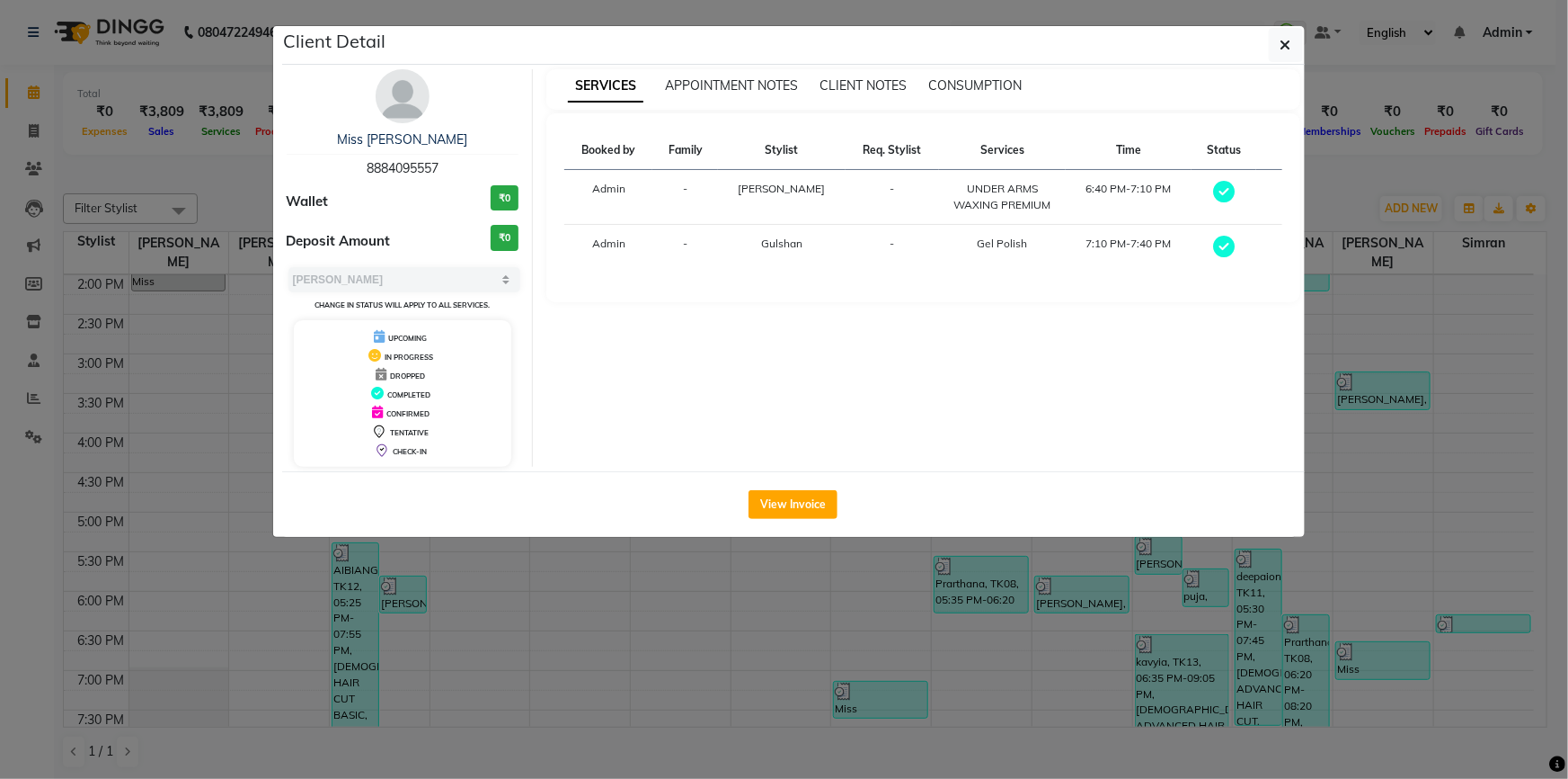
click at [1447, 345] on ngb-modal-window "Client Detail Miss Sonia 8884095557 Wallet ₹0 Deposit Amount ₹0 Select MARK DON…" at bounding box center [784, 389] width 1568 height 779
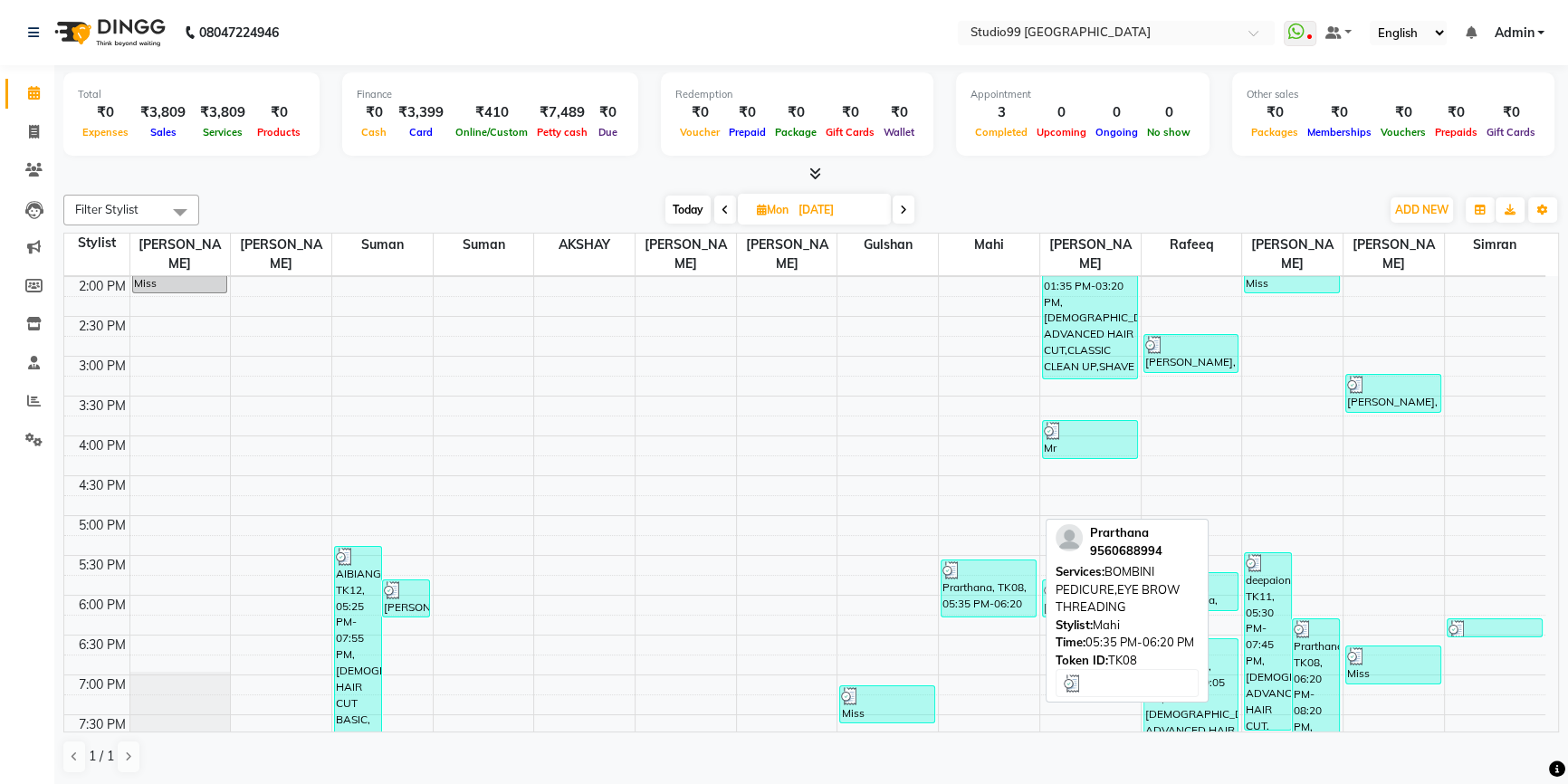
click at [976, 577] on div "Prarthana, TK08, 05:35 PM-06:20 PM, BOMBINI PEDICURE,EYE BROW THREADING" at bounding box center [989, 588] width 94 height 56
select select "3"
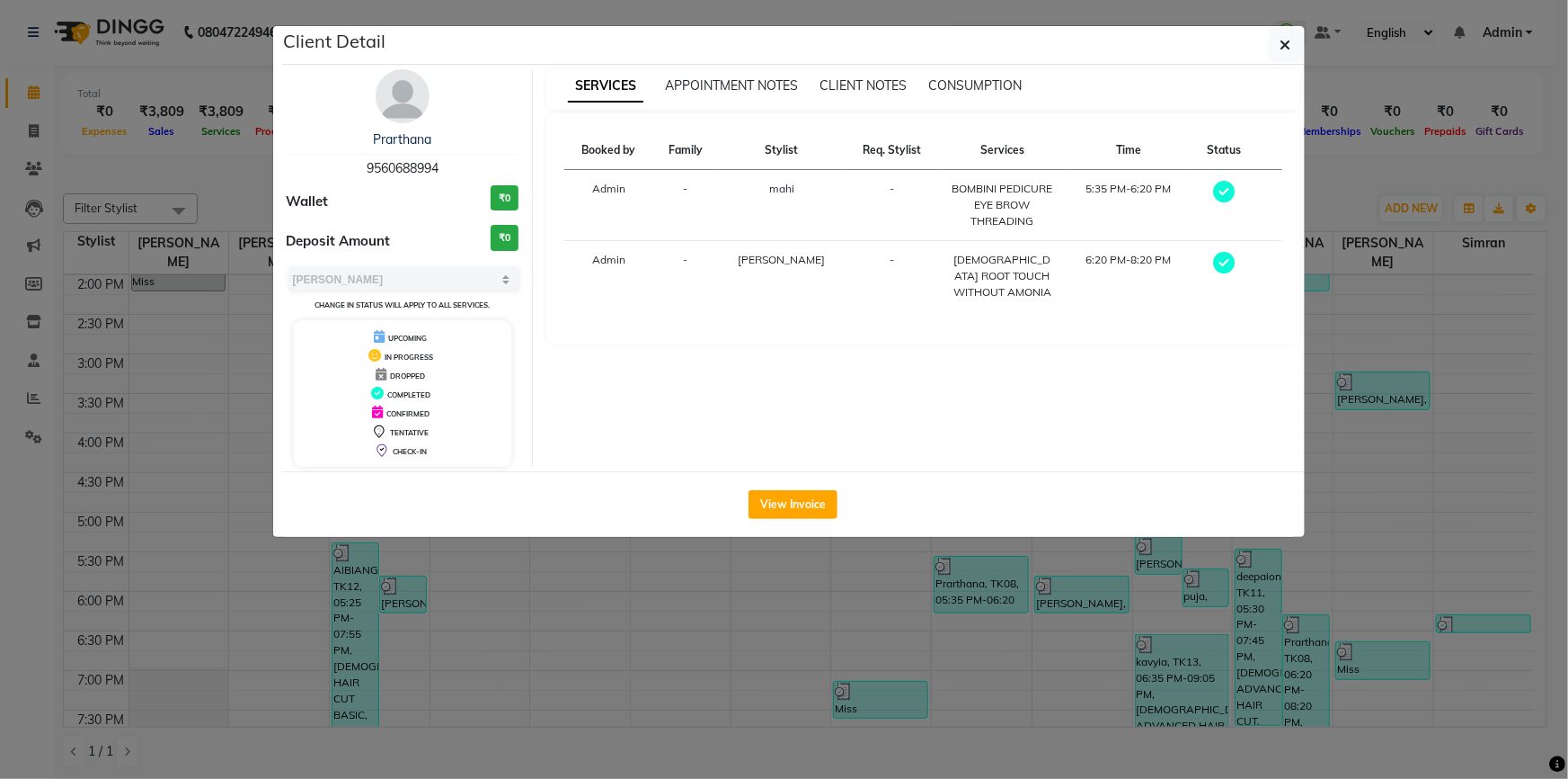
click at [1413, 261] on ngb-modal-window "Client Detail Prarthana 9560688994 Wallet ₹0 Deposit Amount ₹0 Select MARK DONE…" at bounding box center [784, 389] width 1568 height 779
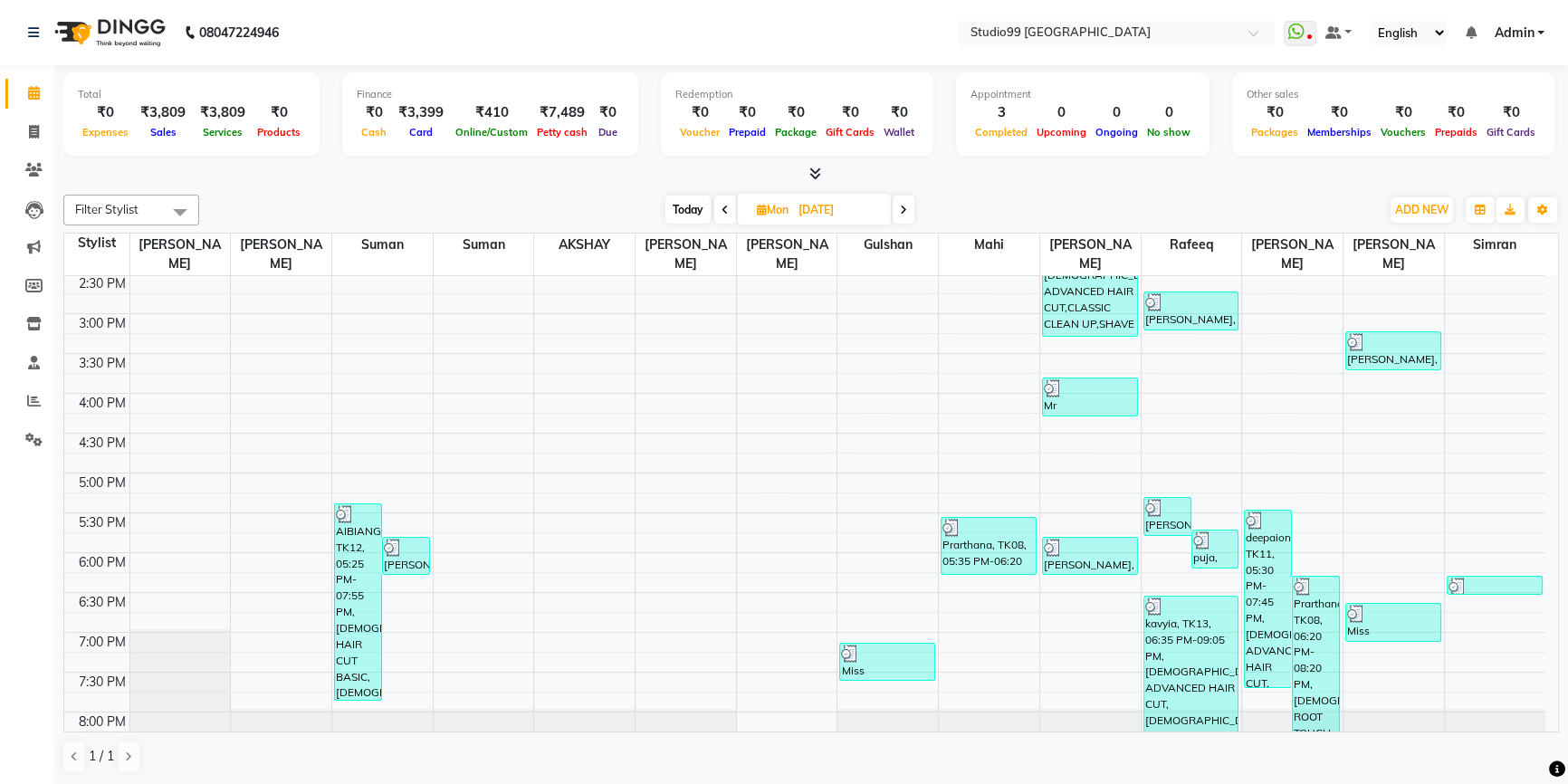
scroll to position [556, 0]
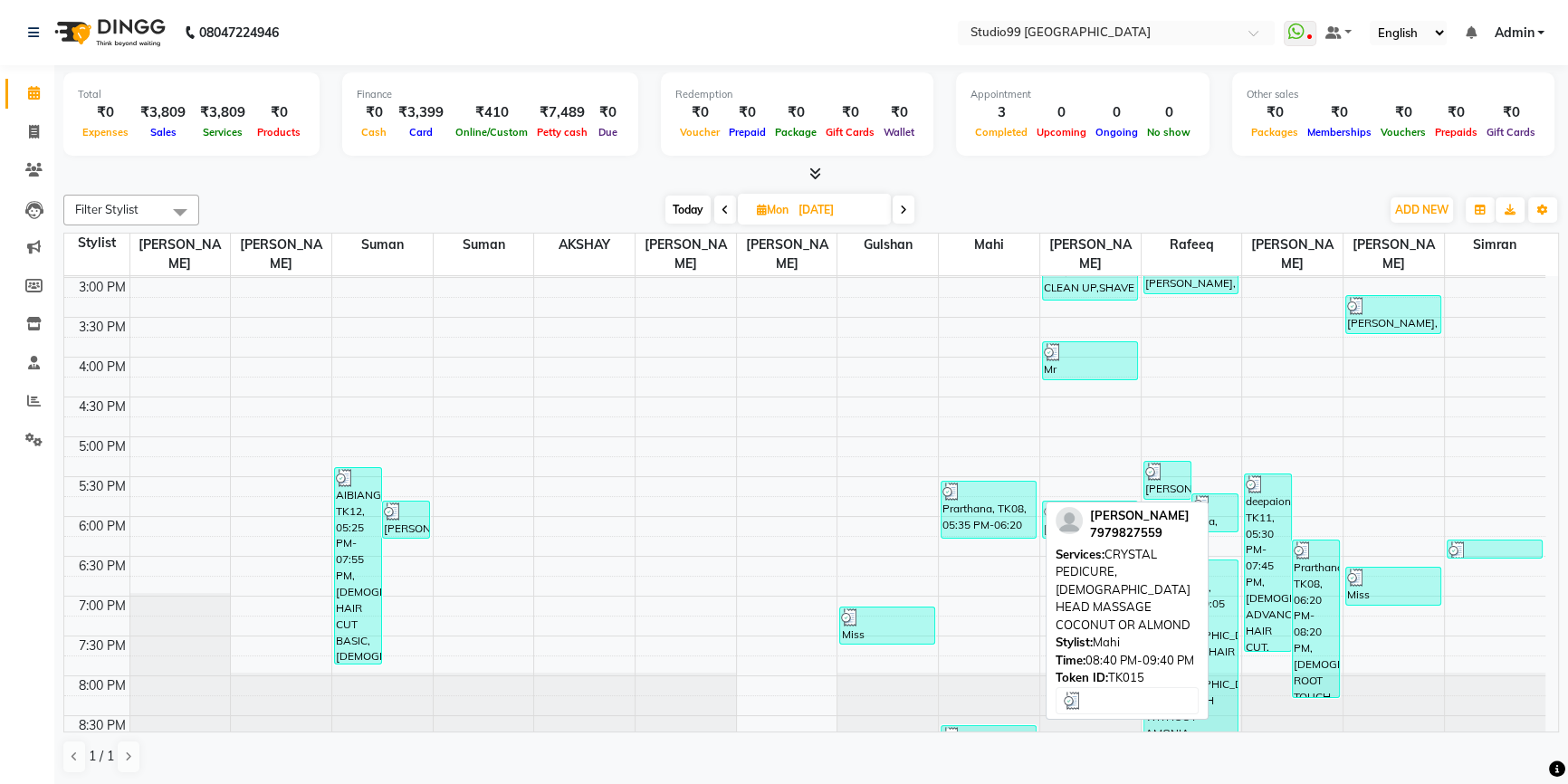
click at [998, 727] on div at bounding box center [989, 736] width 92 height 18
select select "3"
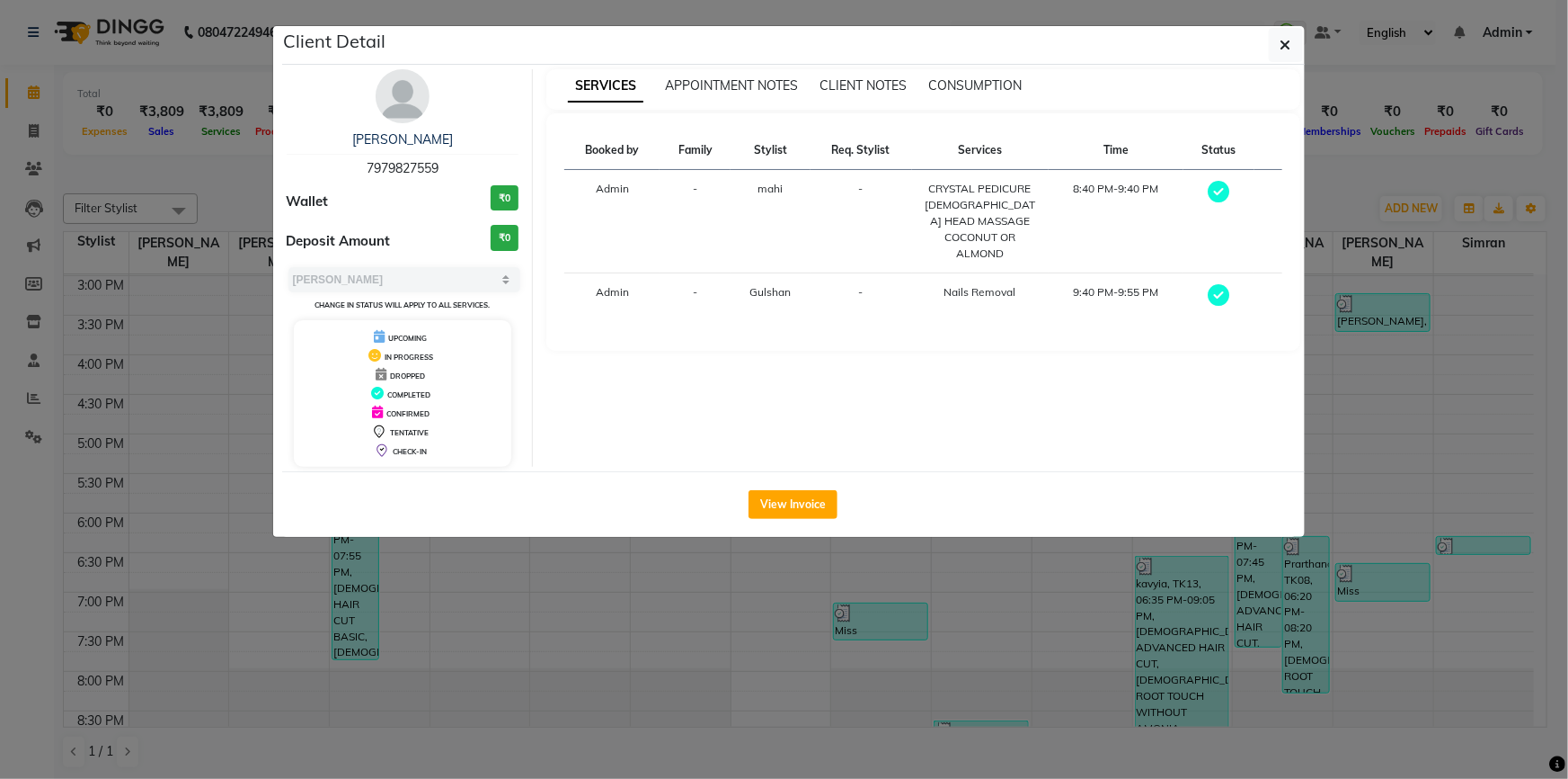
click at [1404, 268] on ngb-modal-window "Client Detail Mr Anish 7979827559 Wallet ₹0 Deposit Amount ₹0 Select MARK DONE …" at bounding box center [784, 389] width 1568 height 779
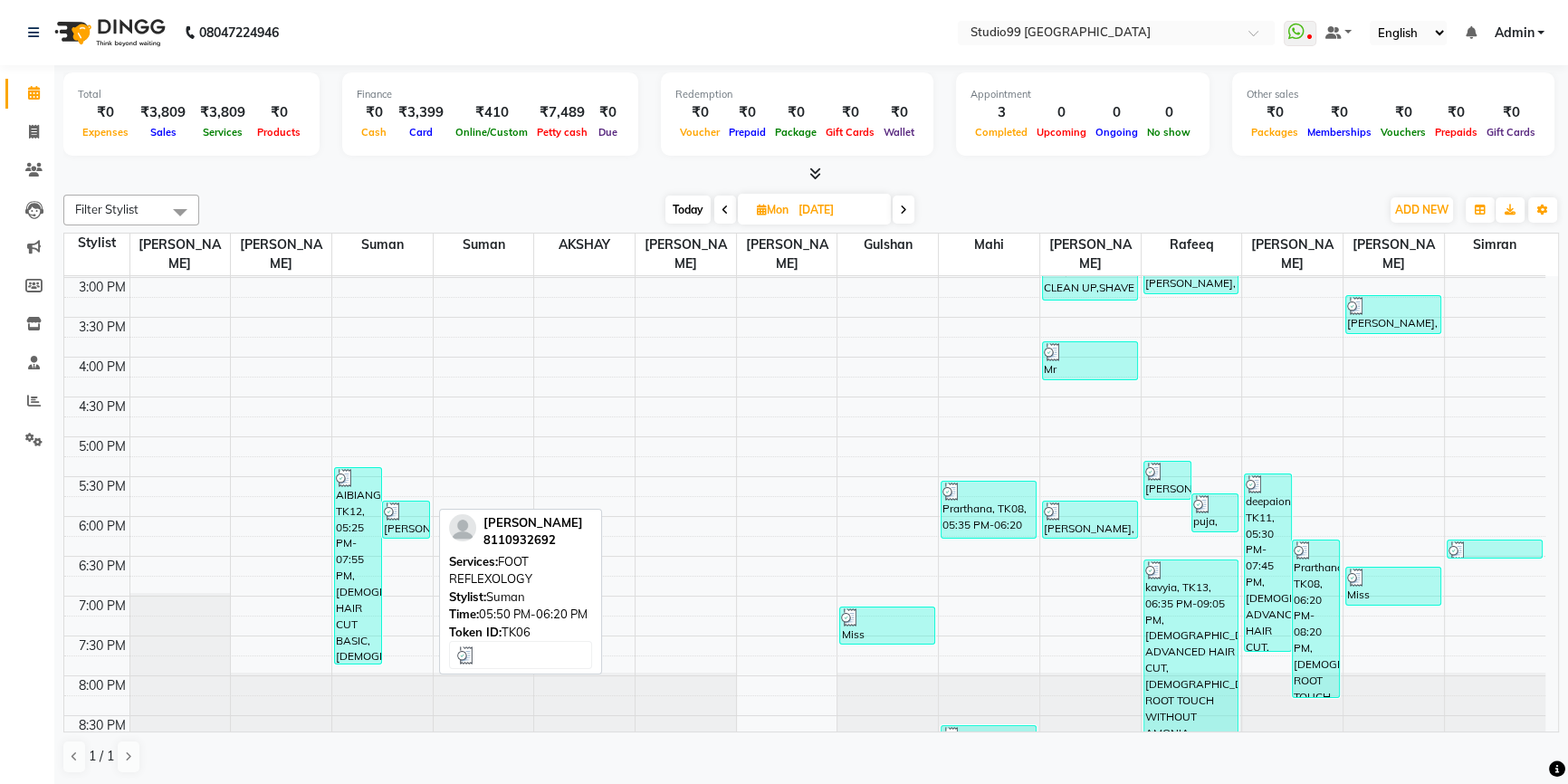
click at [389, 507] on div "lakshami, TK06, 05:50 PM-06:20 PM, FOOT REFLEXOLOGY" at bounding box center [407, 519] width 46 height 36
select select "3"
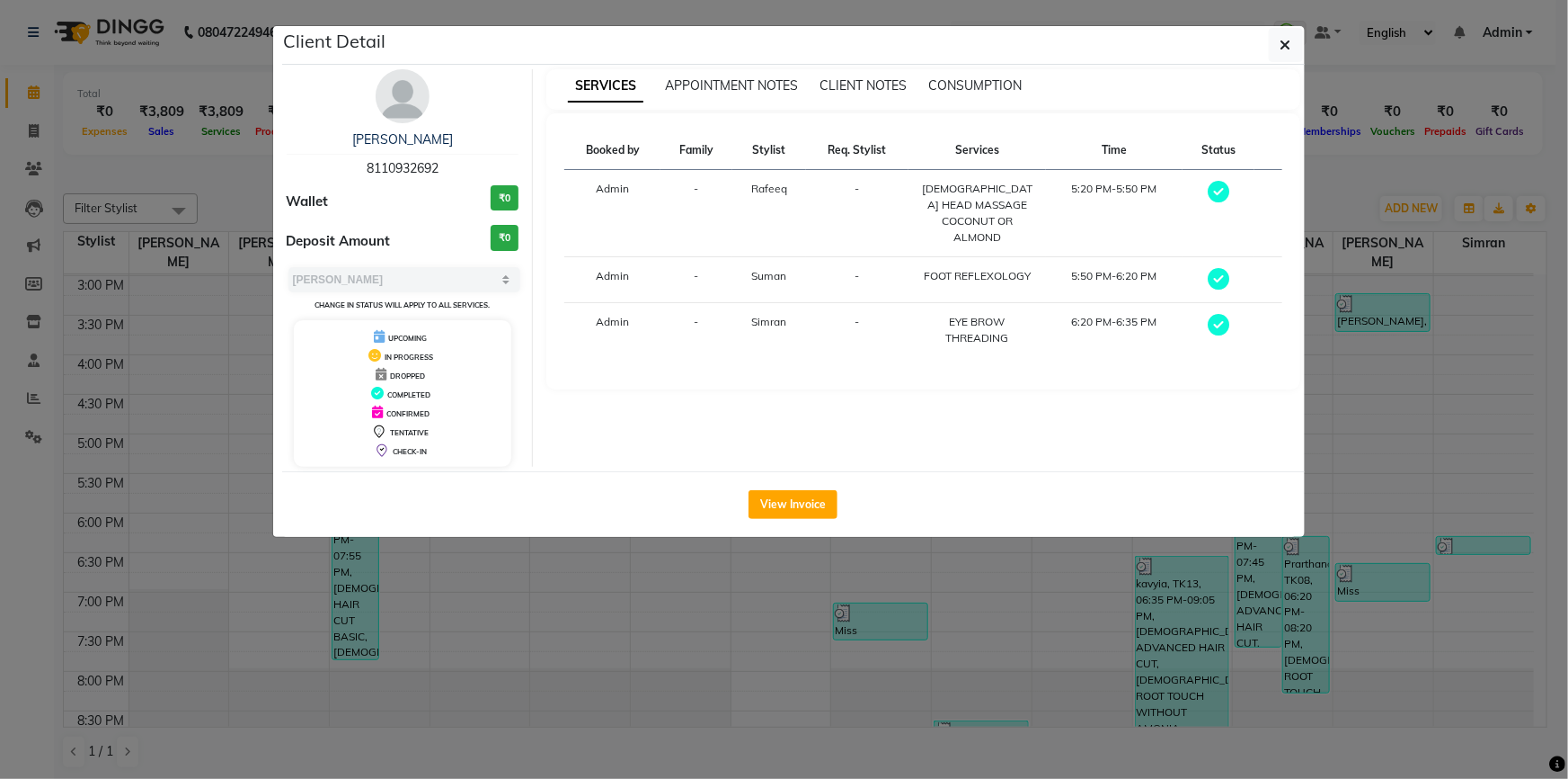
drag, startPoint x: 603, startPoint y: 621, endPoint x: 587, endPoint y: 623, distance: 16.1
click at [595, 622] on ngb-modal-window "Client Detail lakshami 8110932692 Wallet ₹0 Deposit Amount ₹0 Select MARK DONE …" at bounding box center [784, 389] width 1568 height 779
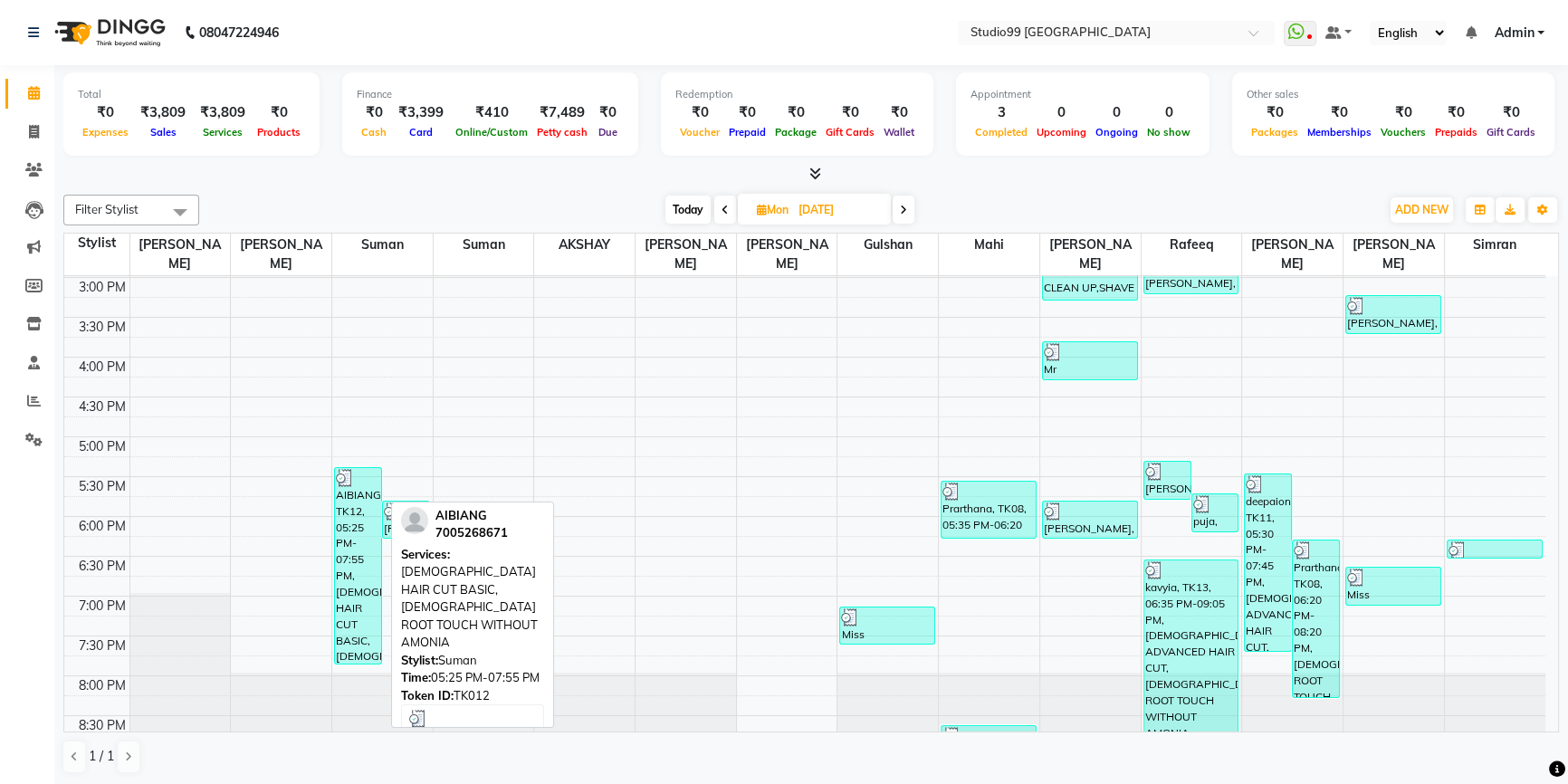
click at [360, 599] on div "AIBIANG, TK12, 05:25 PM-07:55 PM, MALE HAIR CUT BASIC,MALE ROOT TOUCH WITHOUT A…" at bounding box center [358, 566] width 46 height 195
select select "3"
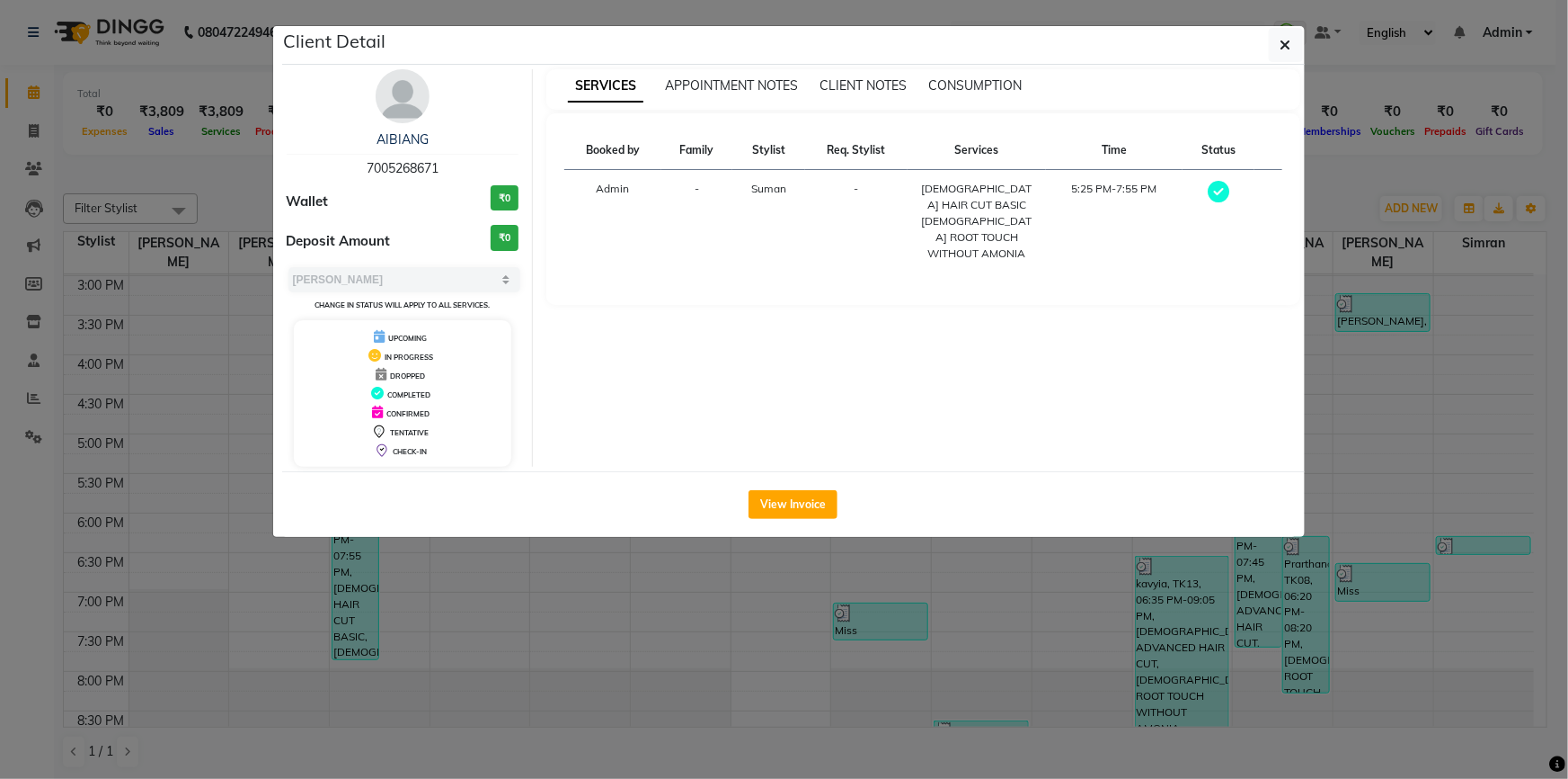
drag, startPoint x: 633, startPoint y: 611, endPoint x: 710, endPoint y: 561, distance: 91.8
click at [634, 609] on ngb-modal-window "Client Detail AIBIANG 7005268671 Wallet ₹0 Deposit Amount ₹0 Select MARK DONE U…" at bounding box center [784, 389] width 1568 height 779
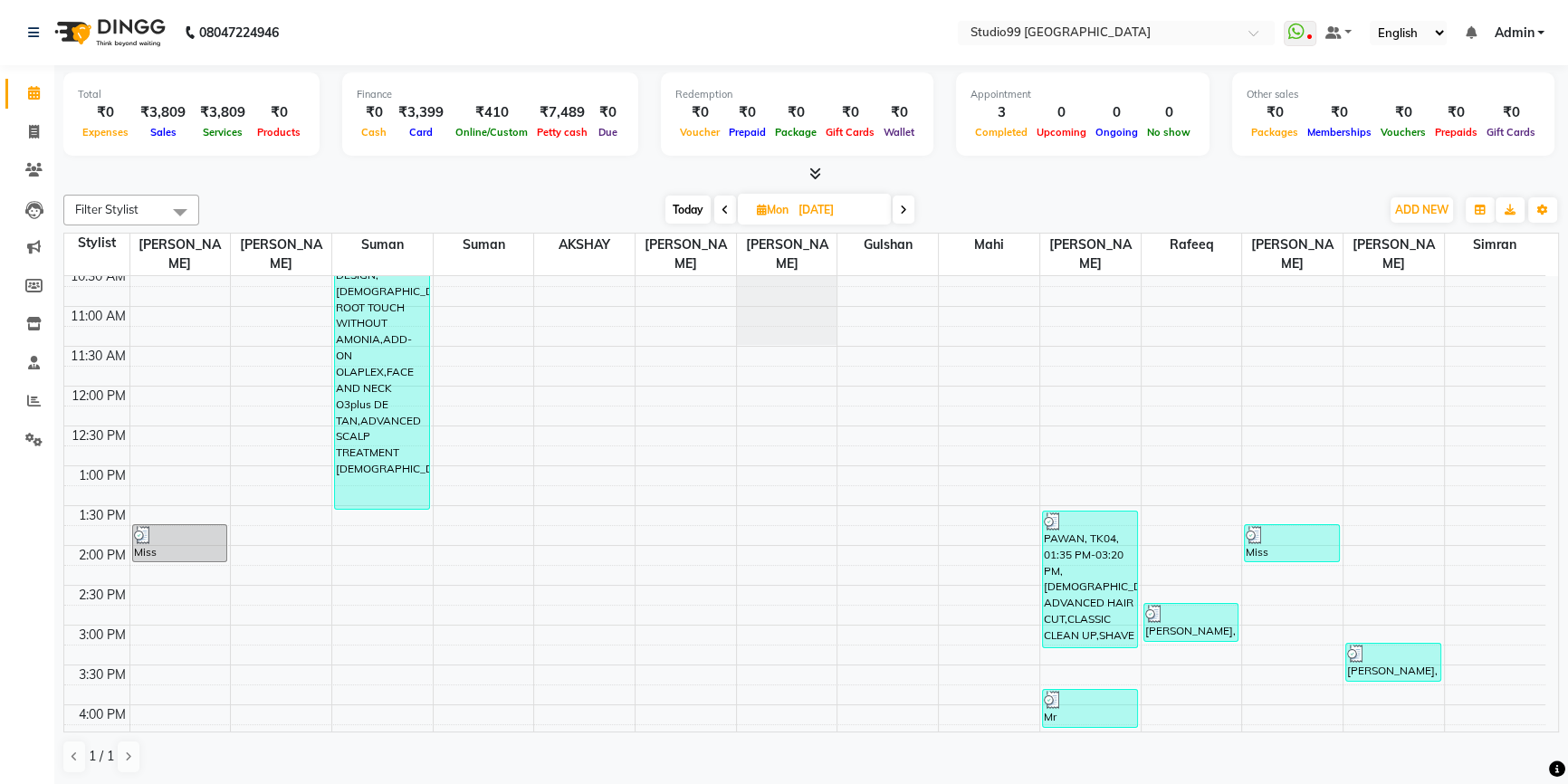
scroll to position [411, 0]
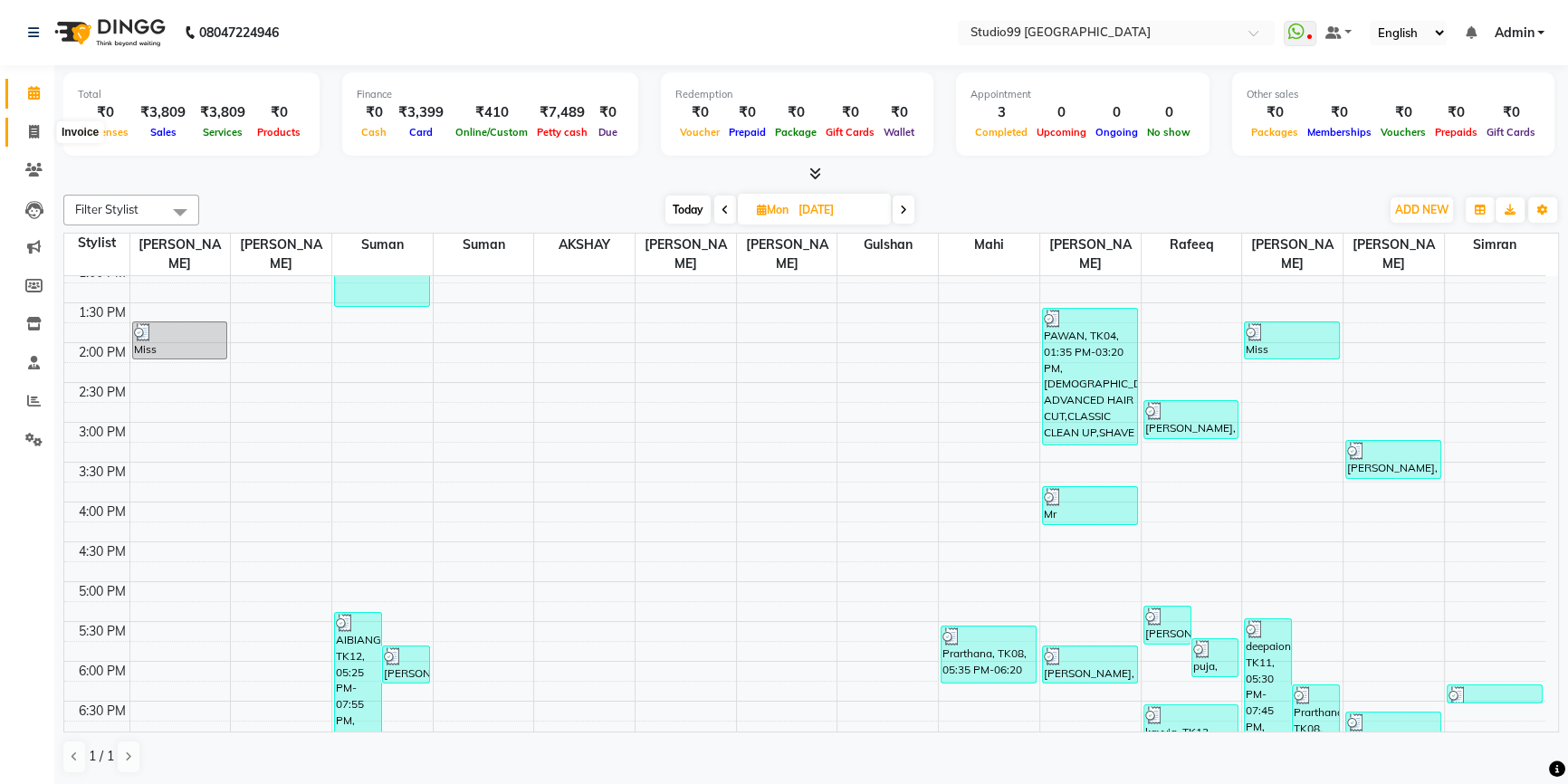
click at [29, 128] on icon at bounding box center [33, 132] width 10 height 14
select select "service"
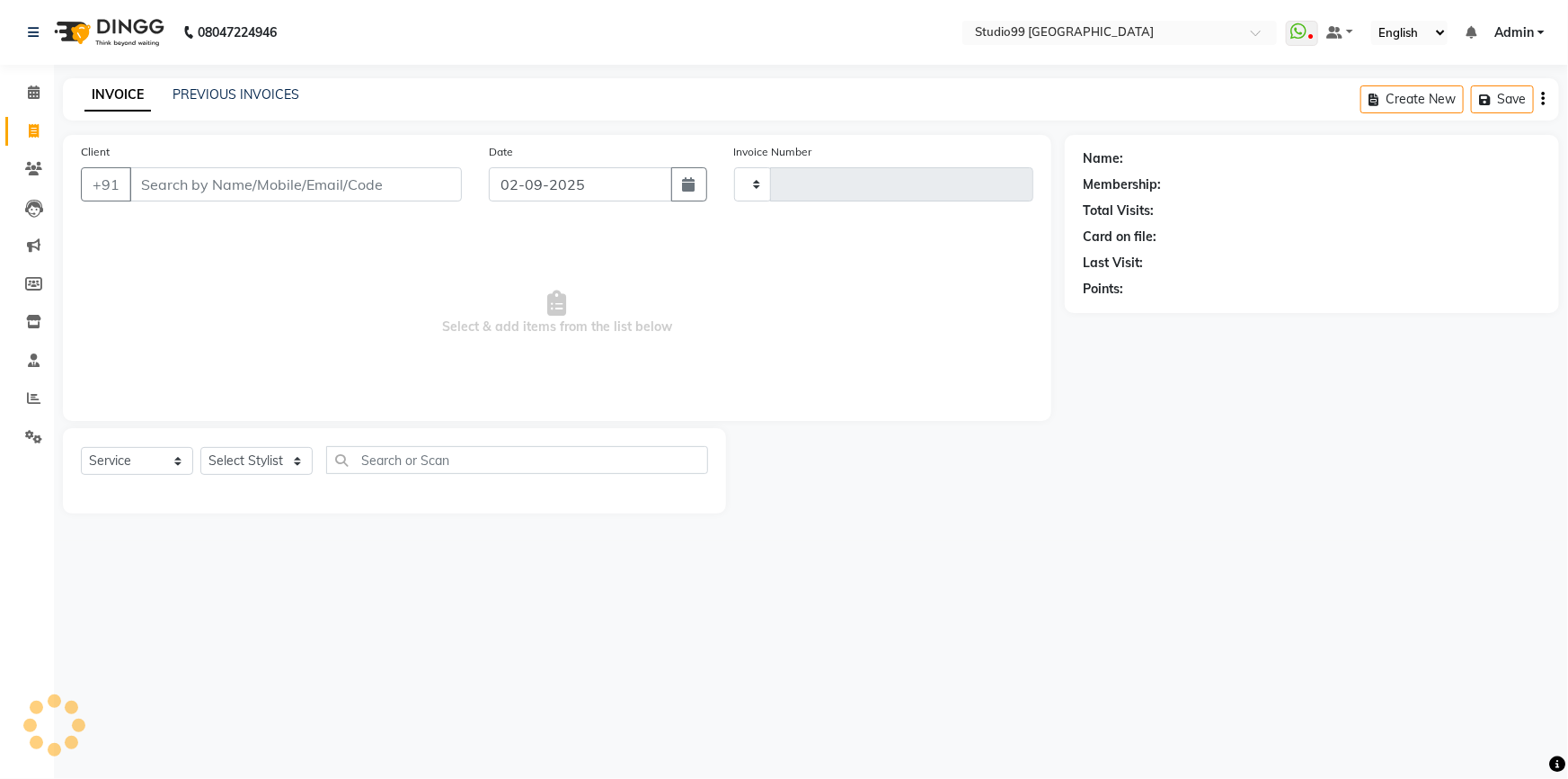
type input "3525"
select select "6042"
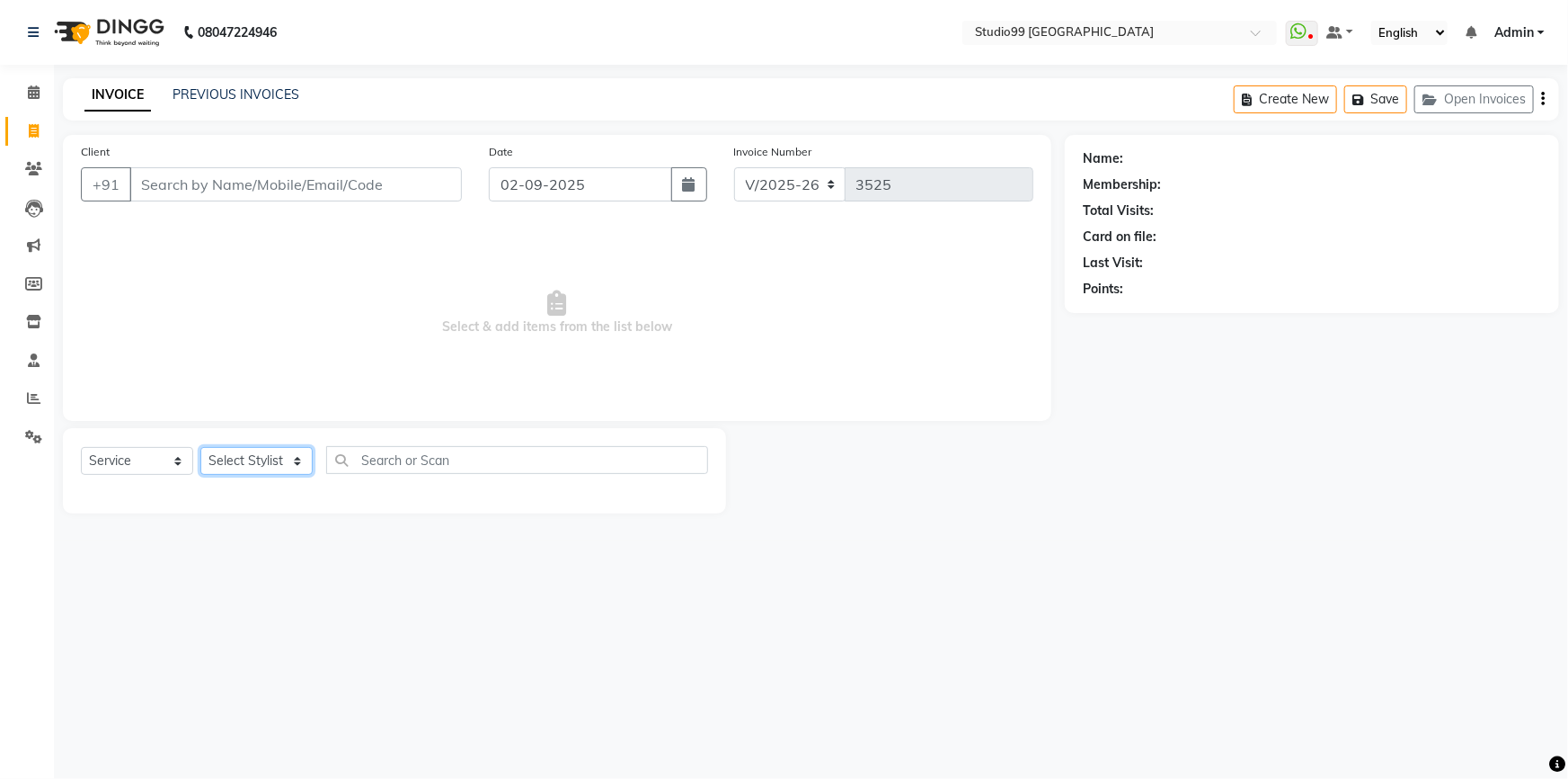
click at [268, 460] on select "Select Stylist Admin AKSHAY [PERSON_NAME] mahi [PERSON_NAME] [PERSON_NAME] [PER…" at bounding box center [256, 460] width 113 height 27
select select "58534"
click at [200, 447] on select "Select Stylist Admin AKSHAY [PERSON_NAME] mahi [PERSON_NAME] [PERSON_NAME] [PER…" at bounding box center [256, 460] width 113 height 27
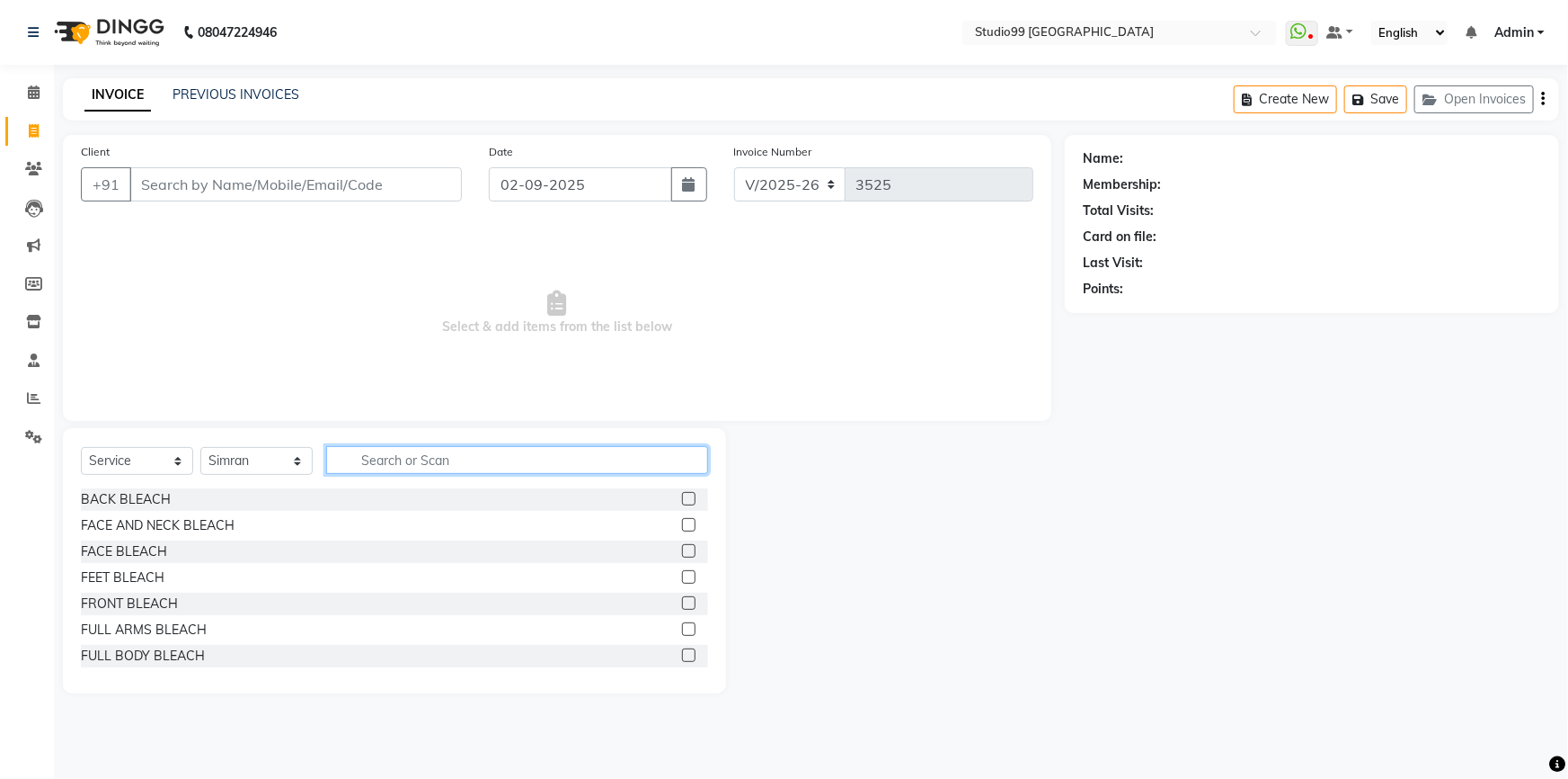
drag, startPoint x: 373, startPoint y: 464, endPoint x: 389, endPoint y: 449, distance: 21.9
click at [374, 462] on input "text" at bounding box center [517, 460] width 381 height 27
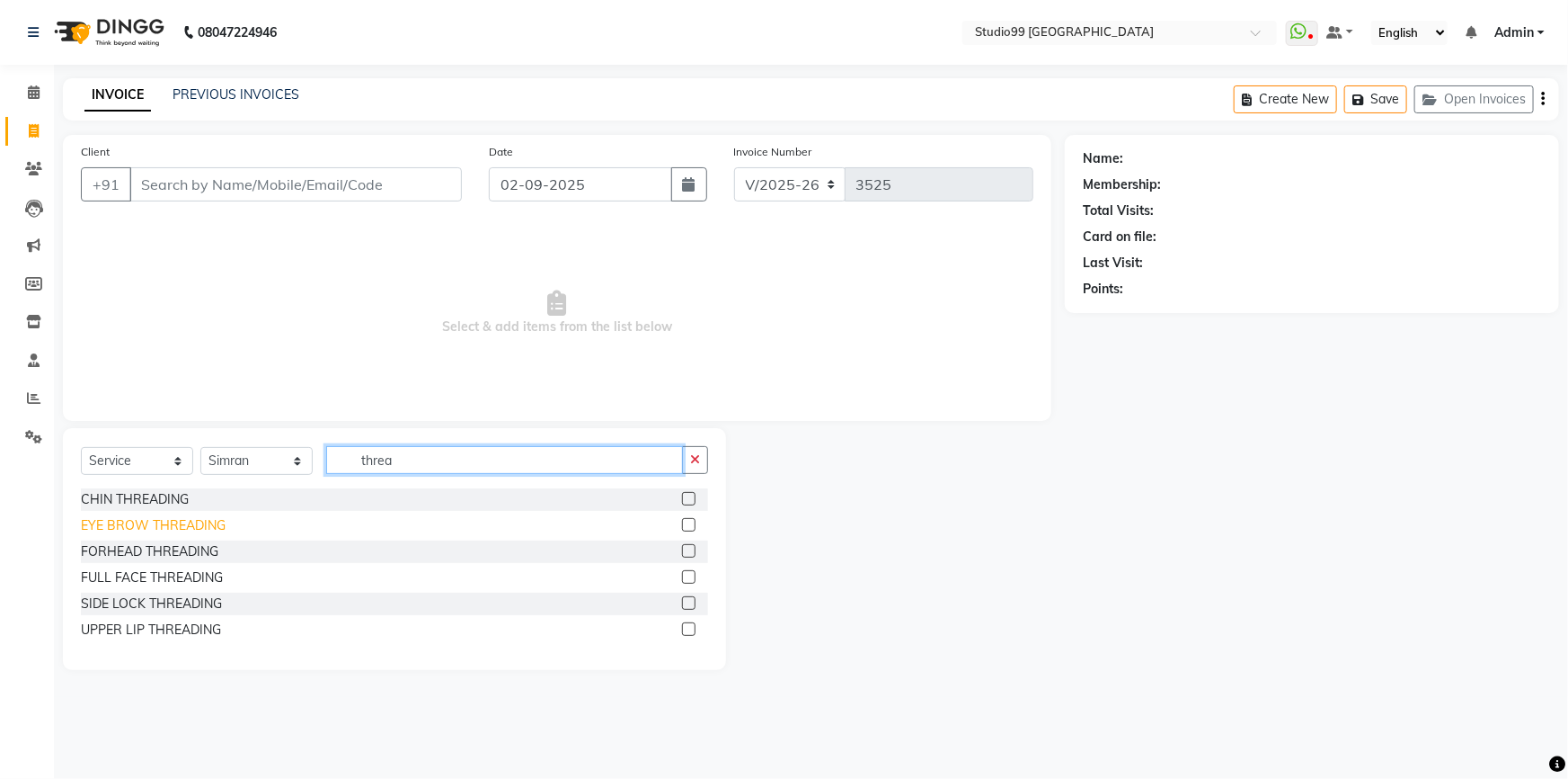
type input "threa"
click at [130, 525] on div "EYE BROW THREADING" at bounding box center [153, 525] width 145 height 19
checkbox input "false"
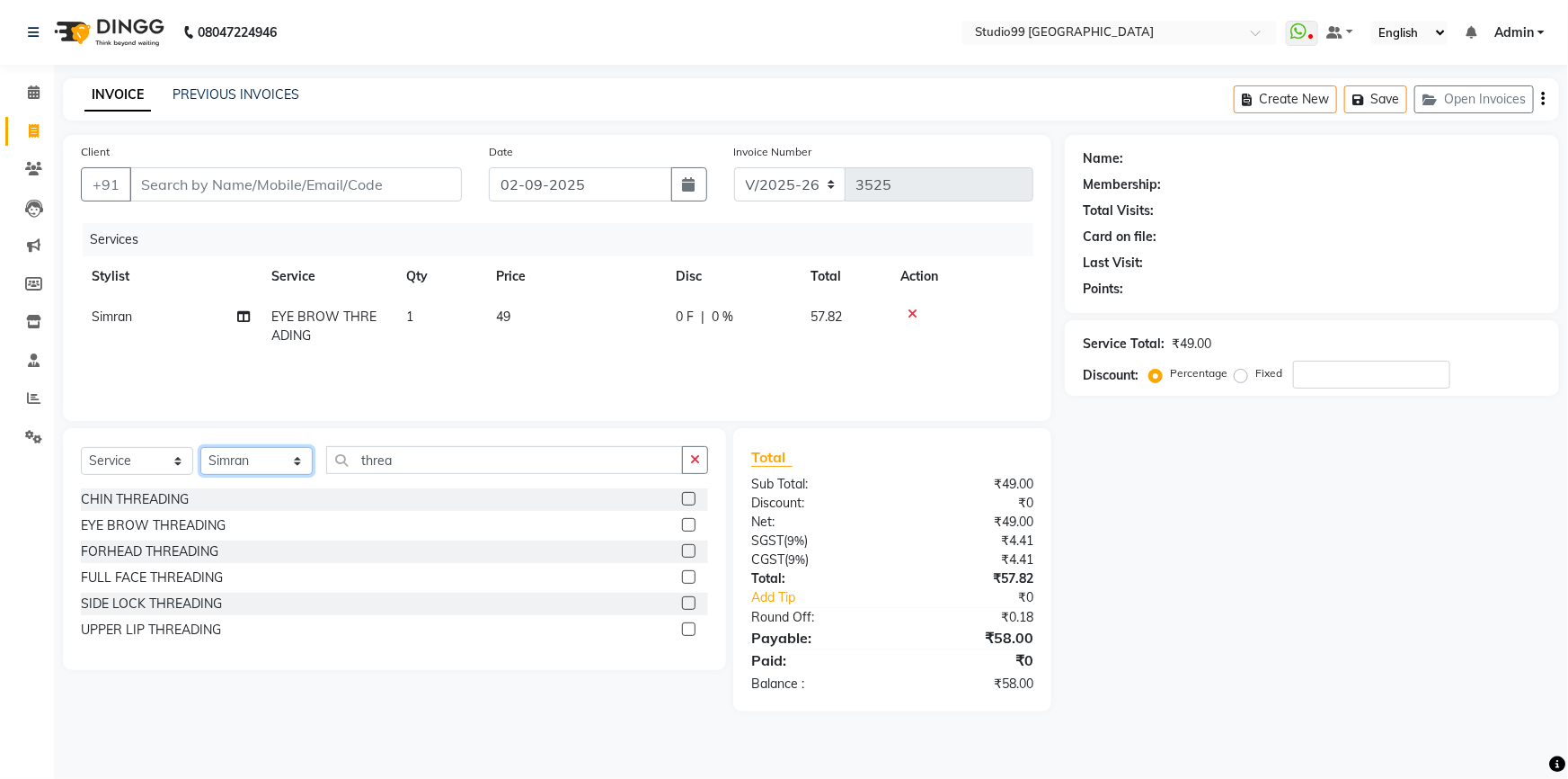
click at [263, 462] on select "Select Stylist Admin AKSHAY [PERSON_NAME] mahi [PERSON_NAME] [PERSON_NAME] [PER…" at bounding box center [256, 460] width 113 height 27
select select "43363"
click at [200, 447] on select "Select Stylist Admin AKSHAY [PERSON_NAME] mahi [PERSON_NAME] [PERSON_NAME] [PER…" at bounding box center [256, 460] width 113 height 27
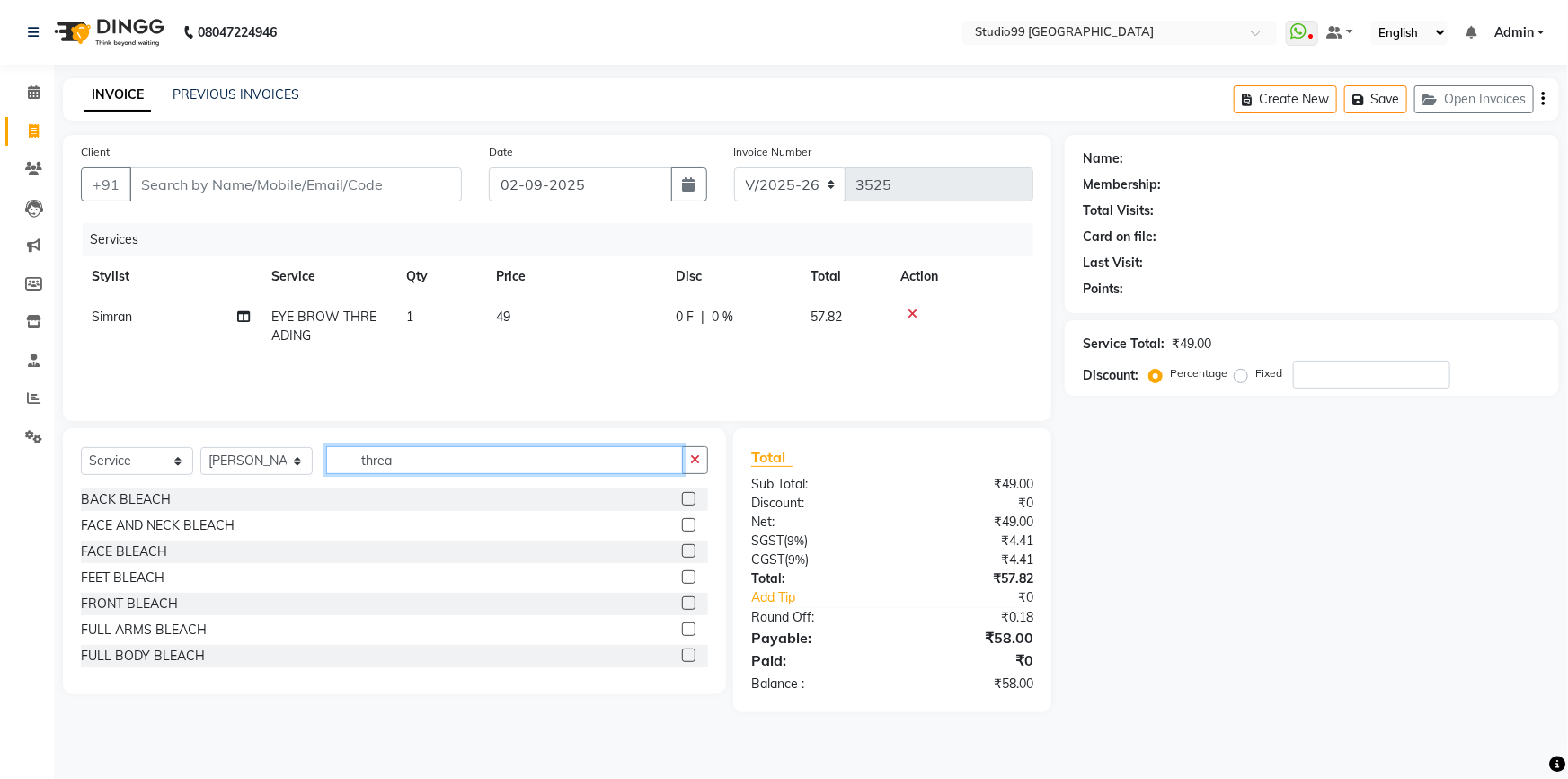
drag, startPoint x: 405, startPoint y: 461, endPoint x: 296, endPoint y: 460, distance: 109.0
click at [299, 465] on div "Select Service Product Membership Package Voucher Prepaid Gift Card Select Styl…" at bounding box center [394, 467] width 628 height 42
click at [478, 460] on input "text" at bounding box center [517, 460] width 381 height 27
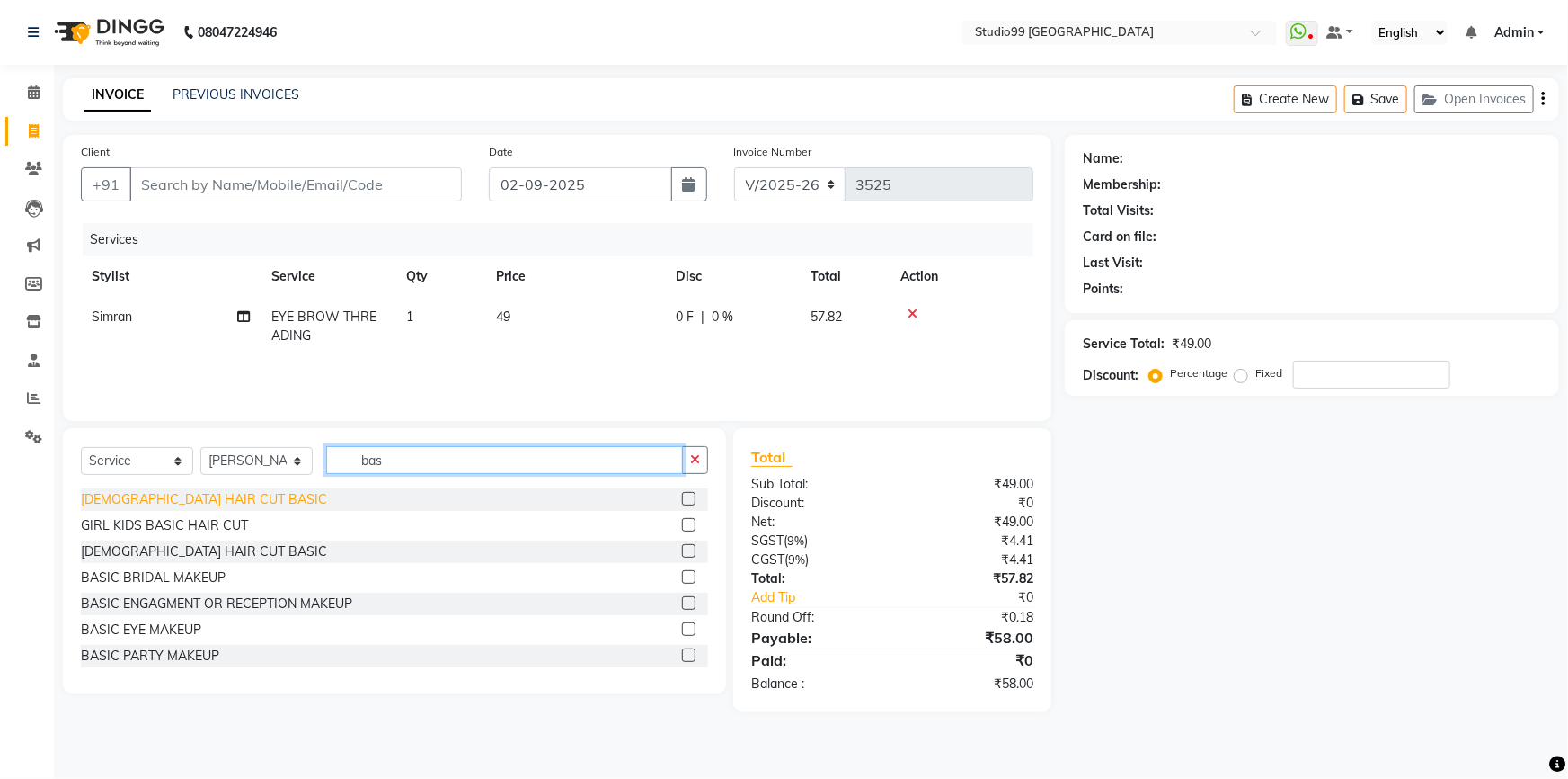
type input "bas"
click at [129, 493] on div "[DEMOGRAPHIC_DATA] HAIR CUT BASIC" at bounding box center [203, 499] width 246 height 19
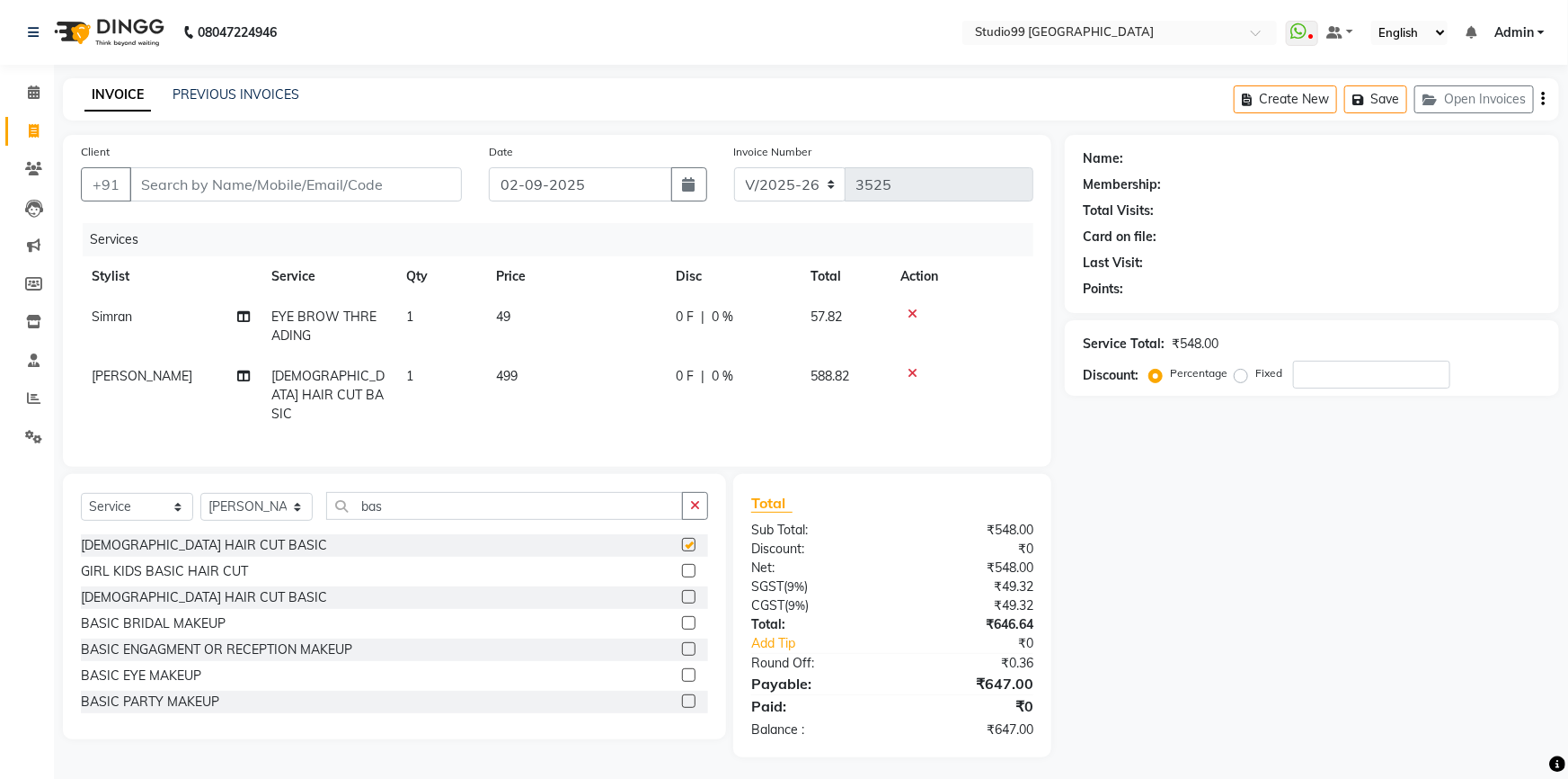
checkbox input "false"
click at [206, 188] on input "Client" at bounding box center [295, 184] width 332 height 34
type input "7"
type input "0"
type input "733880105"
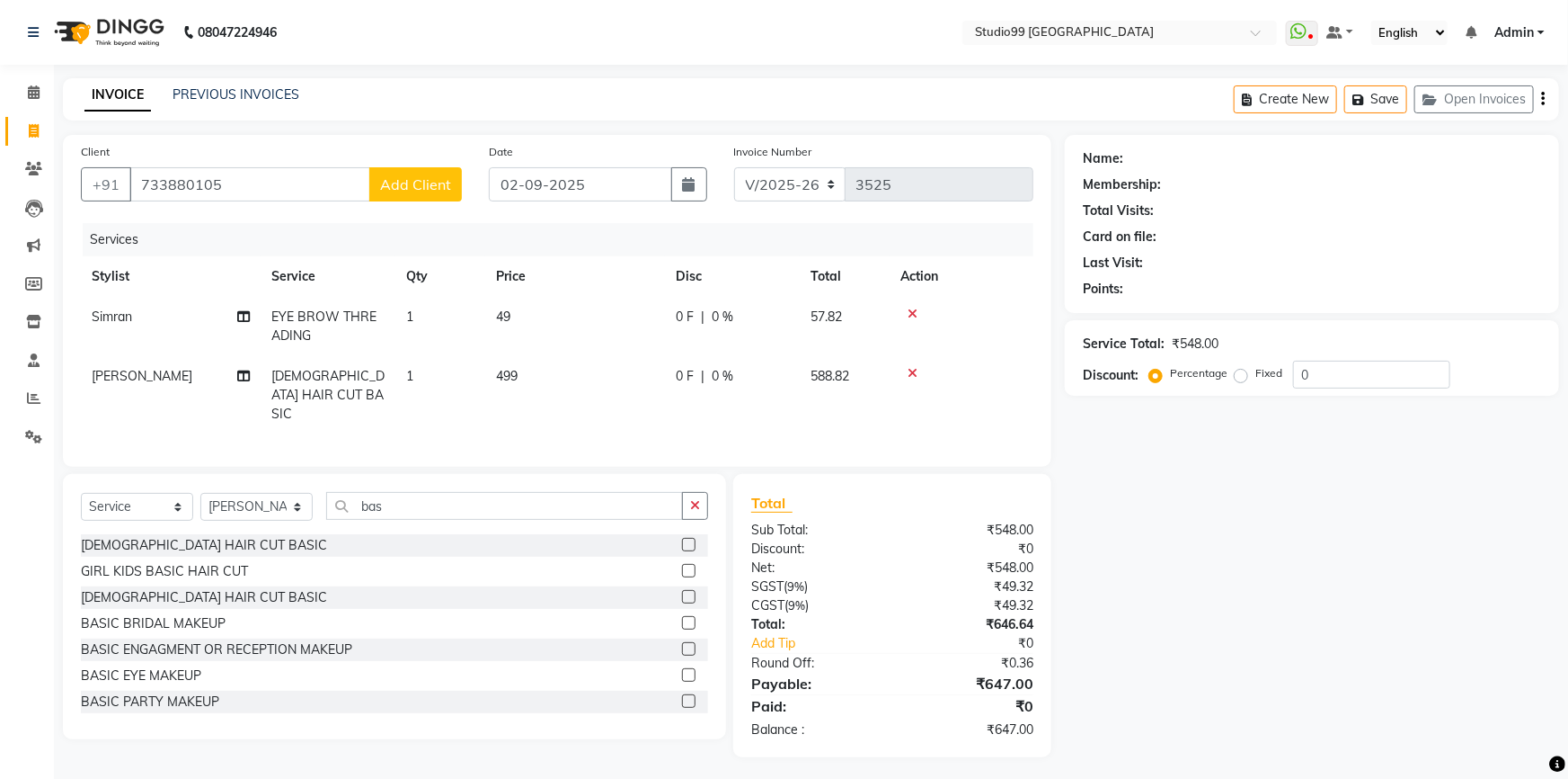
click at [403, 187] on span "Add Client" at bounding box center [416, 185] width 71 height 18
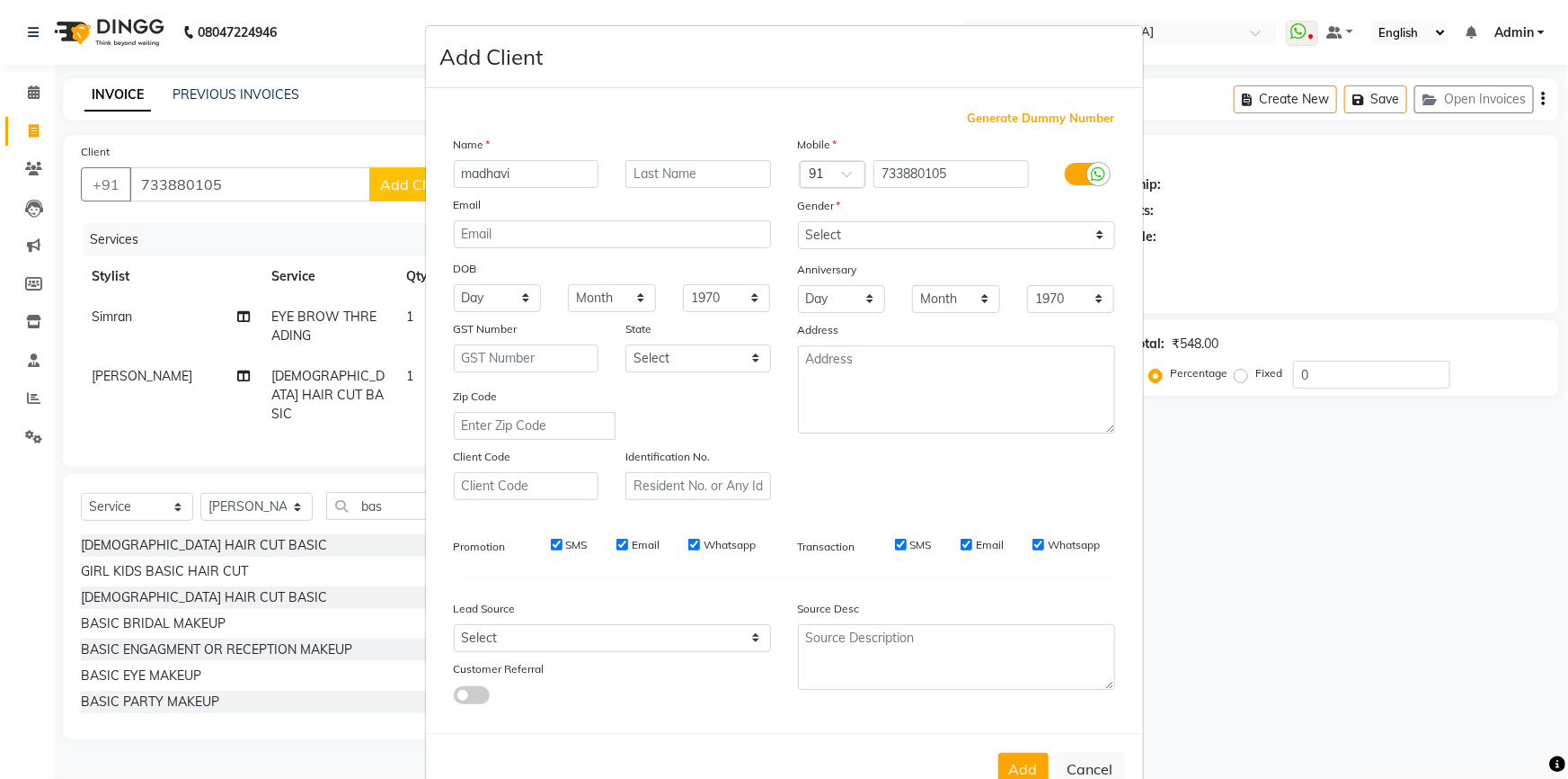
type input "madhavi"
click at [824, 233] on select "Select Male Female Other Prefer Not To Say" at bounding box center [956, 235] width 317 height 27
select select "female"
click at [798, 222] on select "Select Male Female Other Prefer Not To Say" at bounding box center [956, 235] width 317 height 27
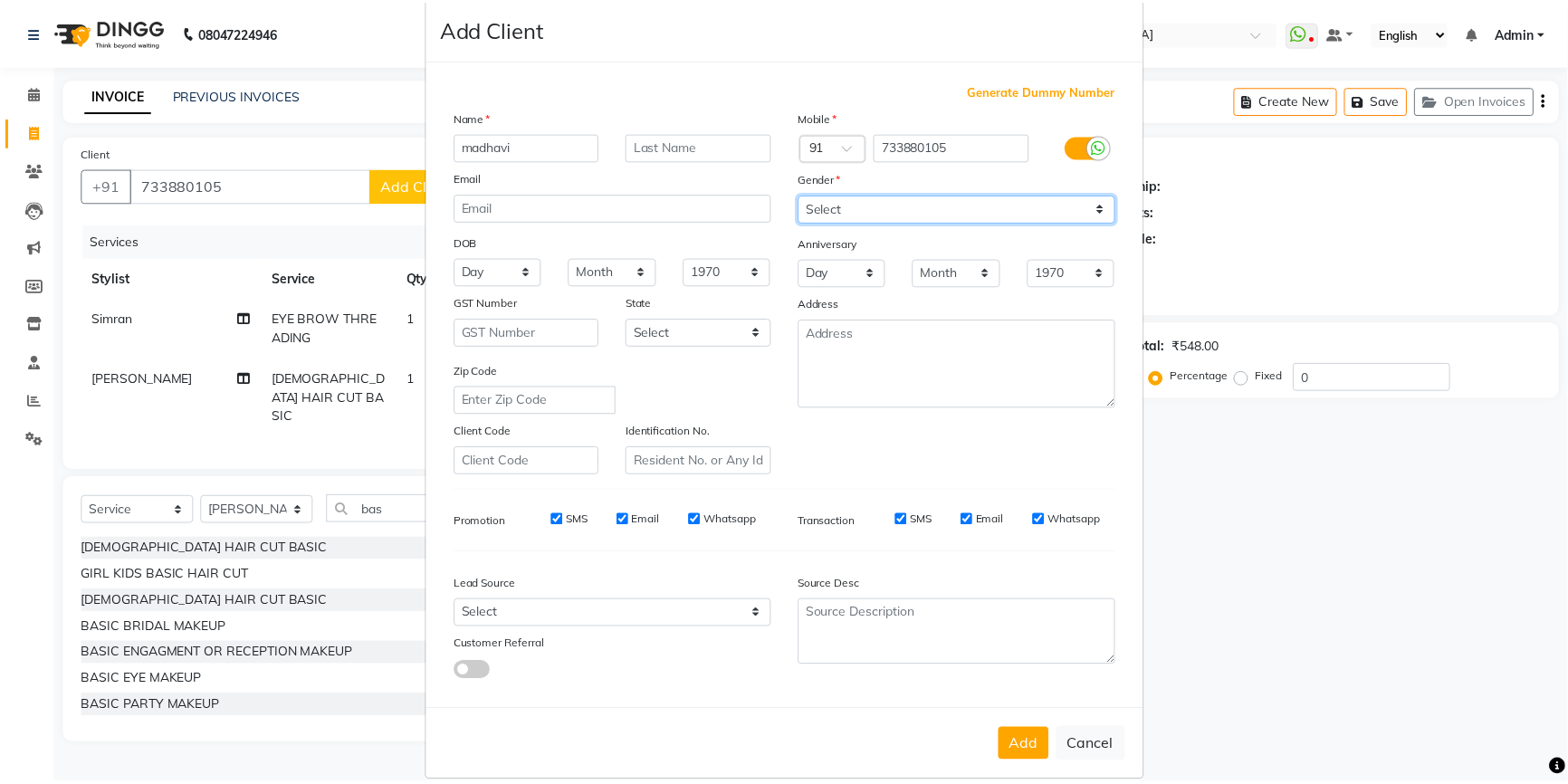
scroll to position [56, 0]
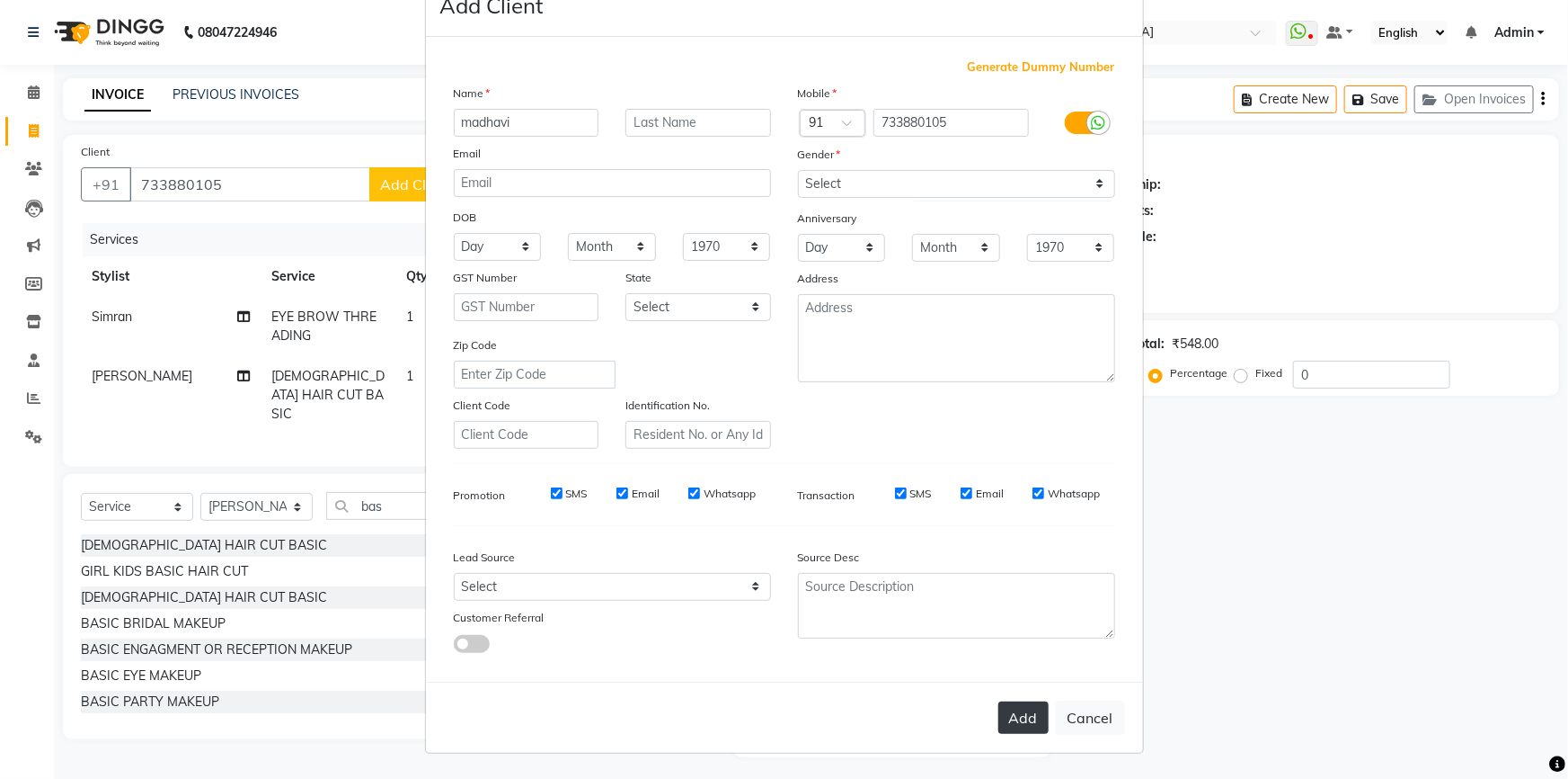
click at [1017, 725] on button "Add" at bounding box center [1023, 717] width 50 height 32
select select
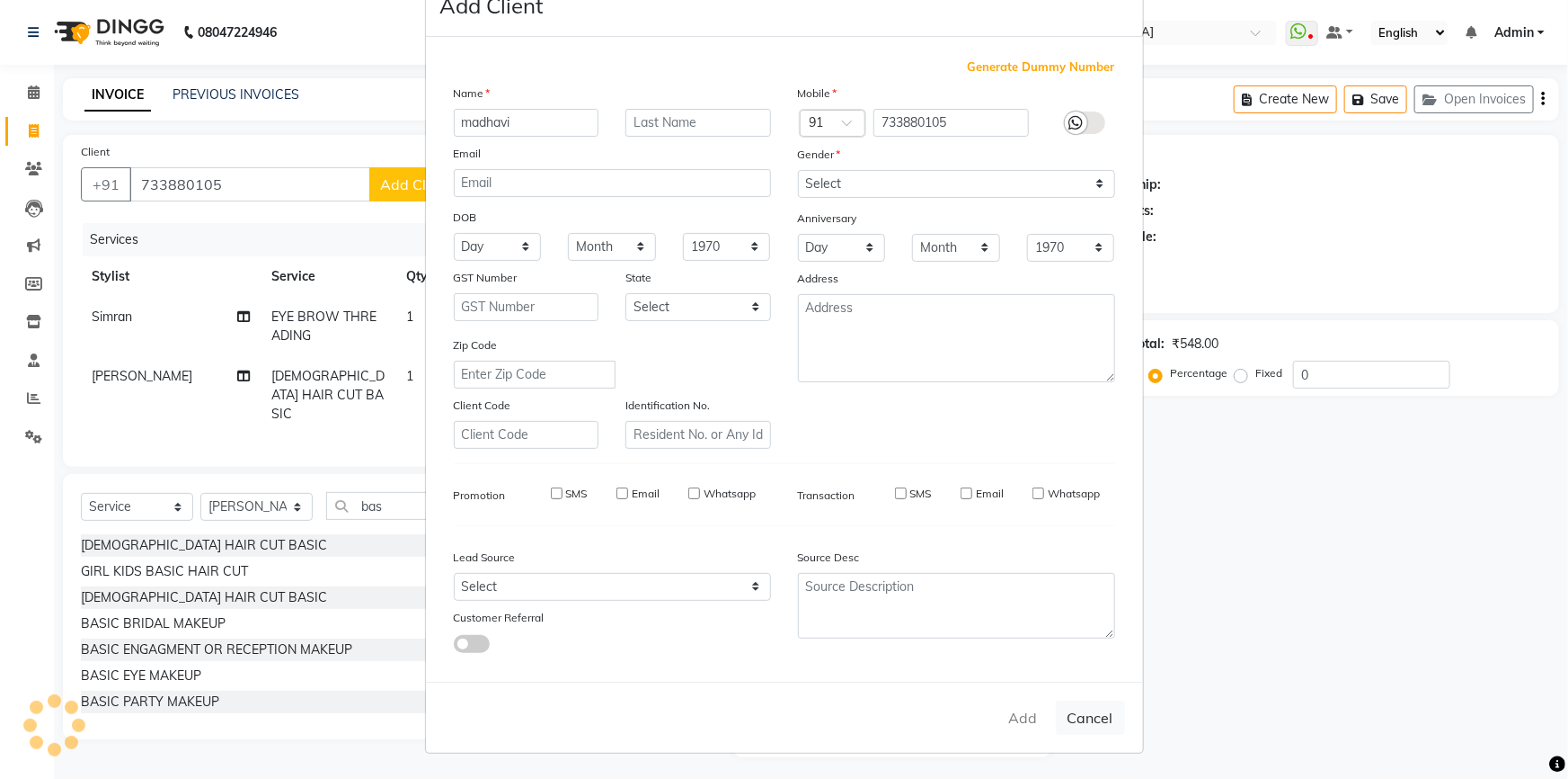
select select
checkbox input "false"
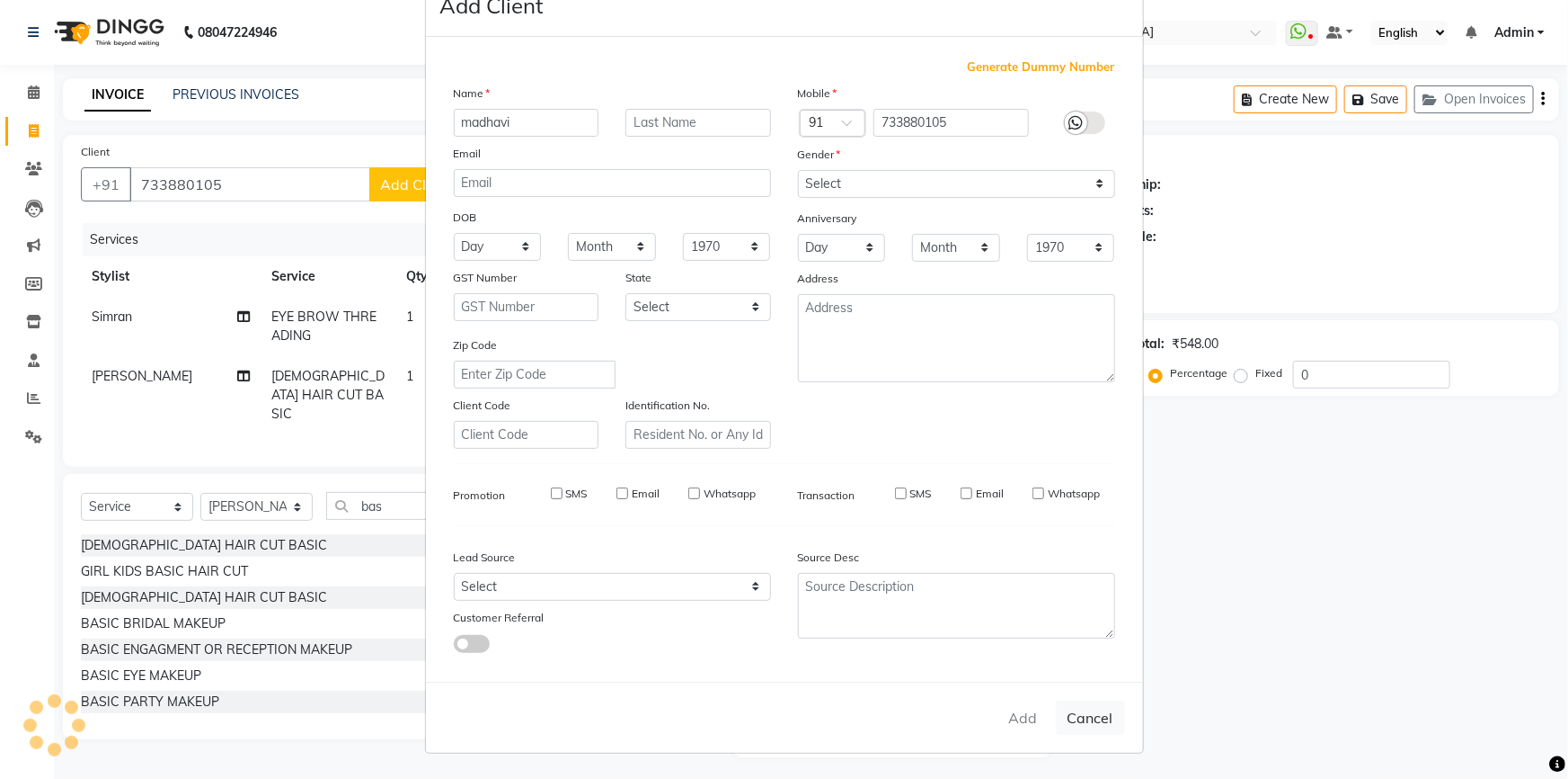
checkbox input "false"
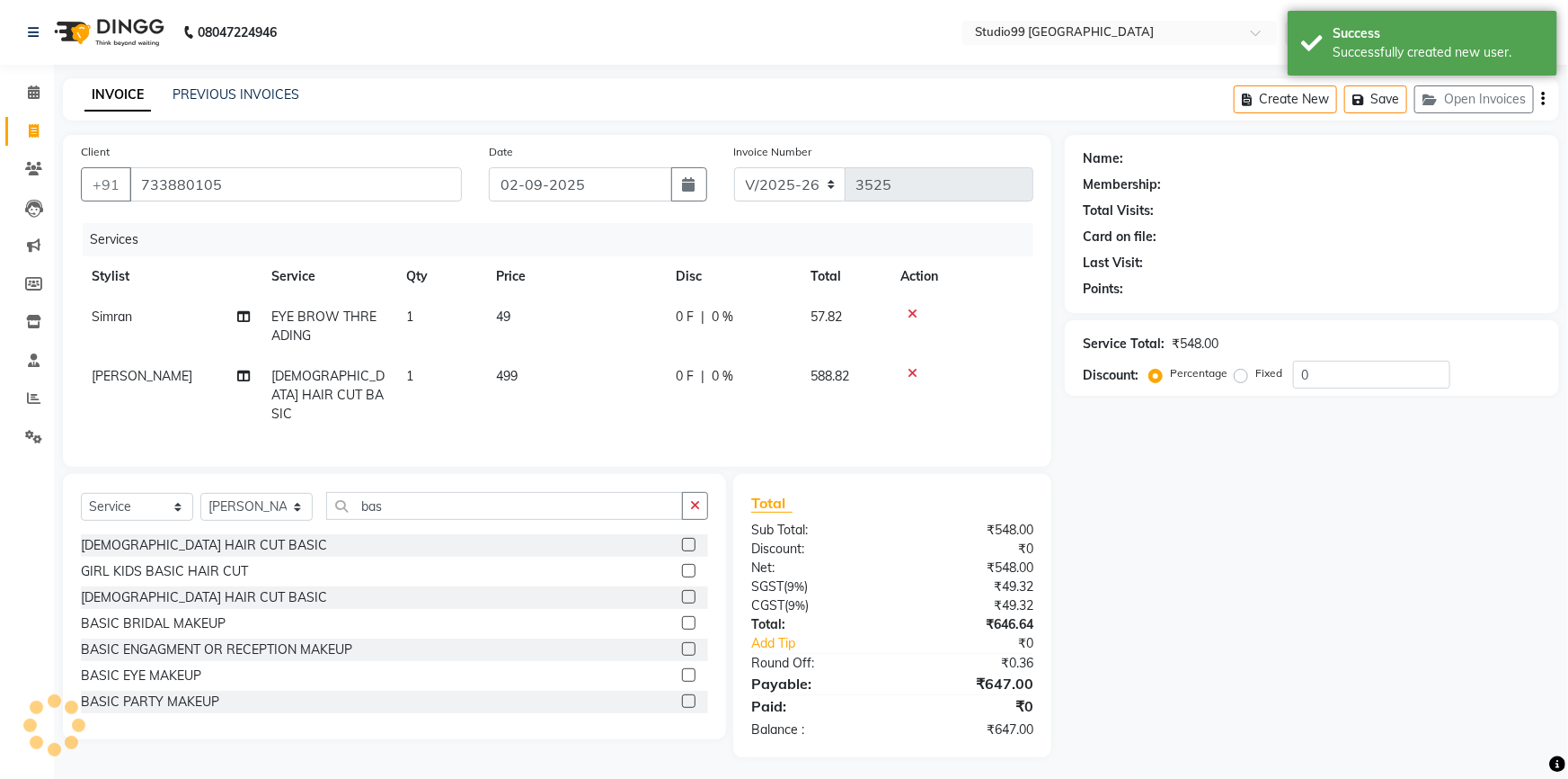
select select "1: Object"
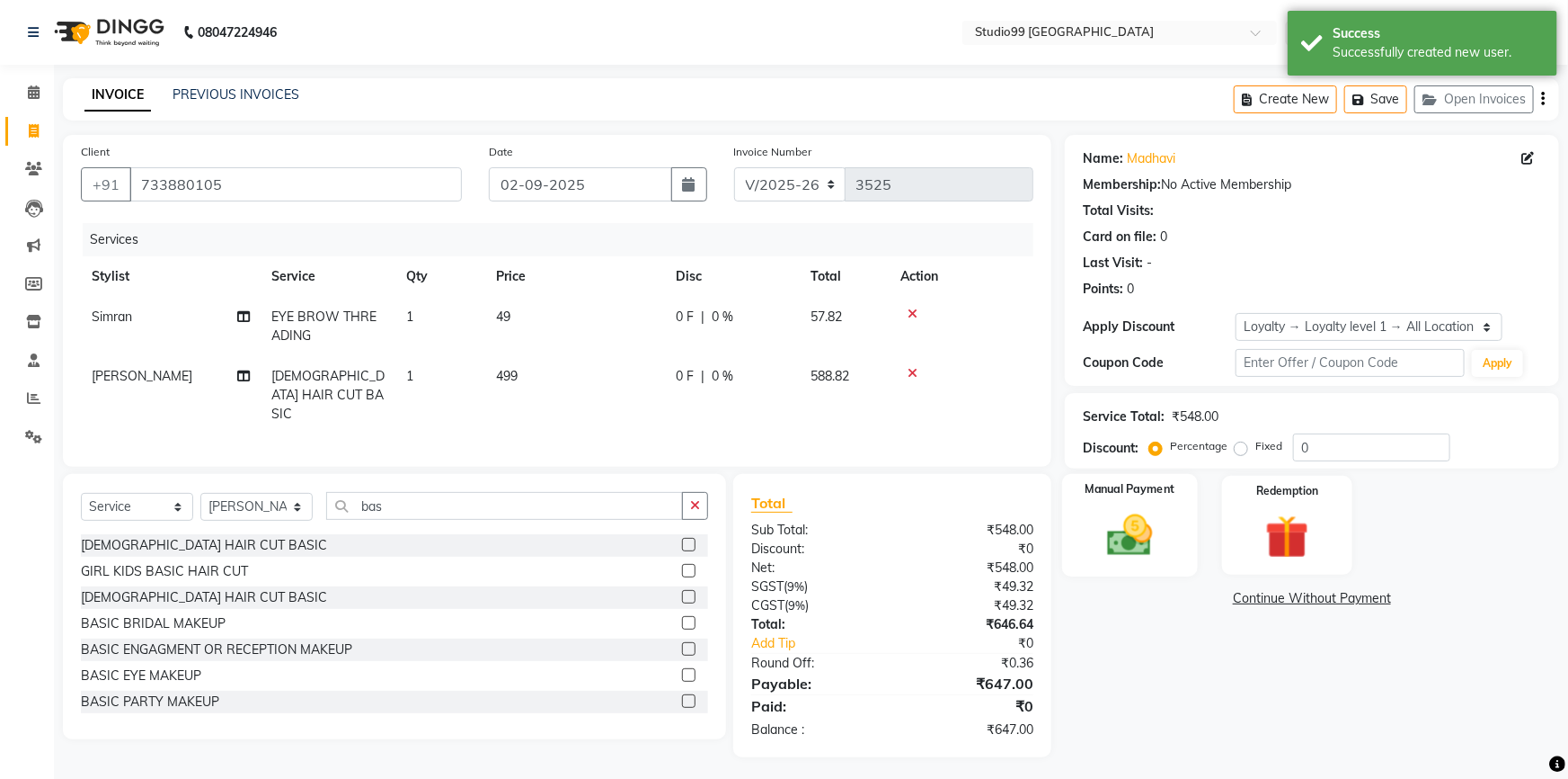
click at [1156, 525] on img at bounding box center [1130, 535] width 74 height 52
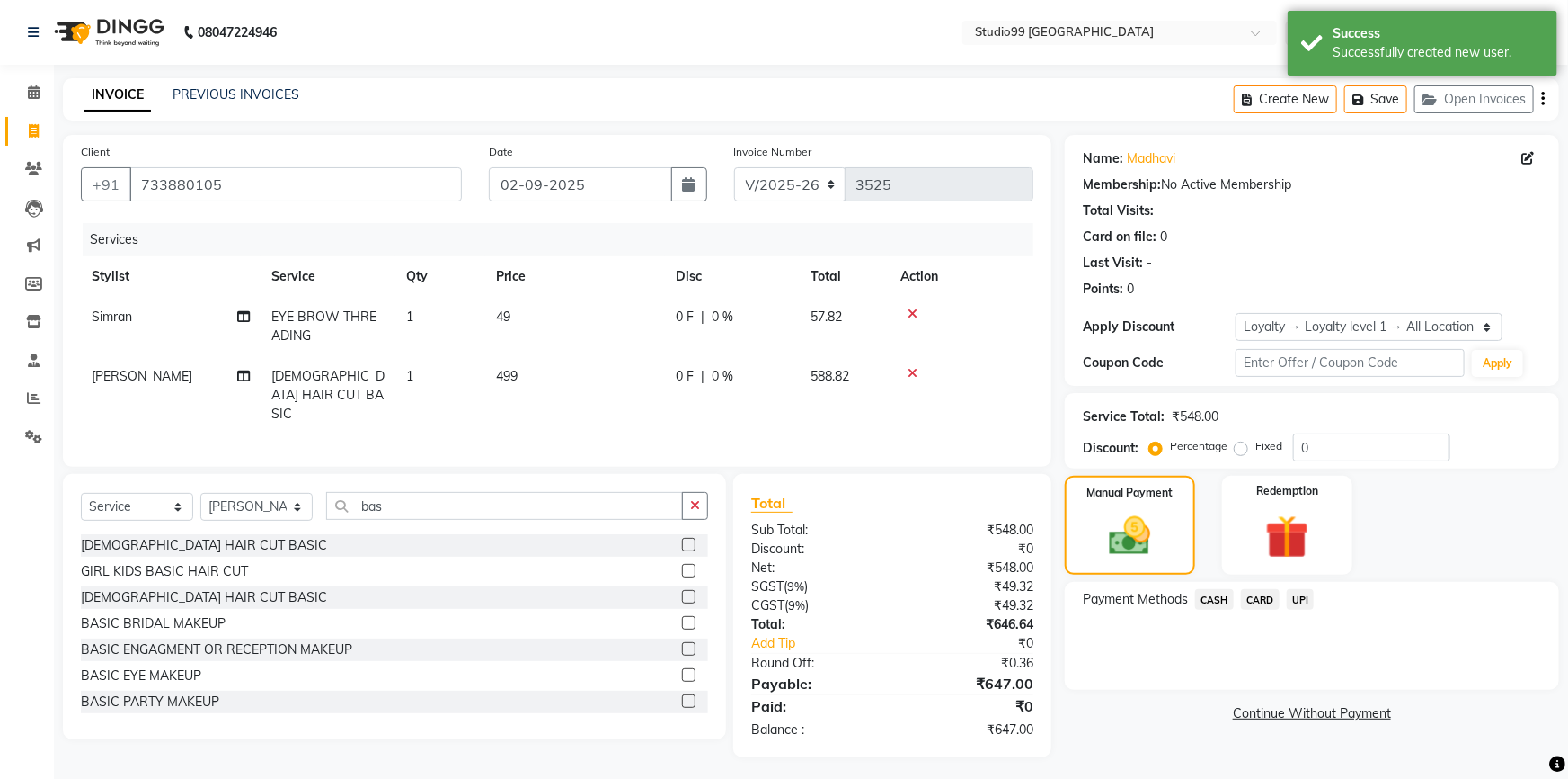
click at [1298, 595] on span "UPI" at bounding box center [1301, 599] width 27 height 21
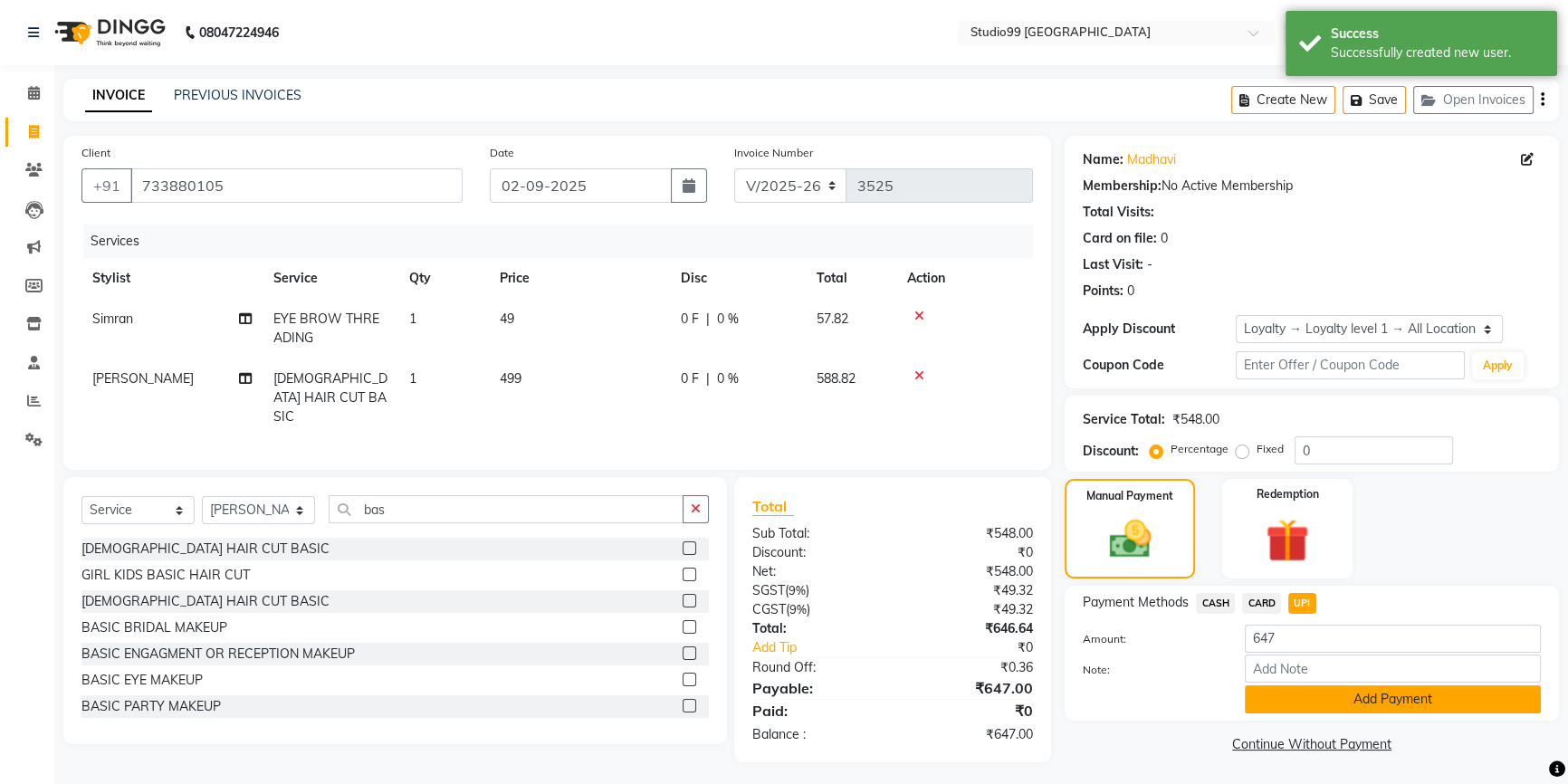
click at [1307, 696] on button "Add Payment" at bounding box center [1393, 699] width 296 height 28
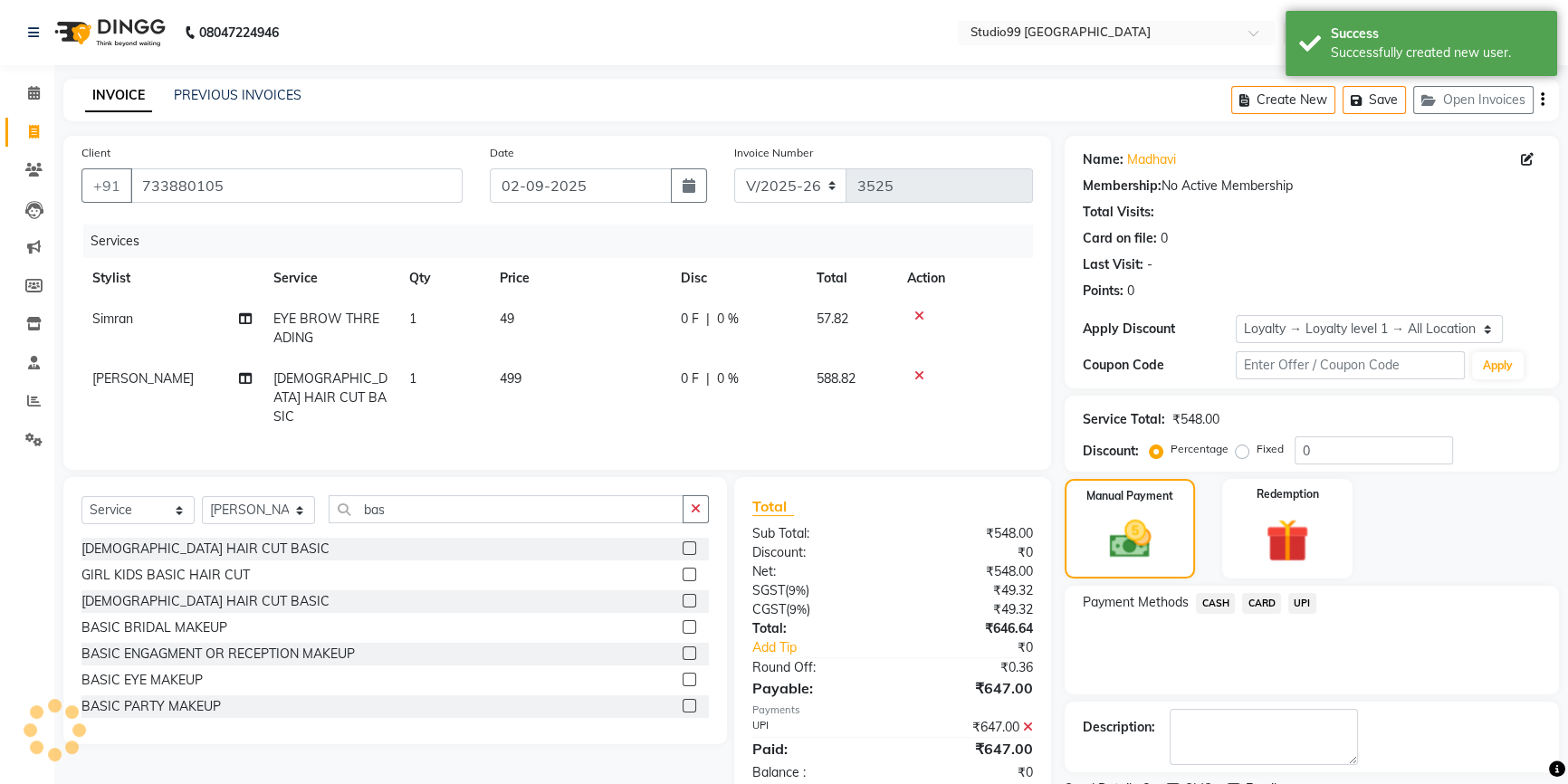
scroll to position [127, 0]
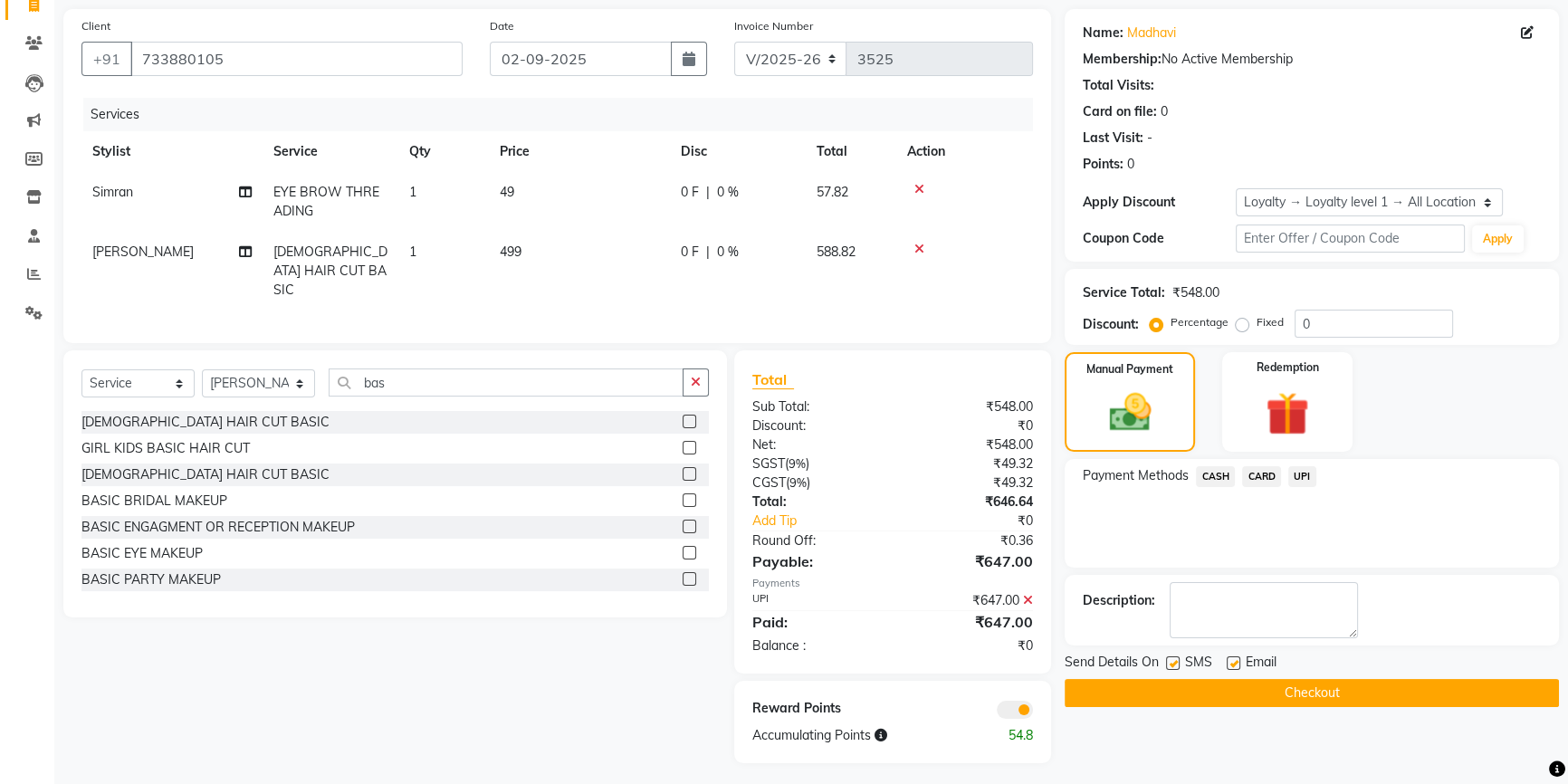
click at [1111, 687] on button "Checkout" at bounding box center [1312, 693] width 494 height 28
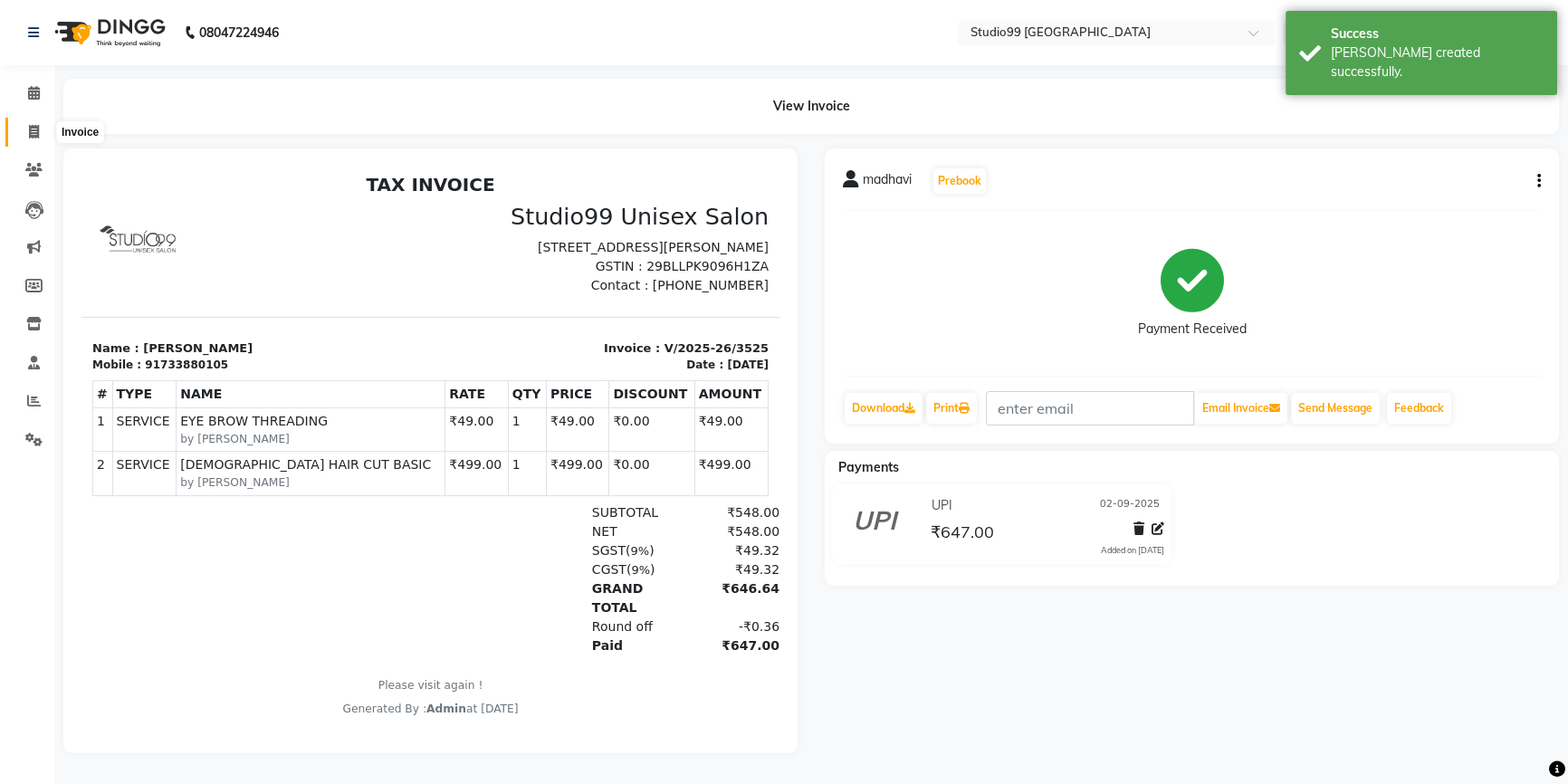
click at [35, 128] on icon at bounding box center [33, 132] width 10 height 14
select select "service"
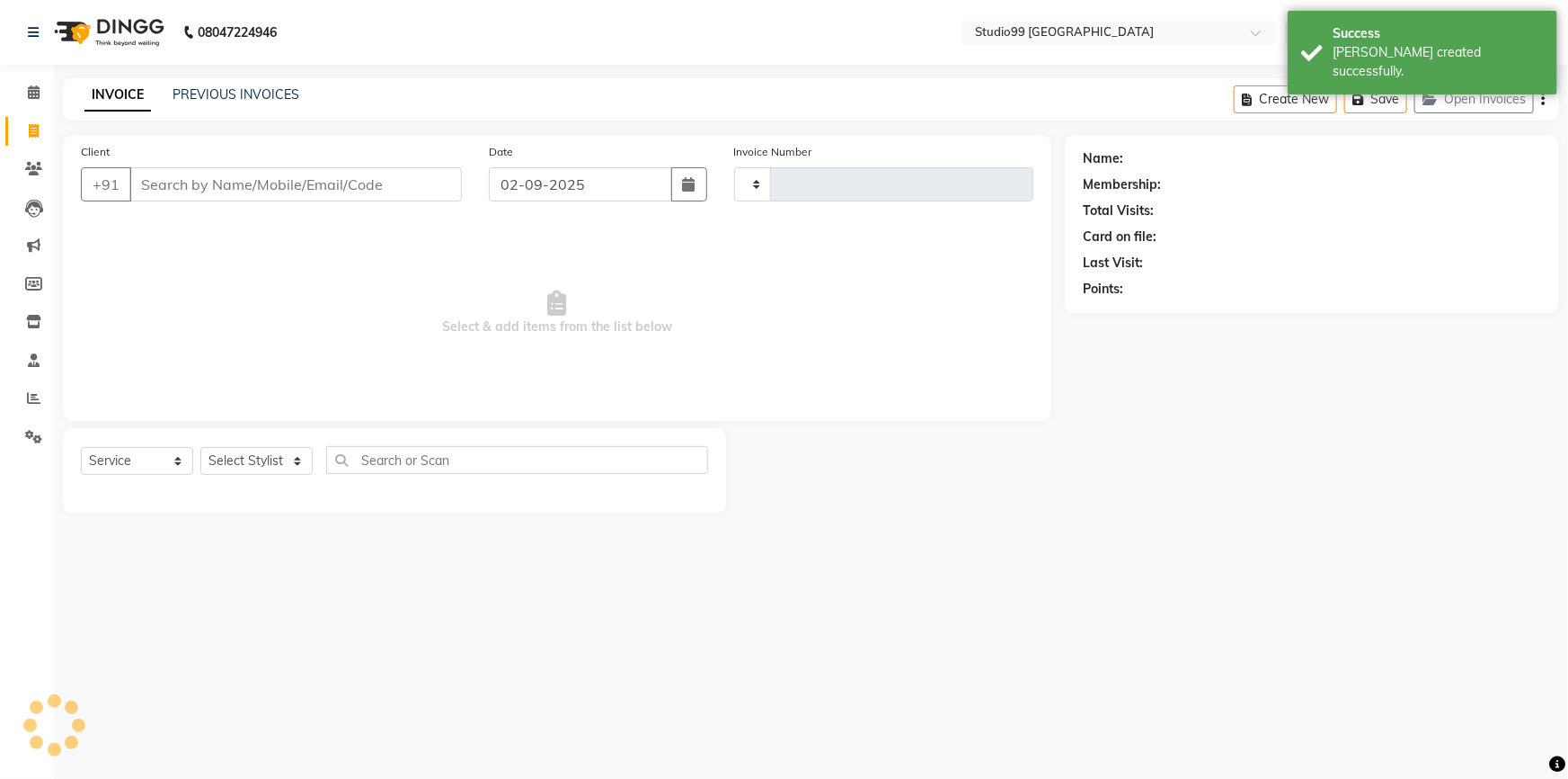
type input "3526"
select select "6042"
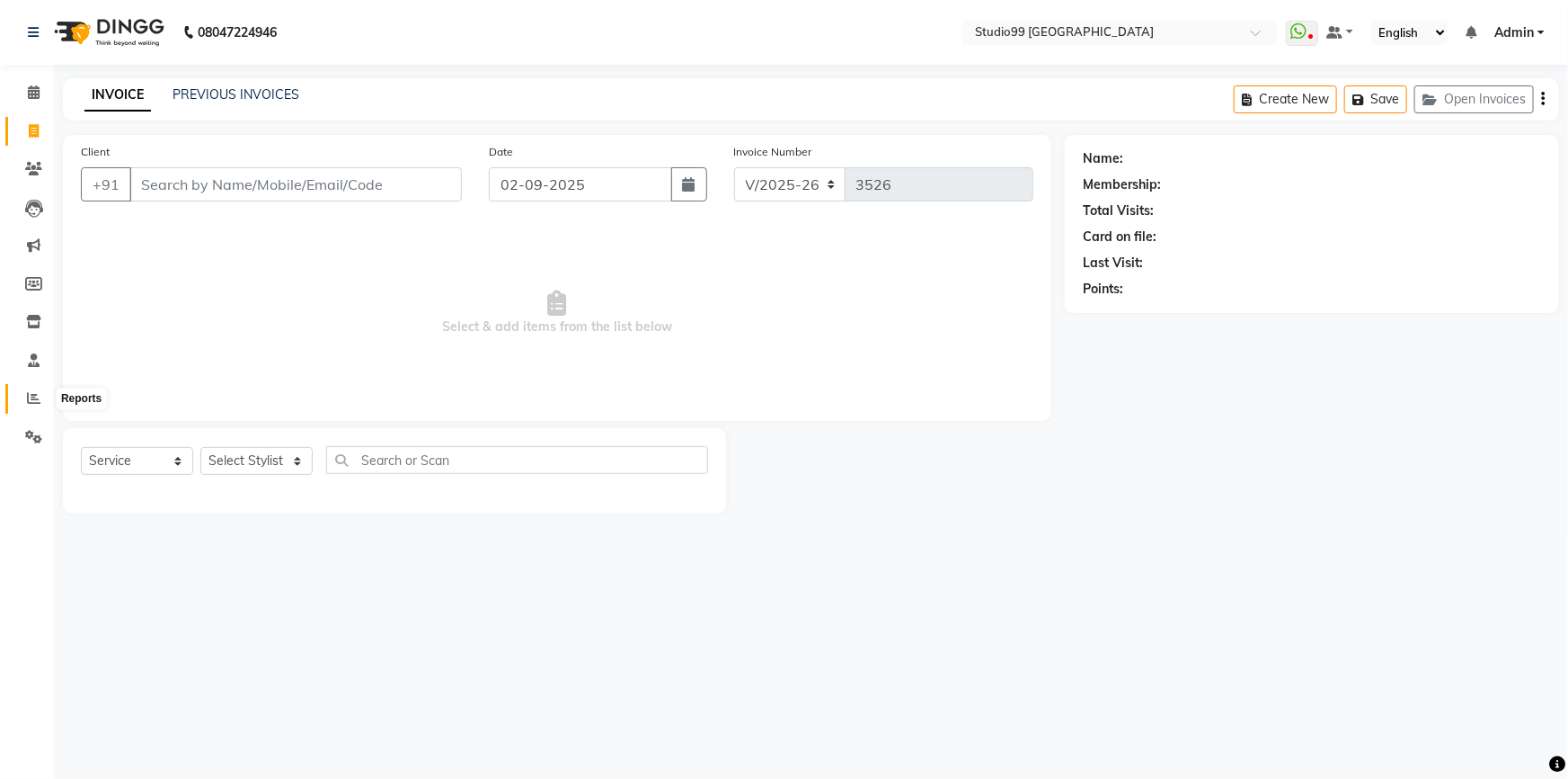
click at [34, 388] on span at bounding box center [34, 398] width 31 height 21
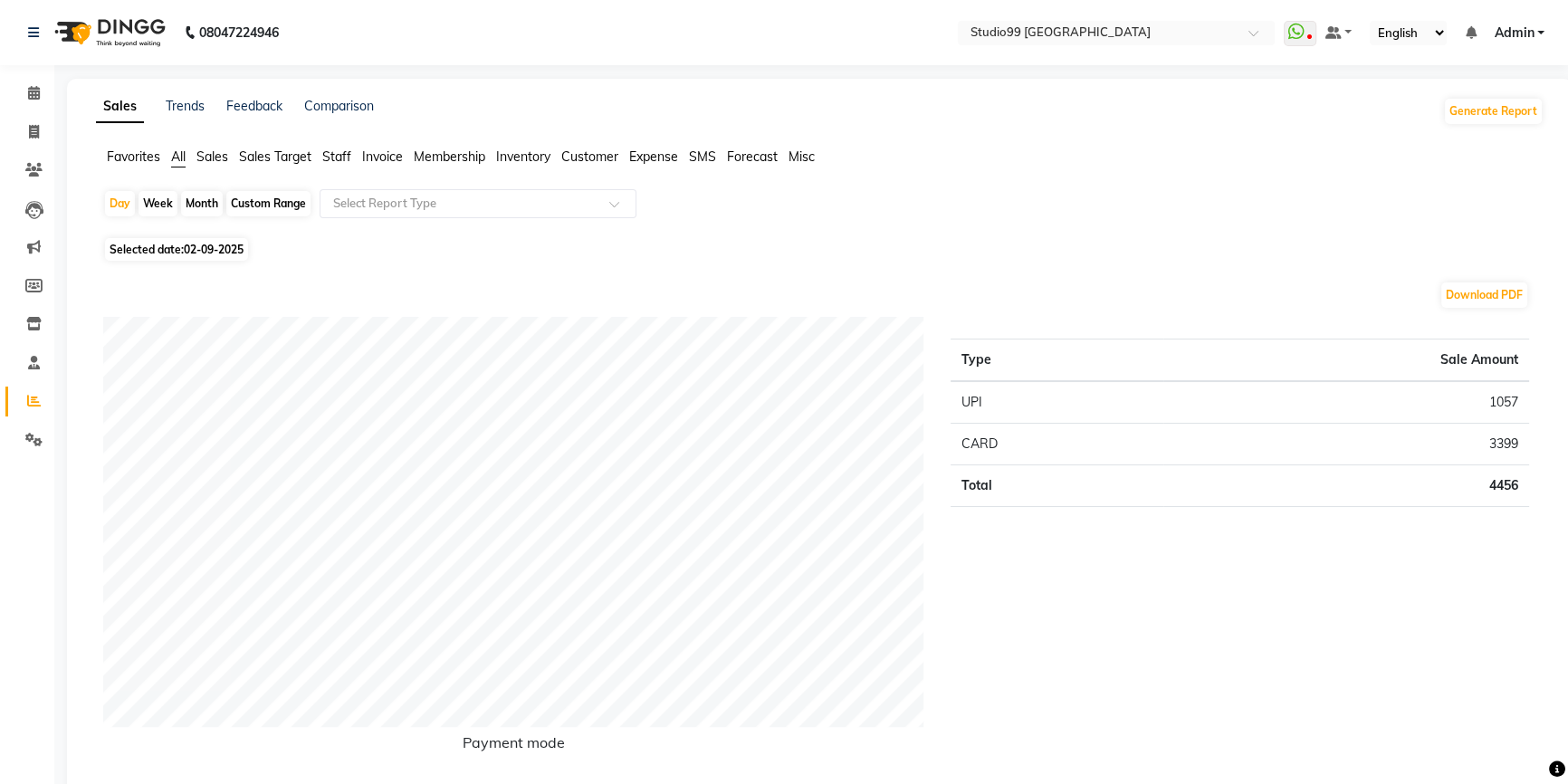
click at [333, 155] on span "Staff" at bounding box center [336, 157] width 29 height 17
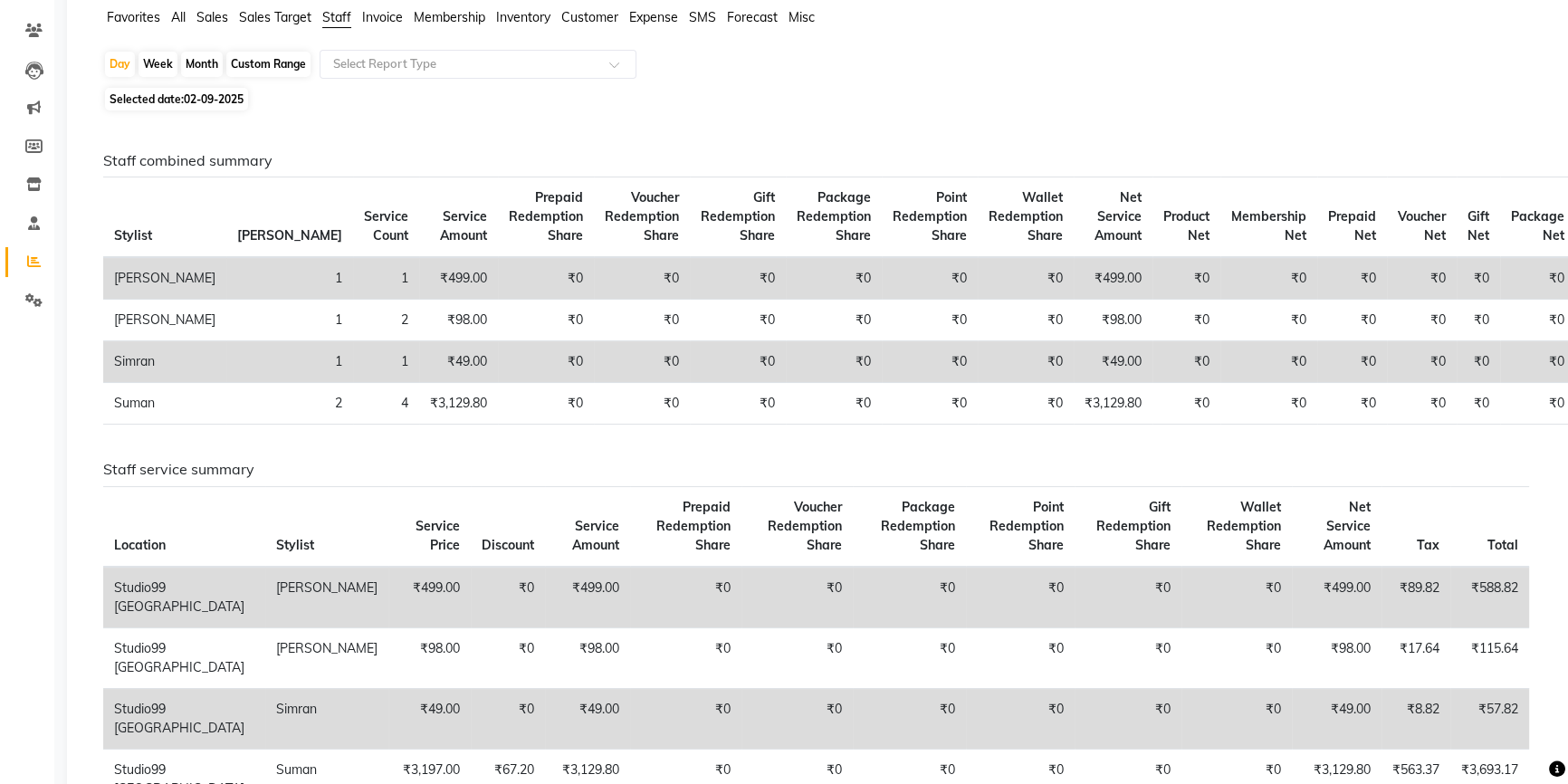
scroll to position [81, 0]
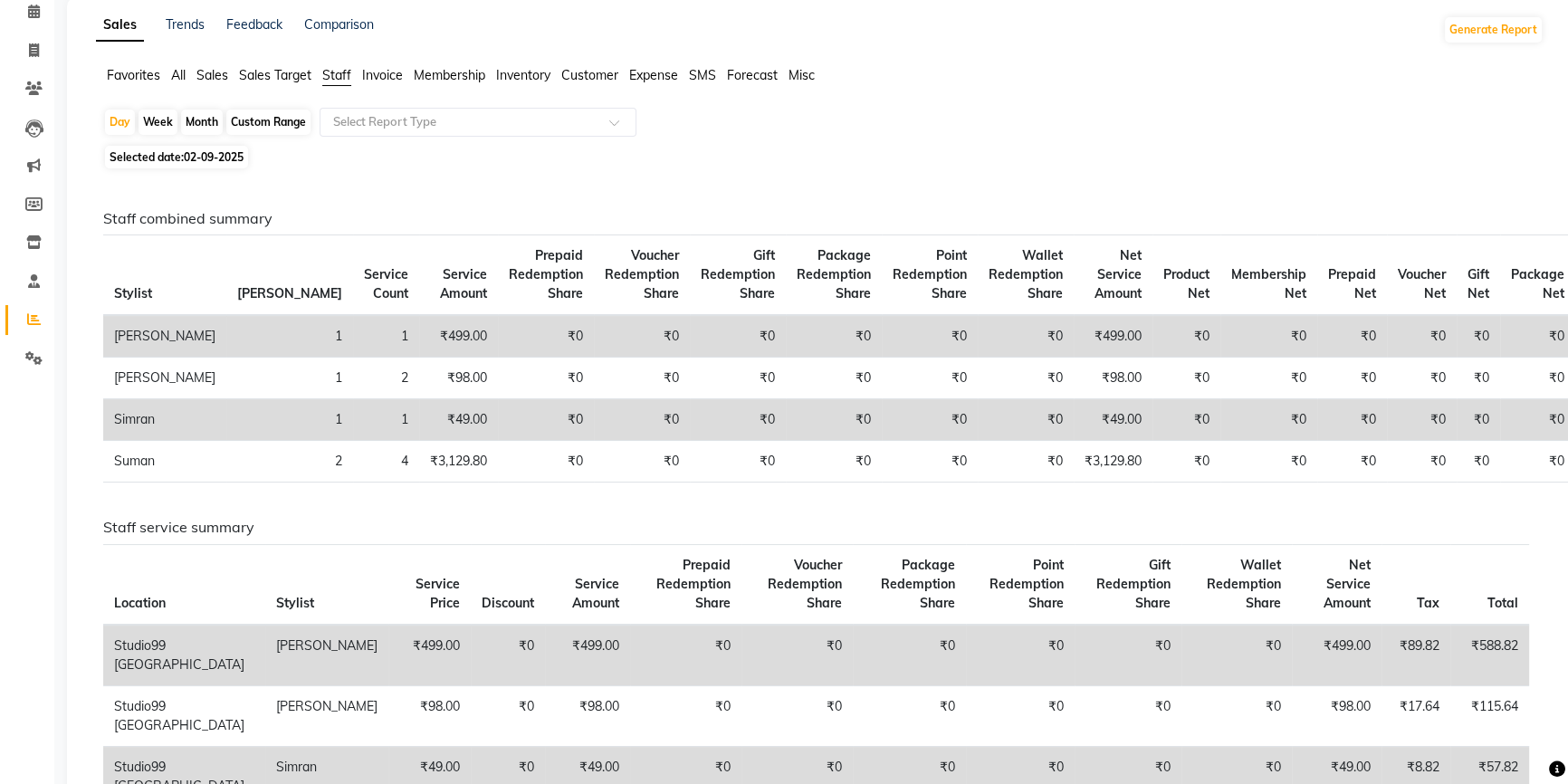
click at [193, 118] on div "Month" at bounding box center [201, 123] width 41 height 26
select select "9"
select select "2025"
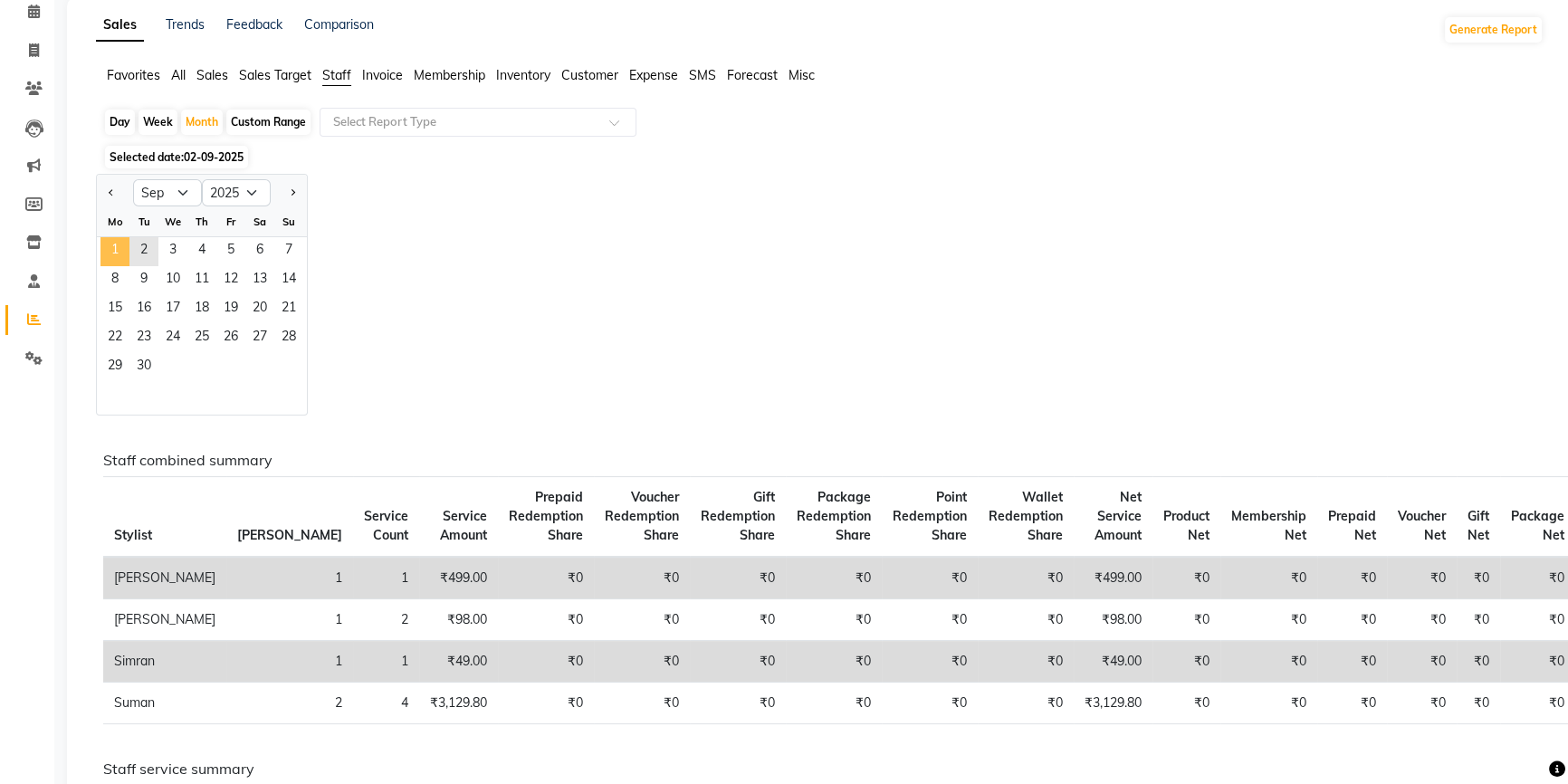
click at [115, 244] on span "1" at bounding box center [114, 251] width 29 height 29
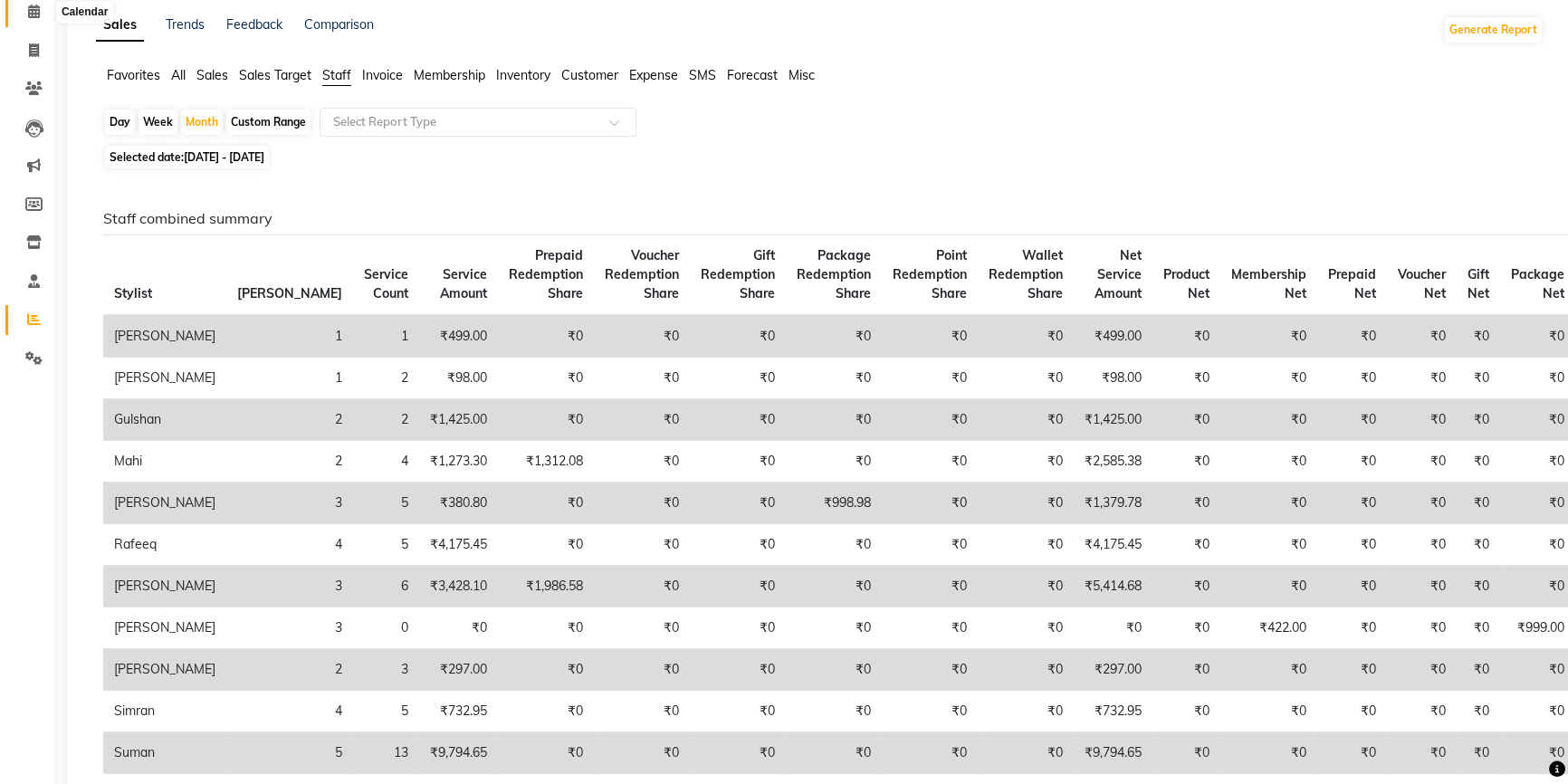
click at [36, 12] on icon at bounding box center [33, 11] width 12 height 14
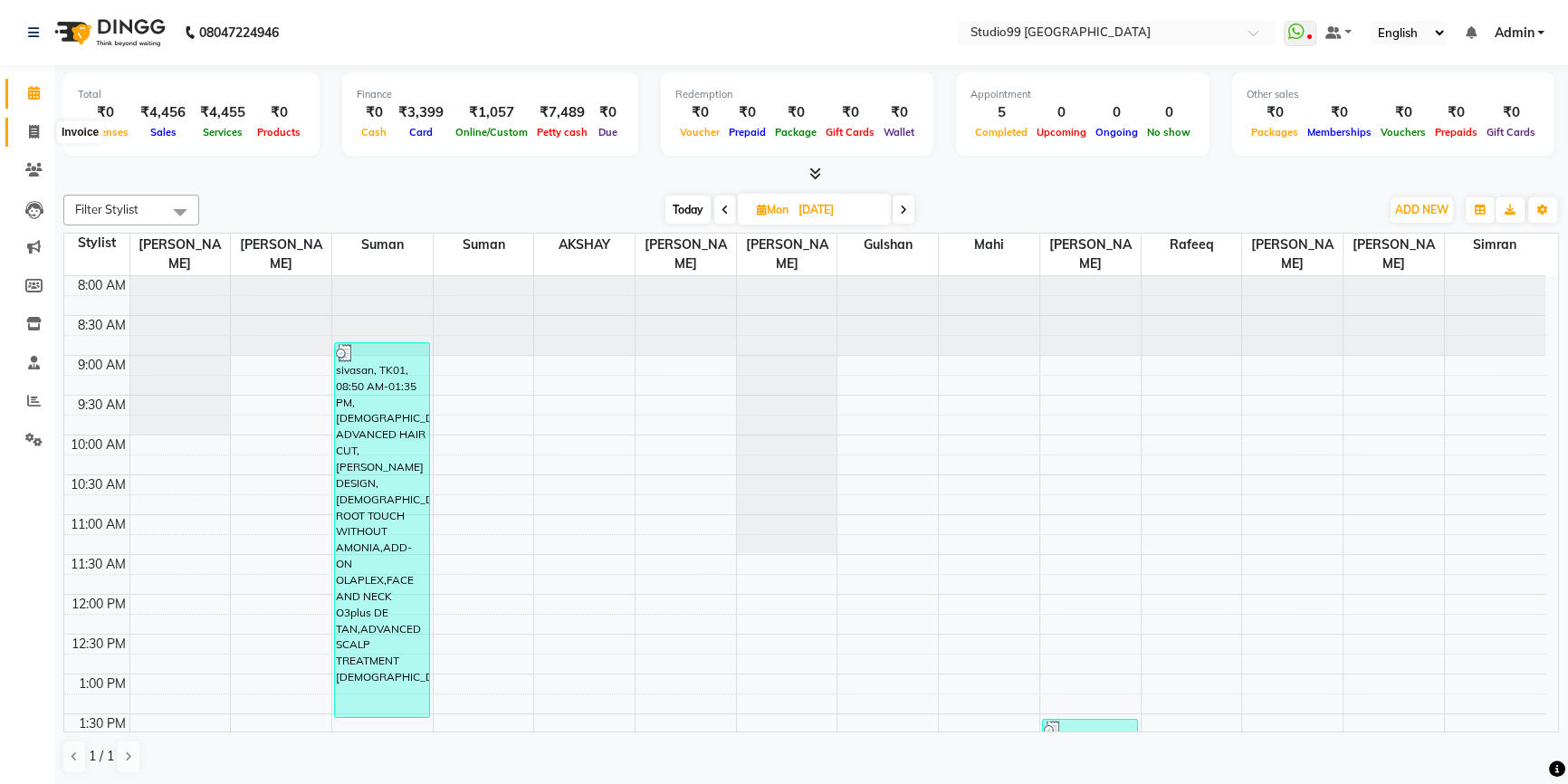
click at [26, 135] on span at bounding box center [34, 133] width 31 height 21
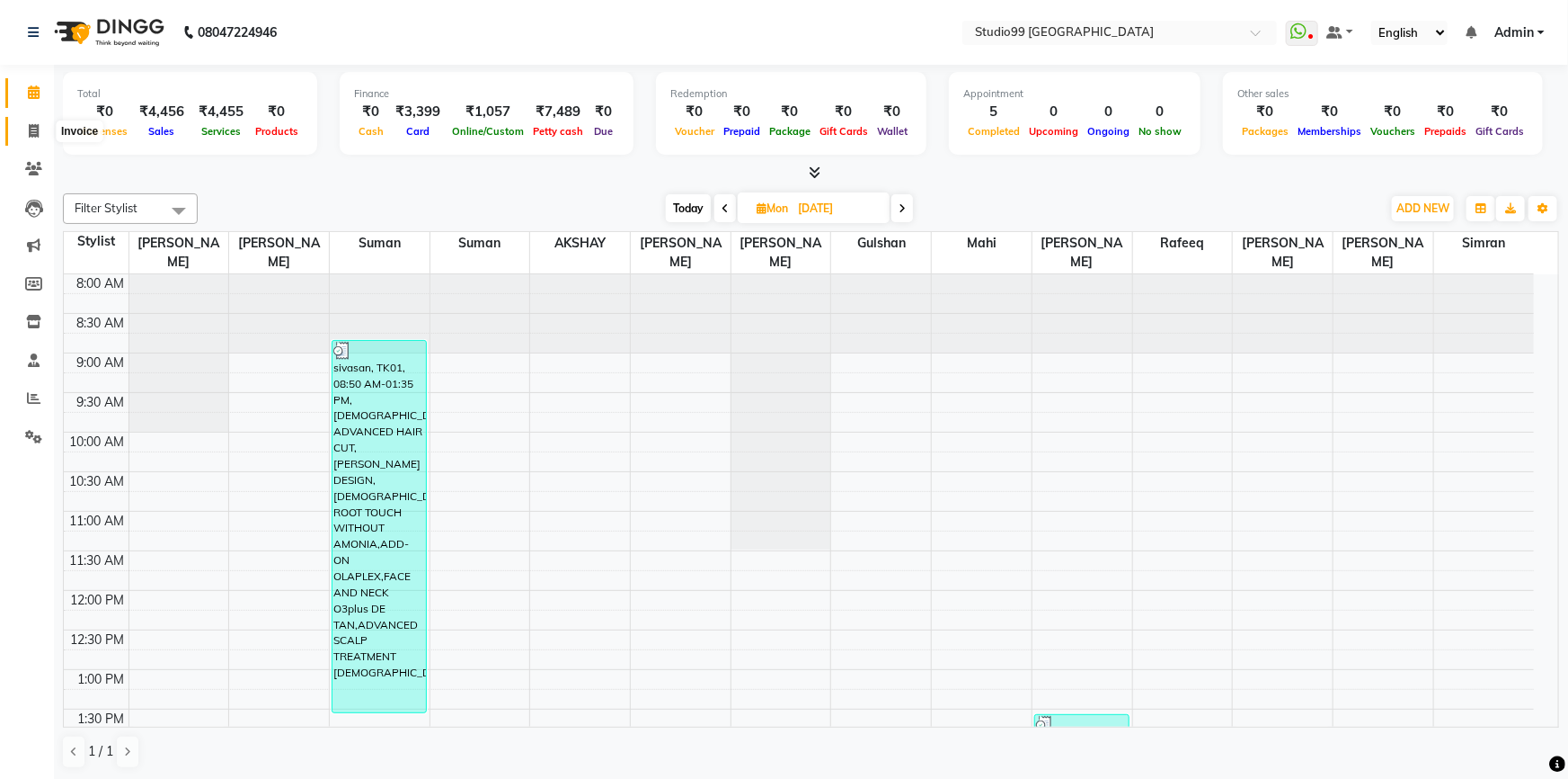
select select "service"
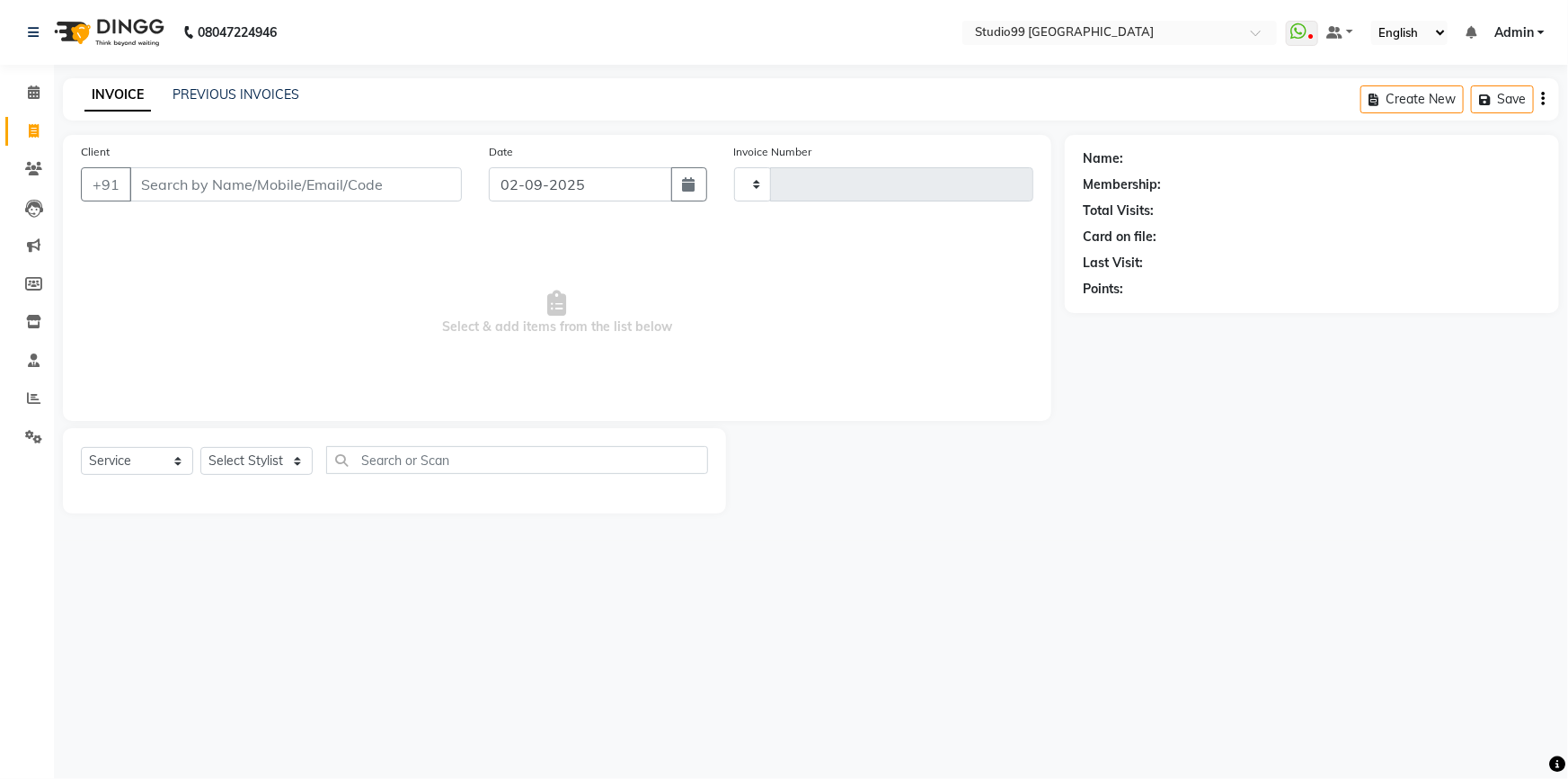
type input "3526"
select select "6042"
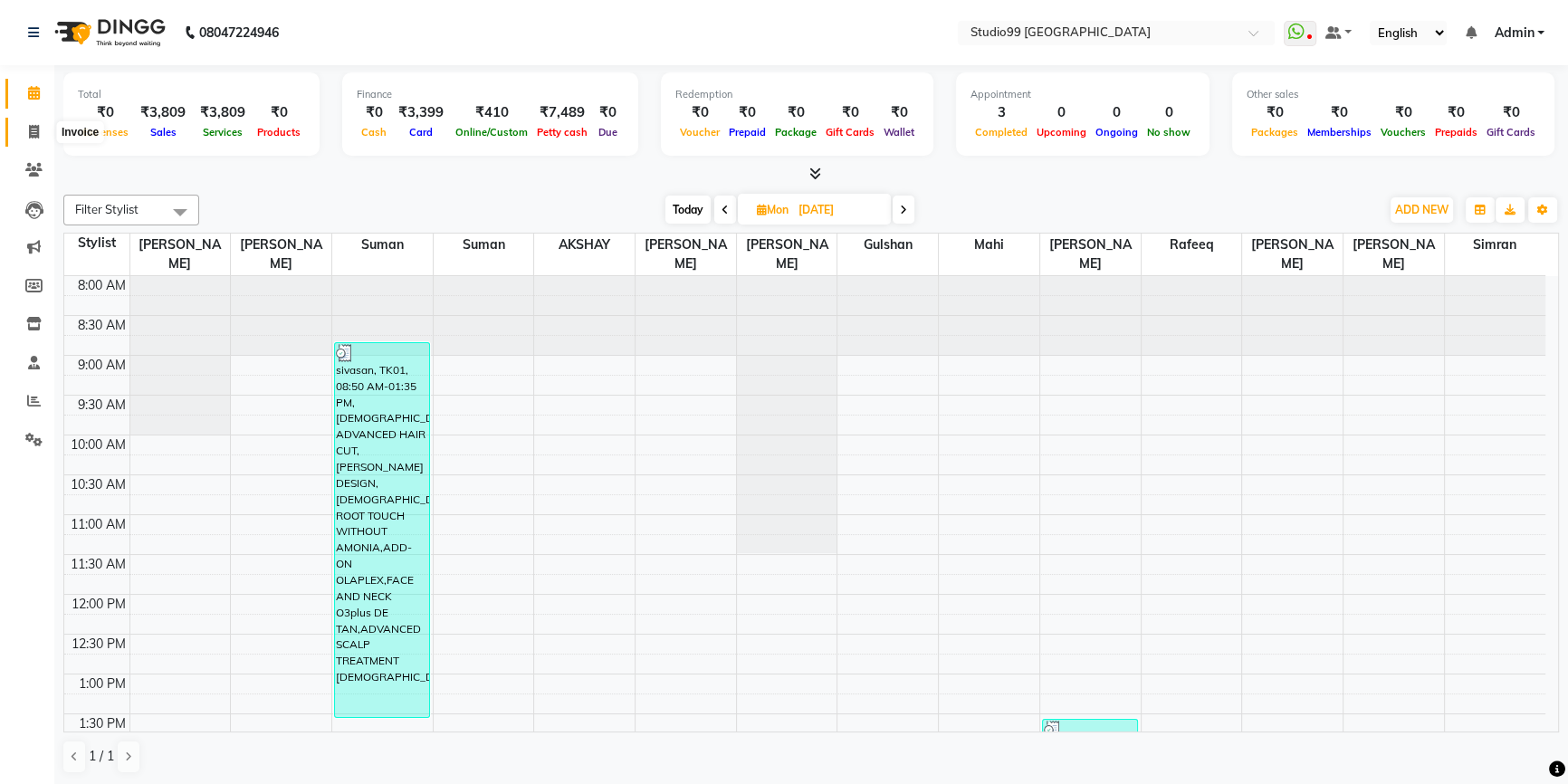
click at [31, 129] on icon at bounding box center [33, 132] width 10 height 14
select select "service"
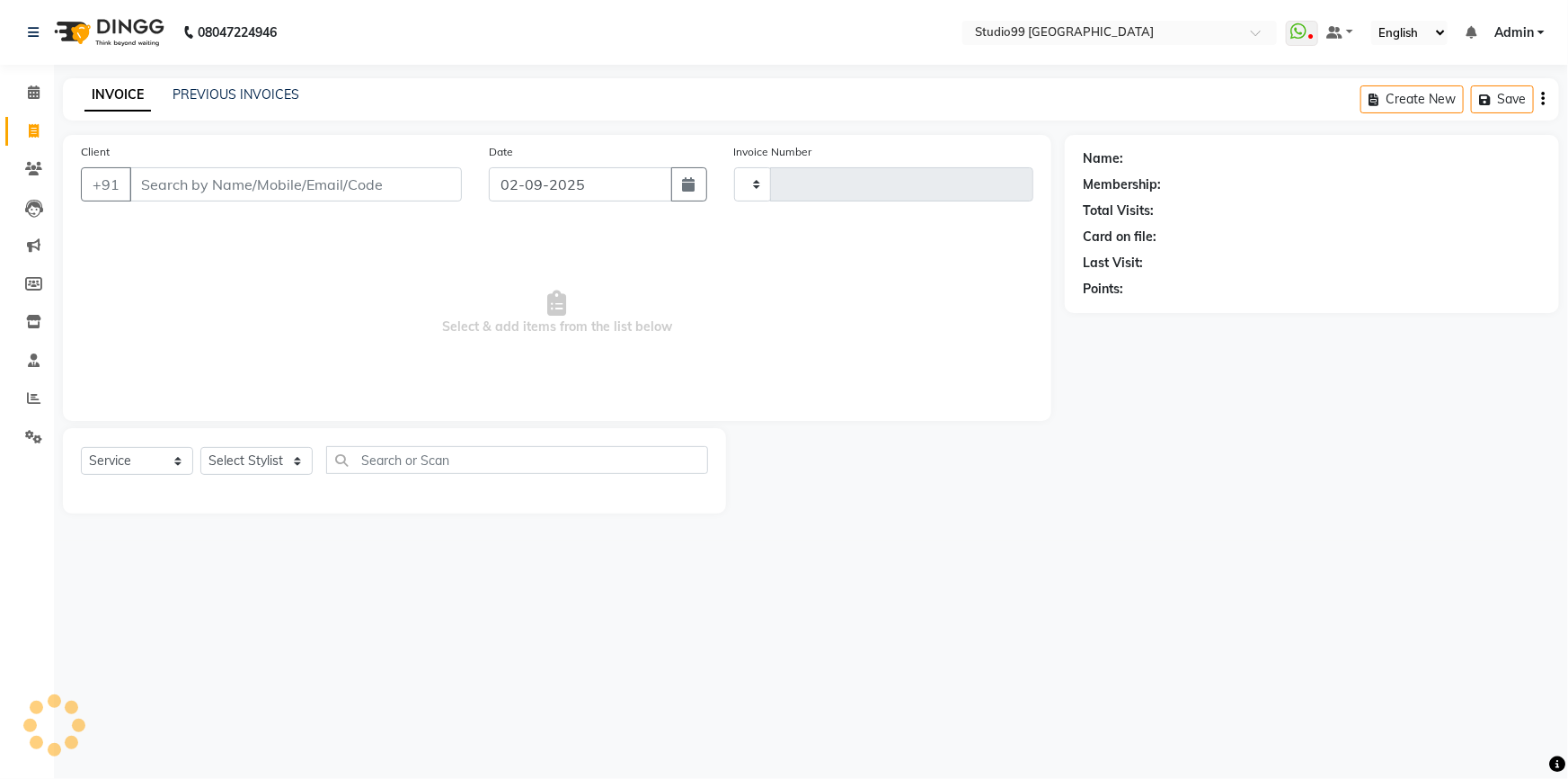
type input "3525"
select select "6042"
